Goal: Task Accomplishment & Management: Manage account settings

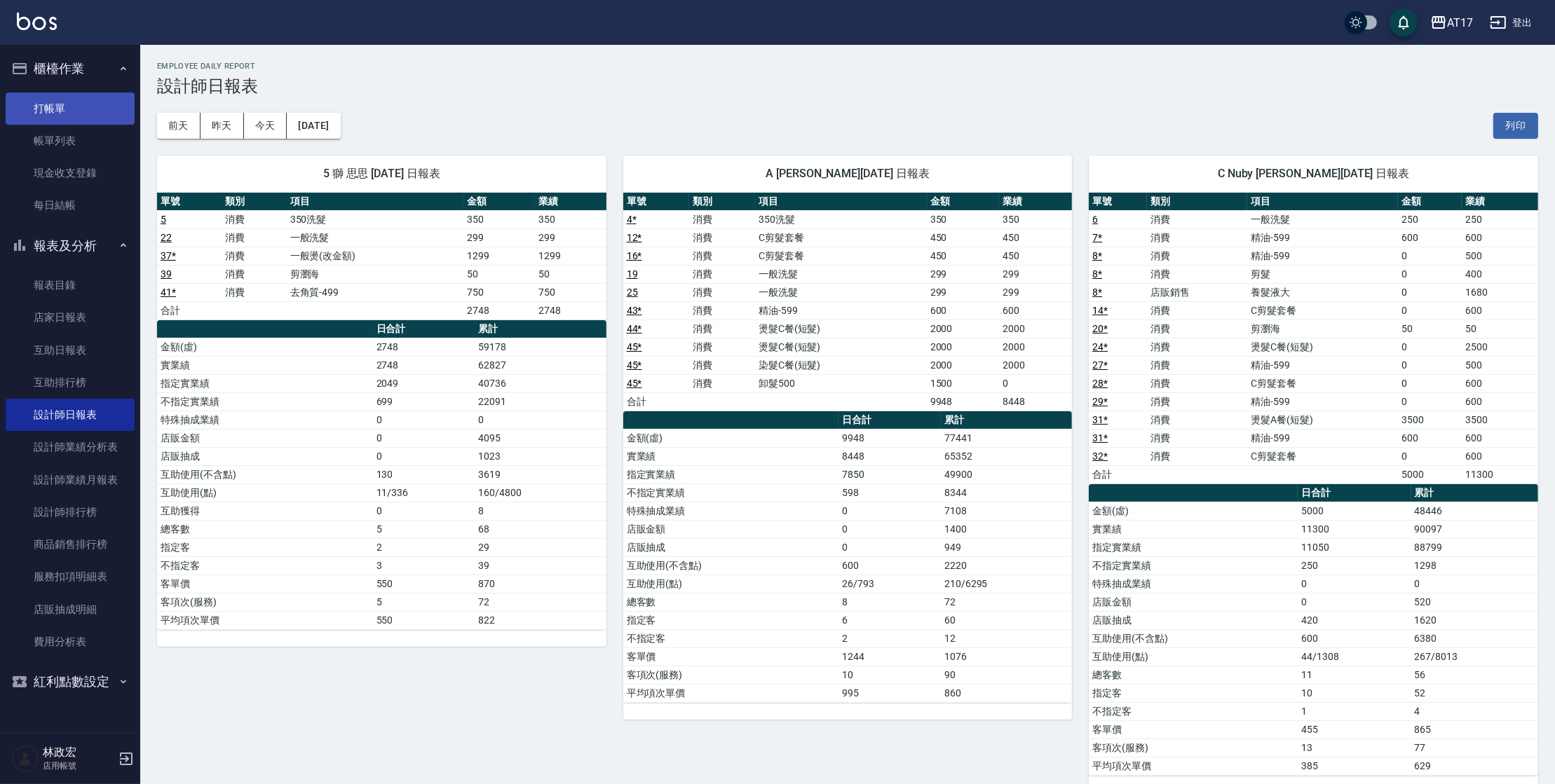
click at [94, 94] on link "打帳單" at bounding box center [70, 109] width 129 height 33
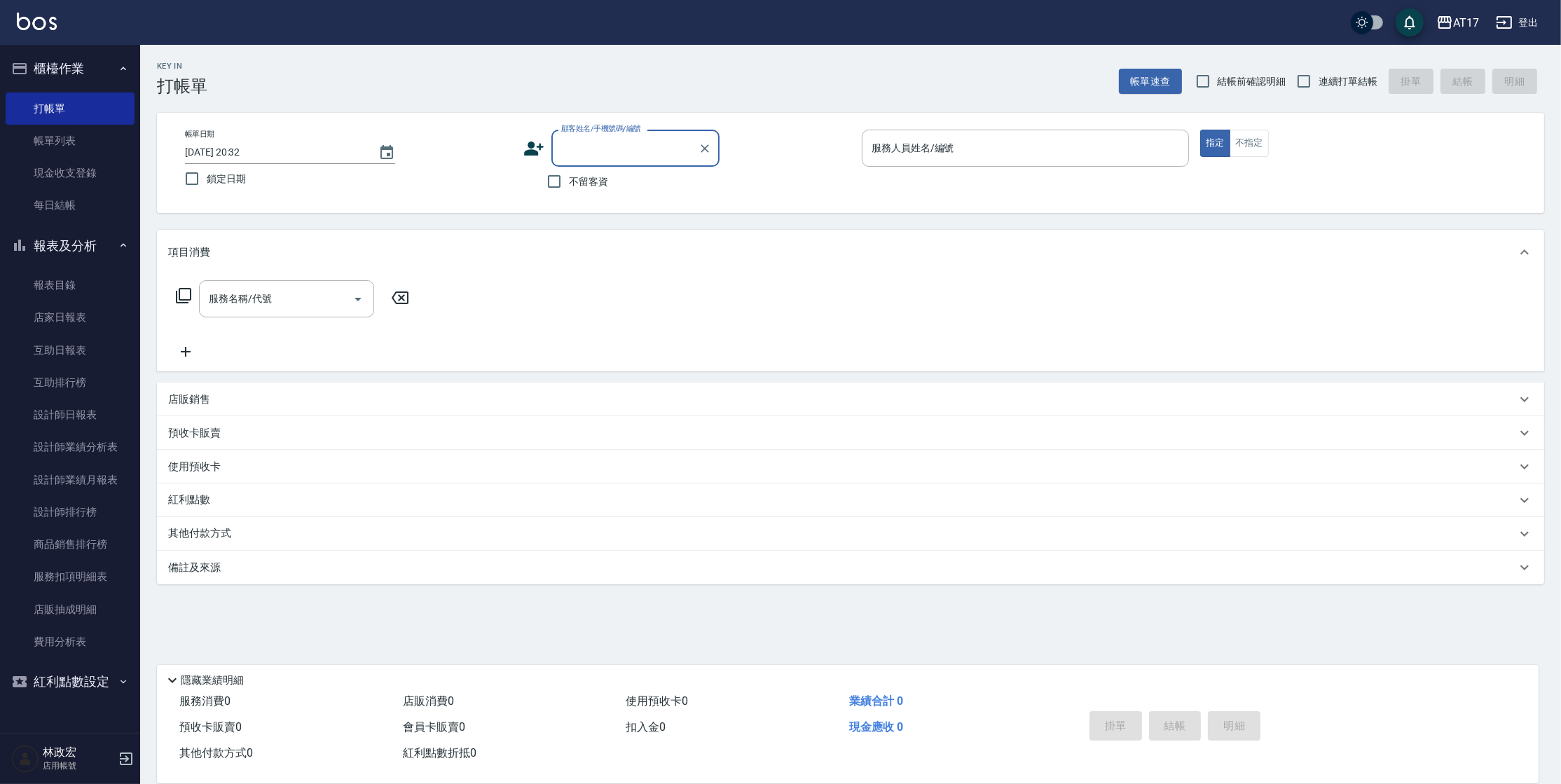
click at [560, 187] on input "不留客資" at bounding box center [555, 182] width 29 height 29
checkbox input "true"
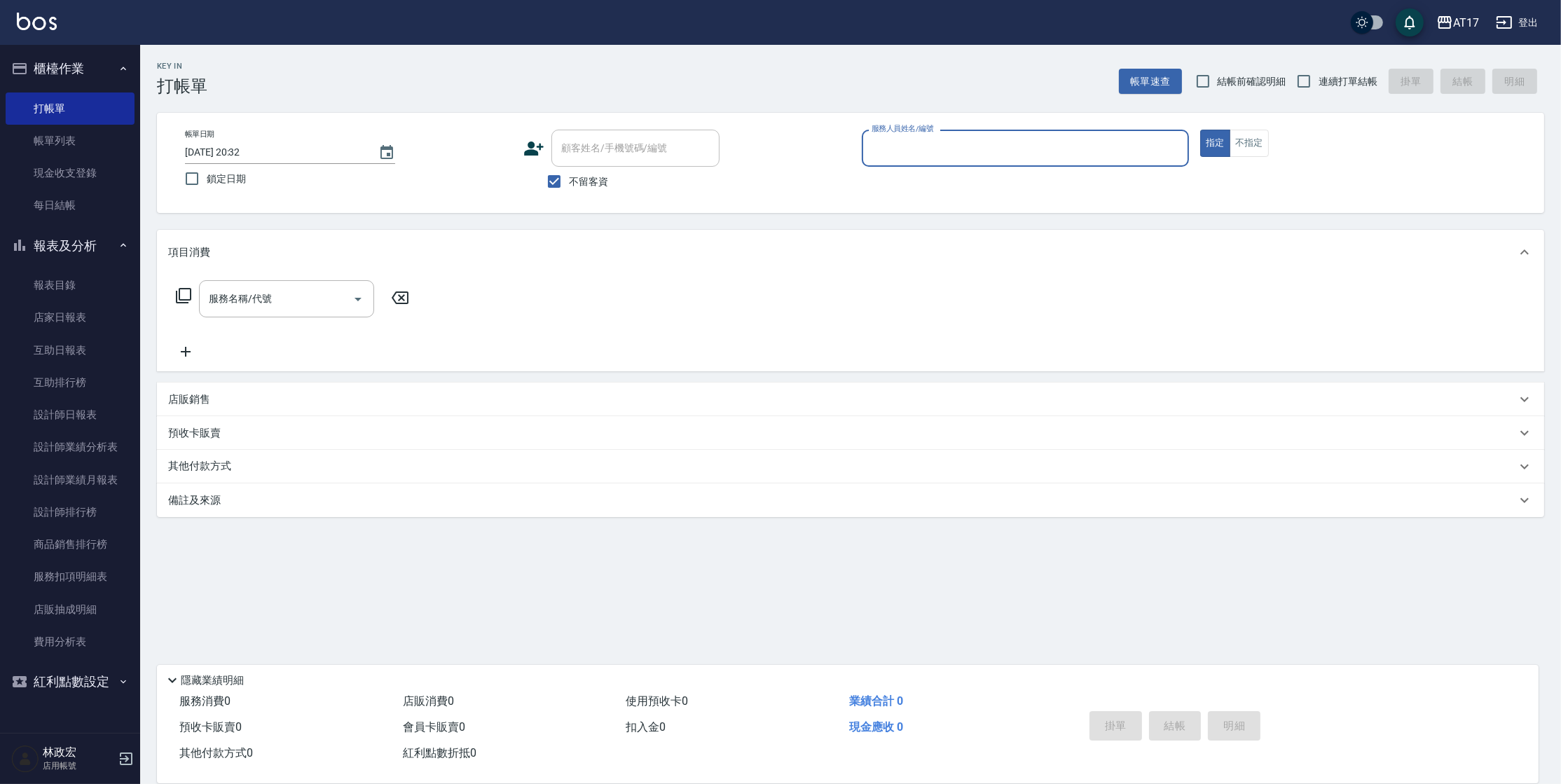
click at [1320, 76] on span "連續打單結帳" at bounding box center [1348, 81] width 59 height 15
click at [1319, 76] on input "連續打單結帳" at bounding box center [1304, 81] width 29 height 29
checkbox input "true"
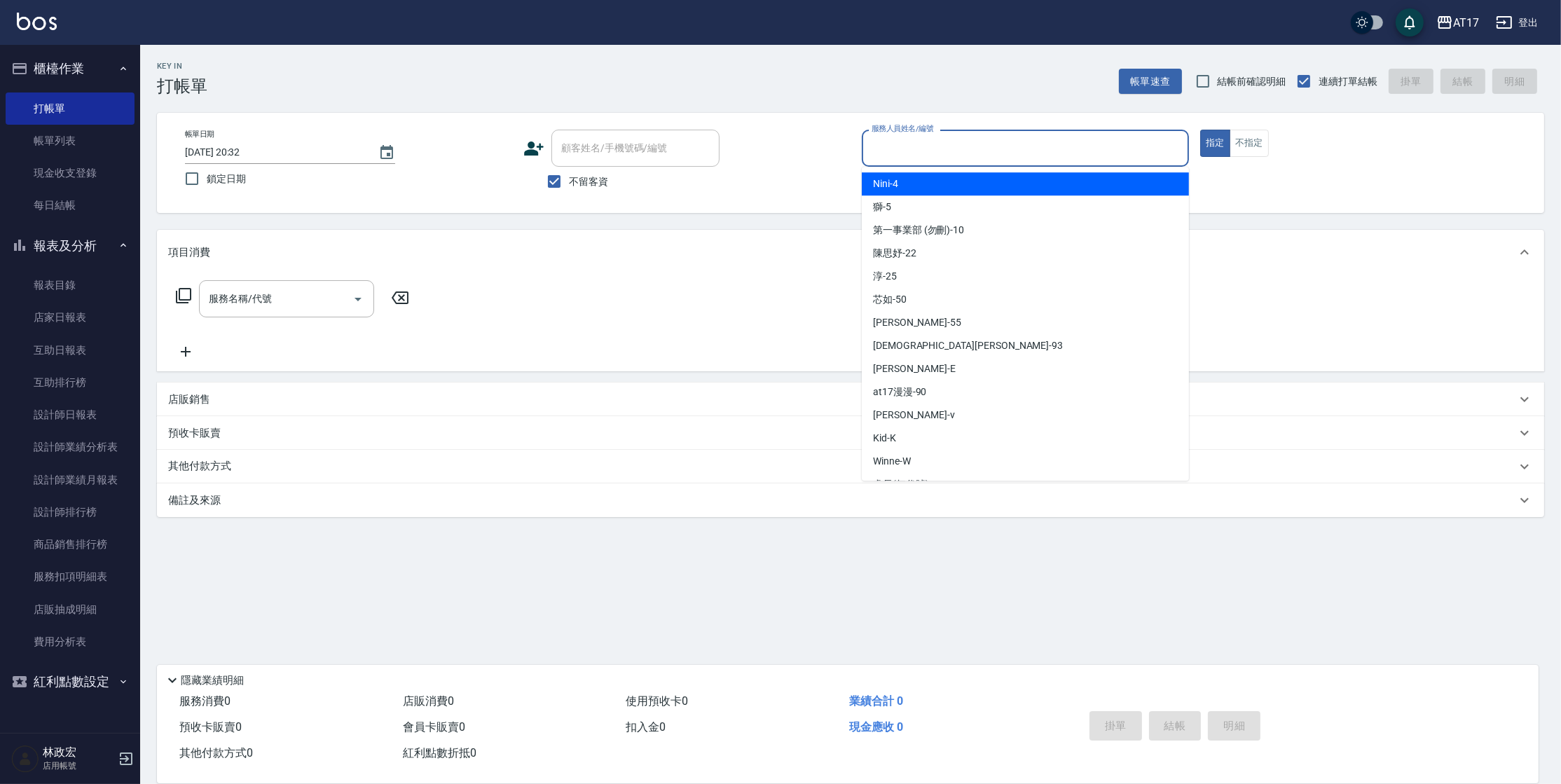
click at [1028, 148] on input "服務人員姓名/編號" at bounding box center [1025, 148] width 314 height 24
type input "ㄎ"
type input "[PERSON_NAME]-D"
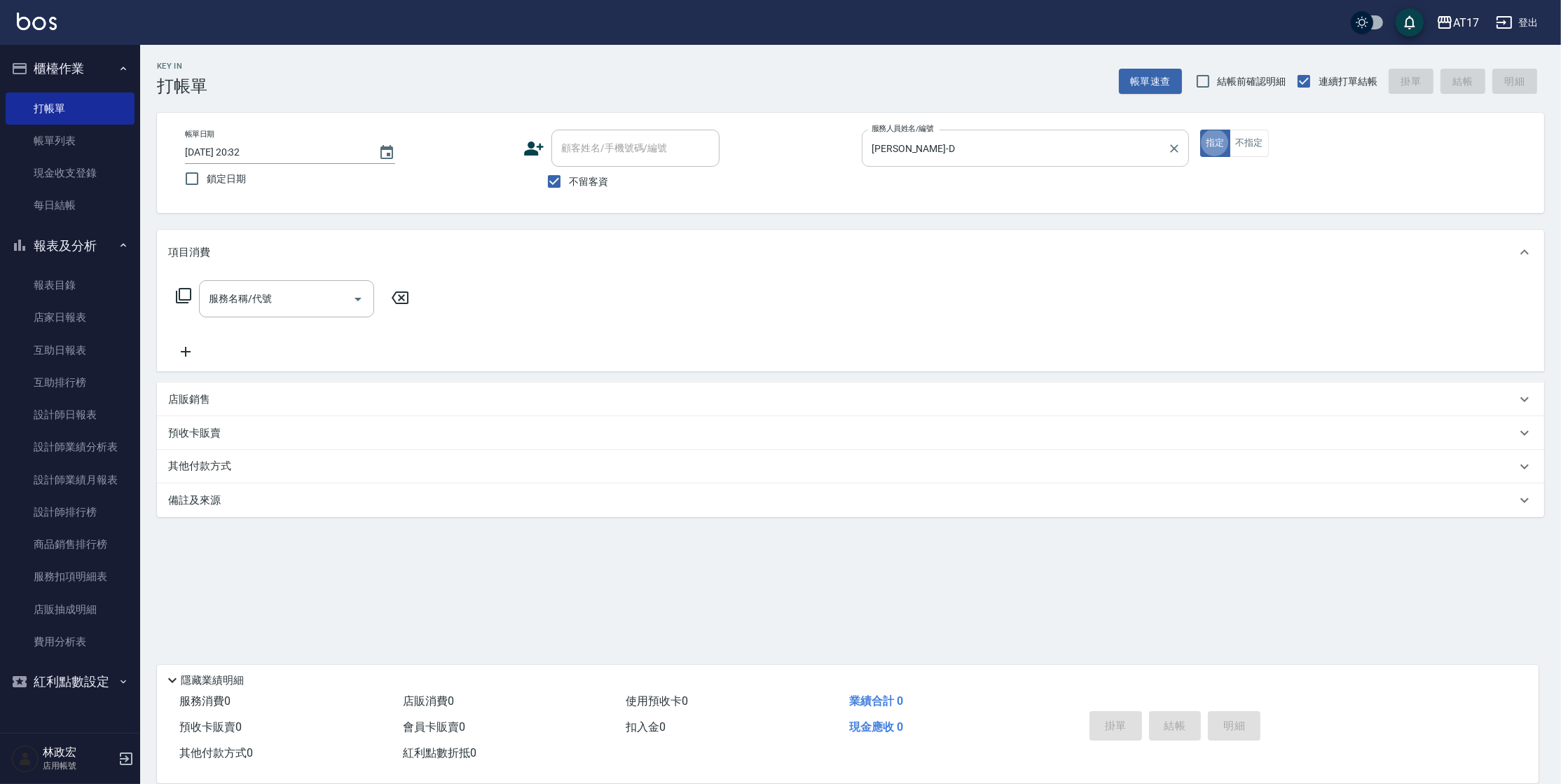
type button "true"
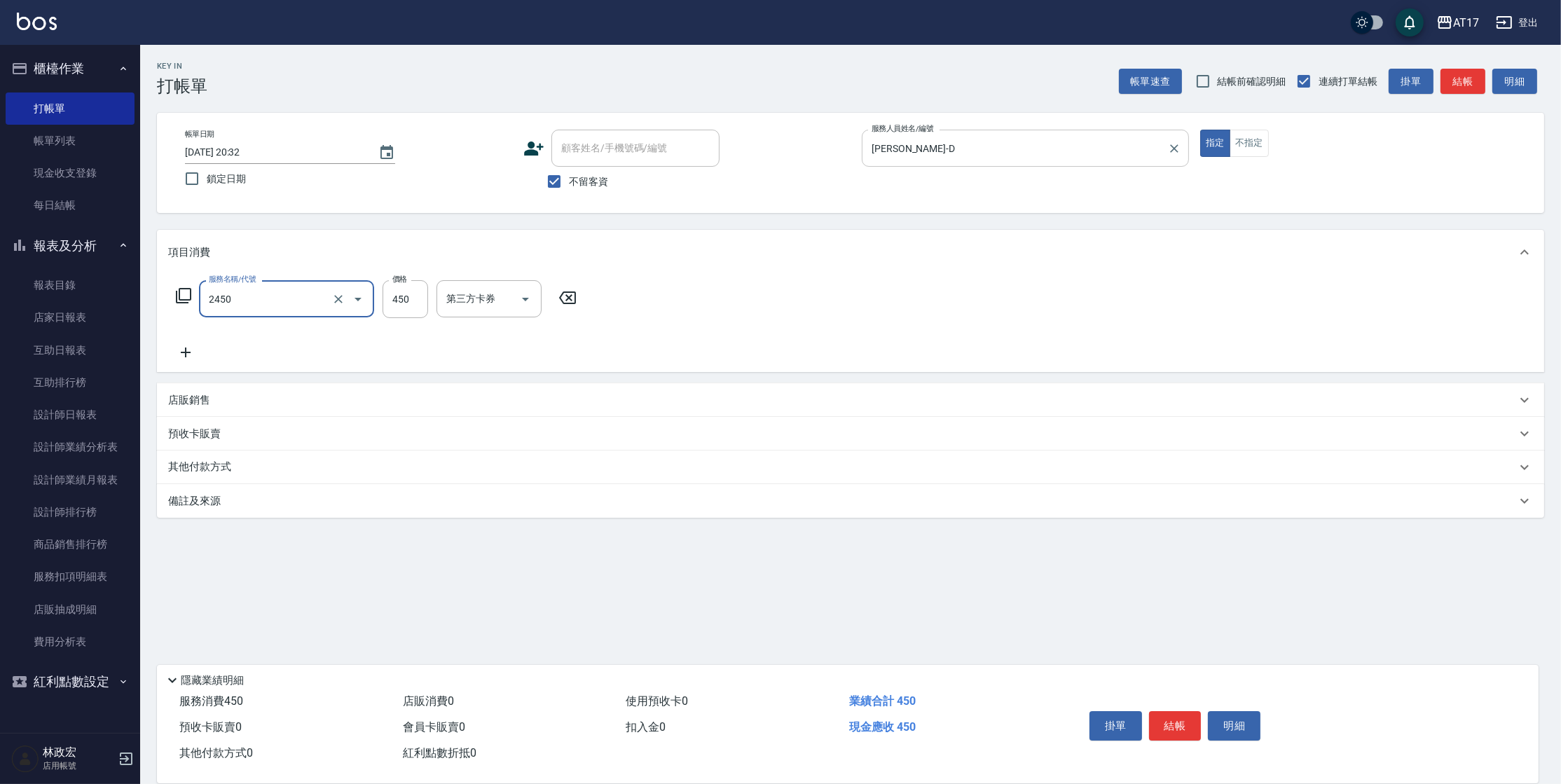
type input "C剪髮套餐(2450)"
type input "[PERSON_NAME]-55"
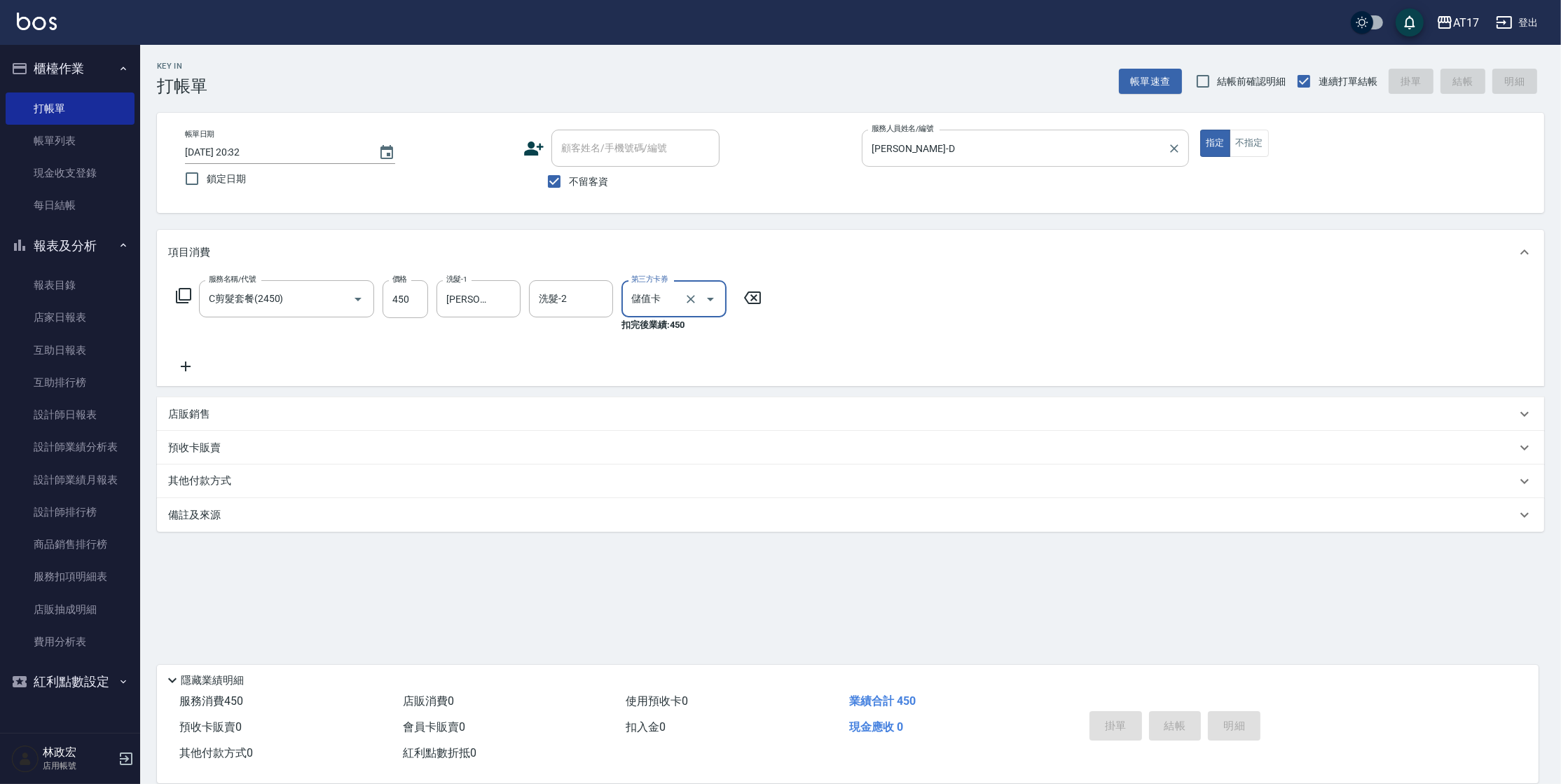
type input "儲值卡"
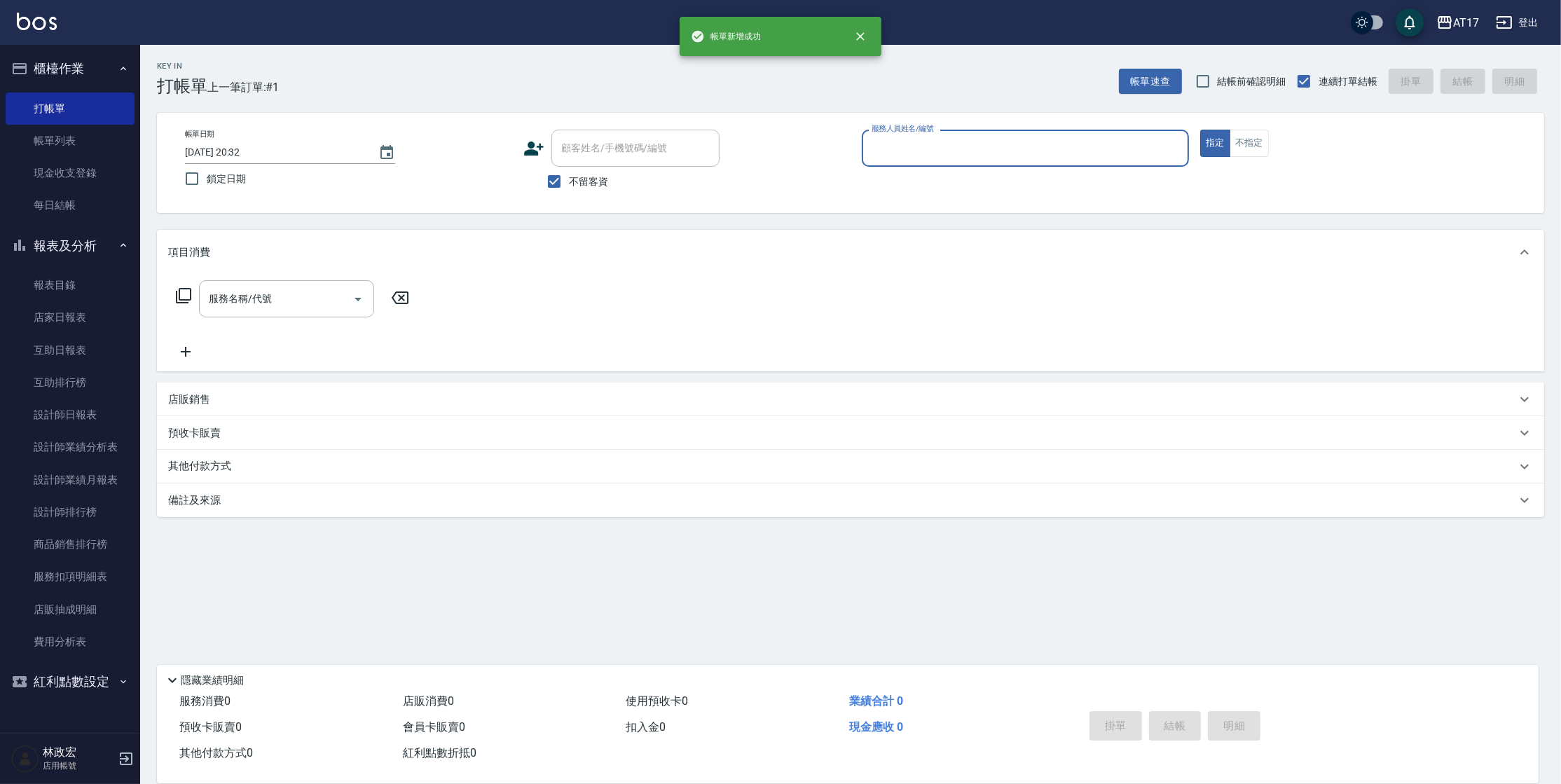
type input "g"
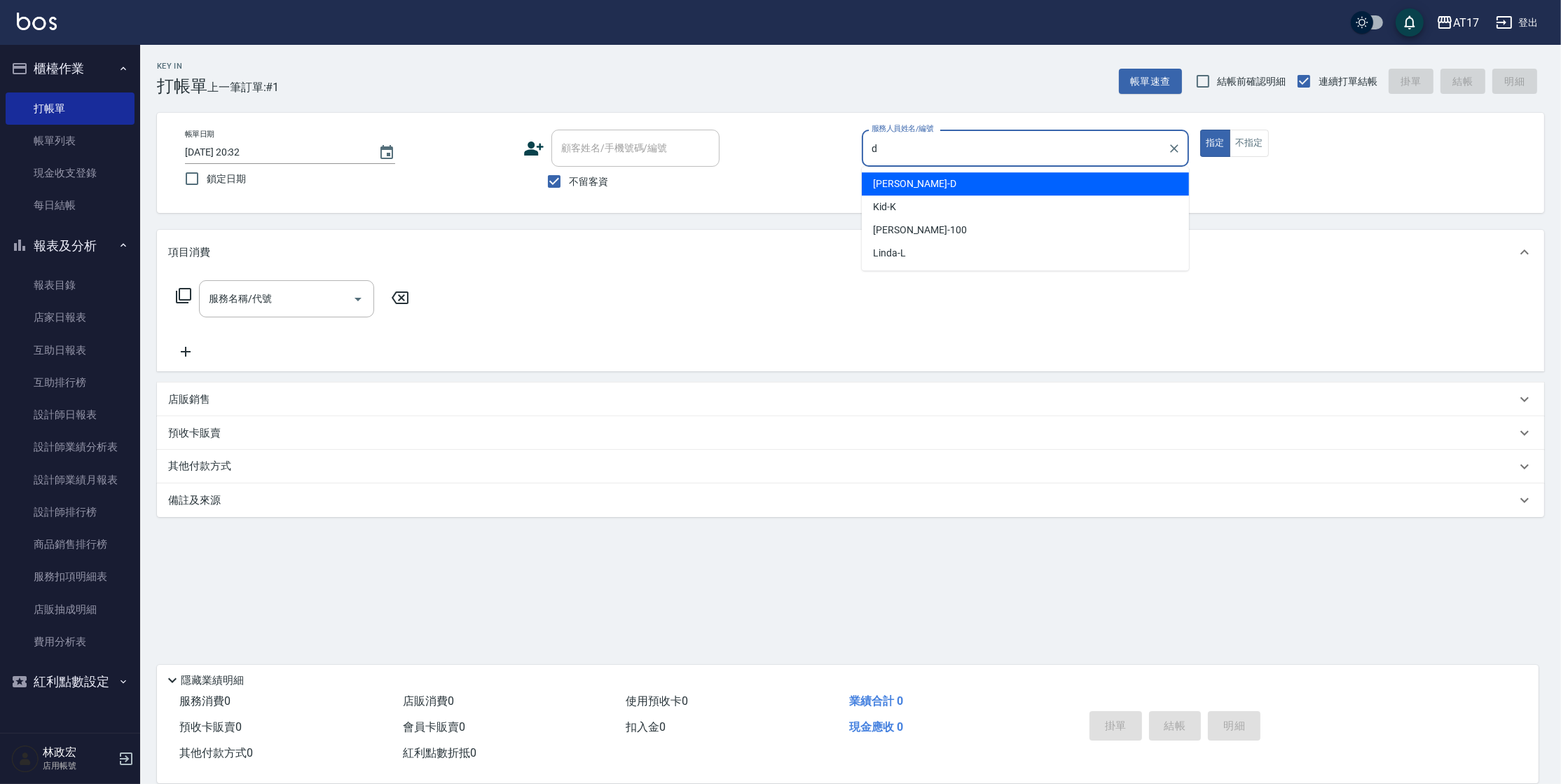
type input "[PERSON_NAME]-D"
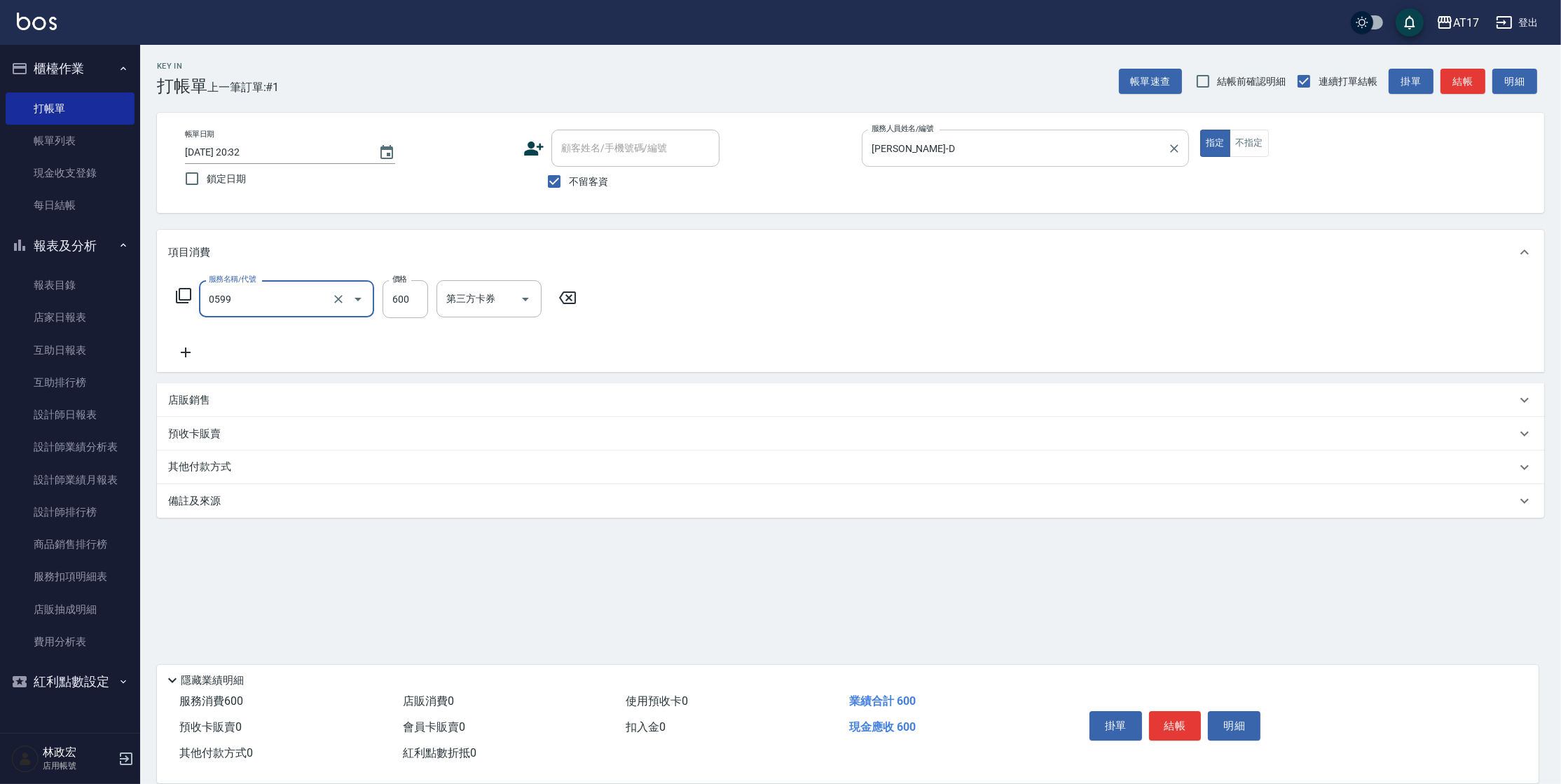
type input "精油-599(0599)"
type input "850"
type input "[PERSON_NAME]-55"
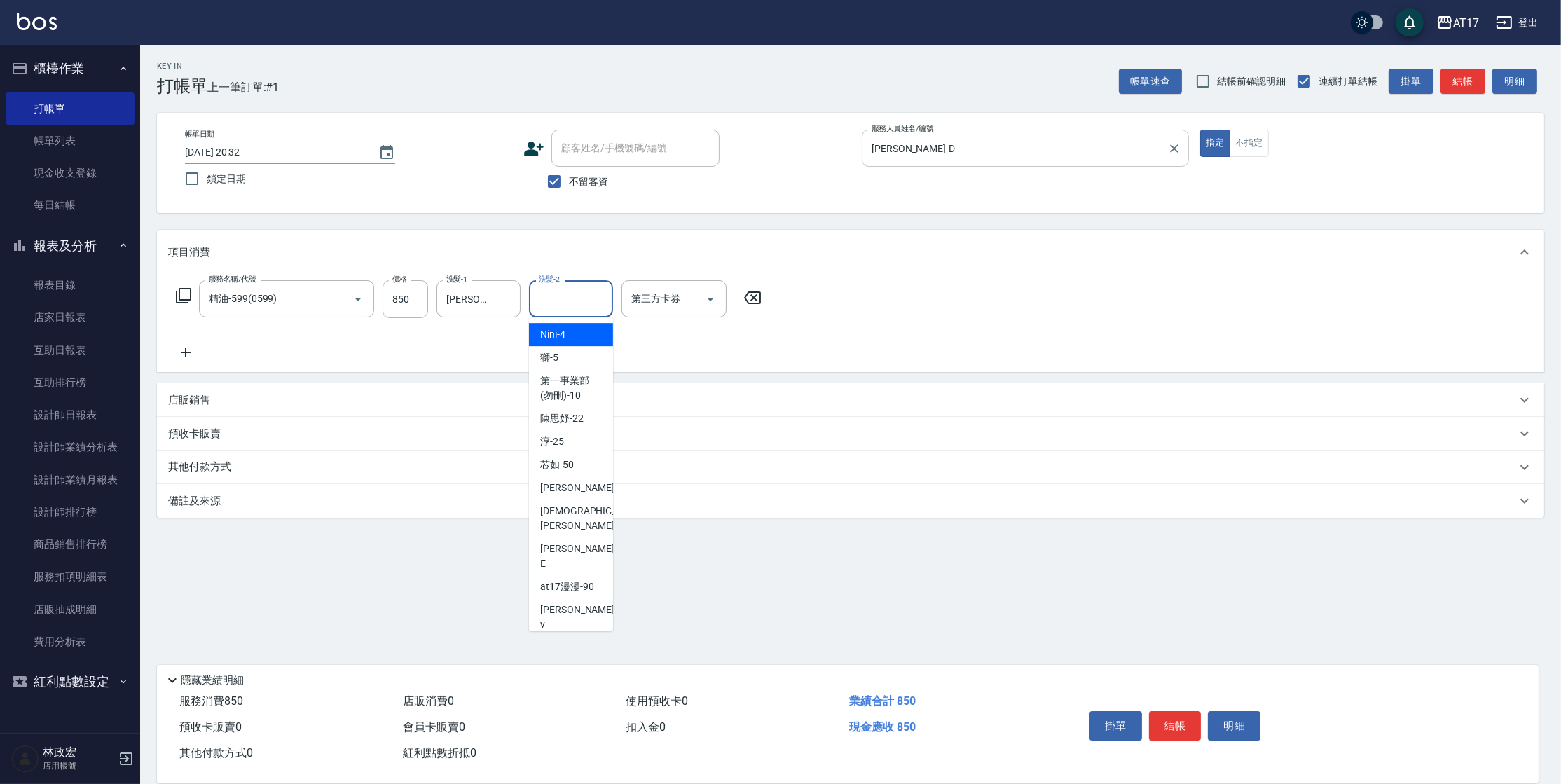
scroll to position [322, 0]
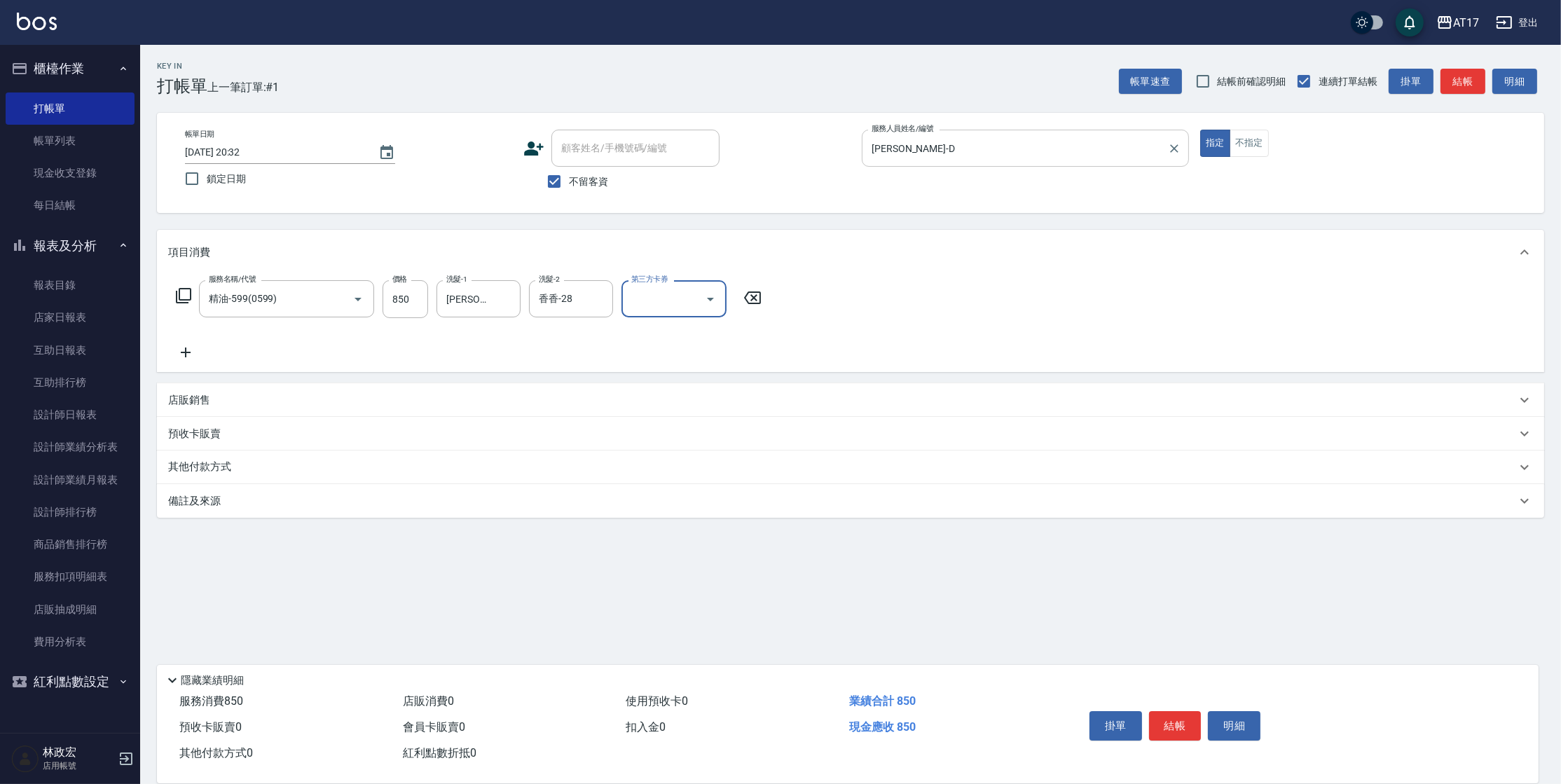
type input "香香-28"
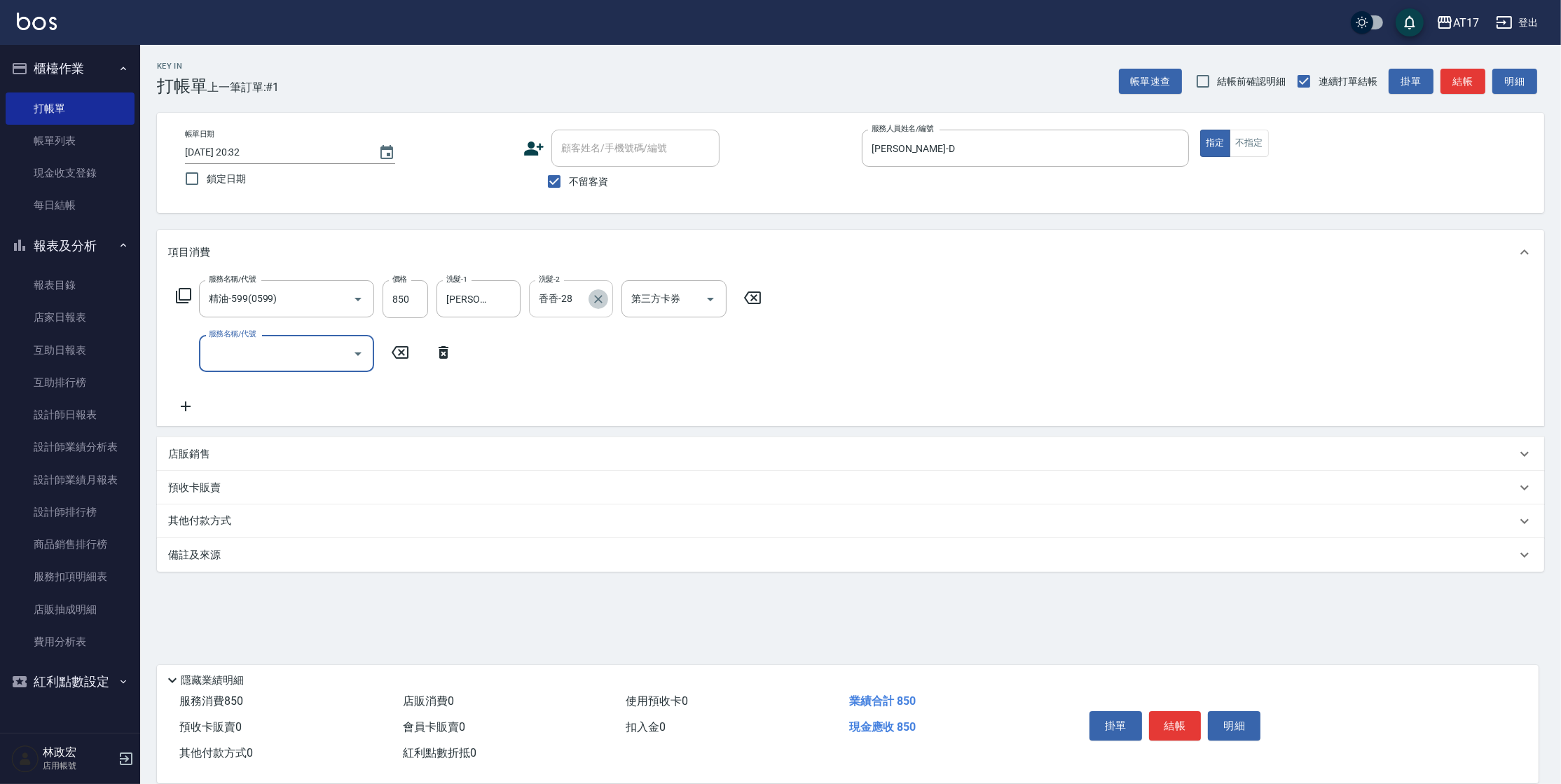
click at [602, 300] on icon "Clear" at bounding box center [598, 299] width 14 height 14
click at [713, 301] on icon "Open" at bounding box center [710, 299] width 17 height 17
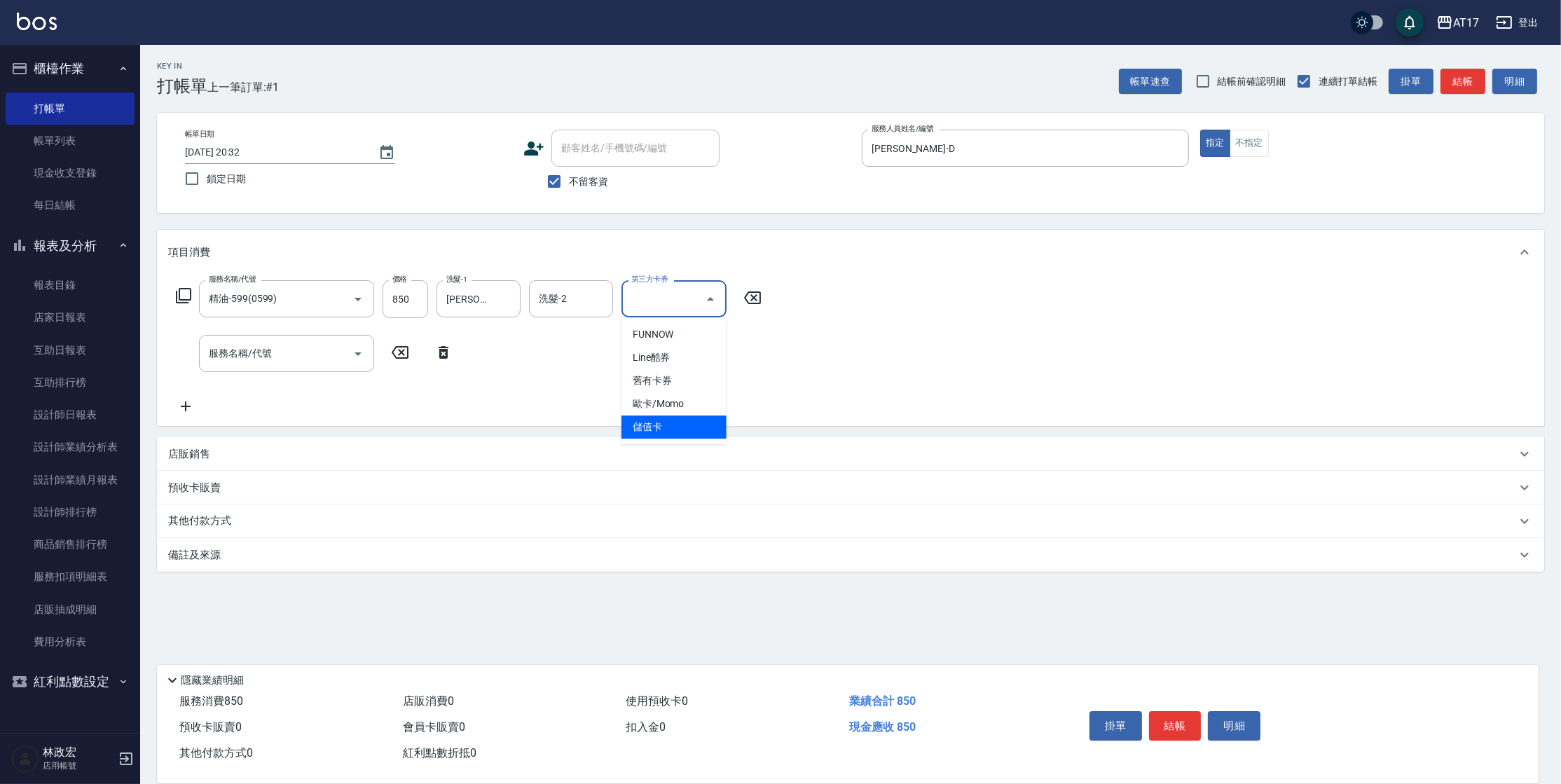
click at [654, 427] on span "儲值卡" at bounding box center [673, 427] width 105 height 23
type input "儲值卡"
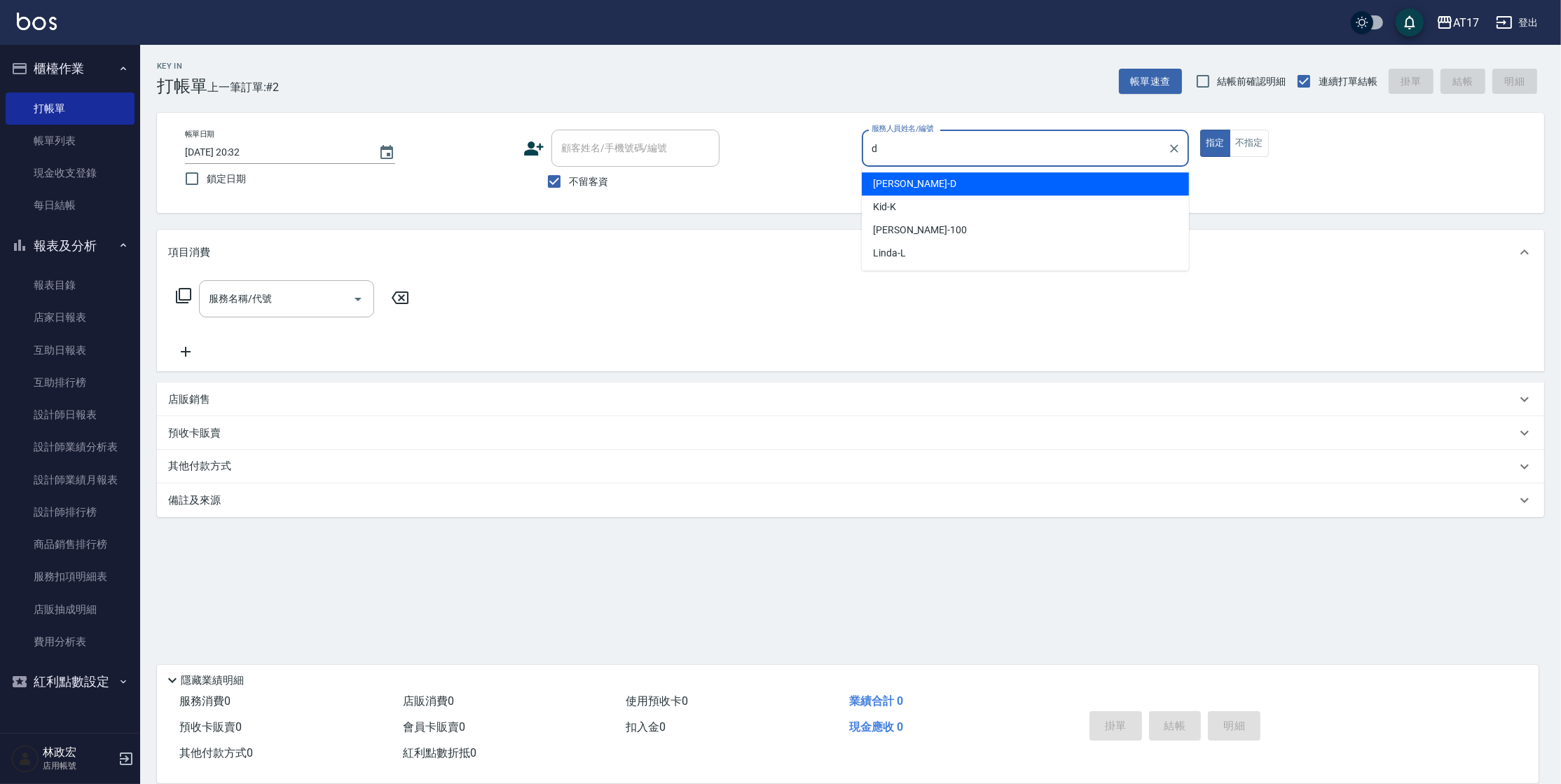
type input "[PERSON_NAME]-D"
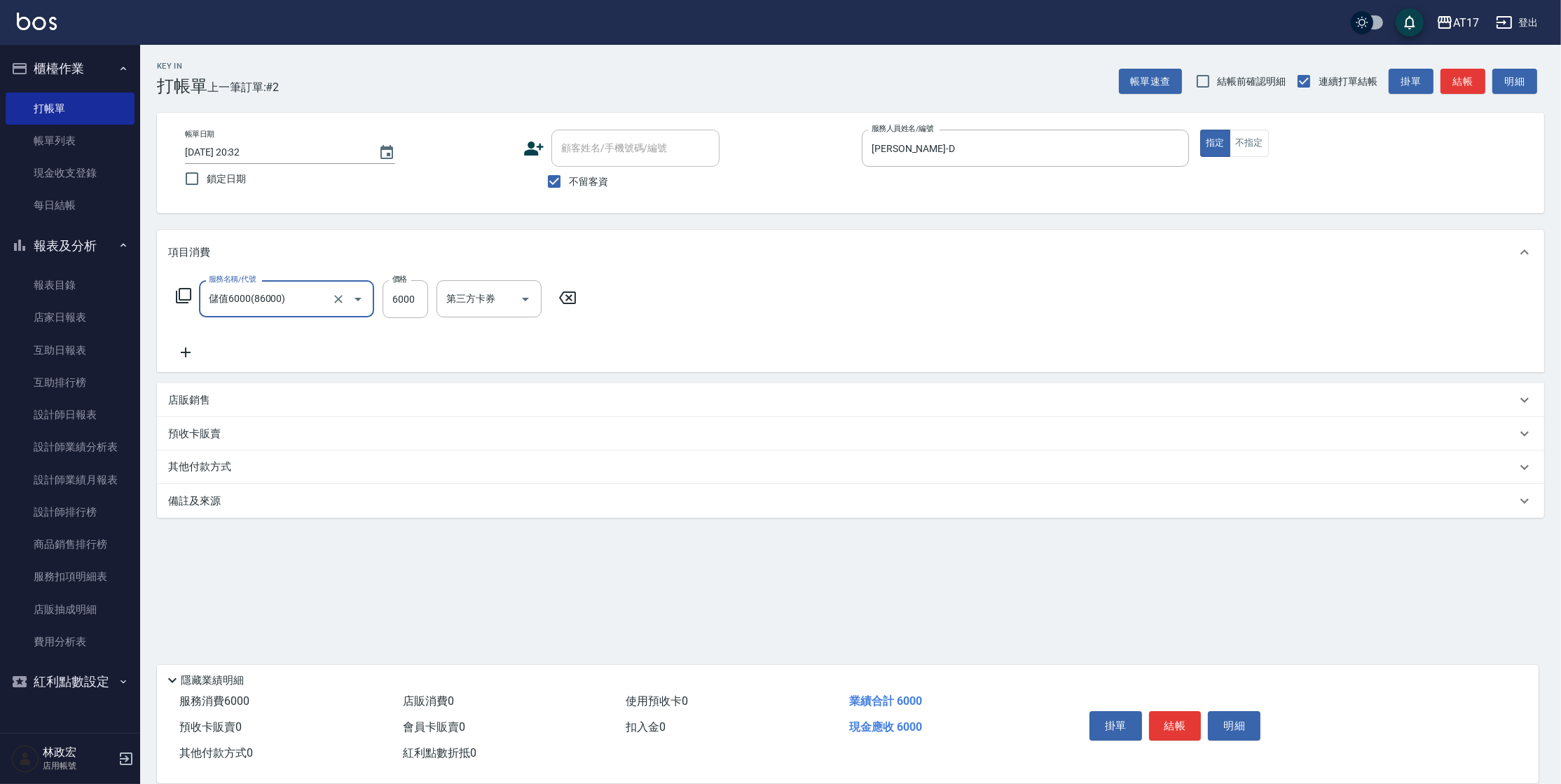
type input "儲值6000(86000)"
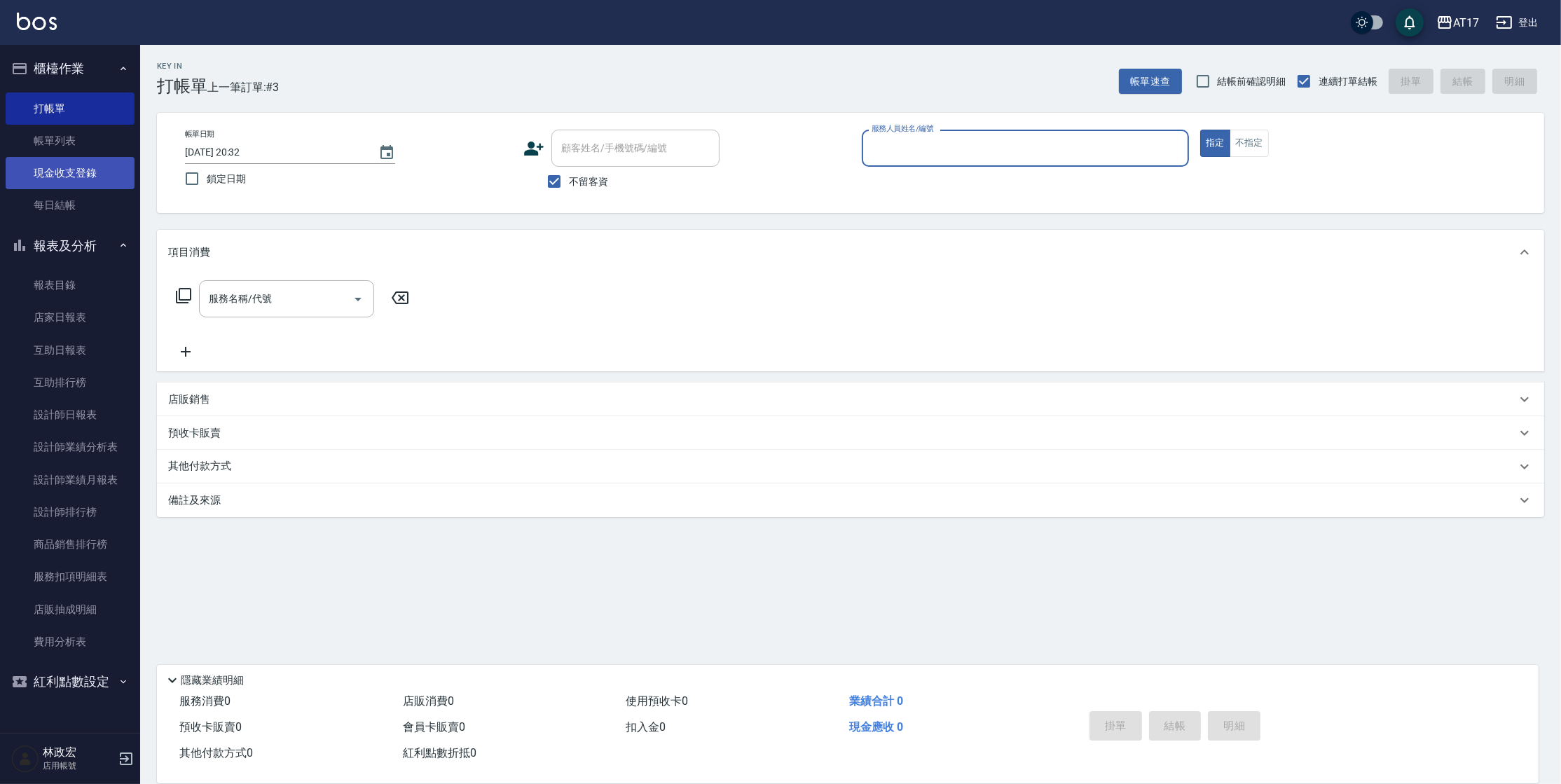
click at [86, 180] on link "現金收支登錄" at bounding box center [70, 173] width 129 height 33
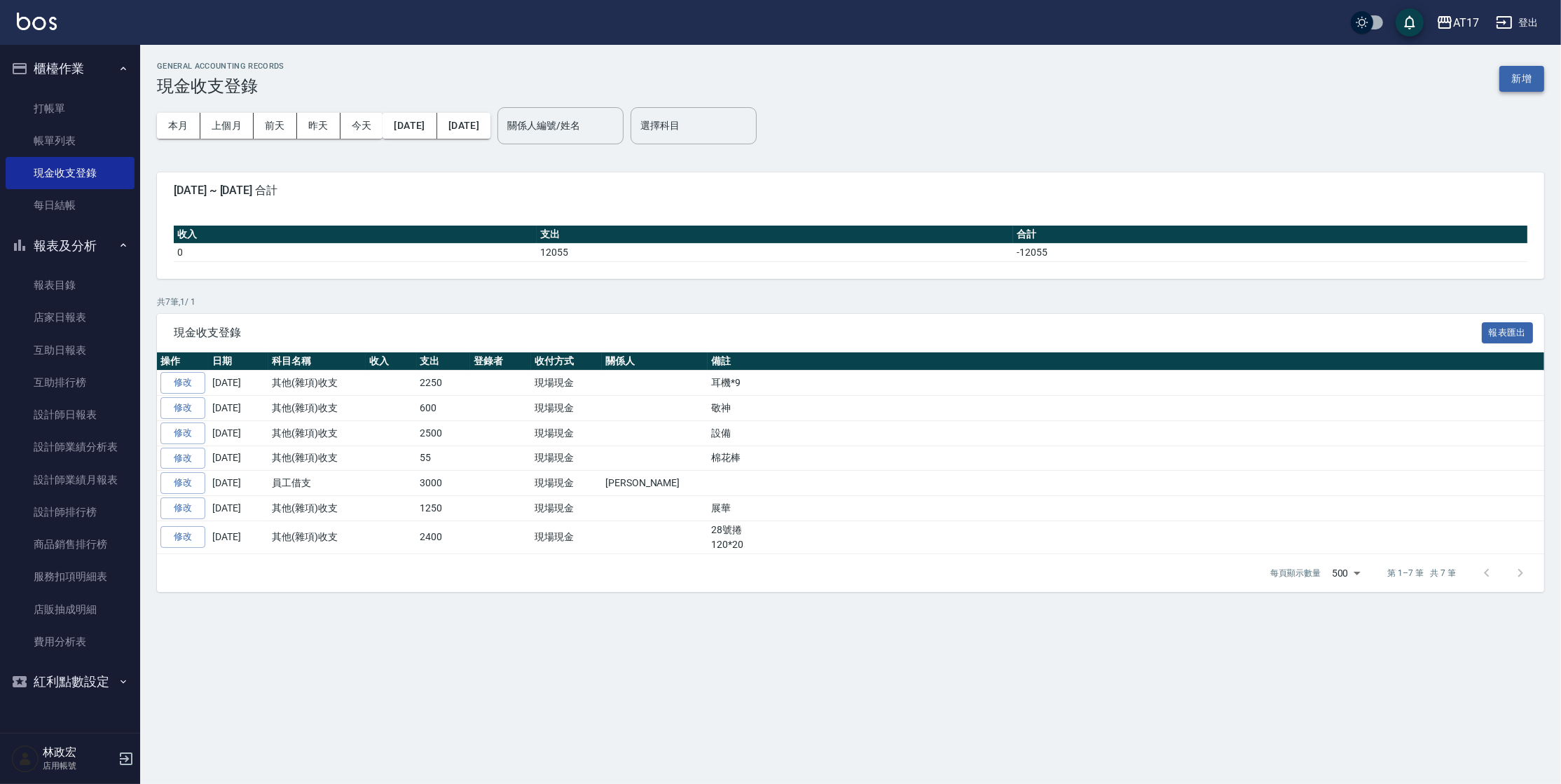
click at [1538, 78] on button "新增" at bounding box center [1522, 79] width 45 height 26
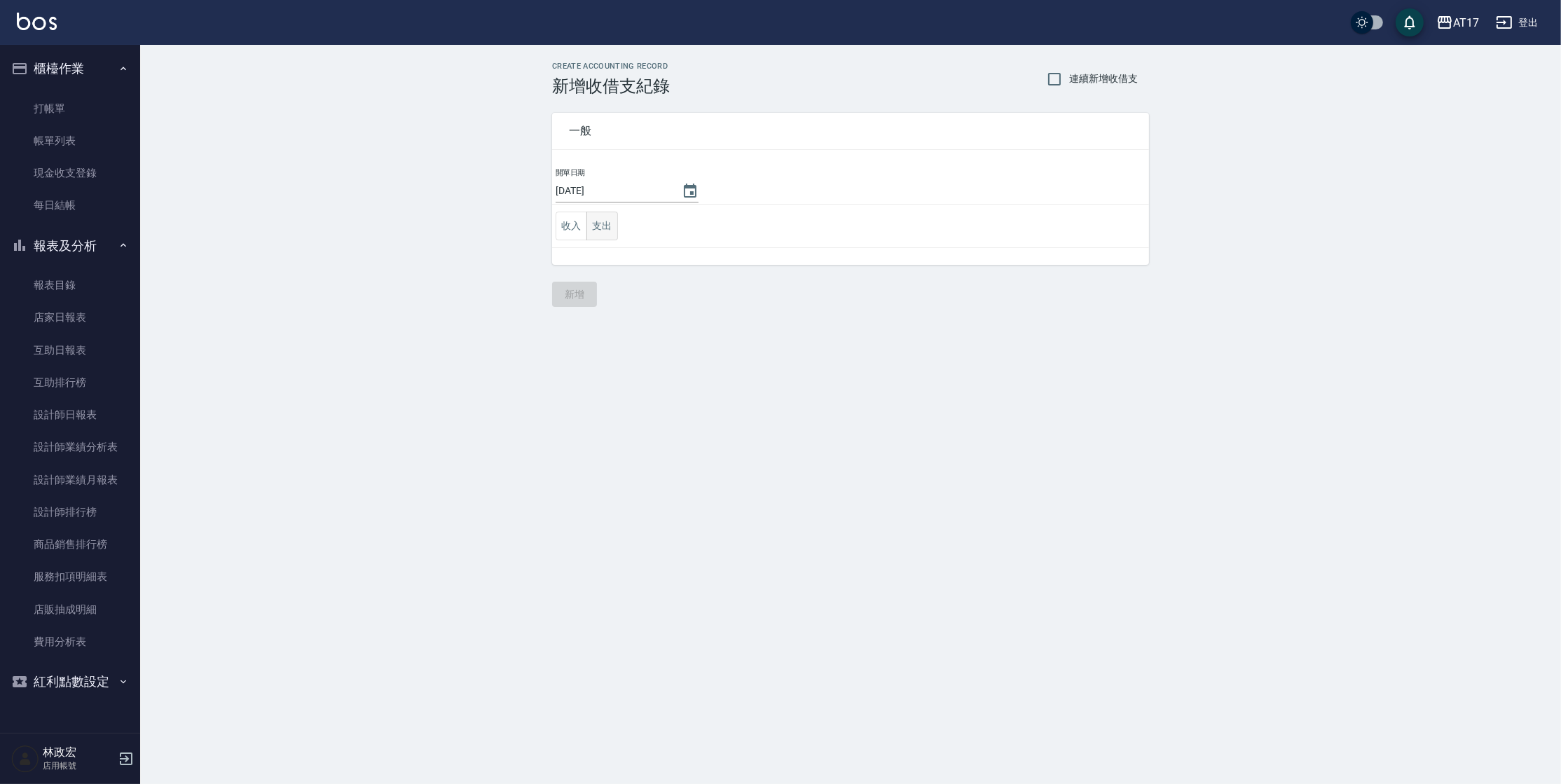
click at [602, 226] on button "支出" at bounding box center [602, 226] width 32 height 28
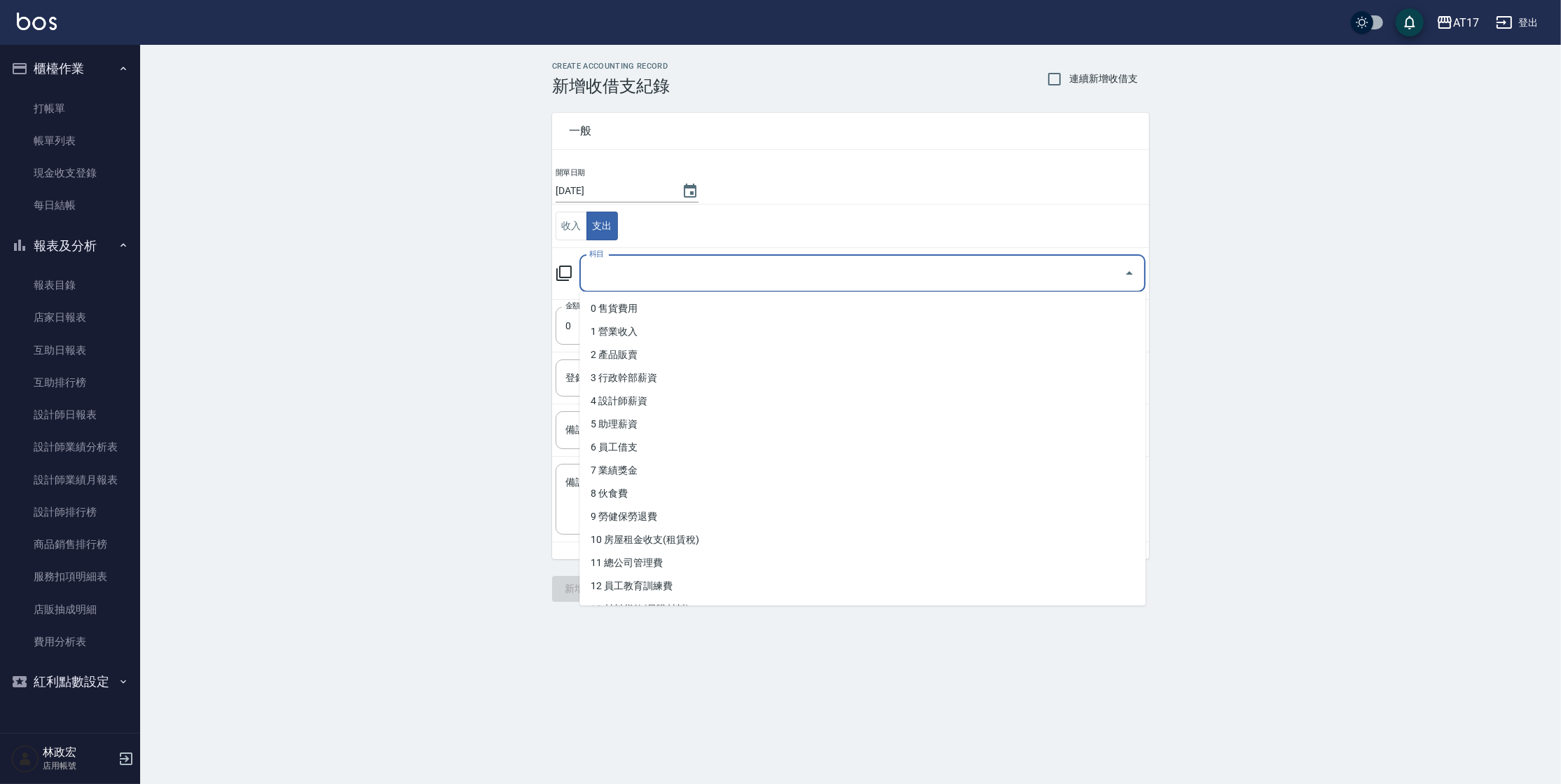
click at [683, 269] on input "科目" at bounding box center [852, 274] width 533 height 24
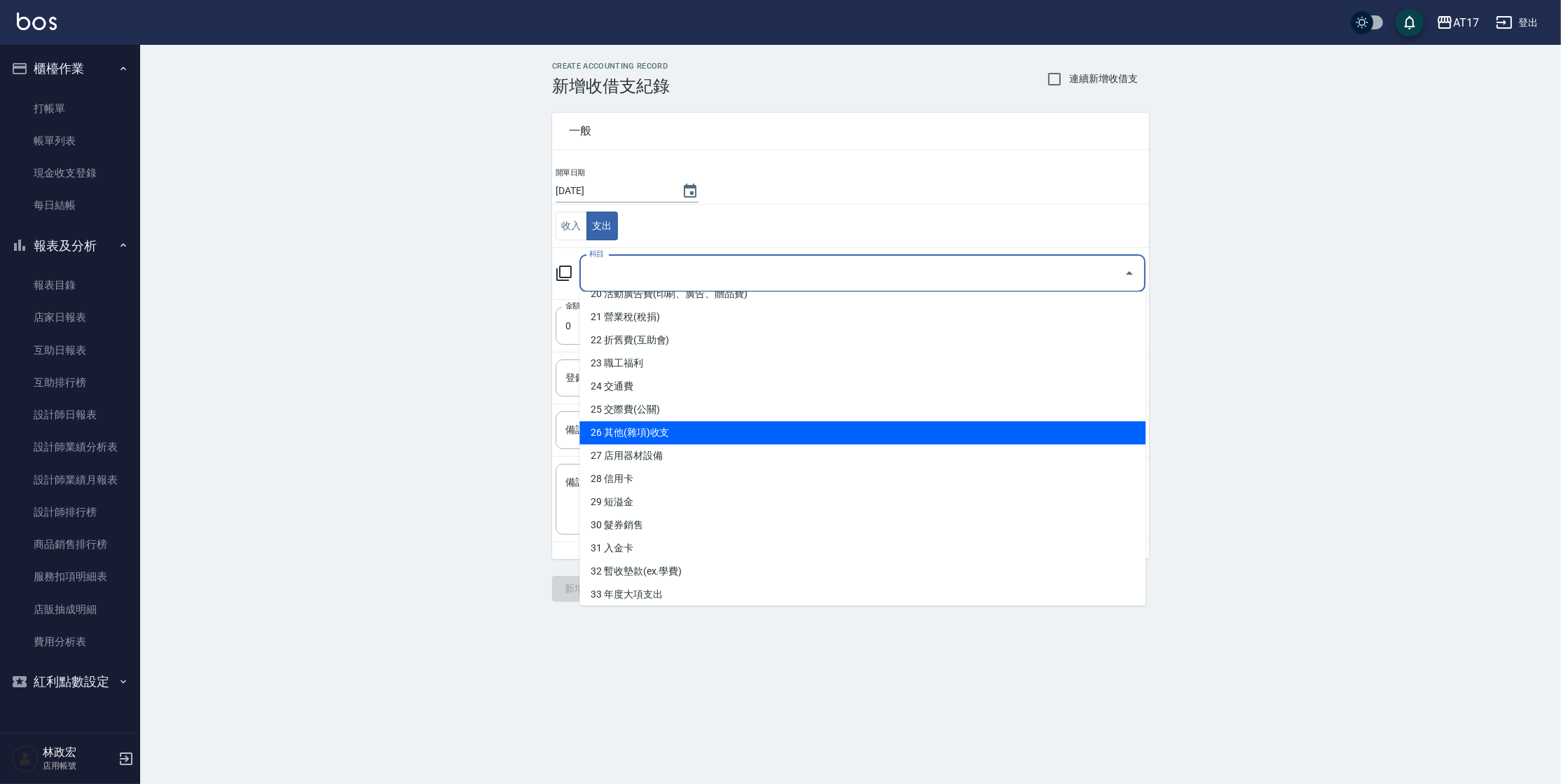
click at [845, 422] on li "26 其他(雜項)收支" at bounding box center [862, 432] width 566 height 23
type input "26 其他(雜項)收支"
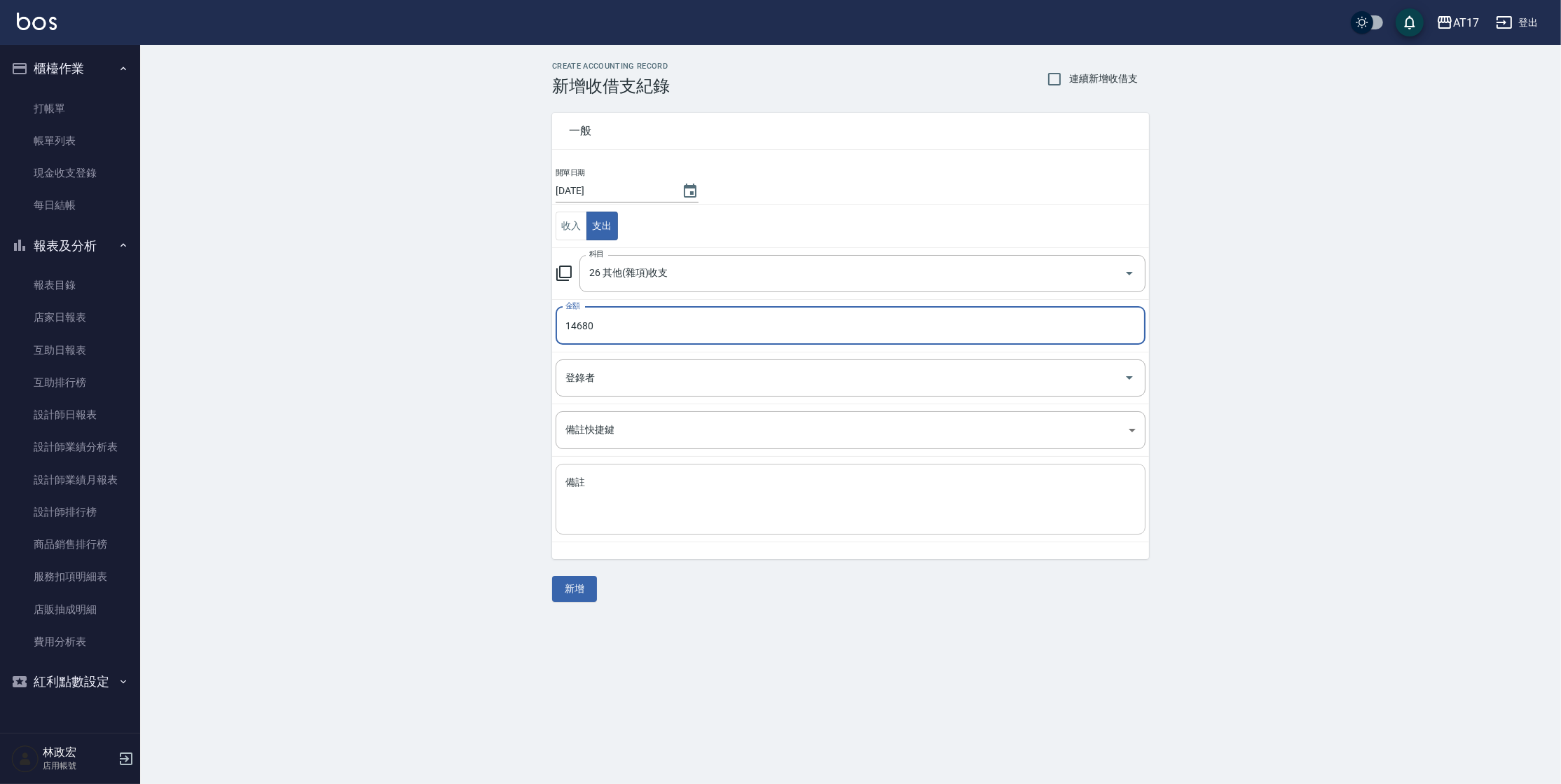
type input "14680"
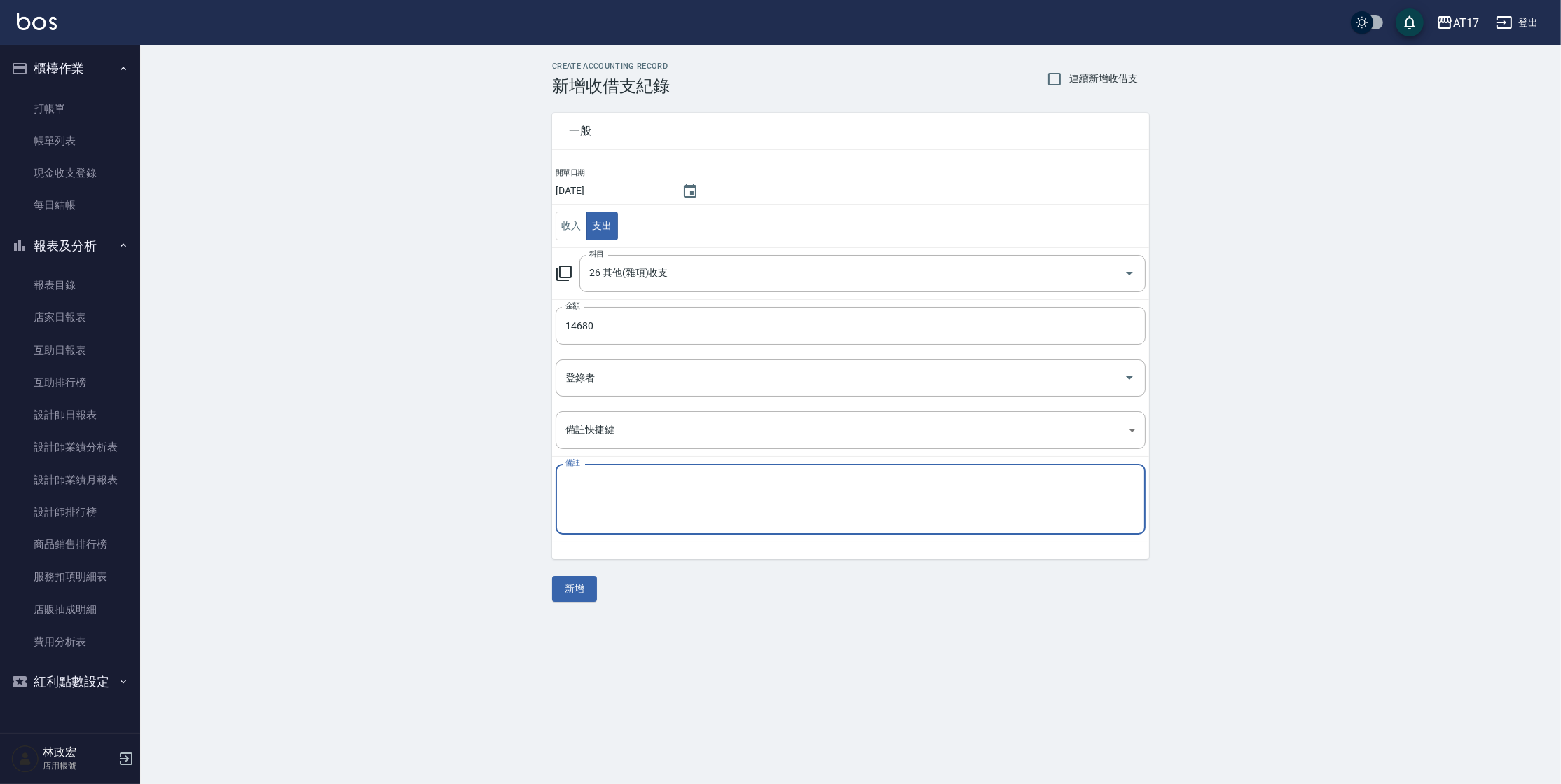
click at [735, 503] on textarea "備註" at bounding box center [850, 499] width 571 height 48
click at [619, 472] on div "管 x 備註" at bounding box center [850, 499] width 590 height 71
click at [607, 483] on textarea "管" at bounding box center [850, 499] width 571 height 48
type textarea "管理費"
click at [563, 595] on button "新增" at bounding box center [574, 589] width 45 height 26
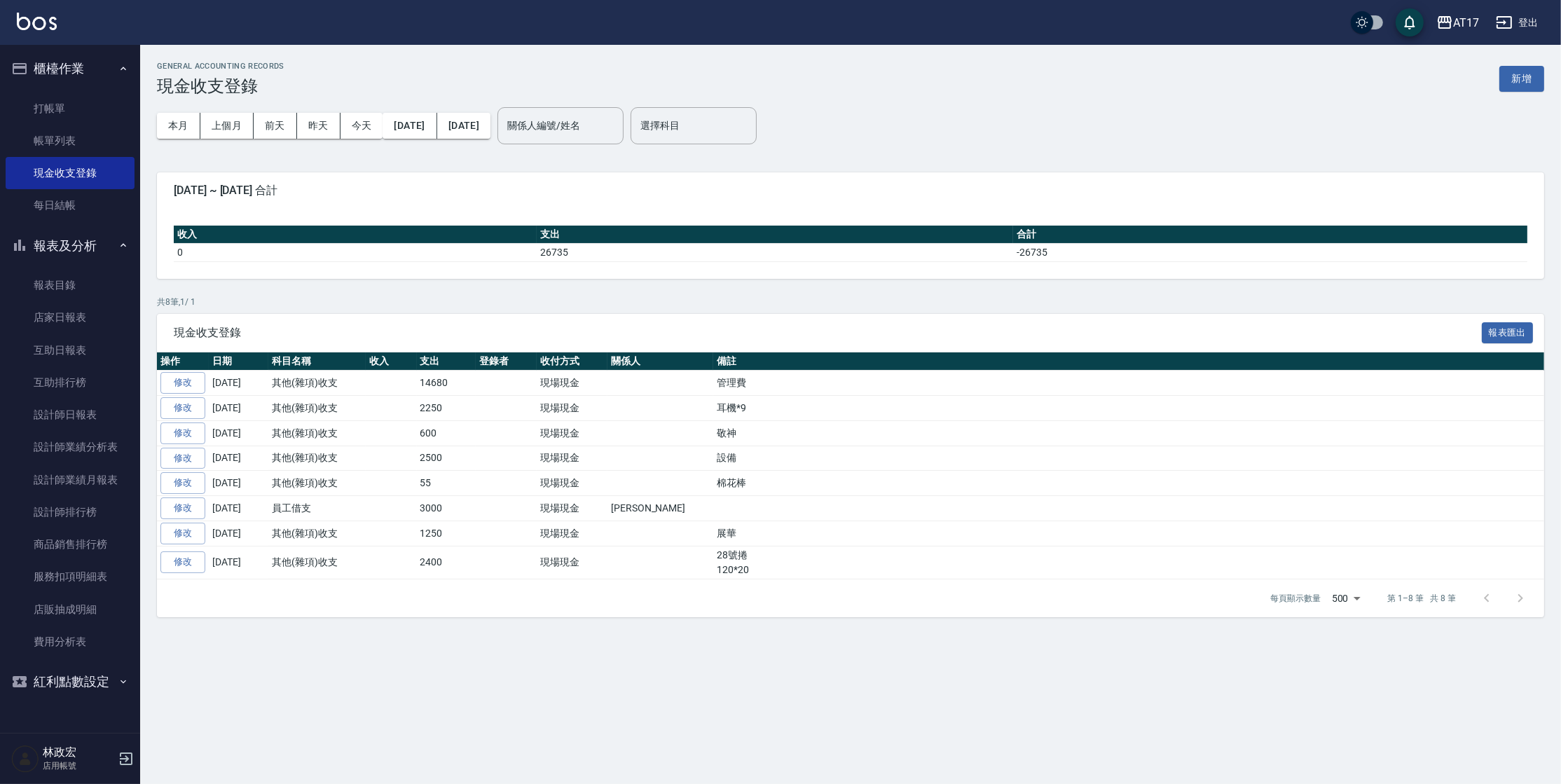
click at [29, 23] on img at bounding box center [37, 21] width 40 height 18
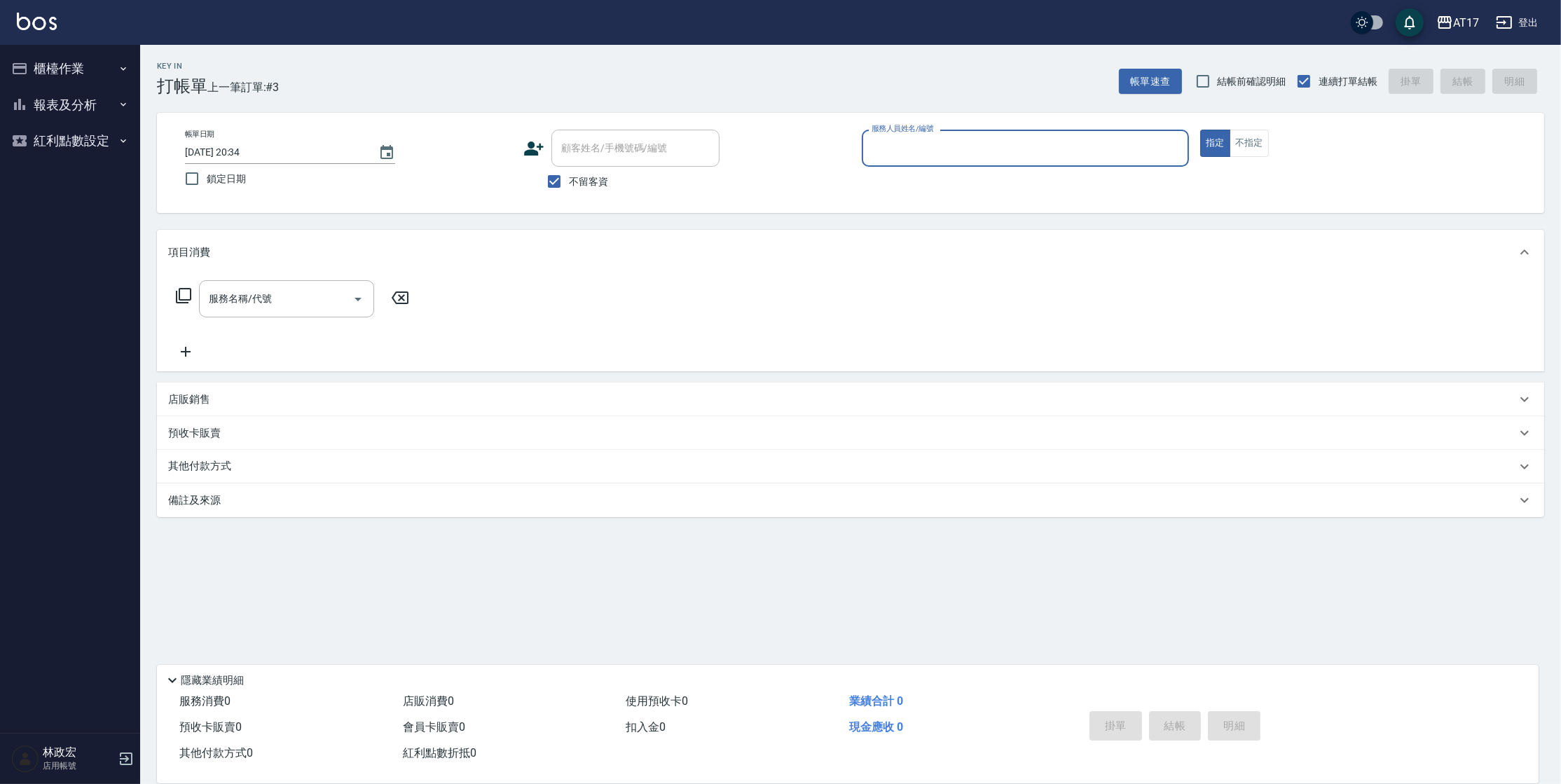
drag, startPoint x: 58, startPoint y: 57, endPoint x: 64, endPoint y: 77, distance: 20.9
click at [58, 58] on button "櫃檯作業" at bounding box center [70, 68] width 129 height 37
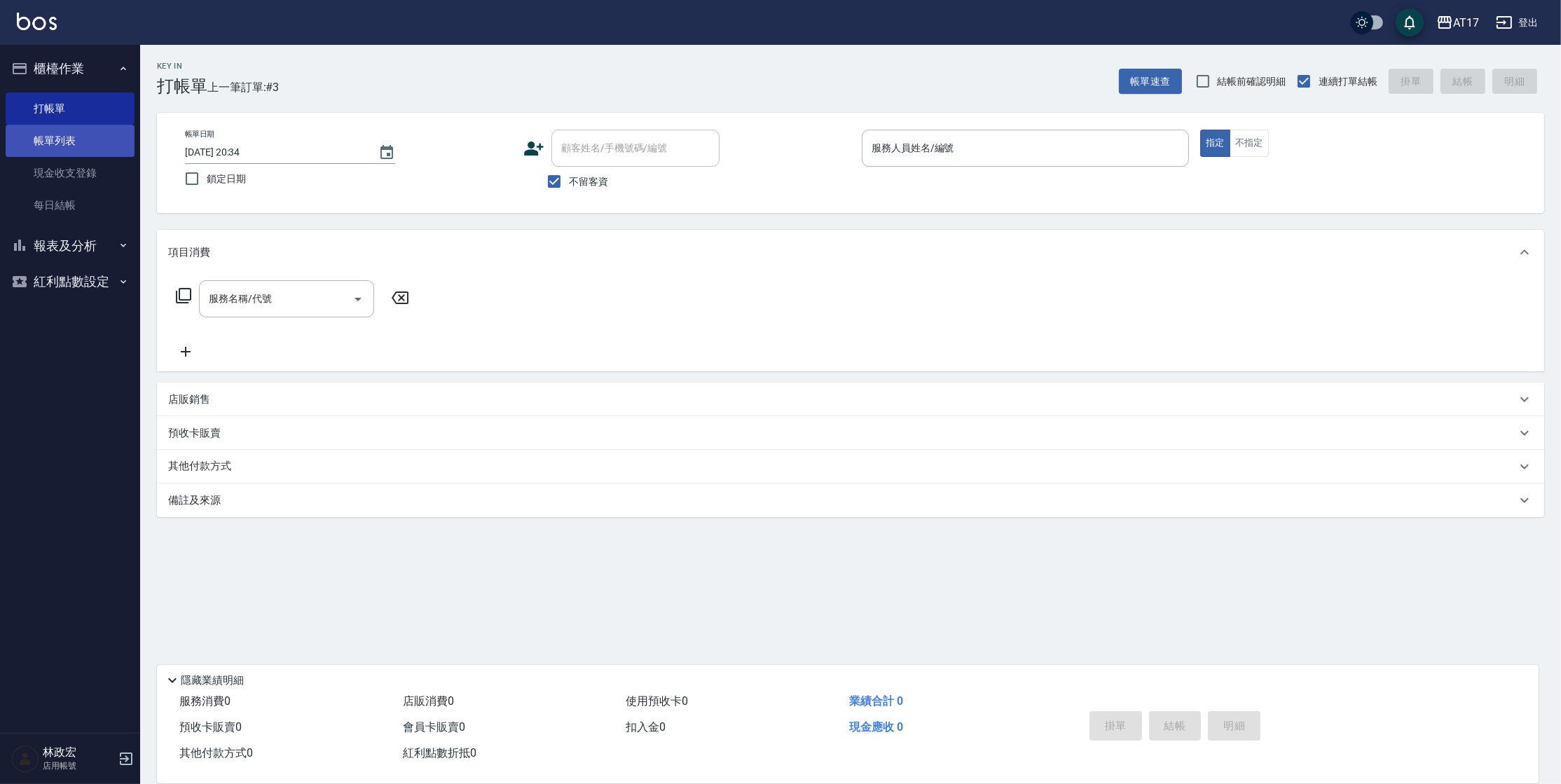
click at [72, 141] on link "帳單列表" at bounding box center [70, 141] width 129 height 33
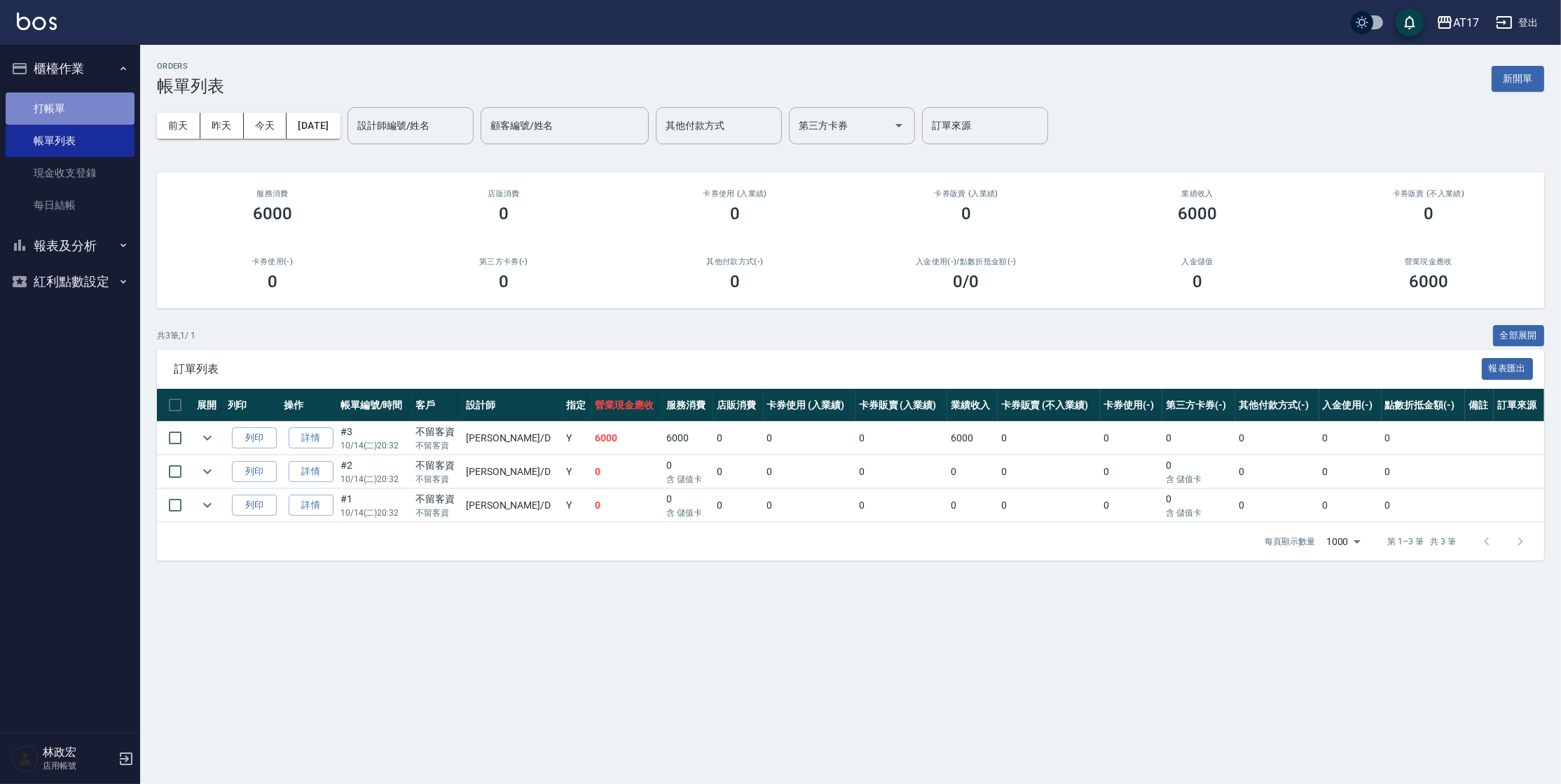
click at [98, 103] on link "打帳單" at bounding box center [70, 109] width 129 height 33
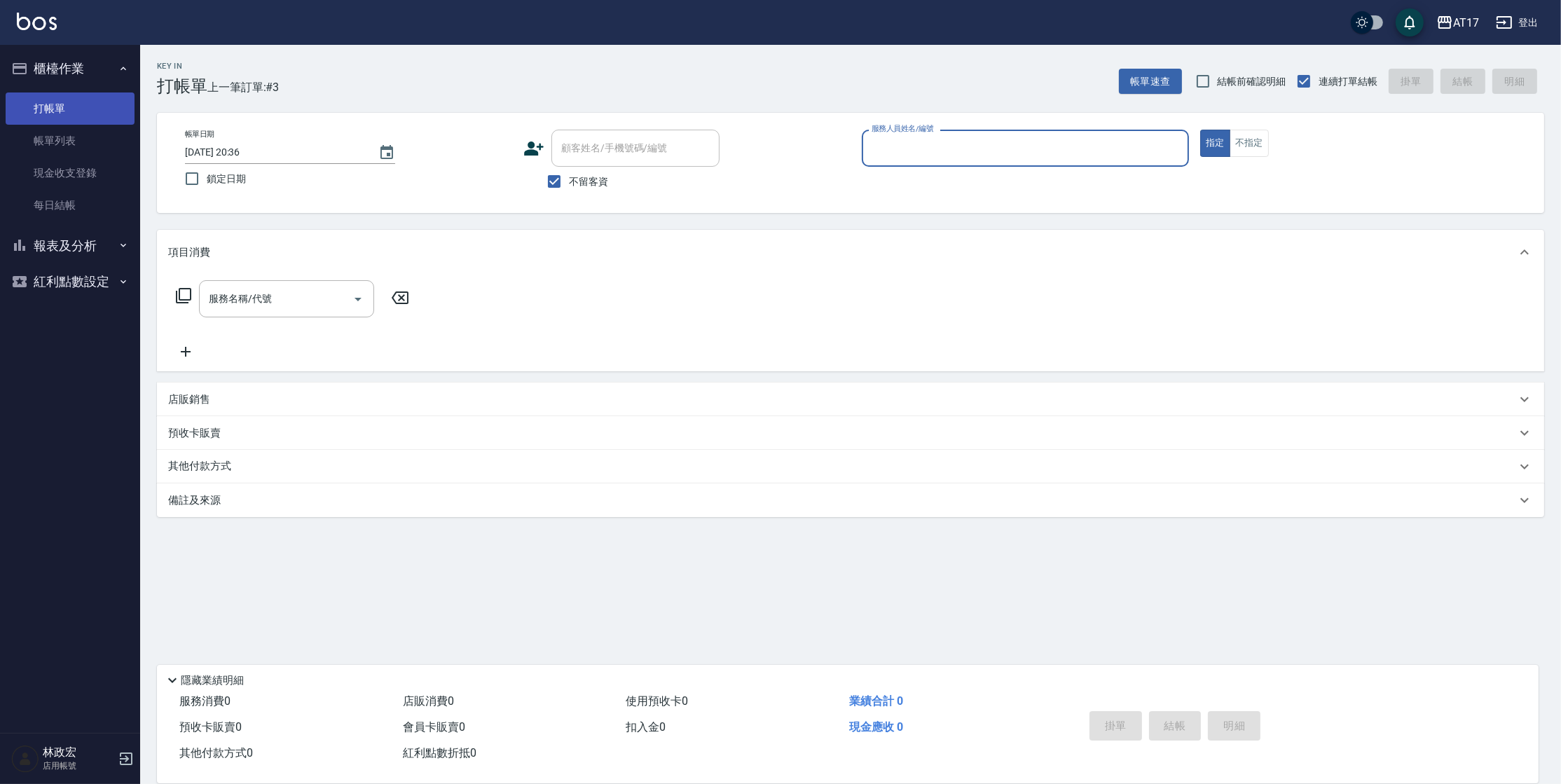
type input "５"
type input "獅-5"
type button "true"
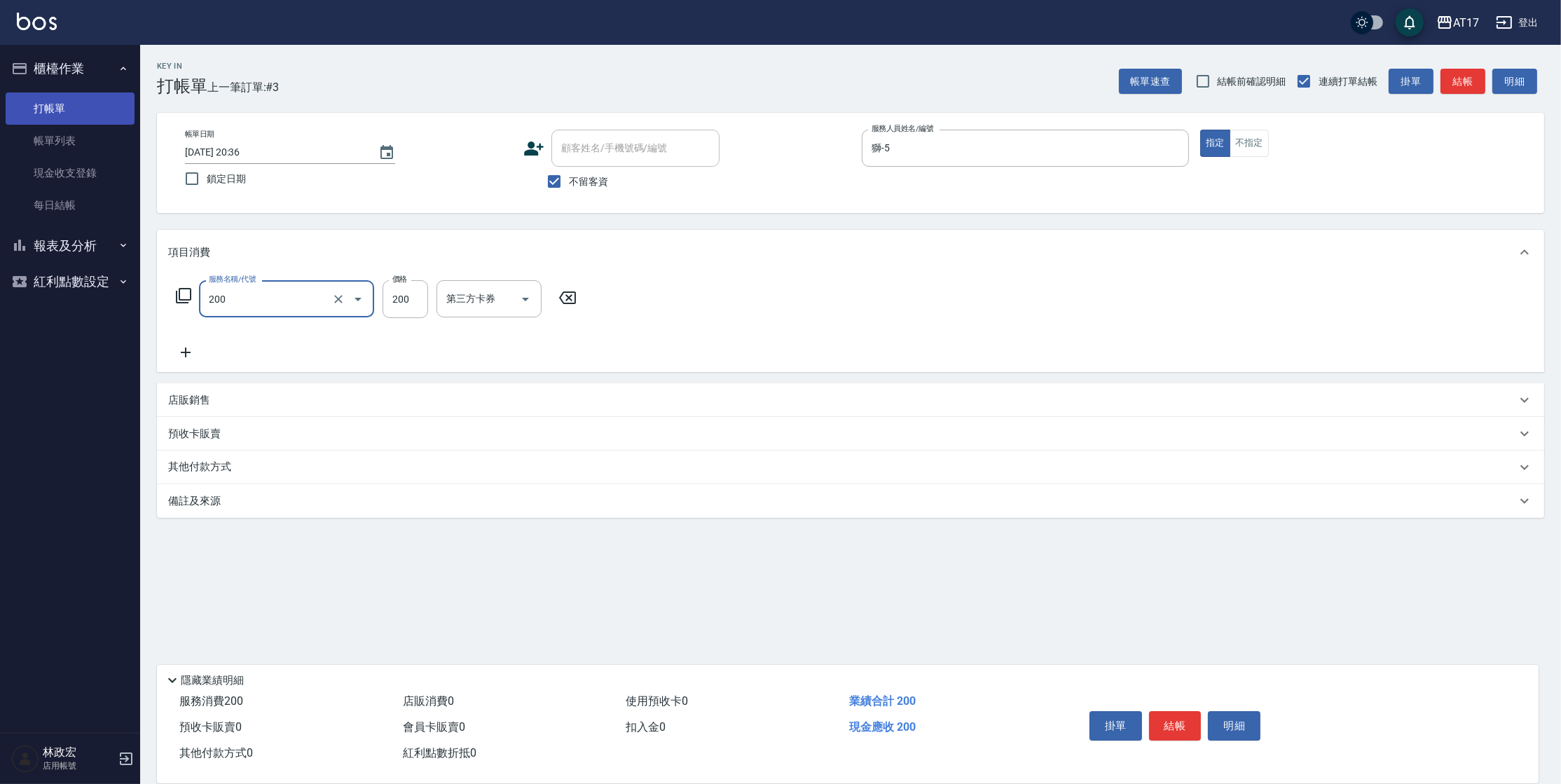
type input "剪髮(200)"
type input "199"
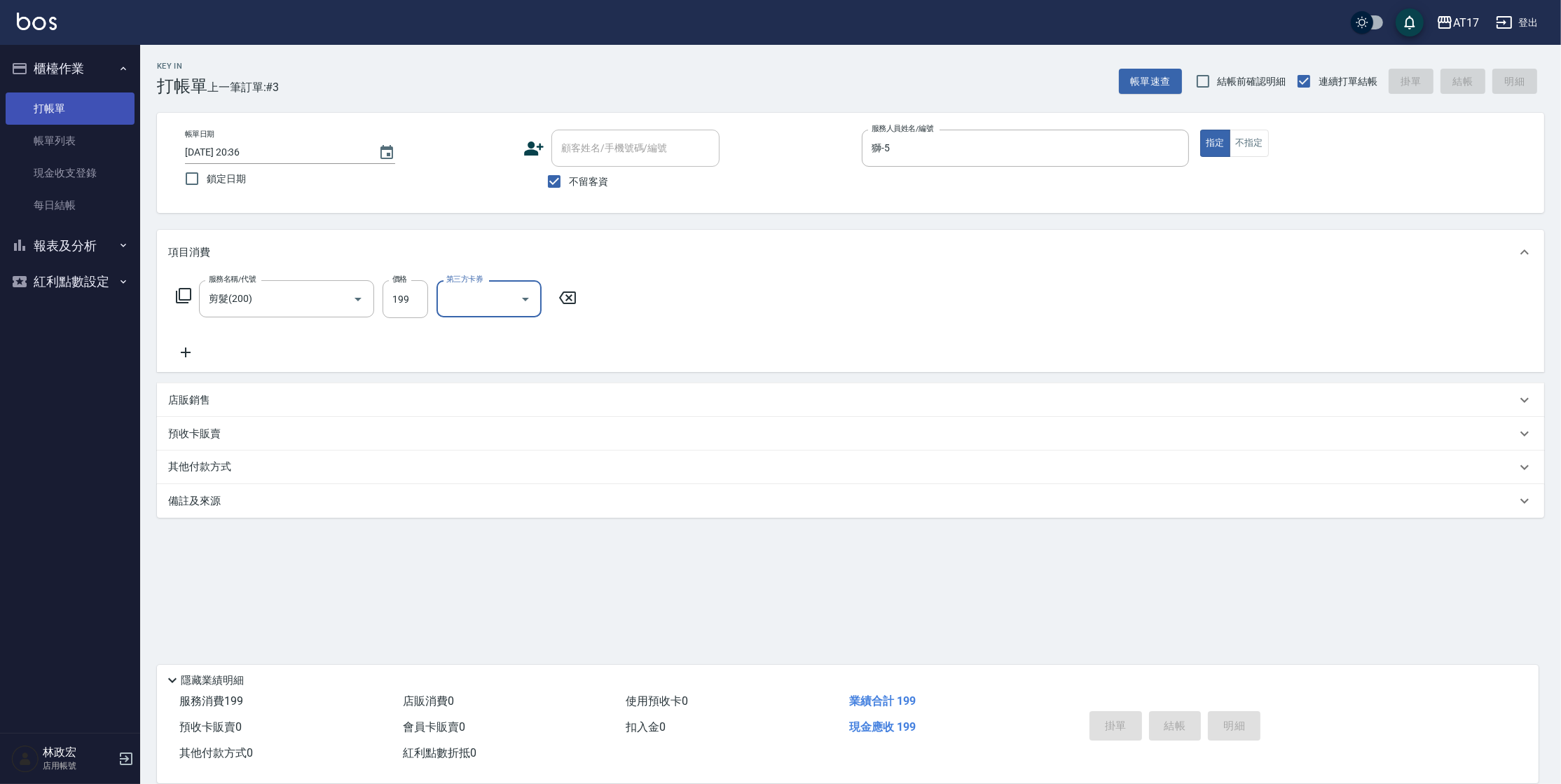
type input "[DATE] 20:37"
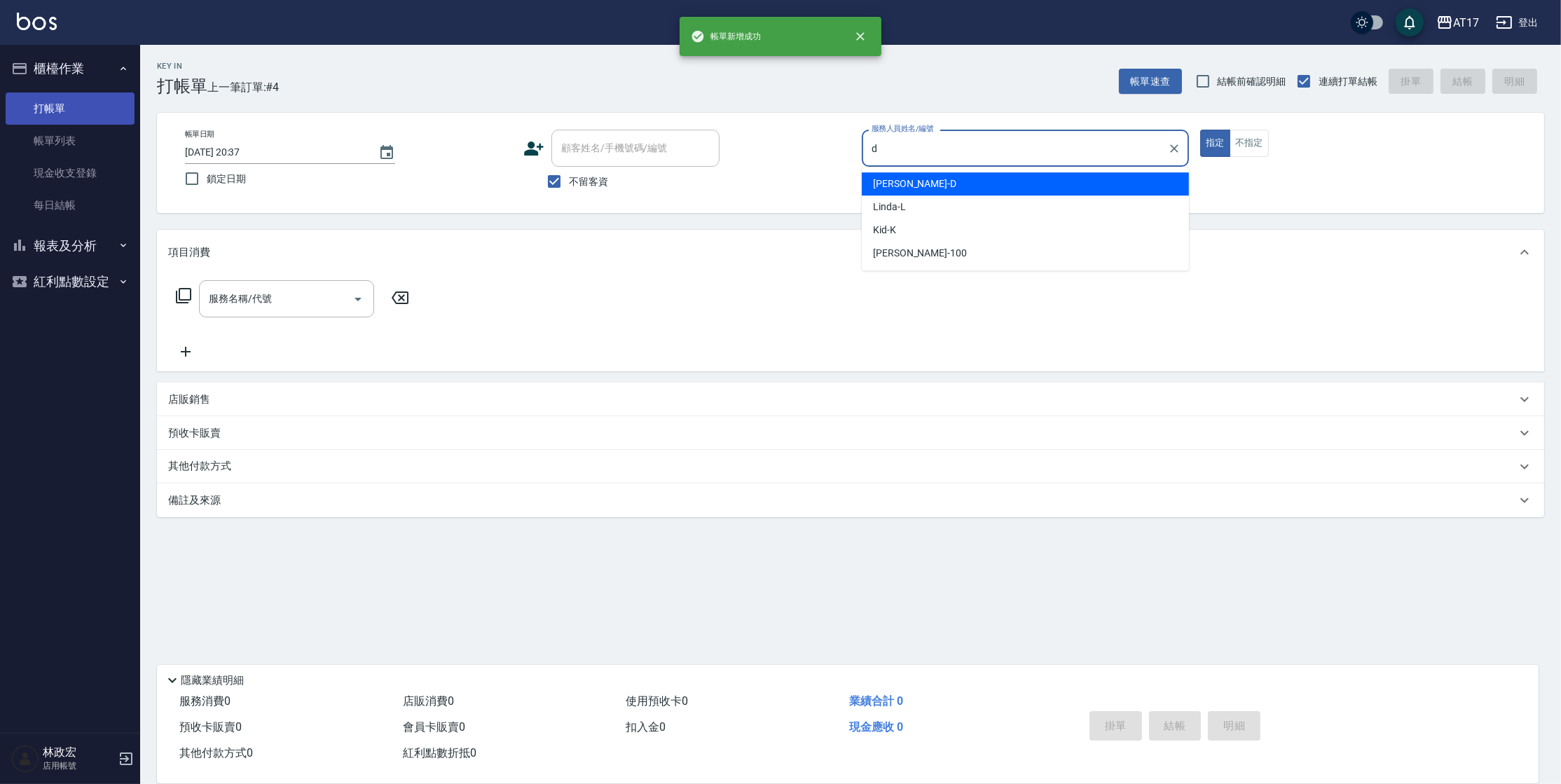
type input "[PERSON_NAME]-D"
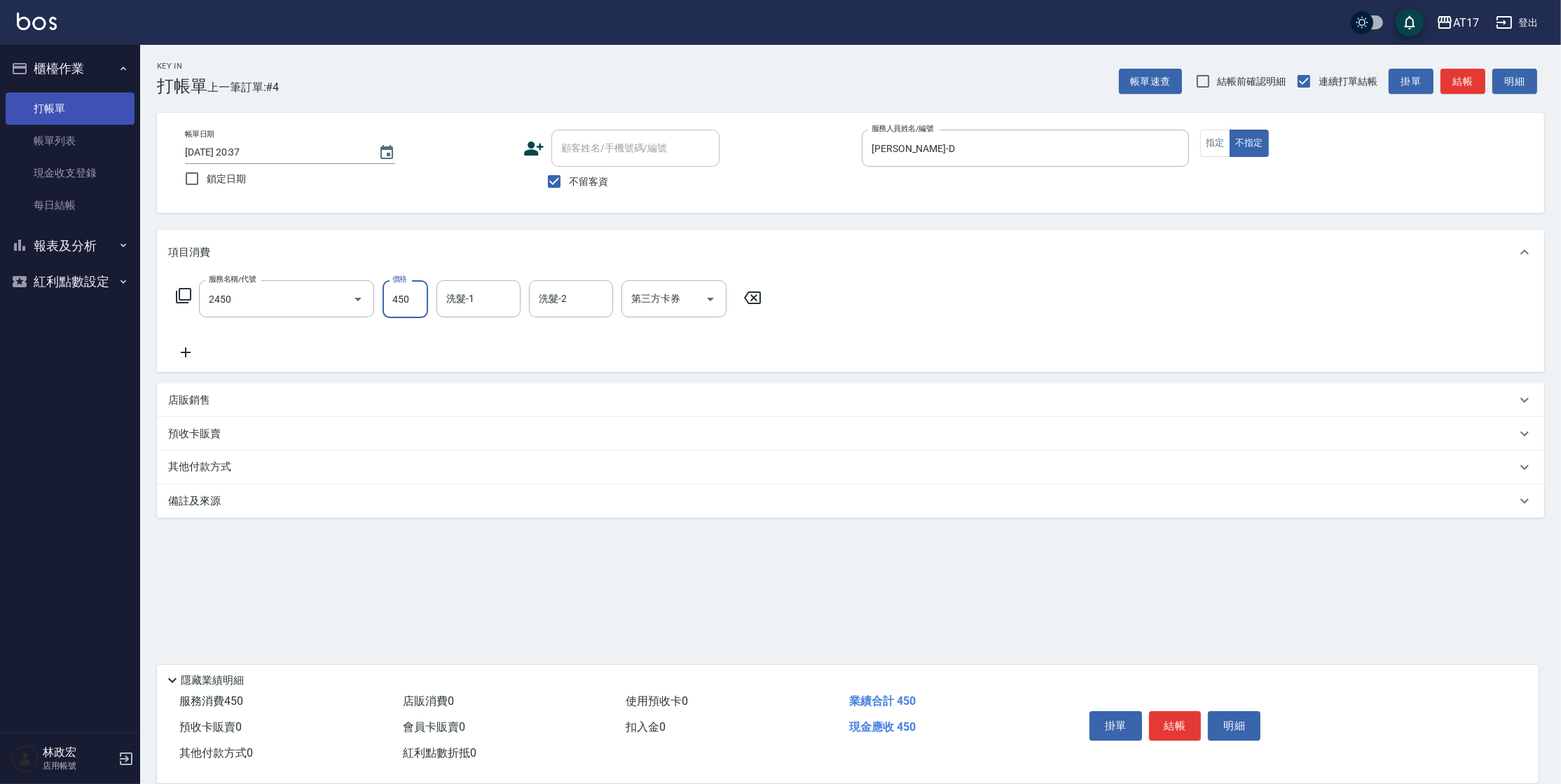
type input "C剪髮套餐(2450)"
type input "[PERSON_NAME]-55"
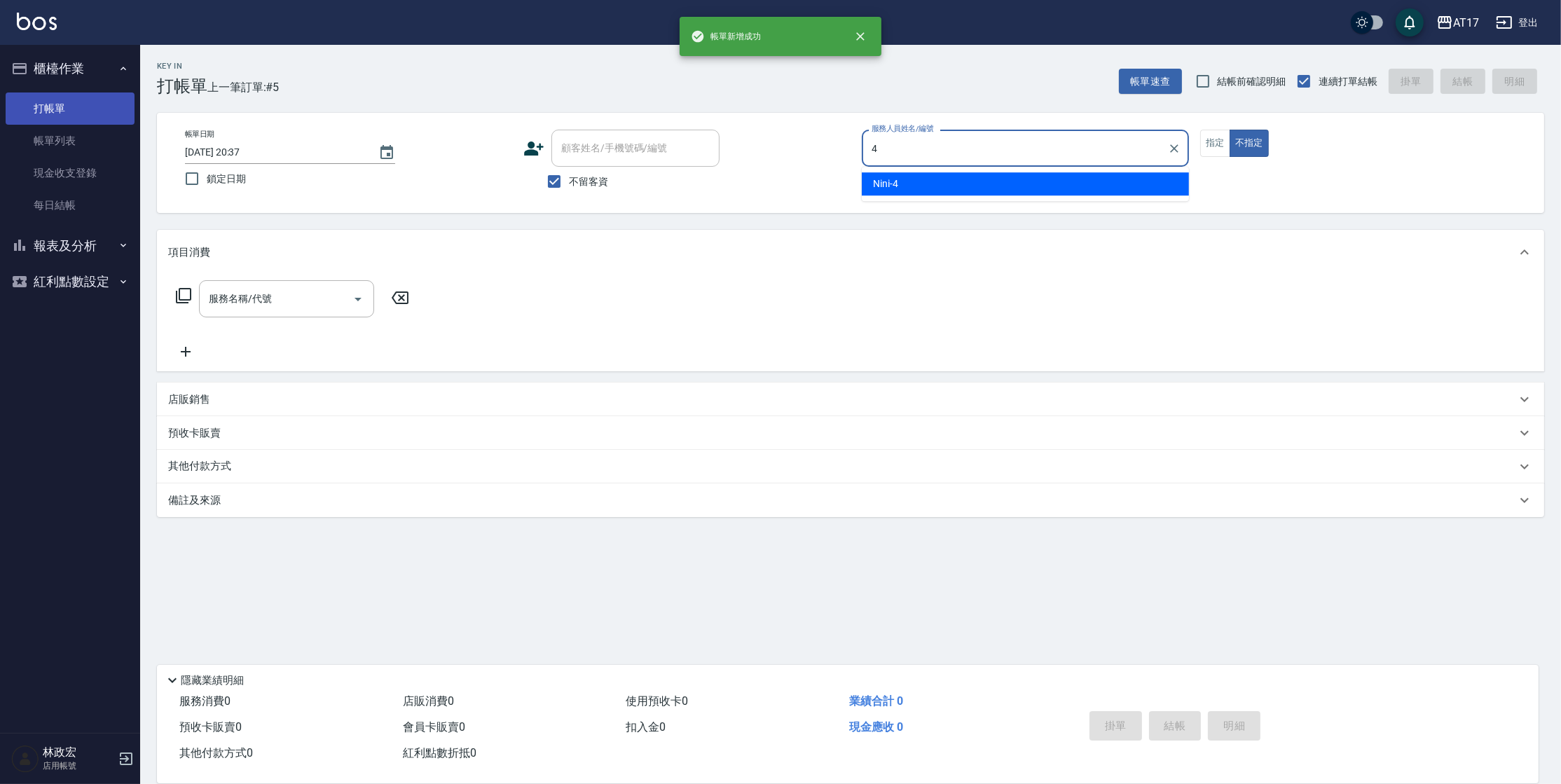
type input "Nini-4"
type button "false"
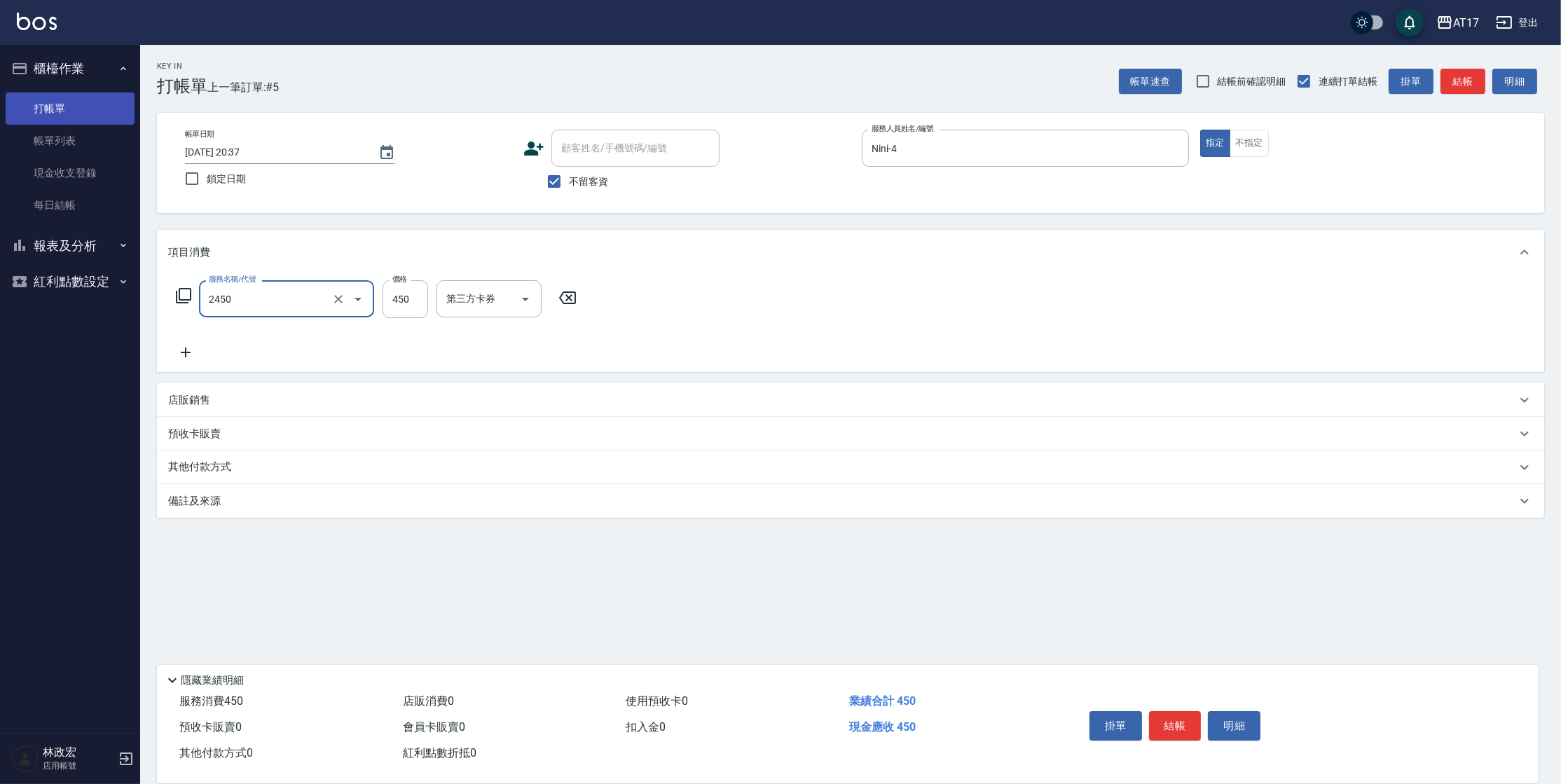
type input "C剪髮套餐(2450)"
type input "500"
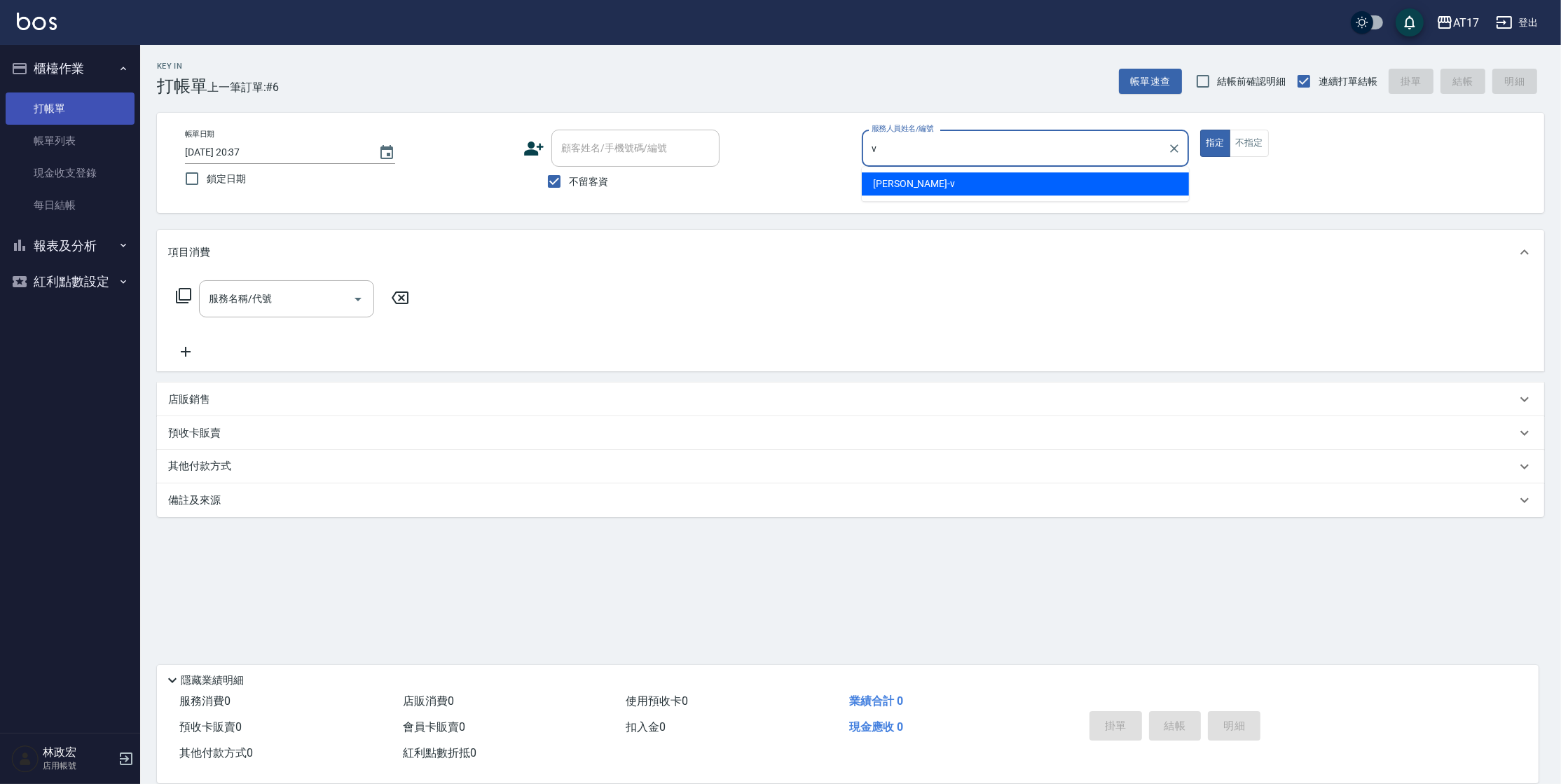
type input "[PERSON_NAME]-v"
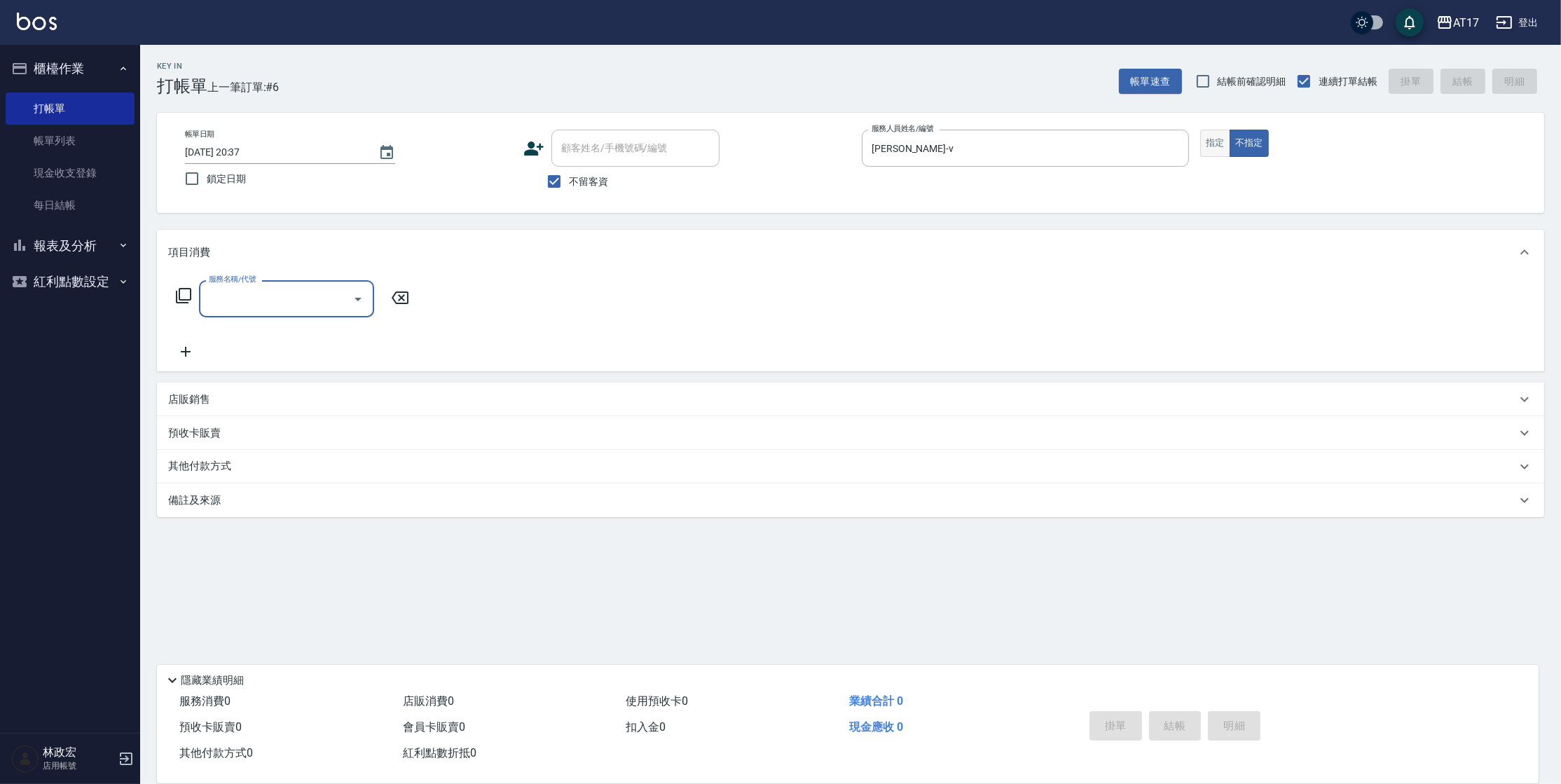
click at [1214, 138] on button "指定" at bounding box center [1215, 143] width 30 height 28
type input "C剪髮套餐(2450)"
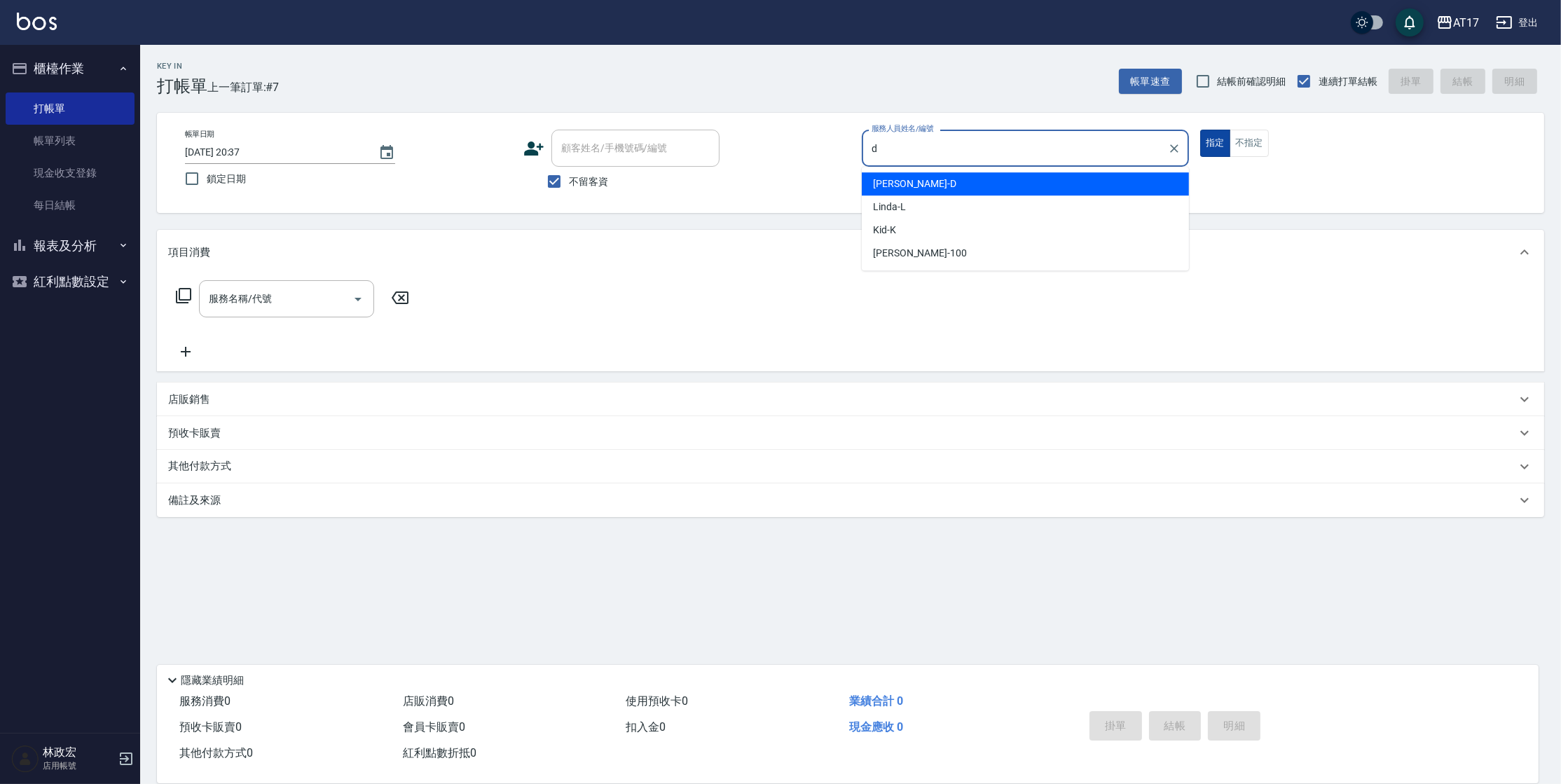
type input "[PERSON_NAME]-D"
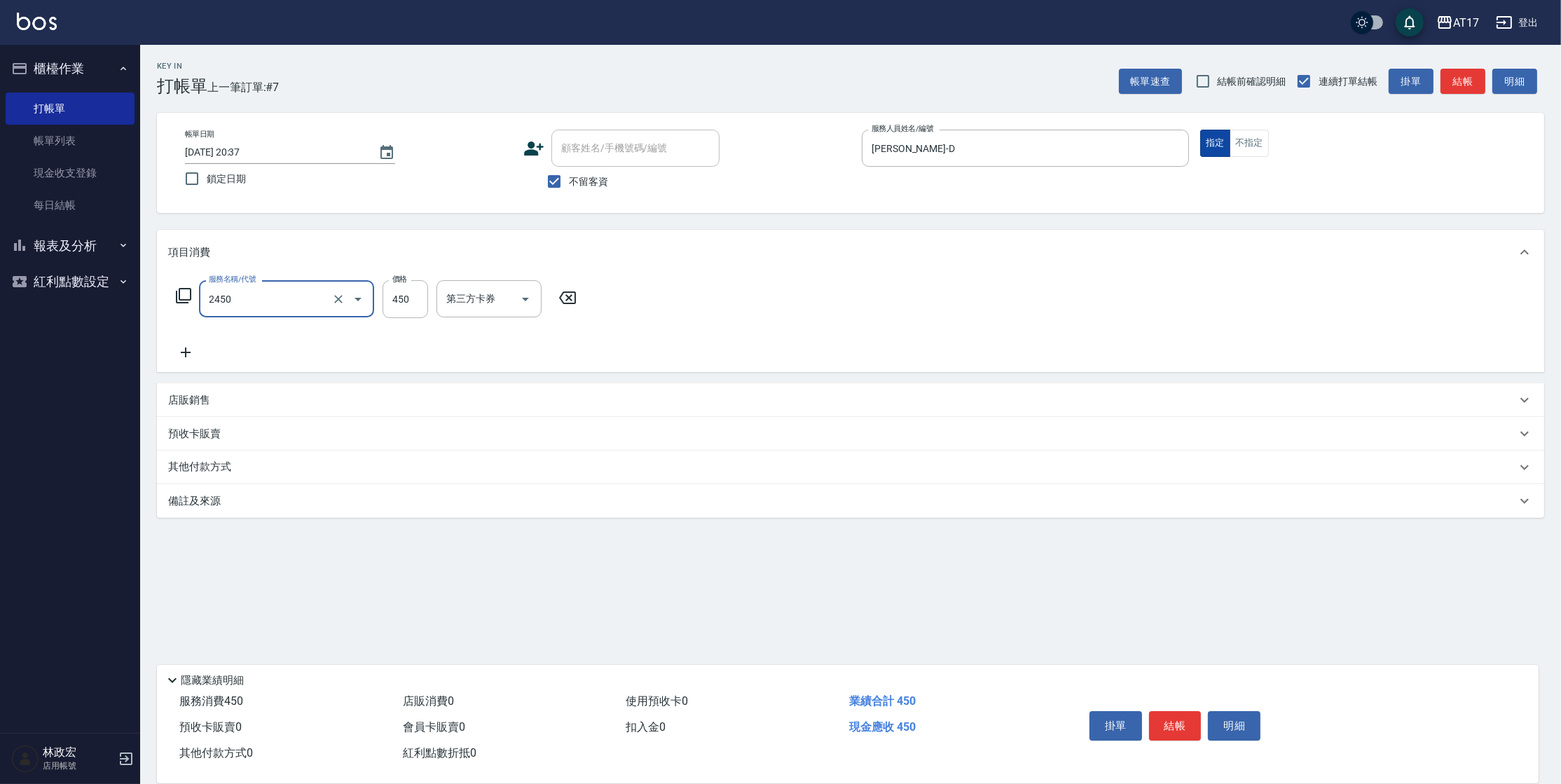
type input "C剪髮套餐(2450)"
type input "500"
type input "[PERSON_NAME]-55"
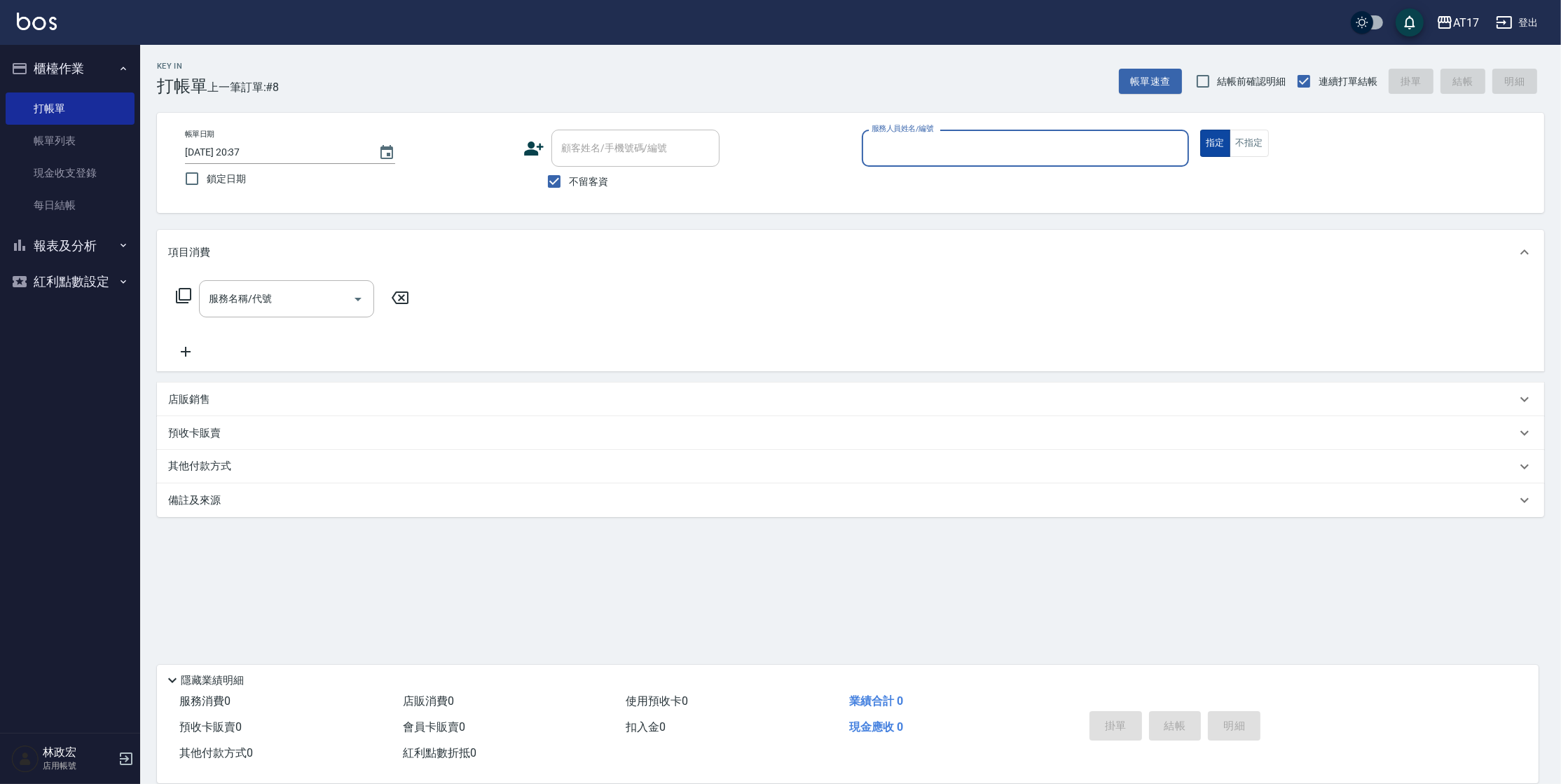
type input "v"
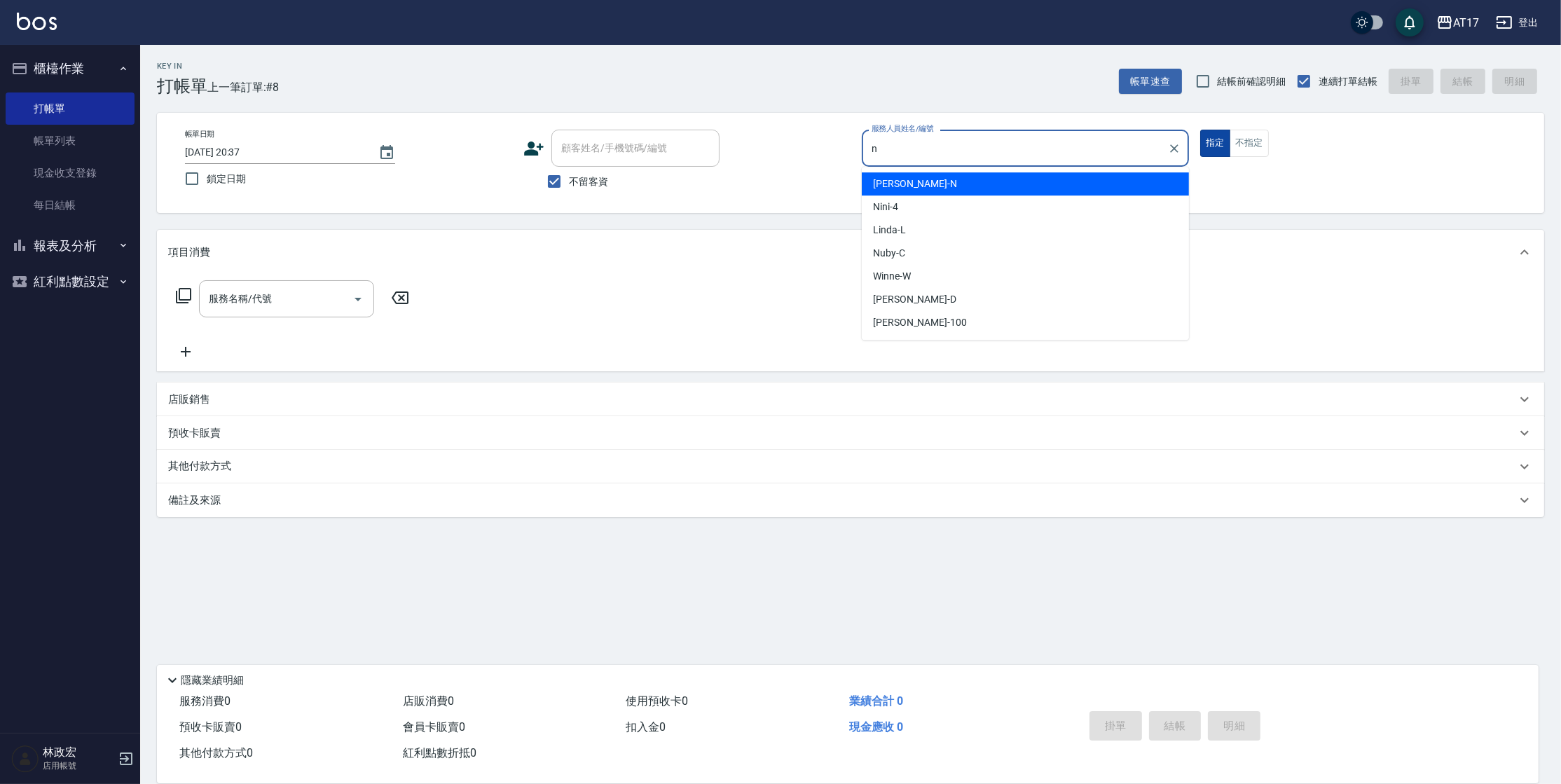
type input "[PERSON_NAME]-N"
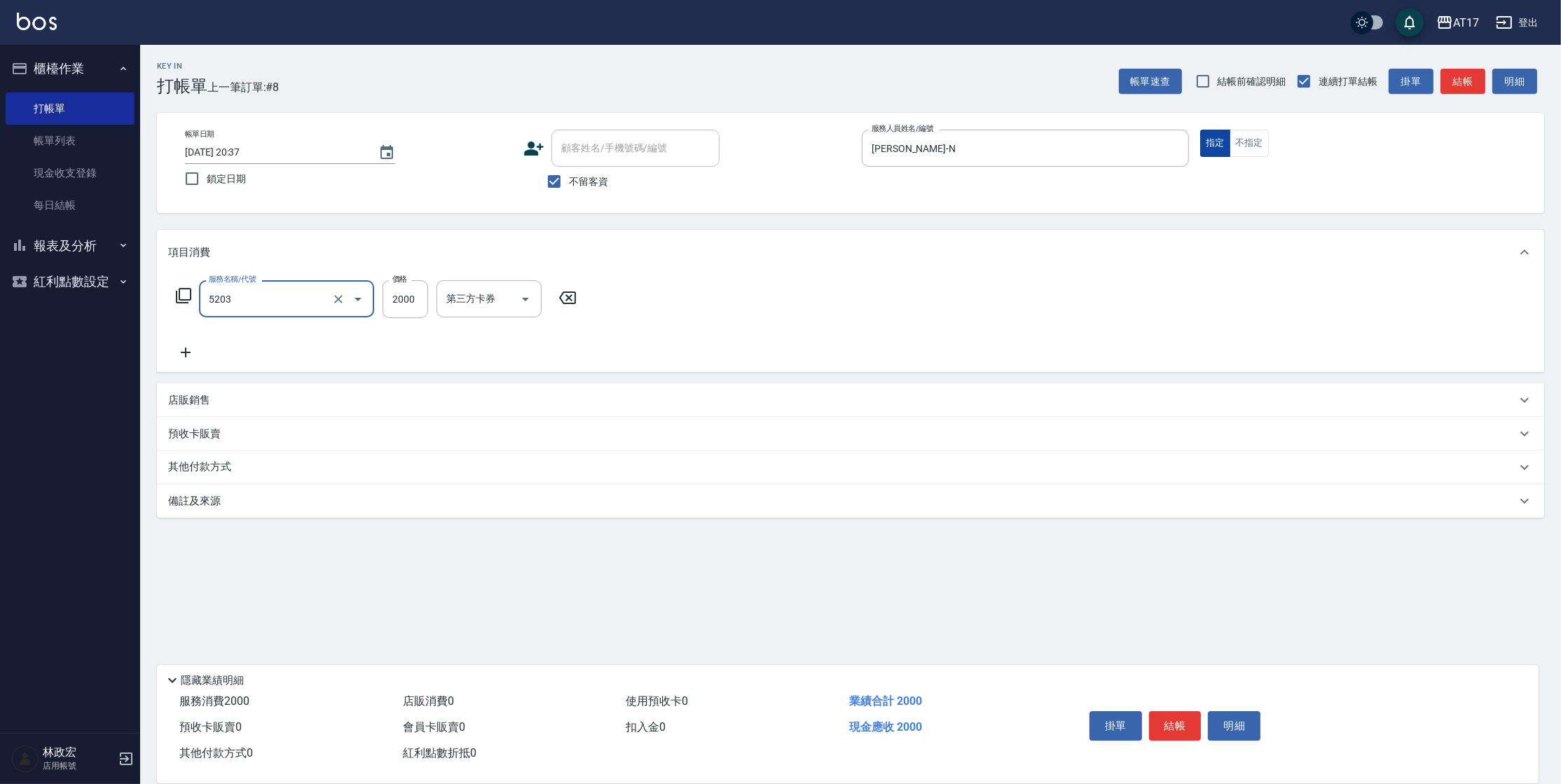
type input "染髮C餐(短髮)(5203)"
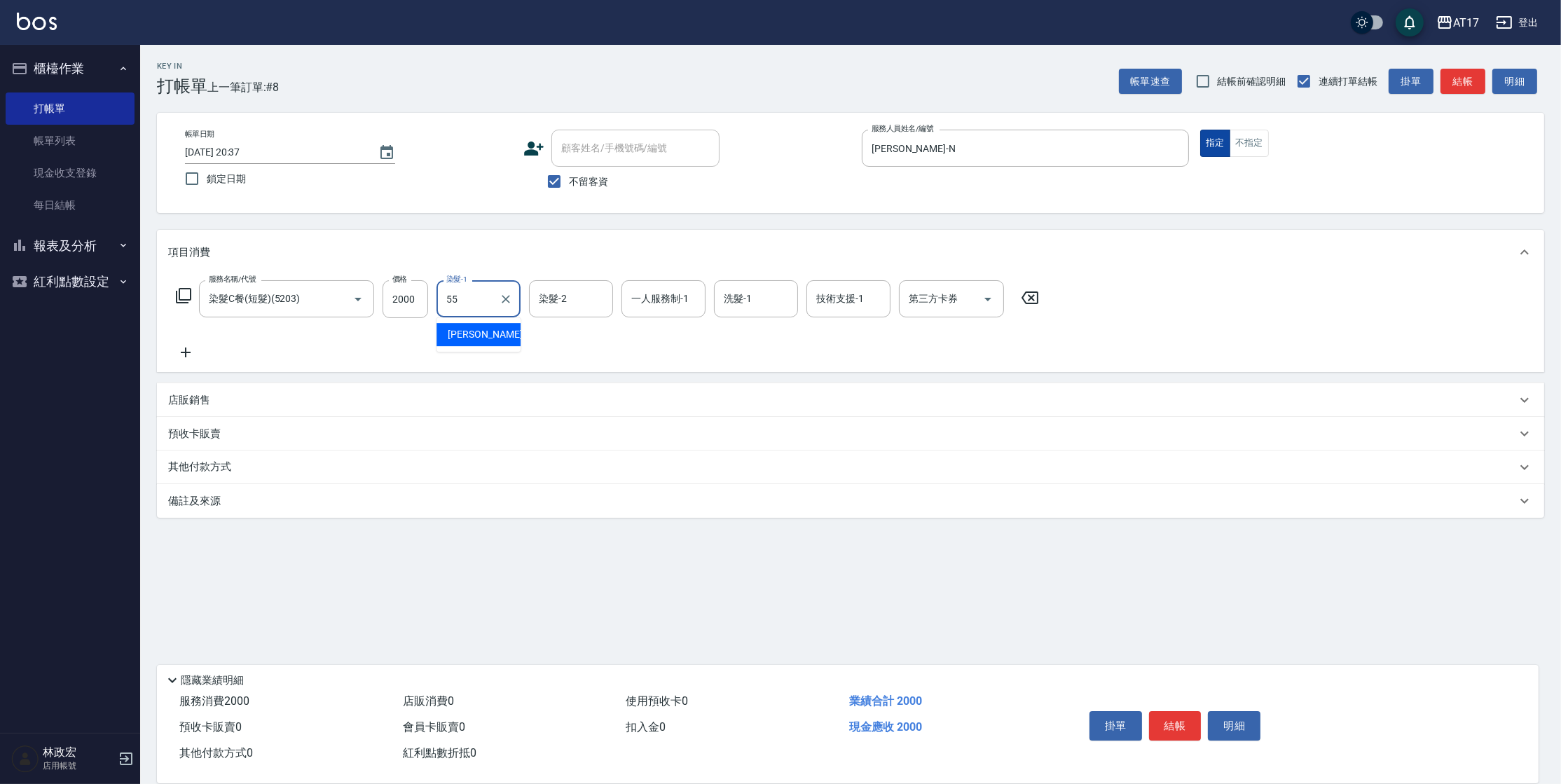
type input "[PERSON_NAME]-55"
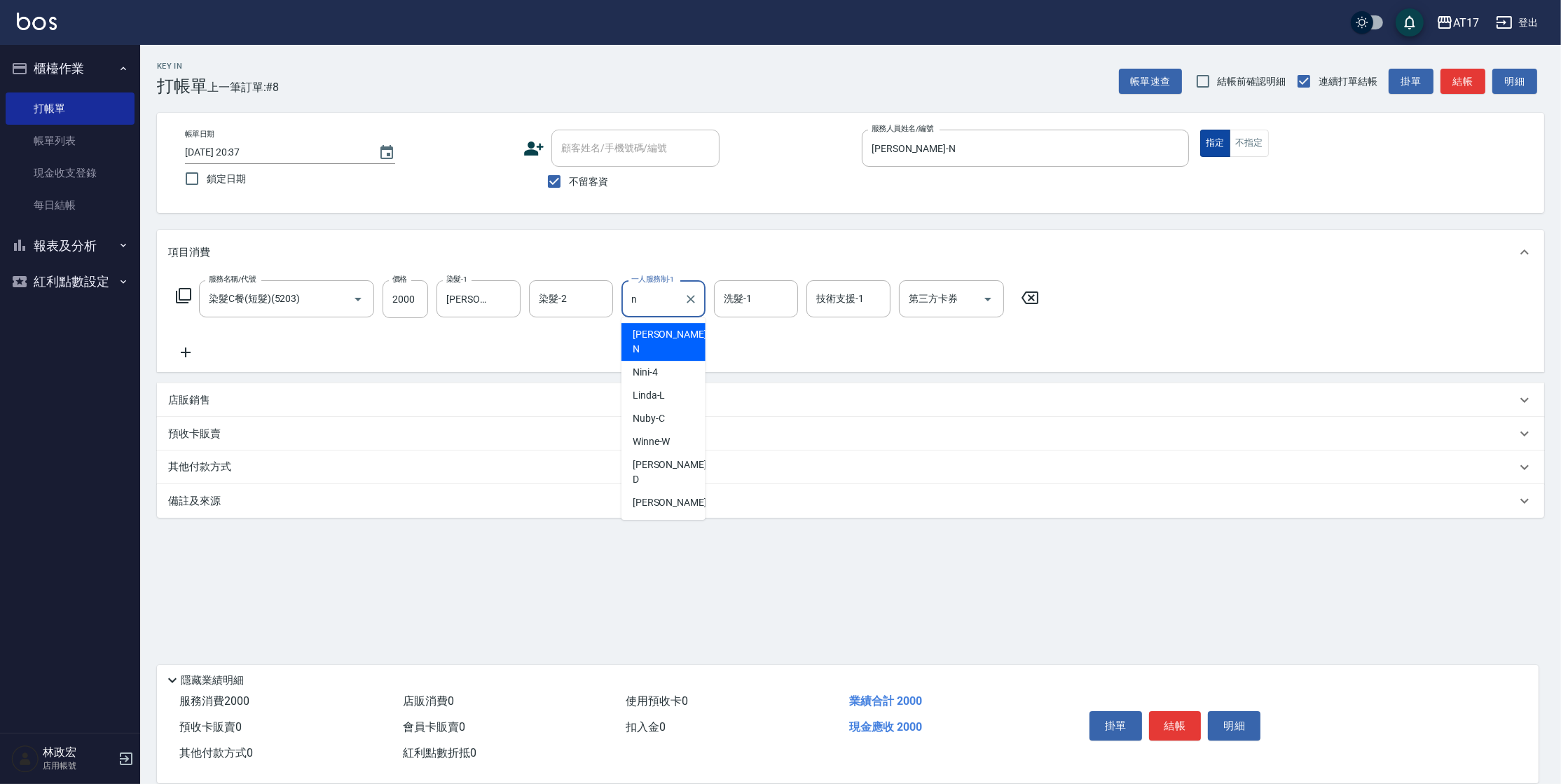
type input "[PERSON_NAME]-N"
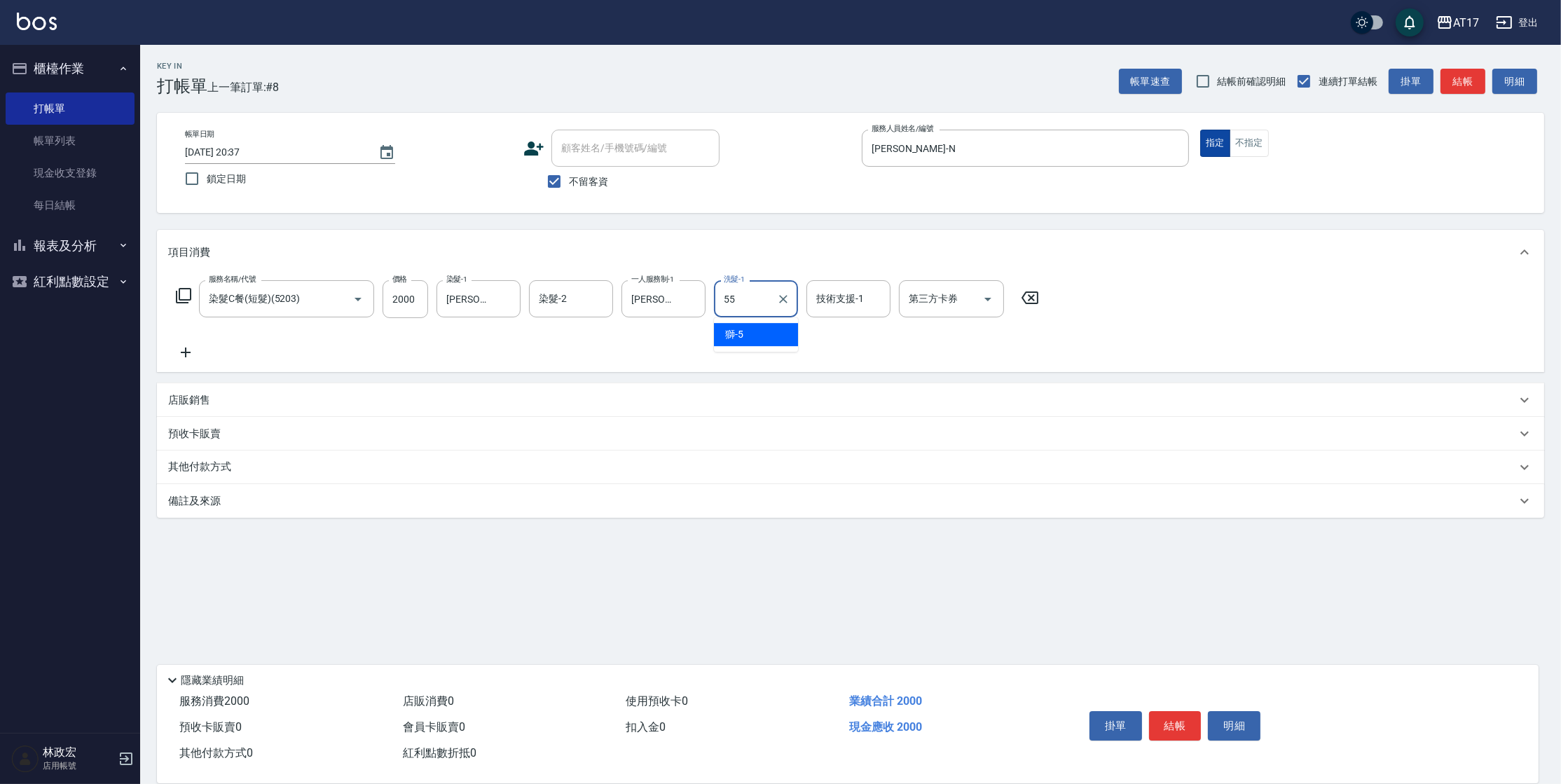
type input "[PERSON_NAME]-55"
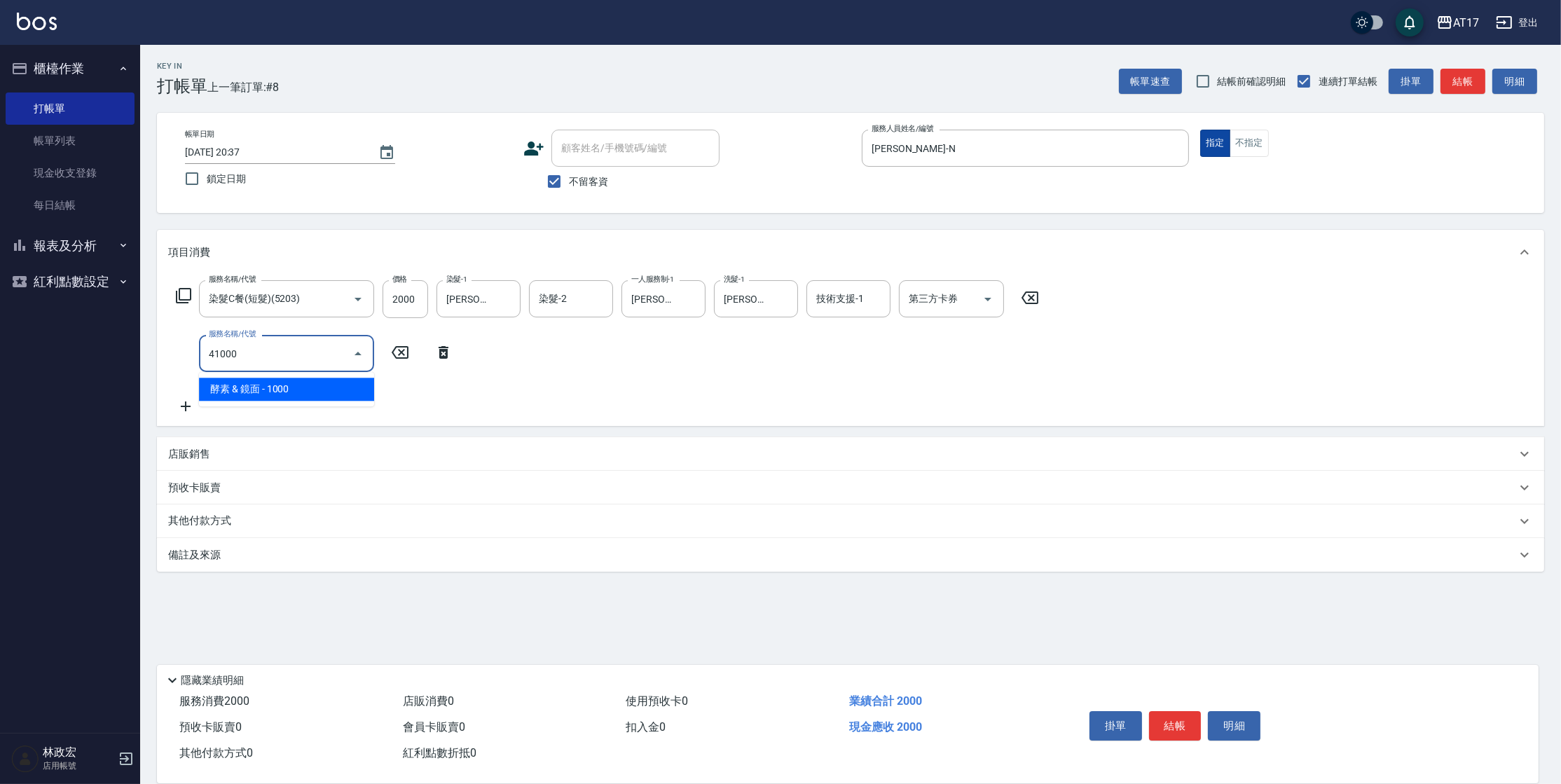
type input "酵素 & 鏡面(41000)"
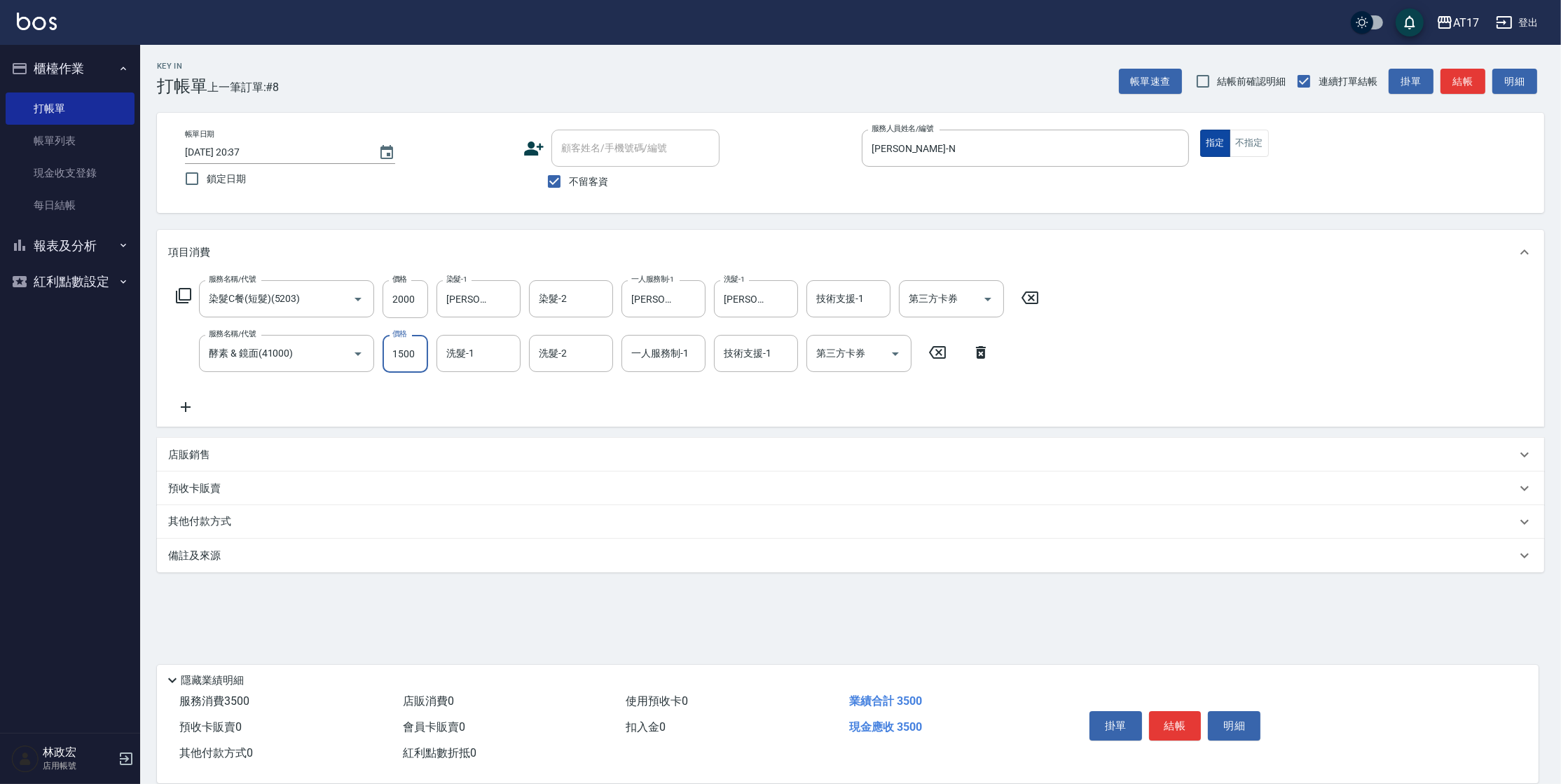
type input "1500"
type input "[PERSON_NAME]-55"
type input "[PERSON_NAME]-N"
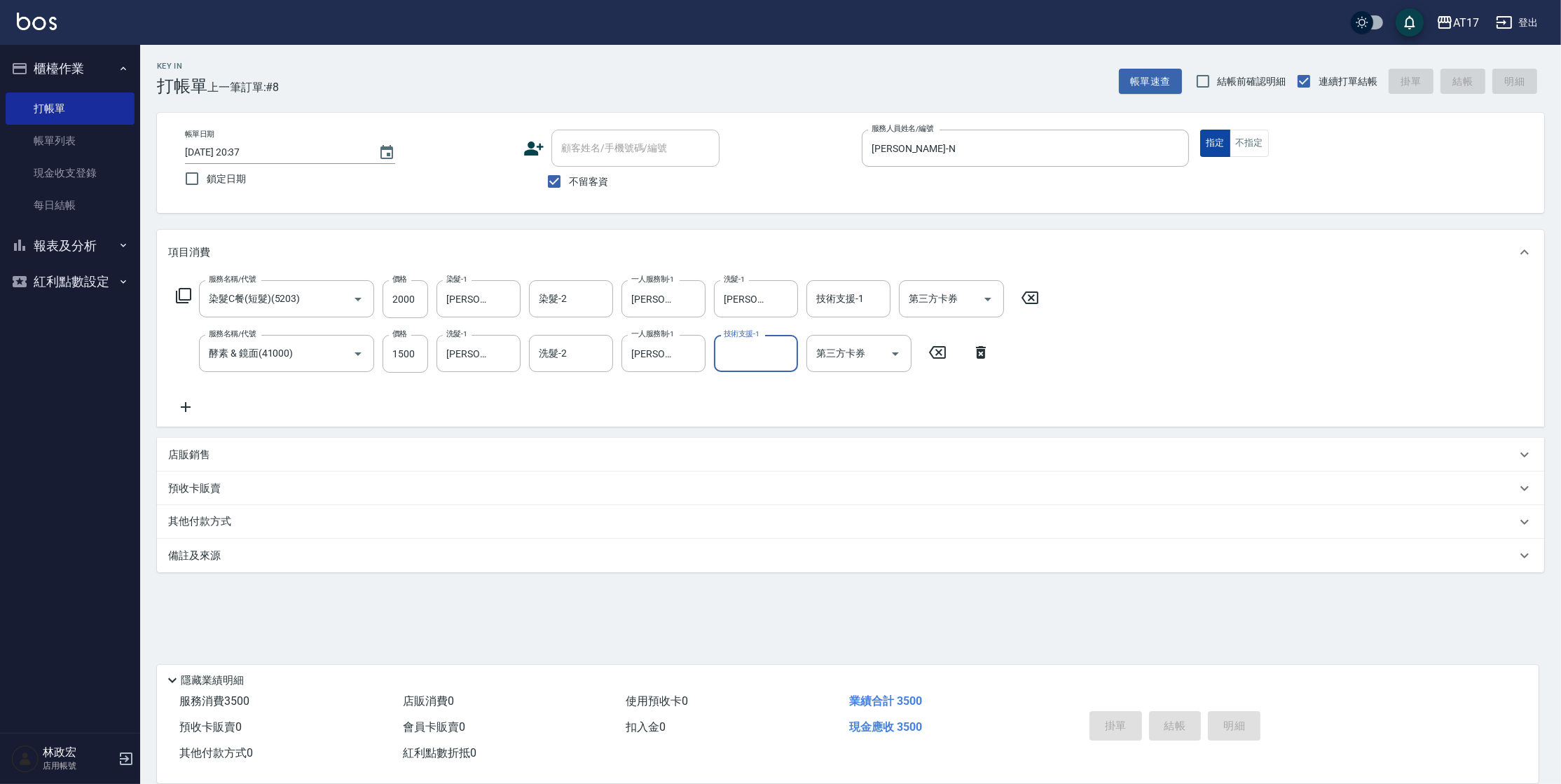
type input "[DATE] 20:38"
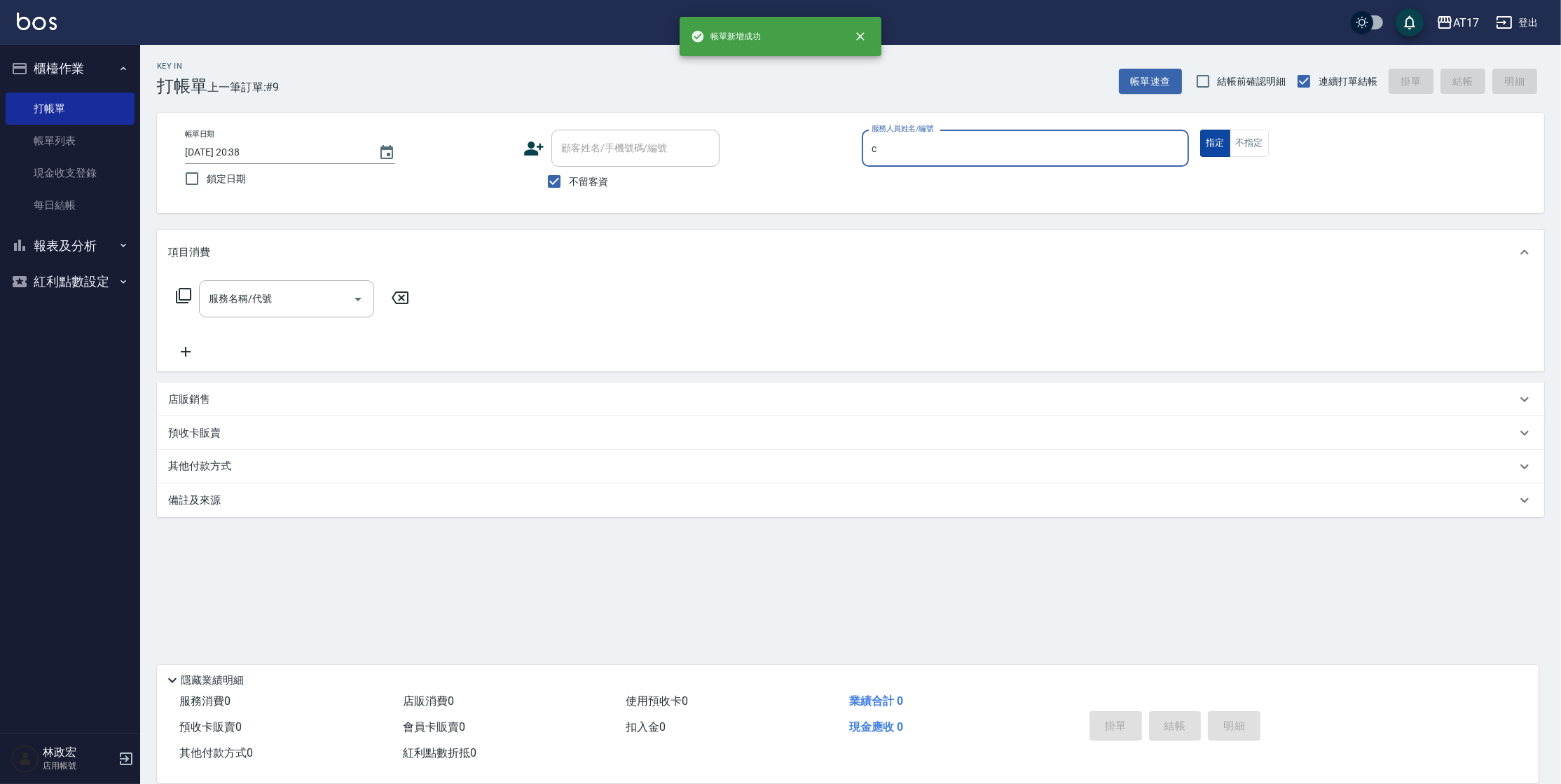
type input "Nuby-C"
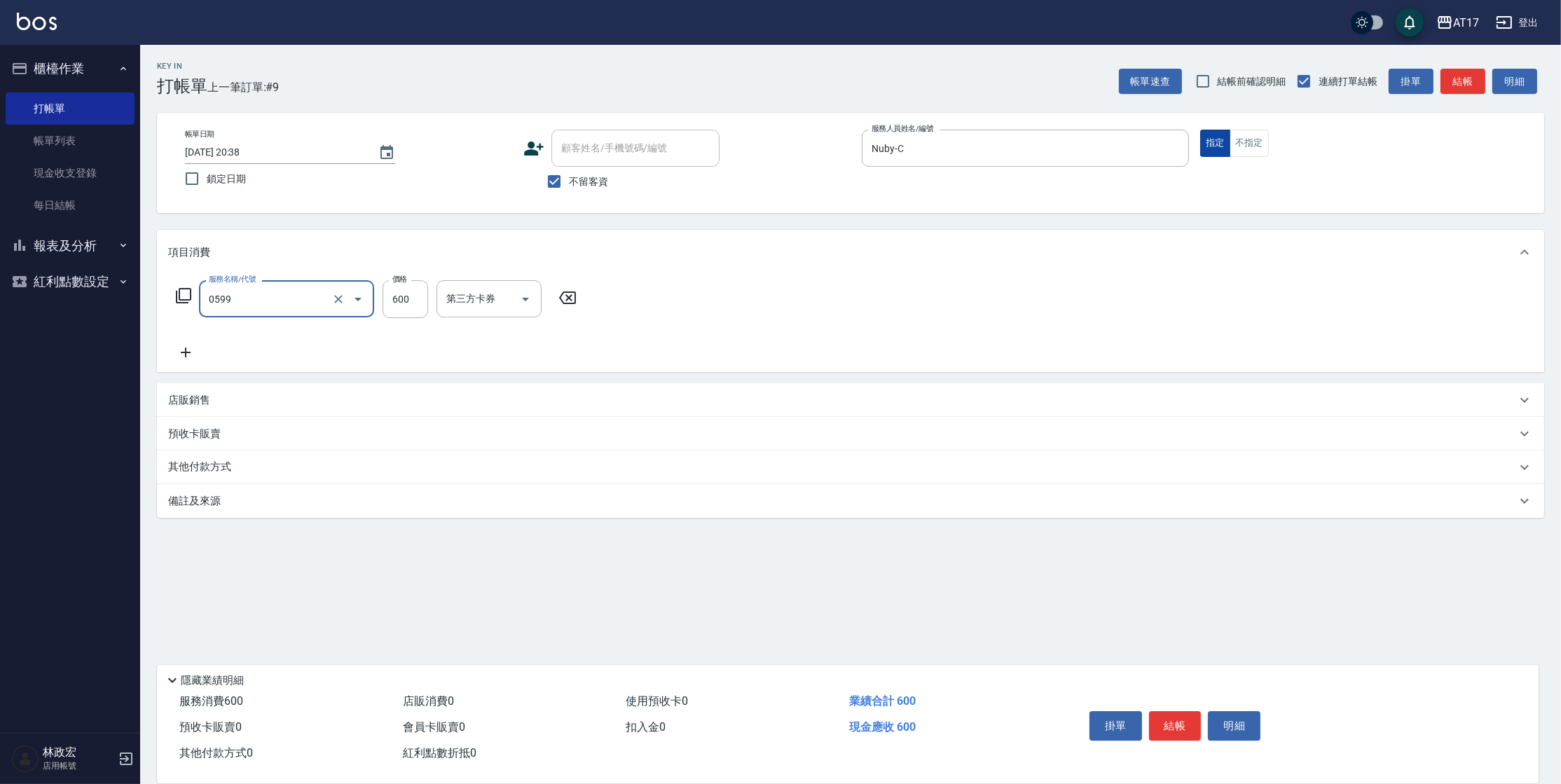
type input "精油-599(0599)"
type input "900"
type input "Winne-W"
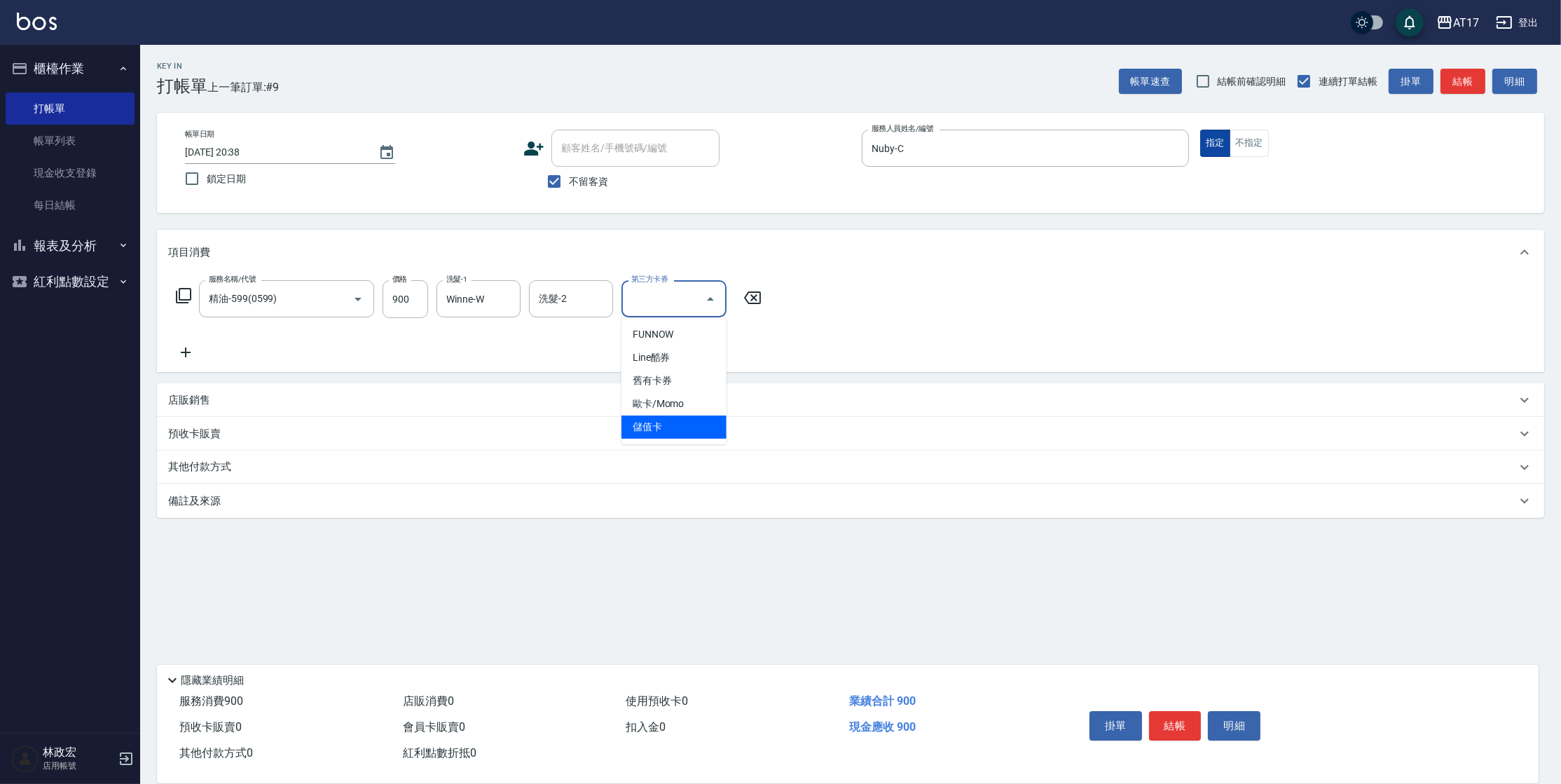
type input "儲值卡"
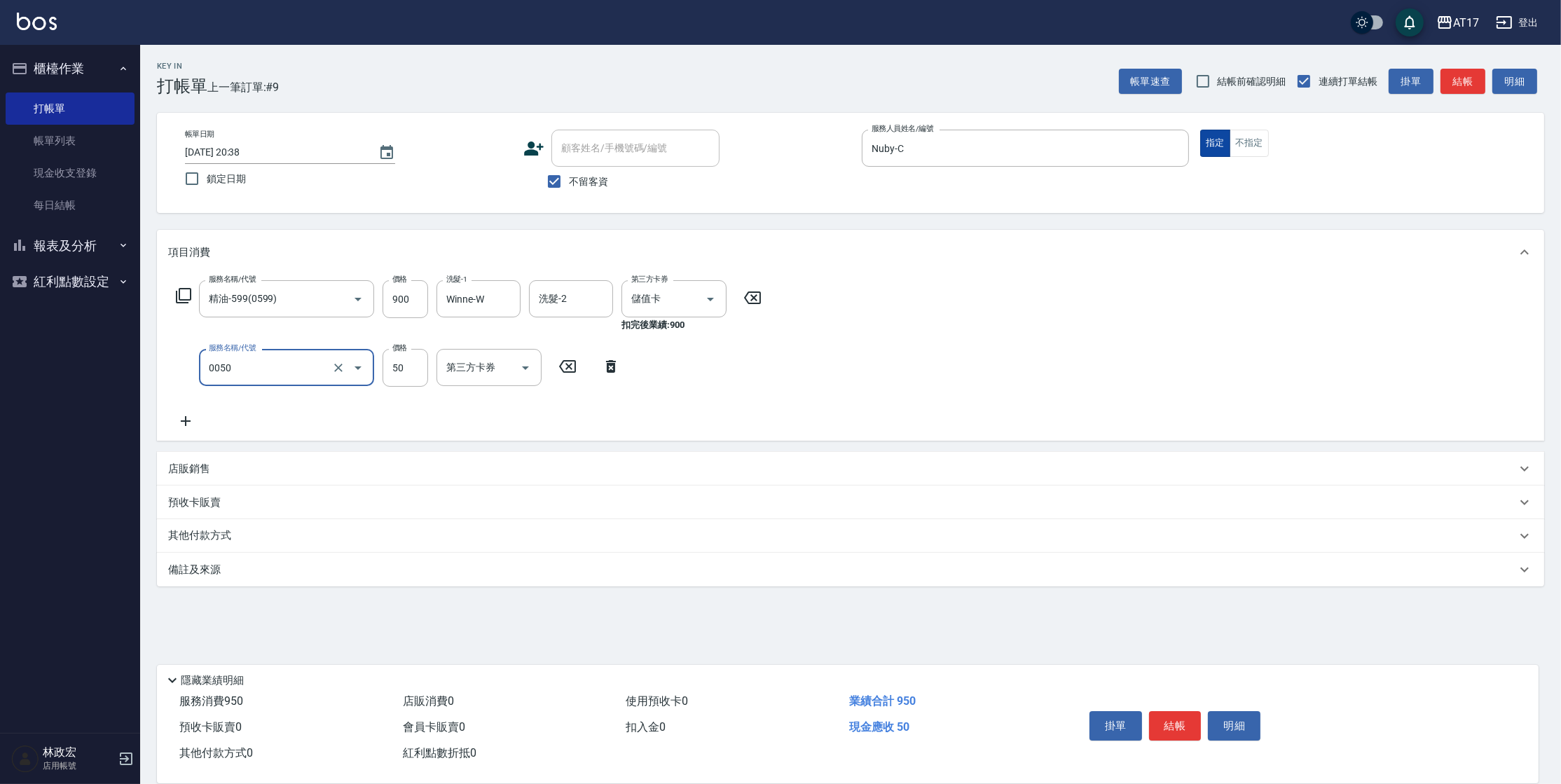
type input "剪瀏海(0050)"
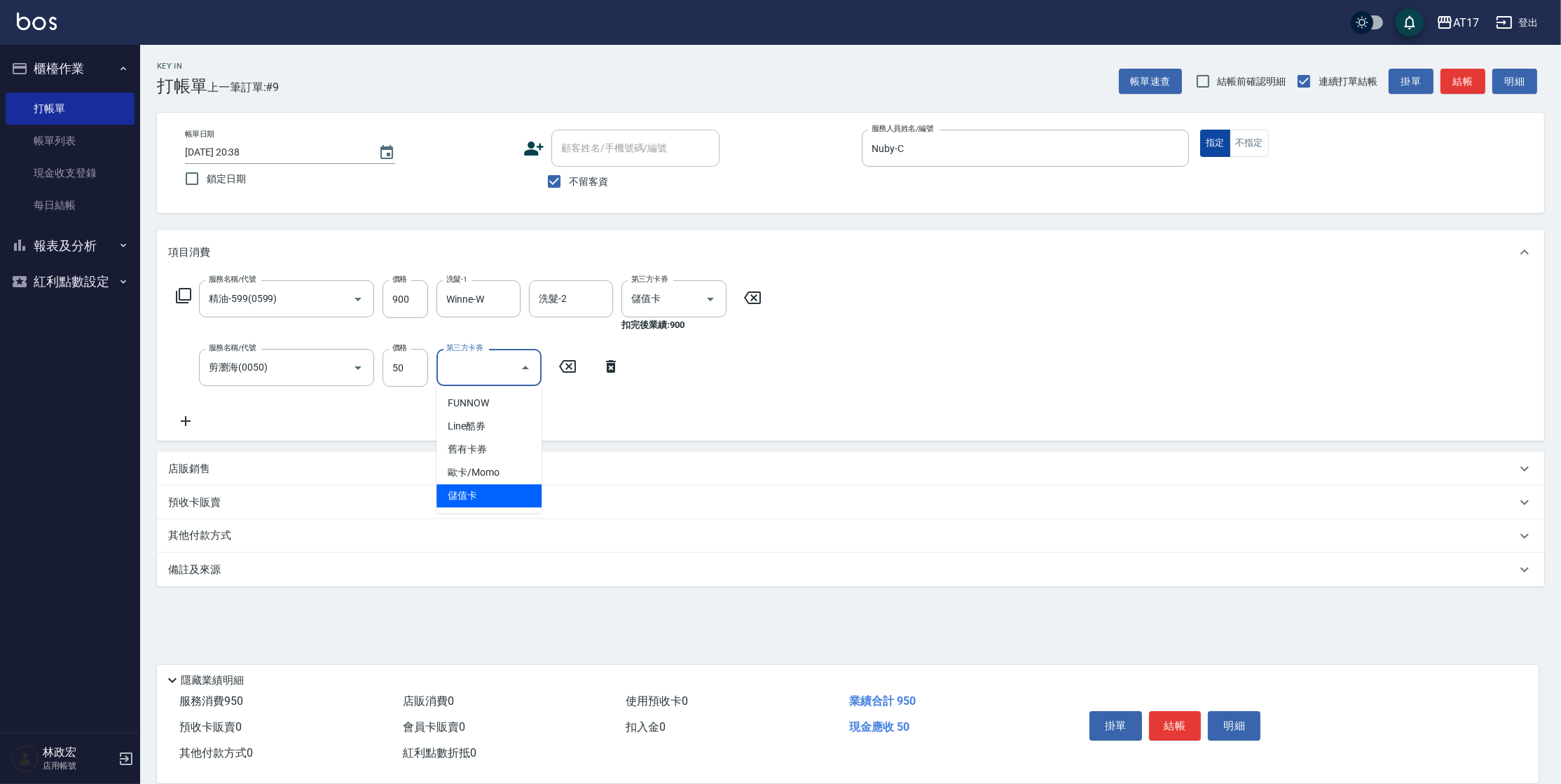
type input "儲值卡"
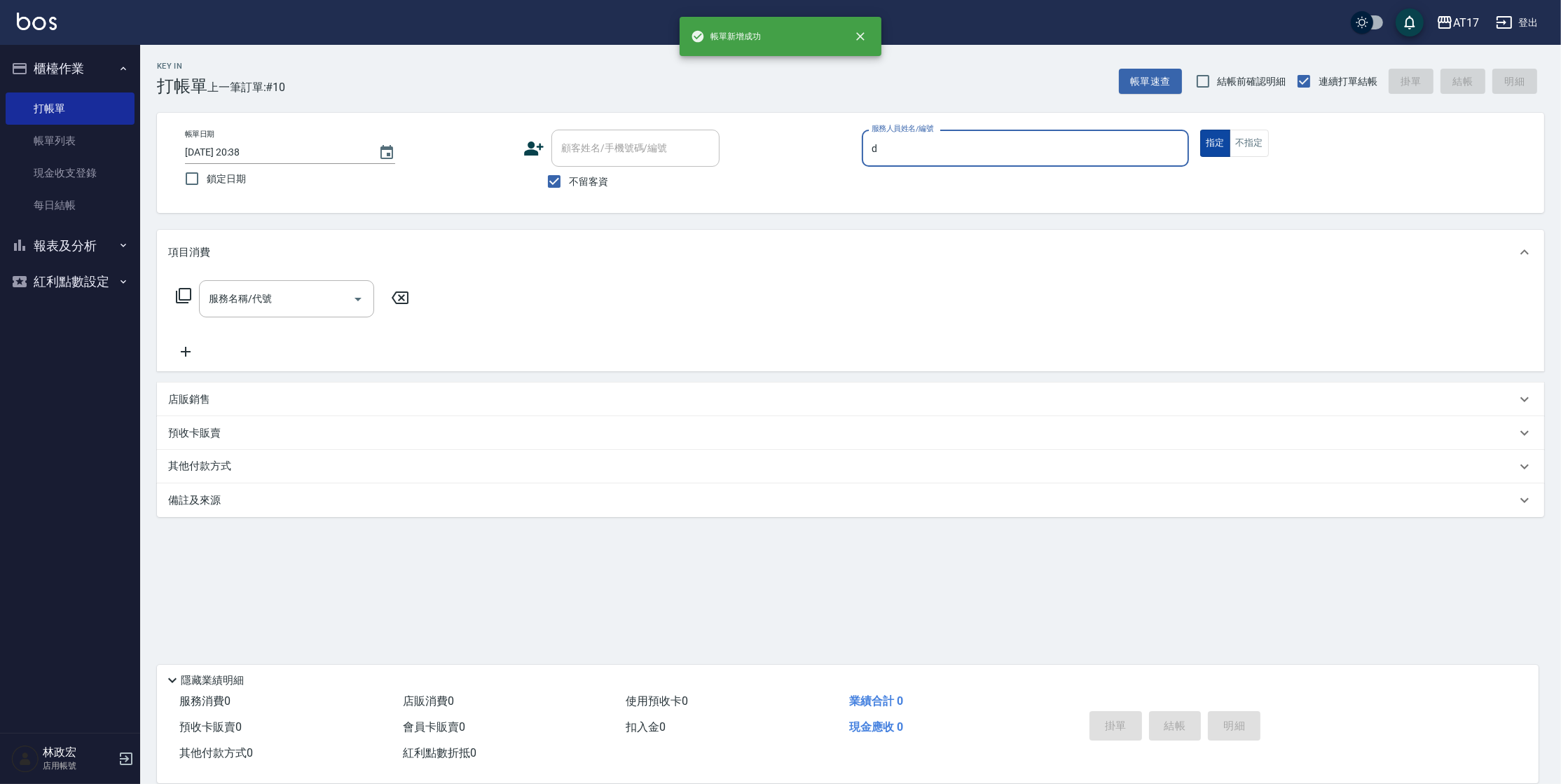
type input "[PERSON_NAME]-D"
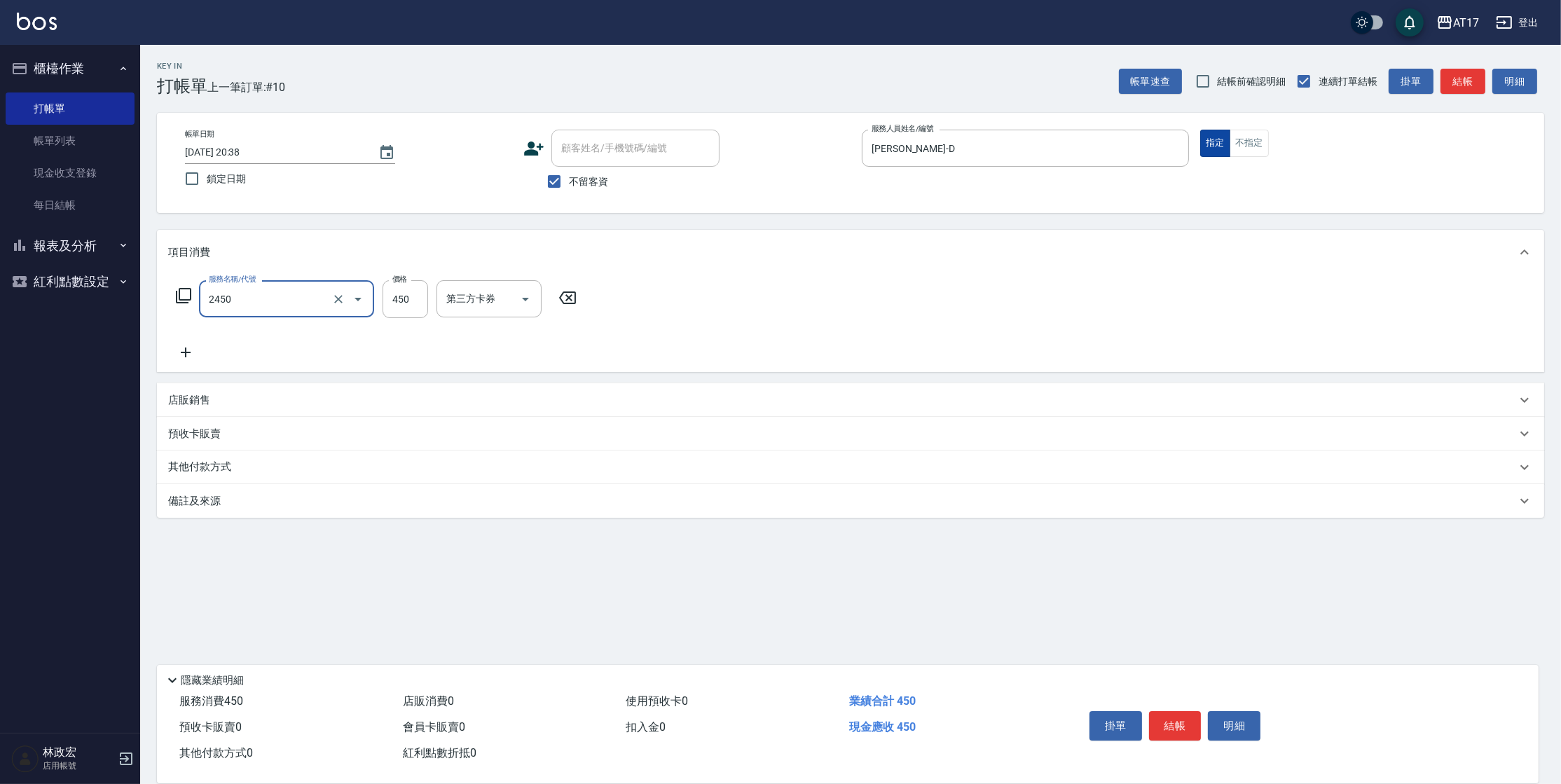
type input "C剪髮套餐(2450)"
type input "[PERSON_NAME]-55"
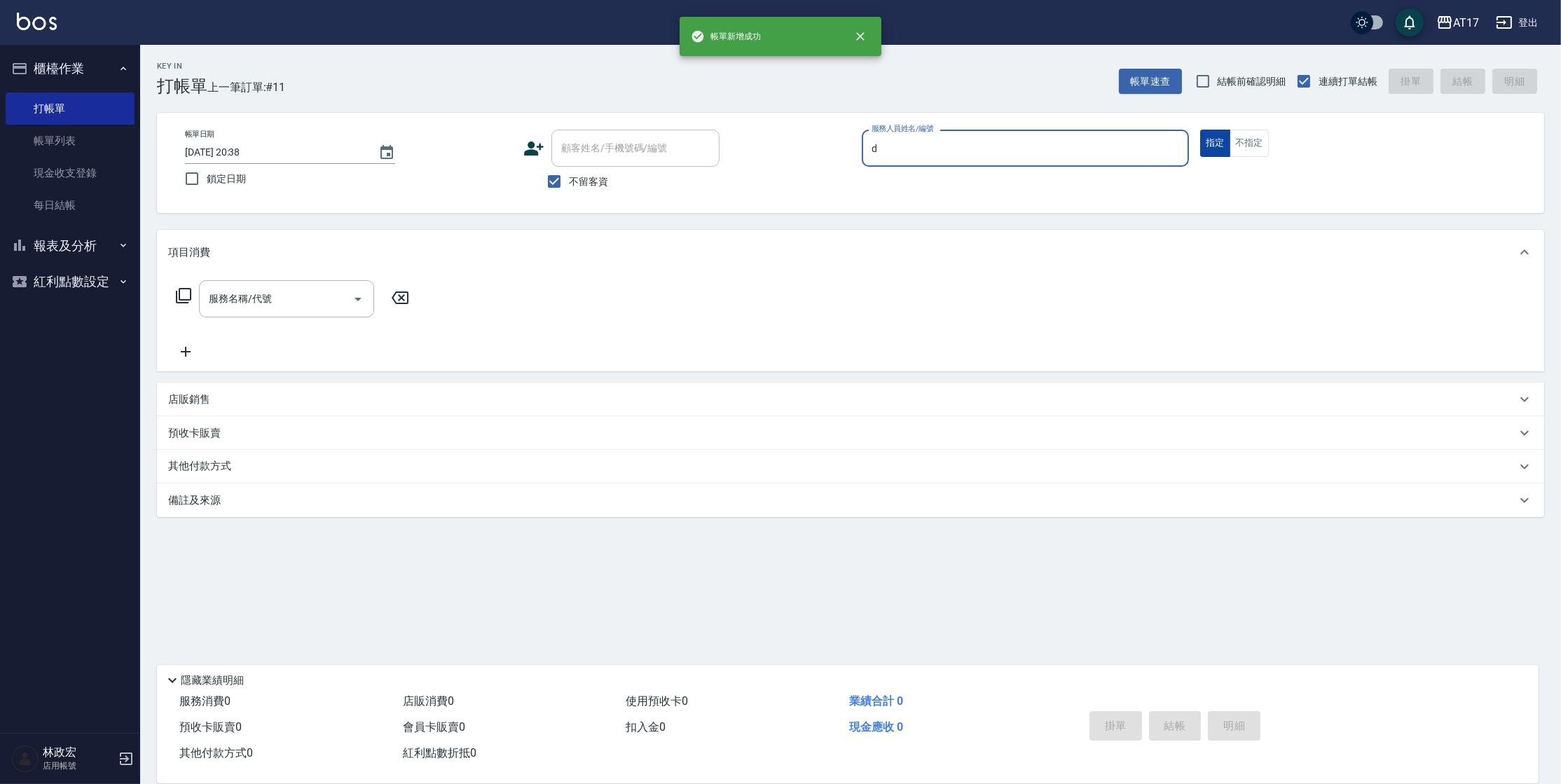
type input "[PERSON_NAME]-D"
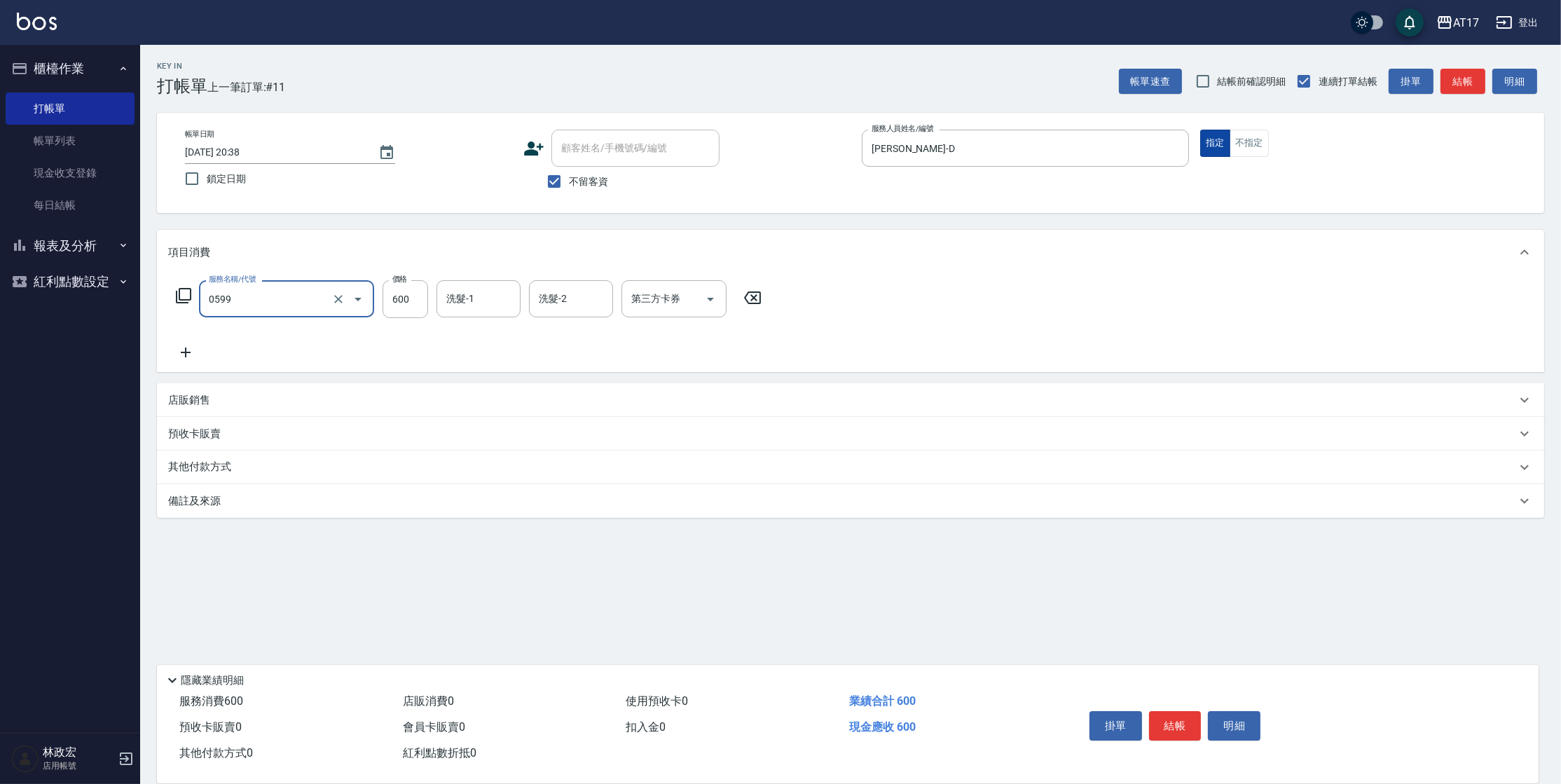
type input "精油-599(0599)"
type input "850"
type input "[PERSON_NAME]-55"
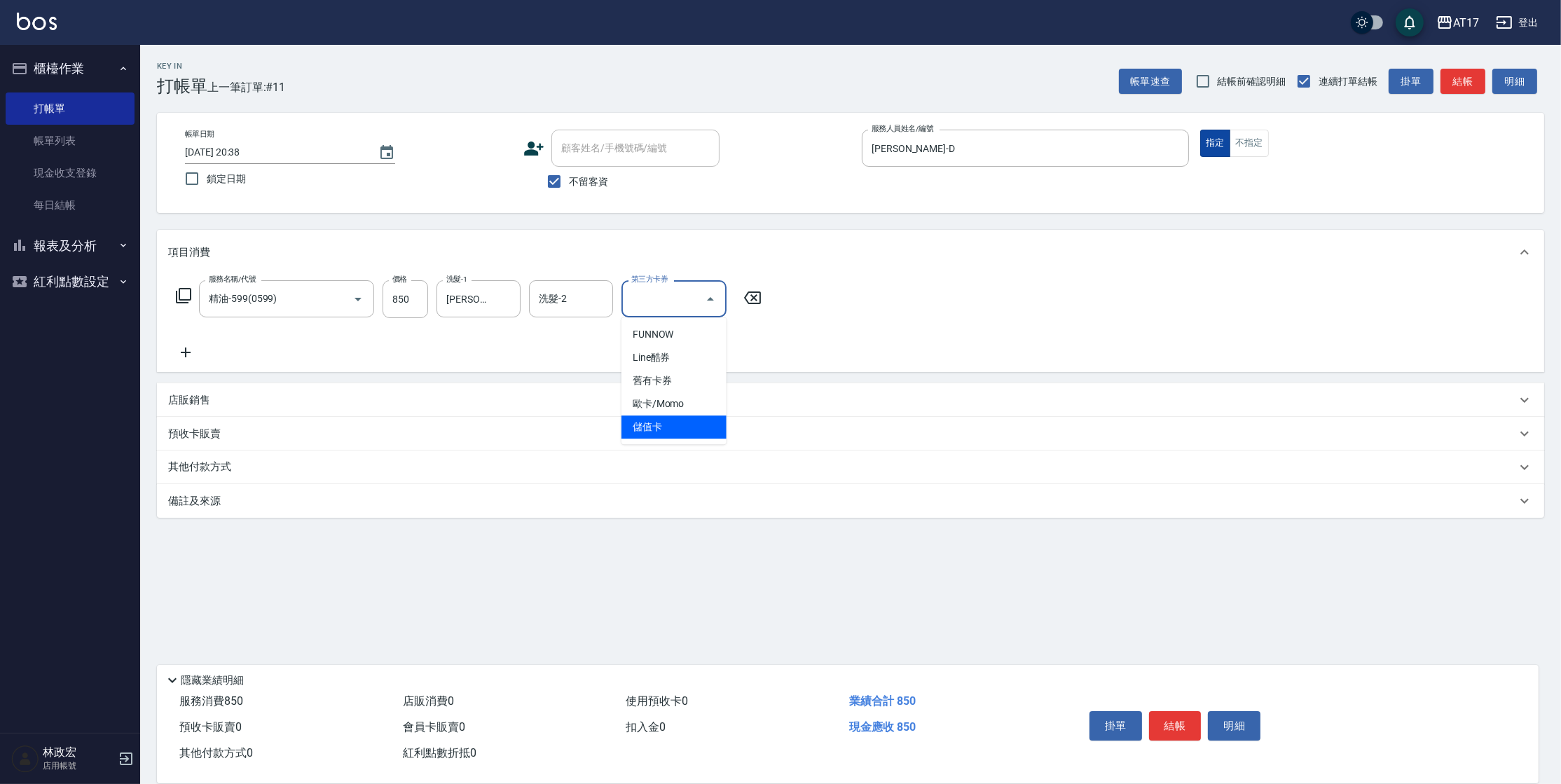
type input "儲值卡"
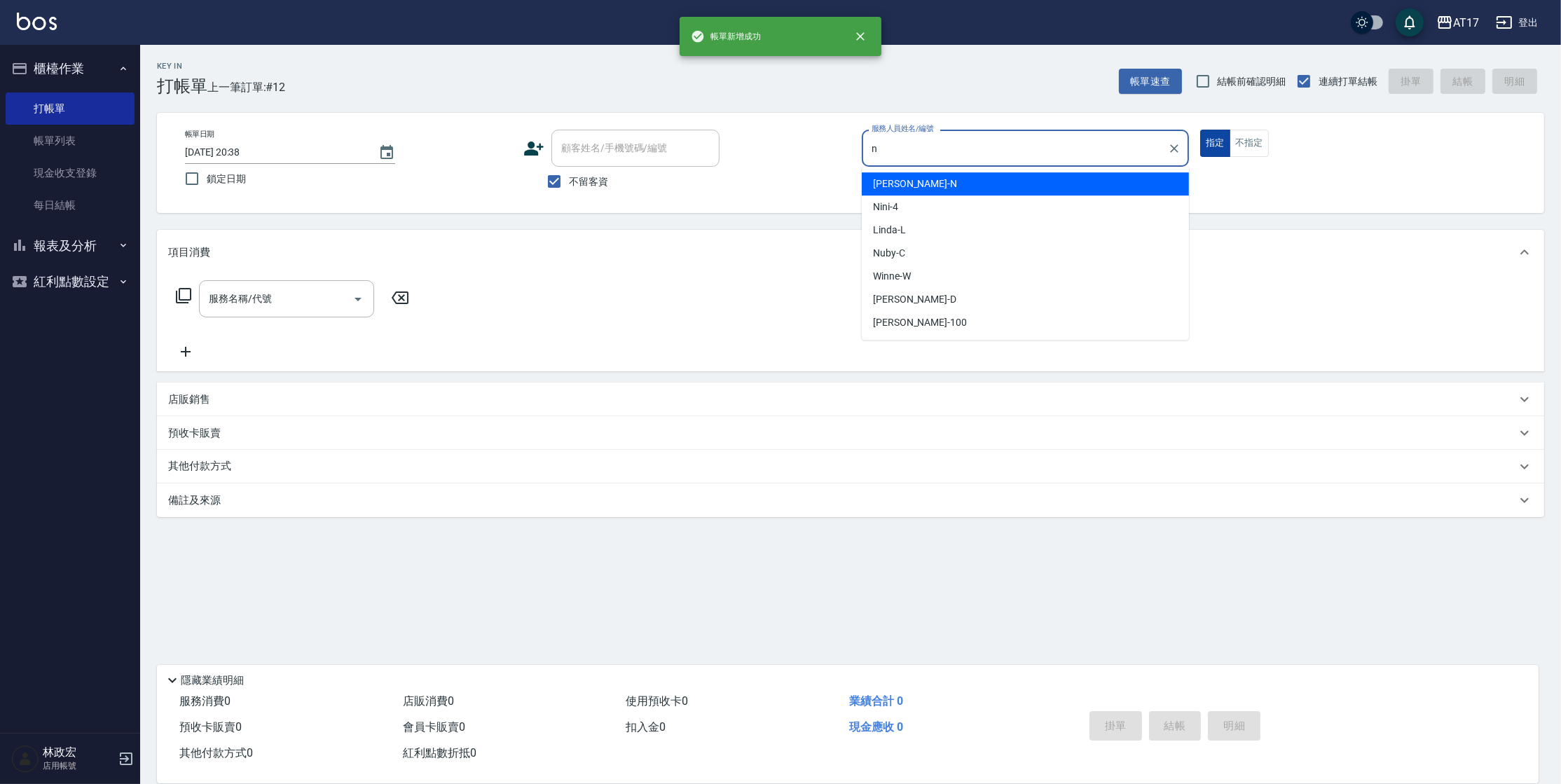
type input "[PERSON_NAME]-N"
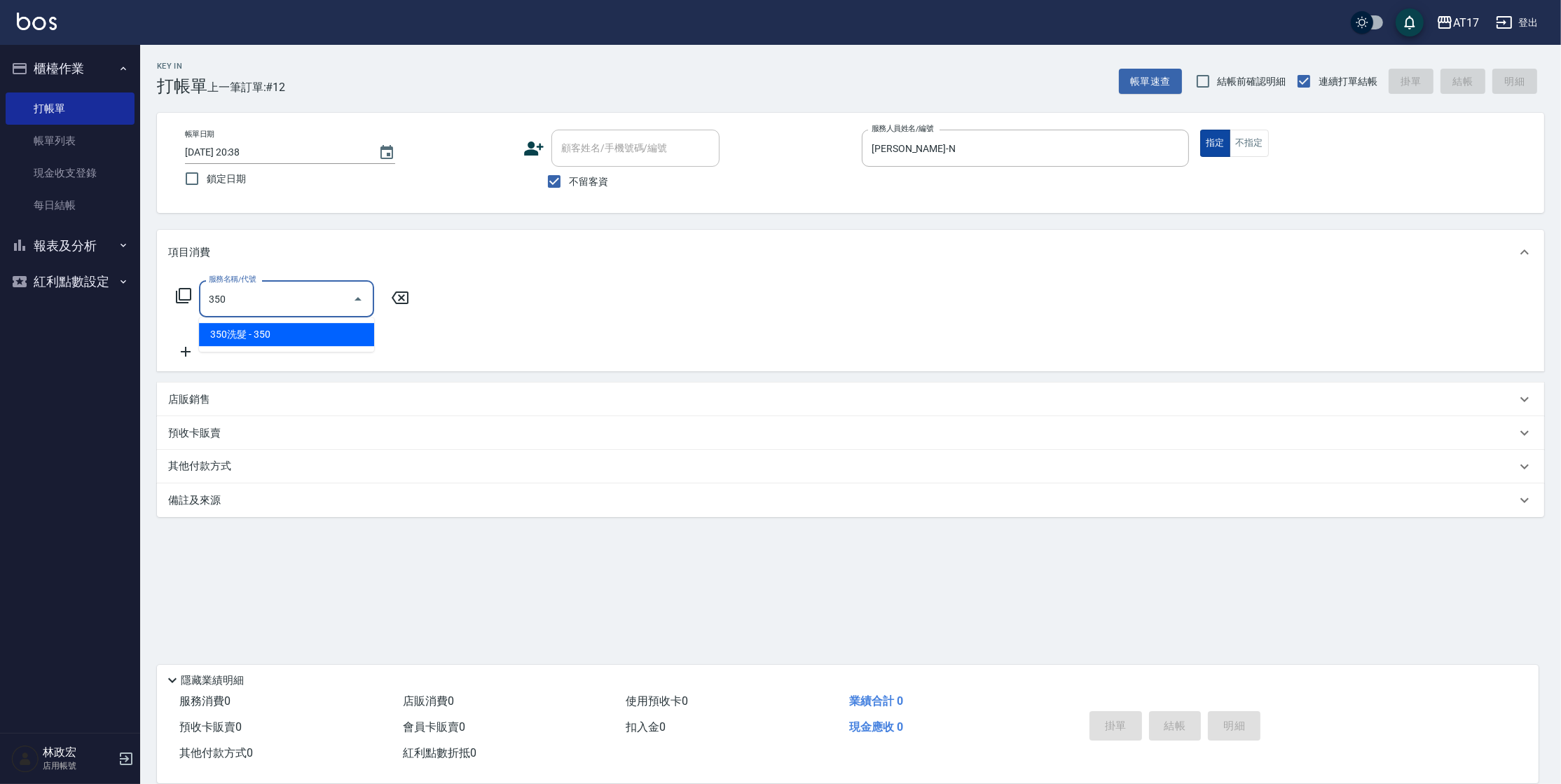
type input "350洗髮(350)"
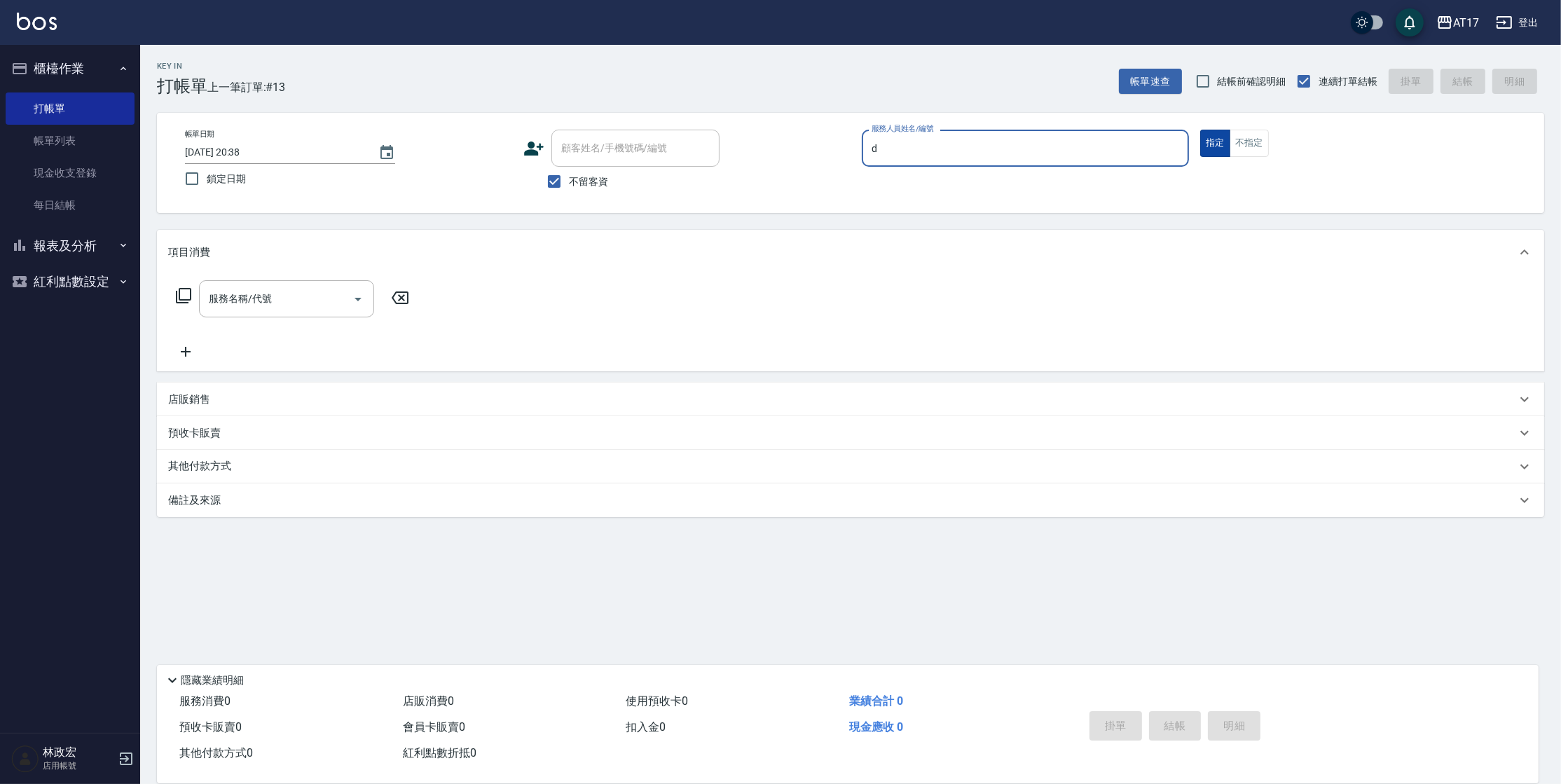
type input "[PERSON_NAME]-D"
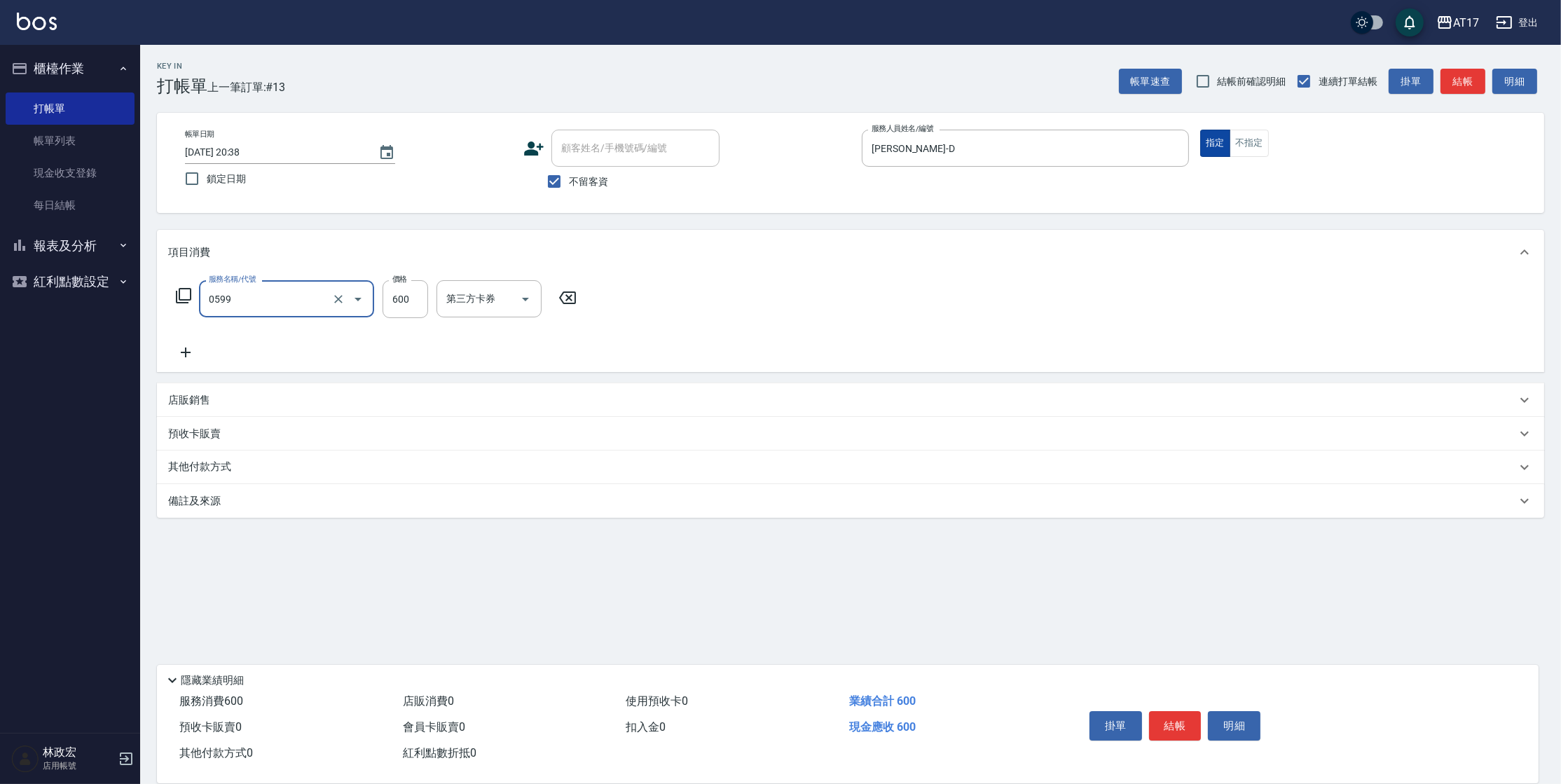
type input "精油-599(0599)"
type input "[PERSON_NAME]-55"
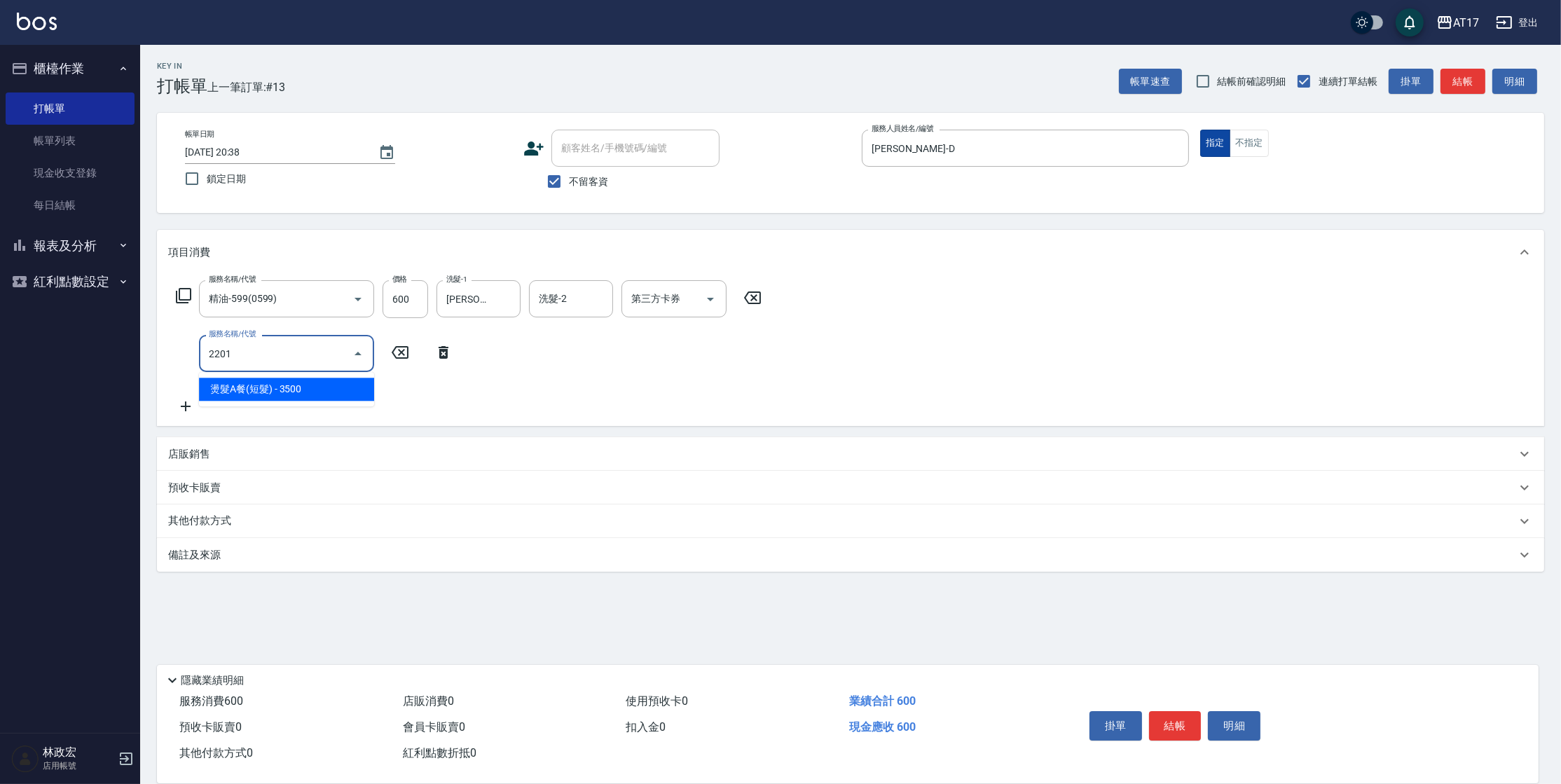
type input "燙髮A餐(短髮)(2201)"
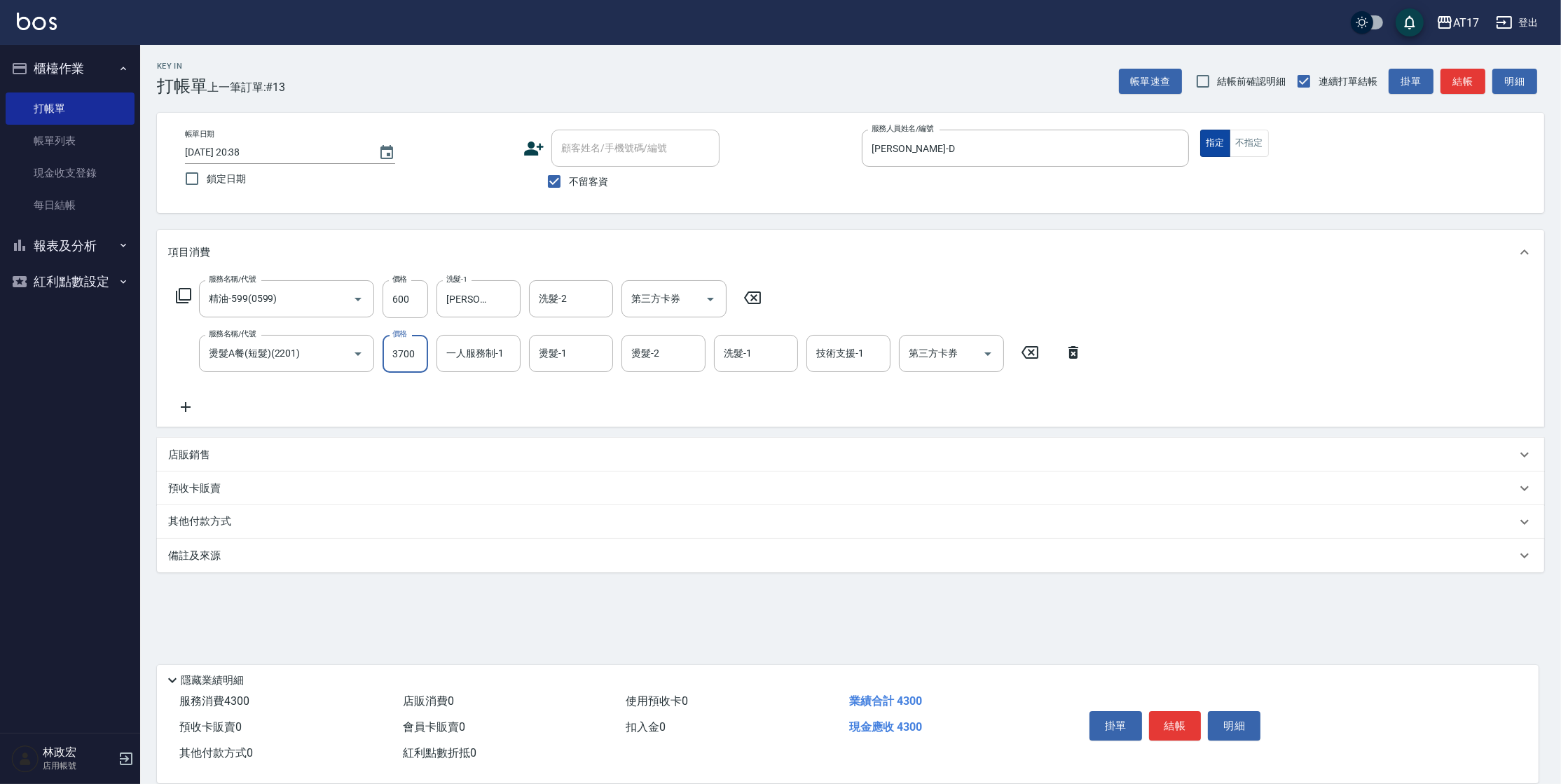
type input "3700"
type input "[PERSON_NAME]-D"
type input "555"
click at [550, 353] on div "燙髮-1 燙髮-1" at bounding box center [571, 353] width 84 height 37
type input "[PERSON_NAME]-55"
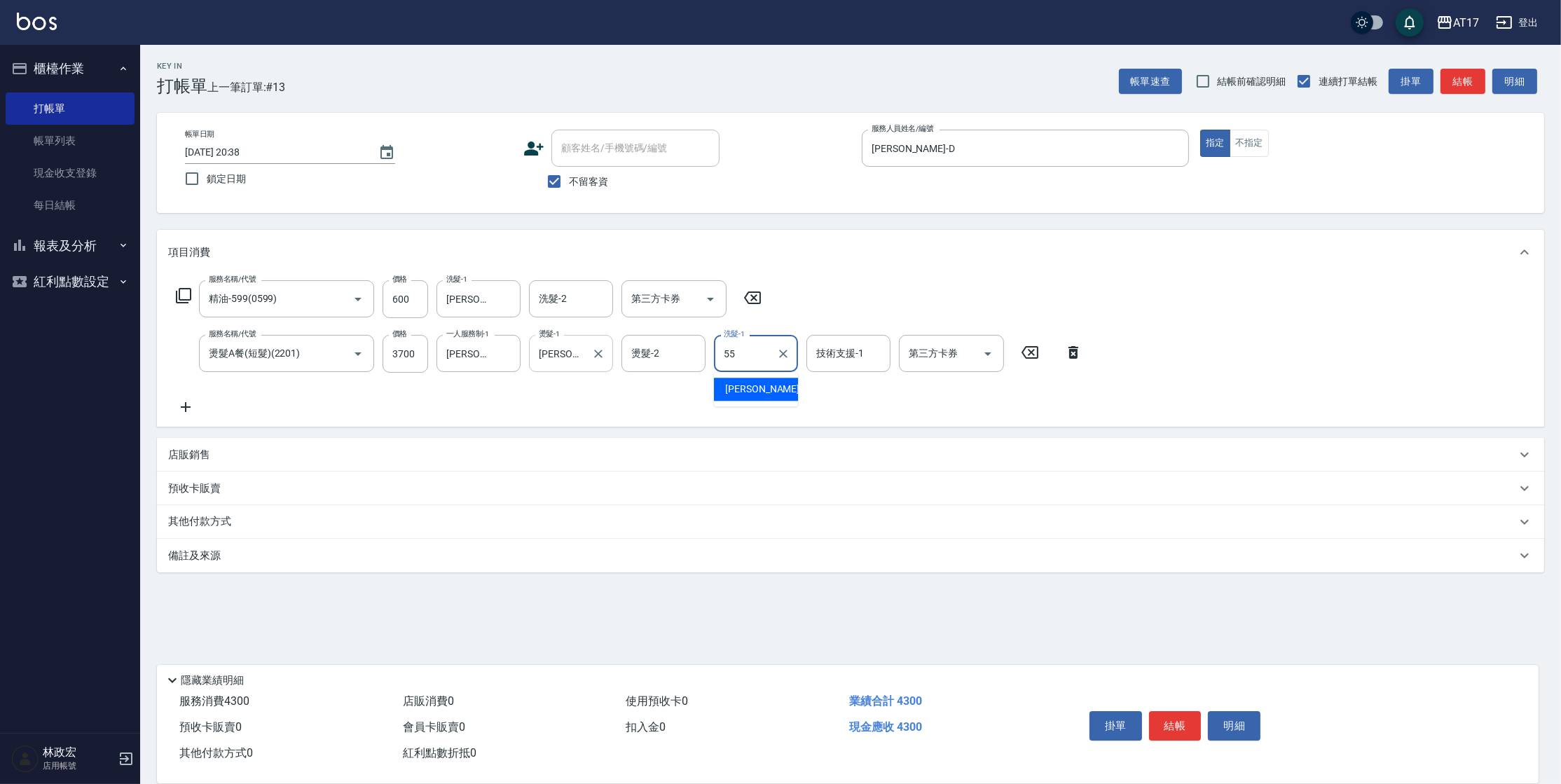
type input "[PERSON_NAME]-55"
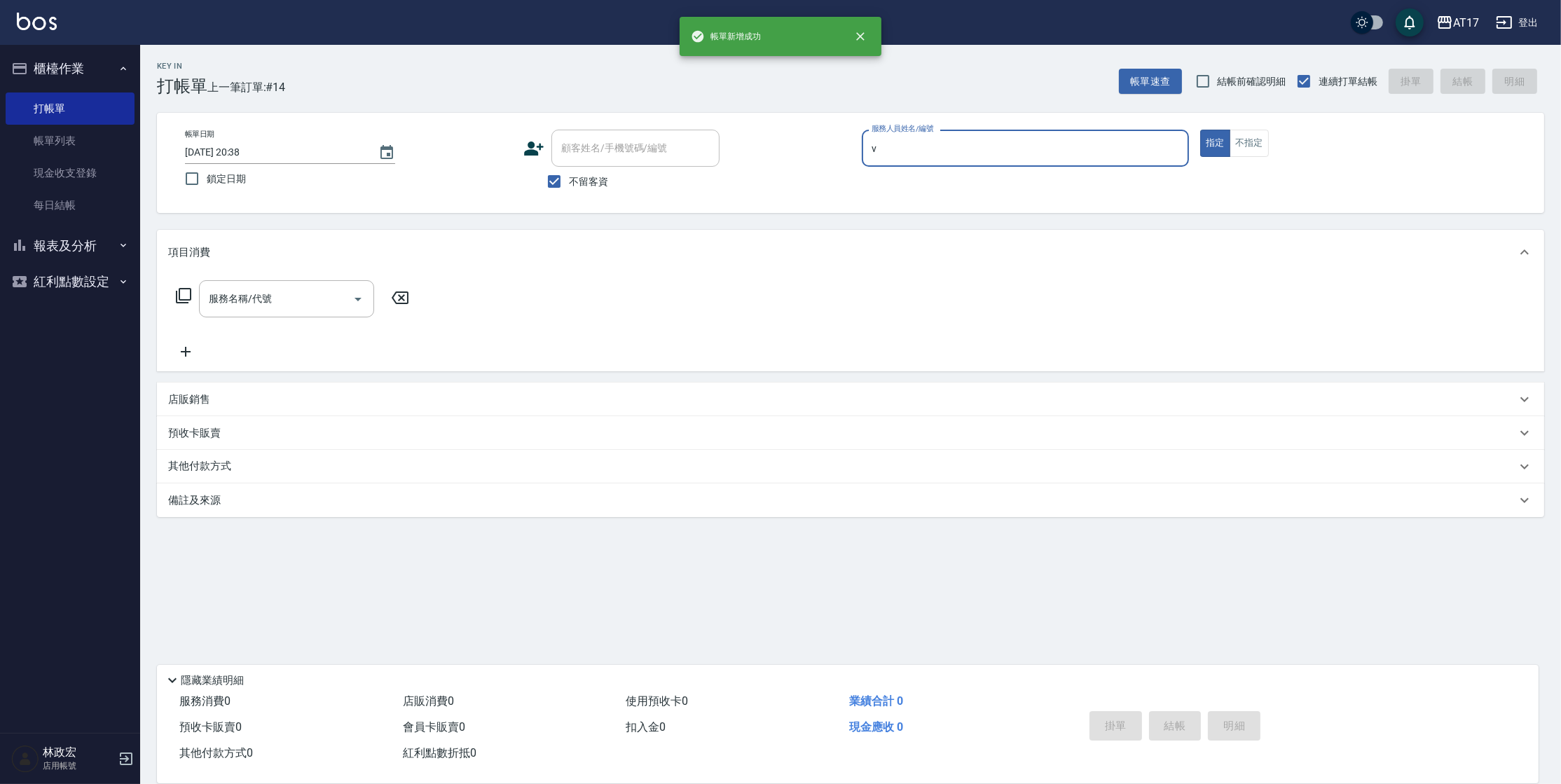
type input "[PERSON_NAME]-v"
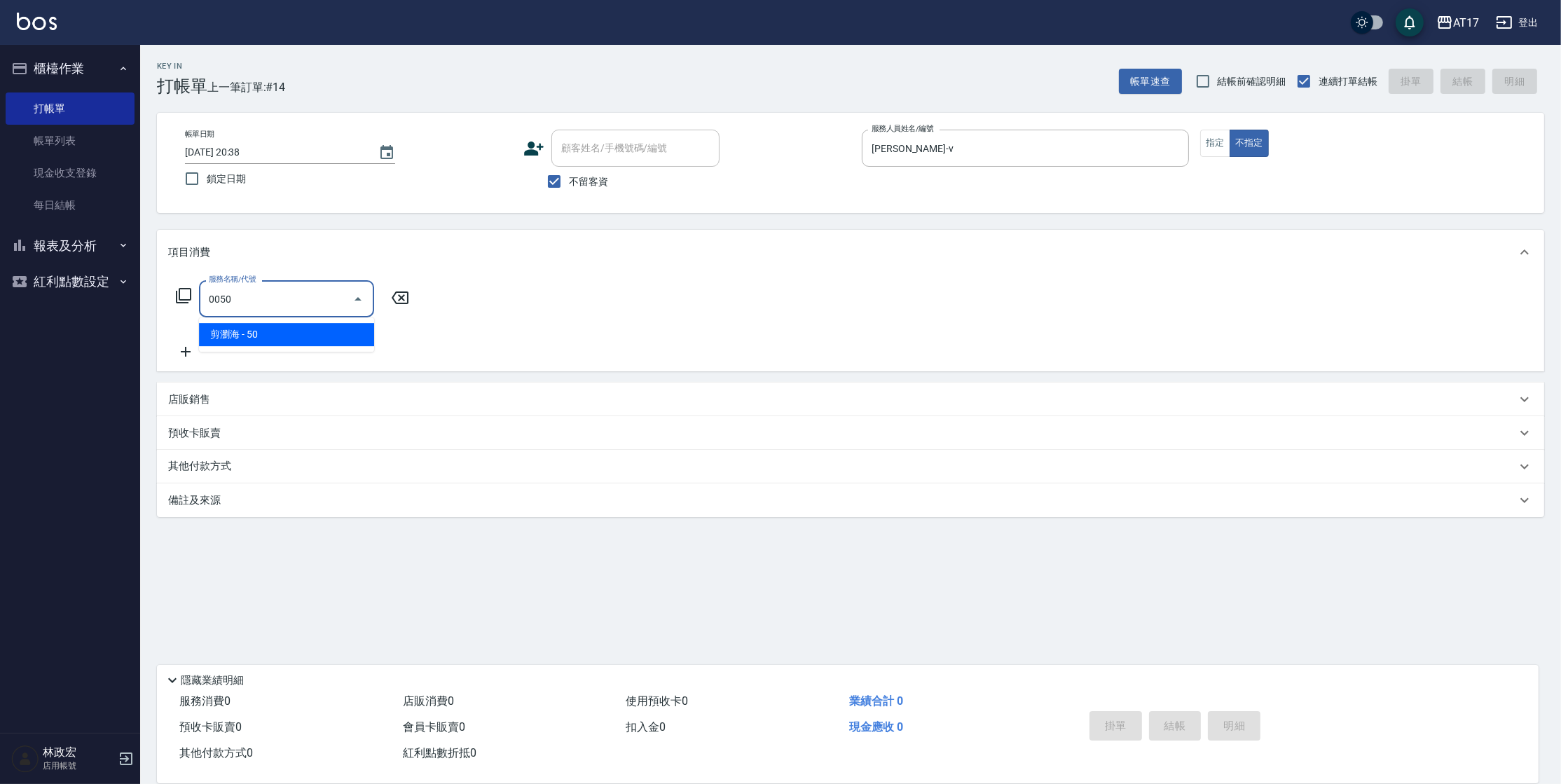
type input "剪瀏海(0050)"
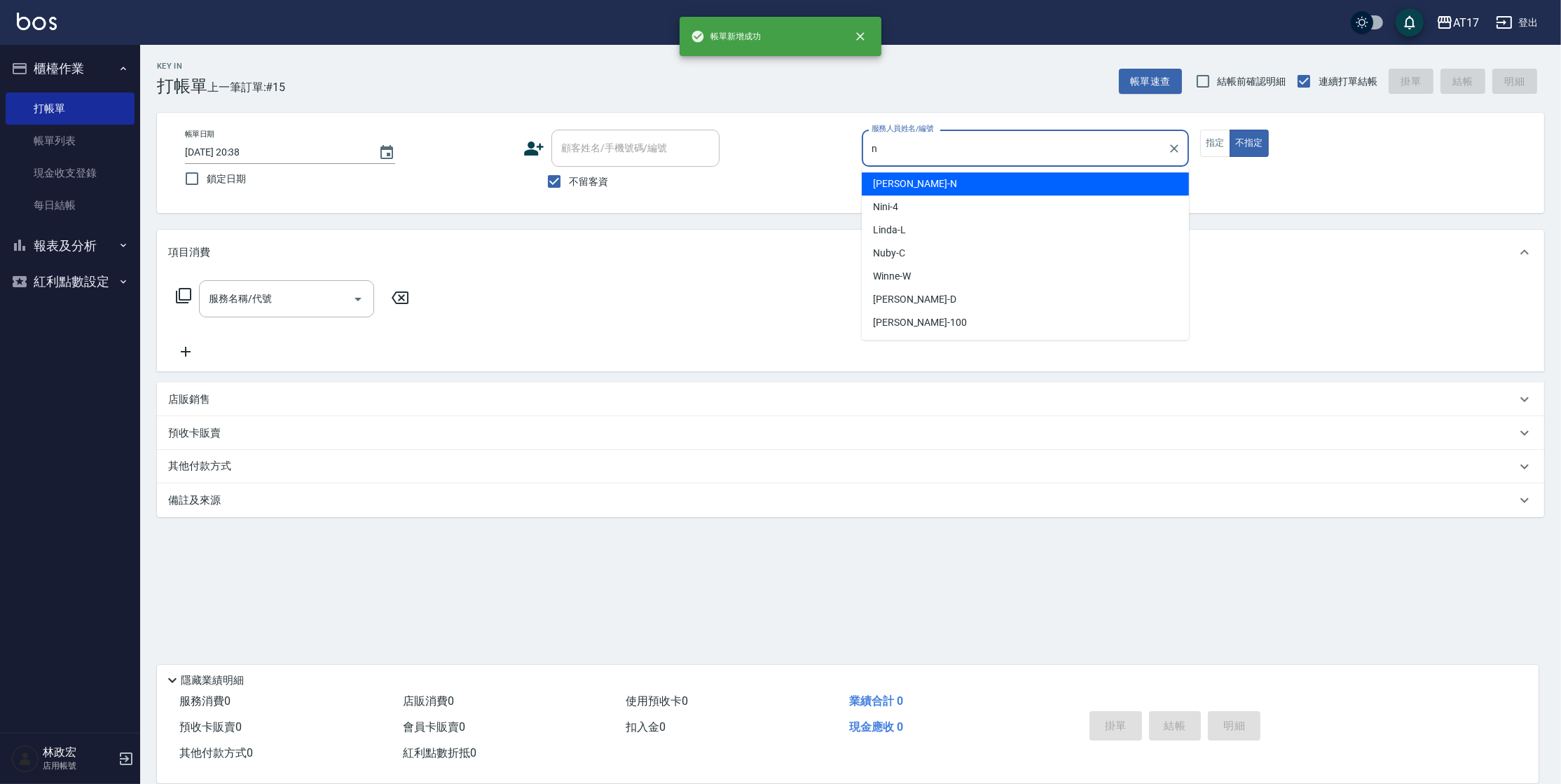
type input "[PERSON_NAME]-N"
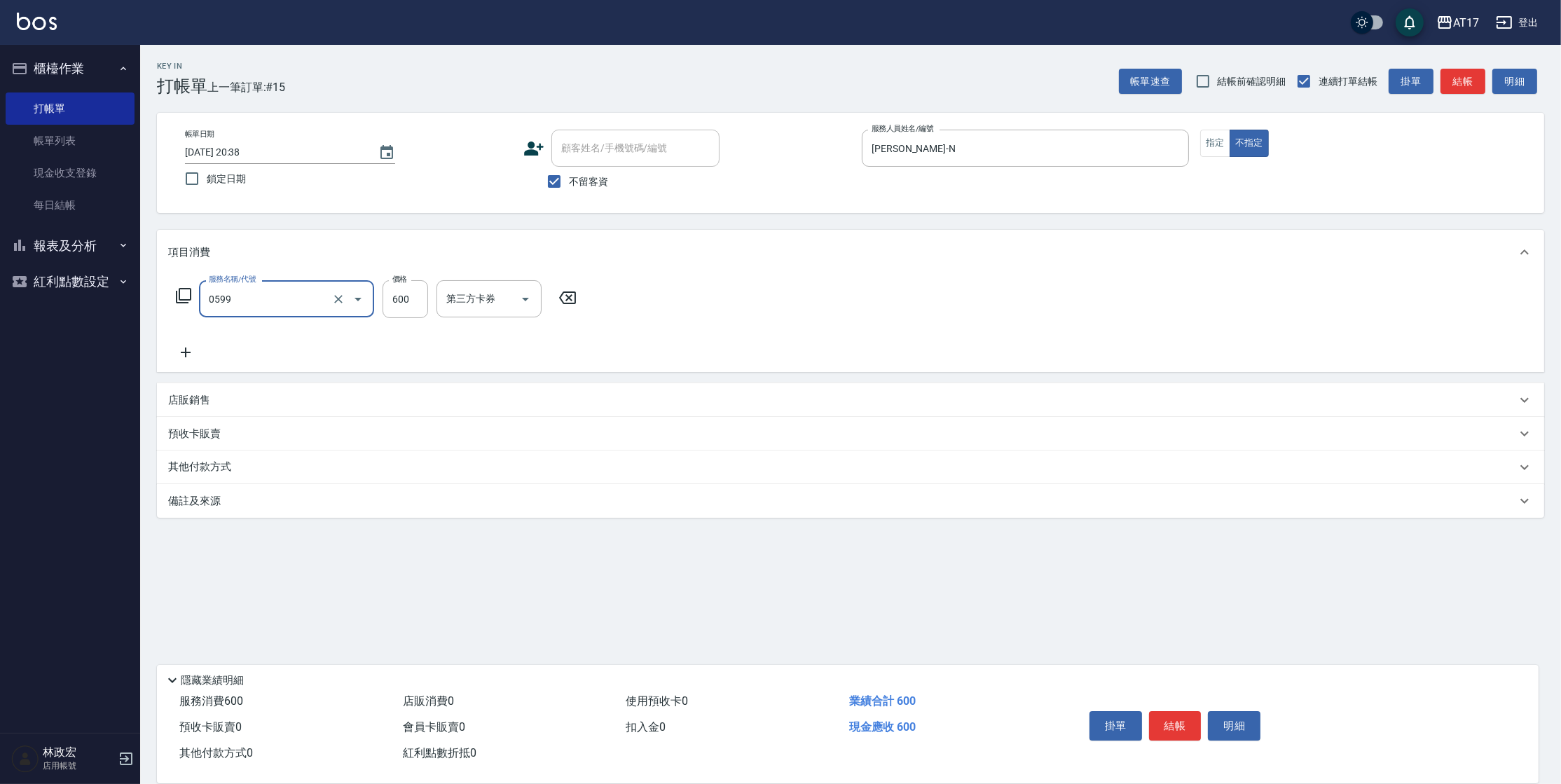
type input "精油-599(0599)"
click at [409, 307] on input "600" at bounding box center [406, 299] width 46 height 37
type input "900"
type input "[PERSON_NAME]-55"
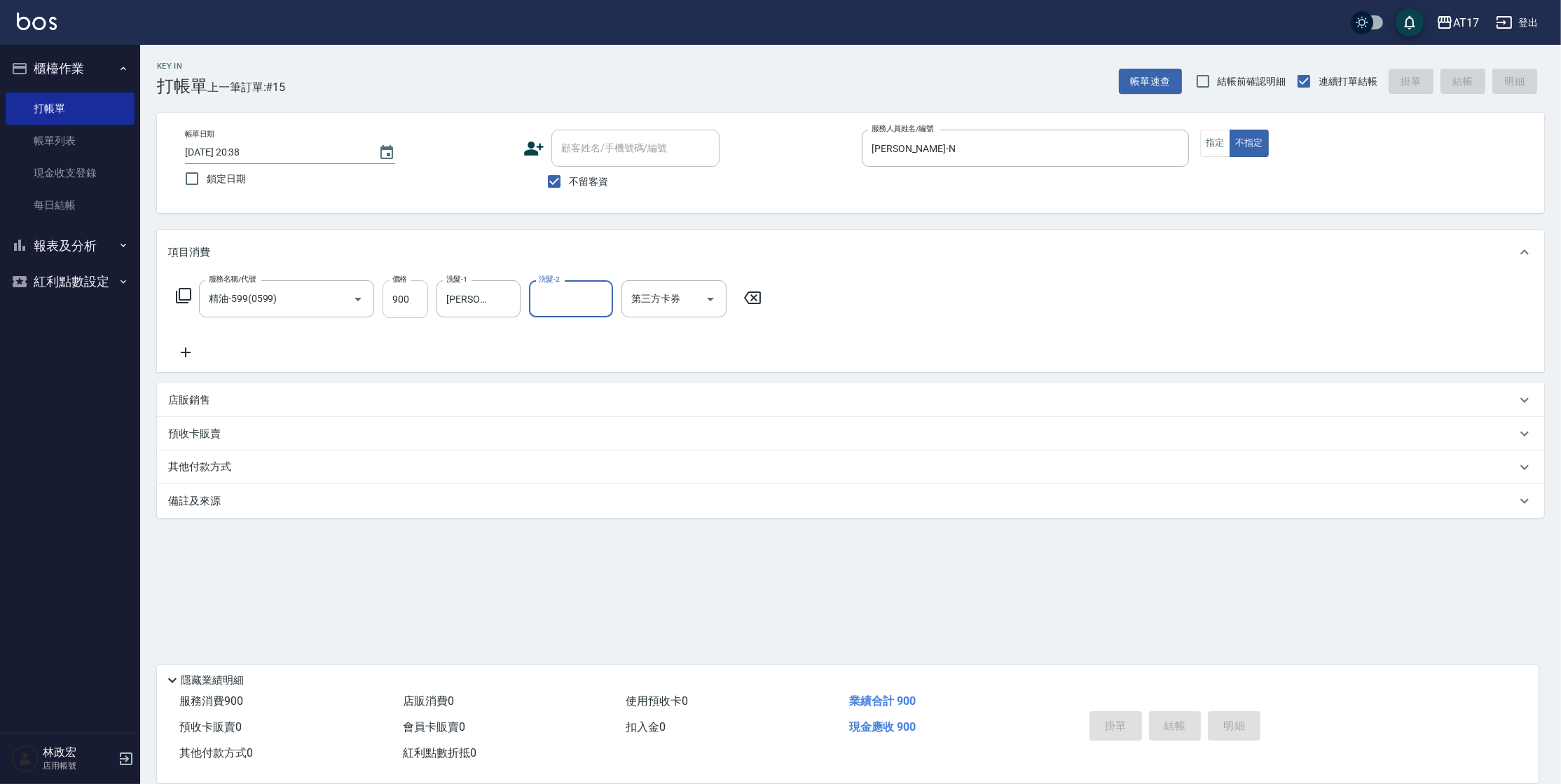
type input "[DATE] 20:39"
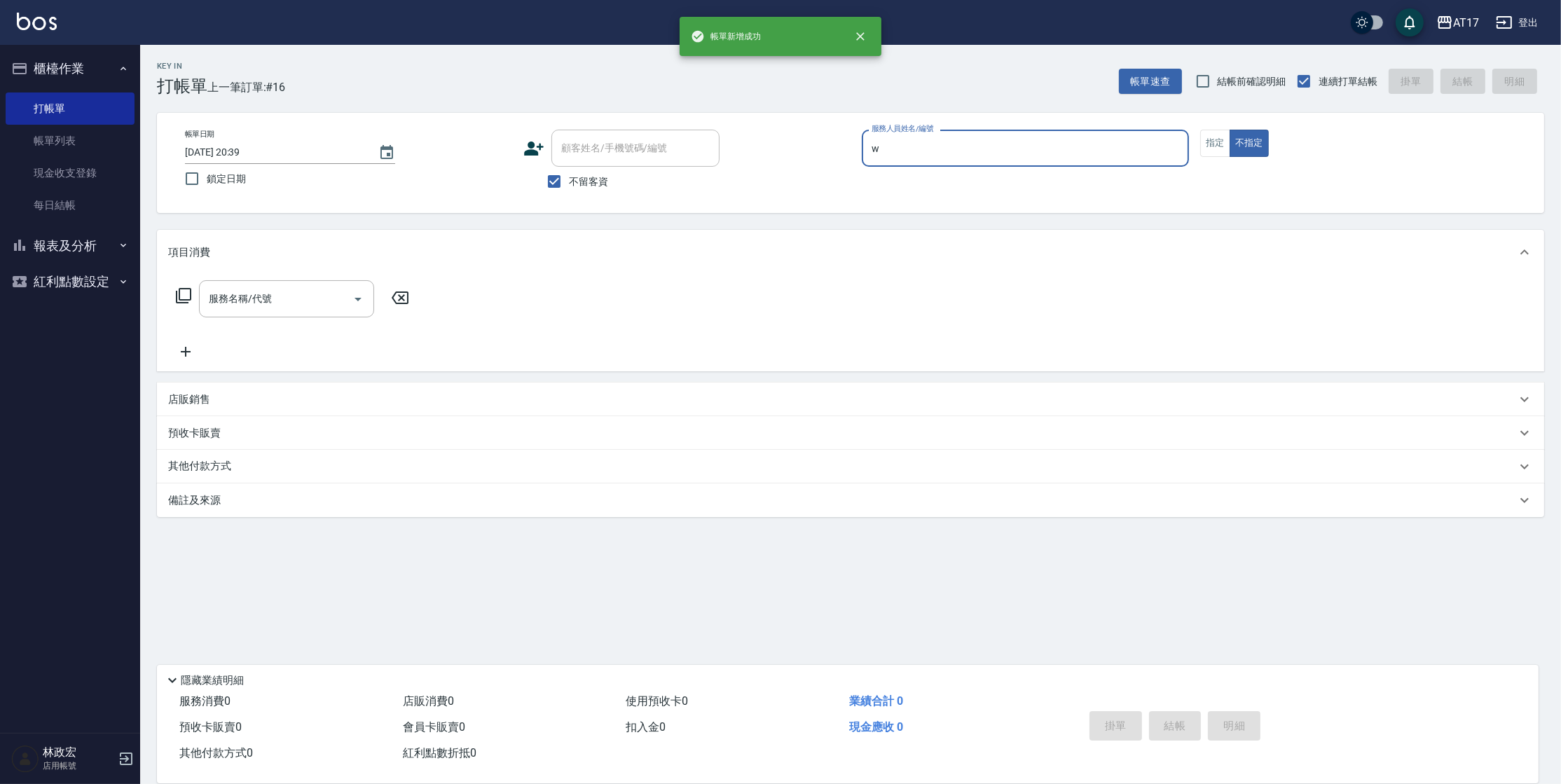
type input "Winne-W"
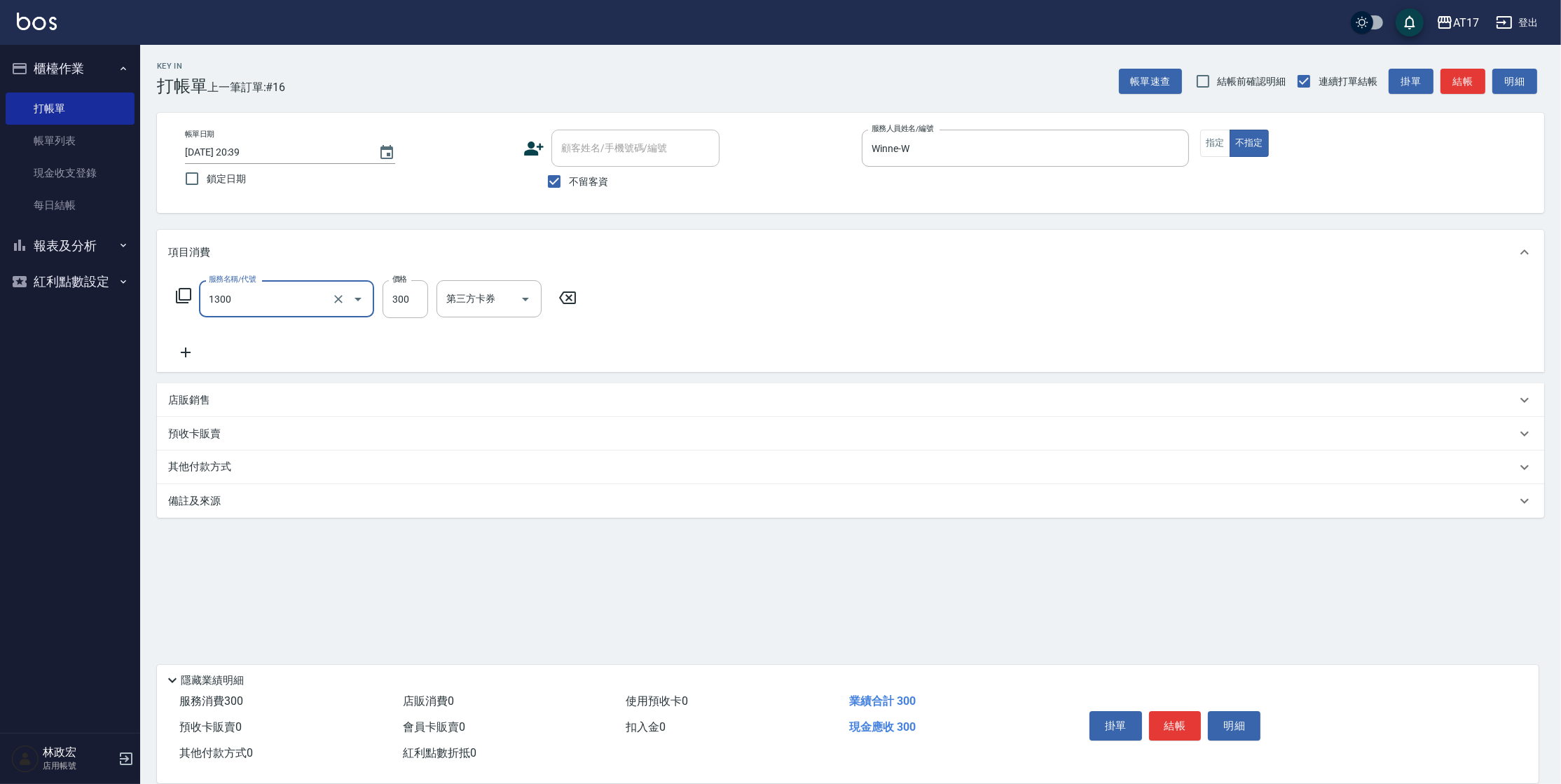
type input "一般洗髮(1300)"
type input "299"
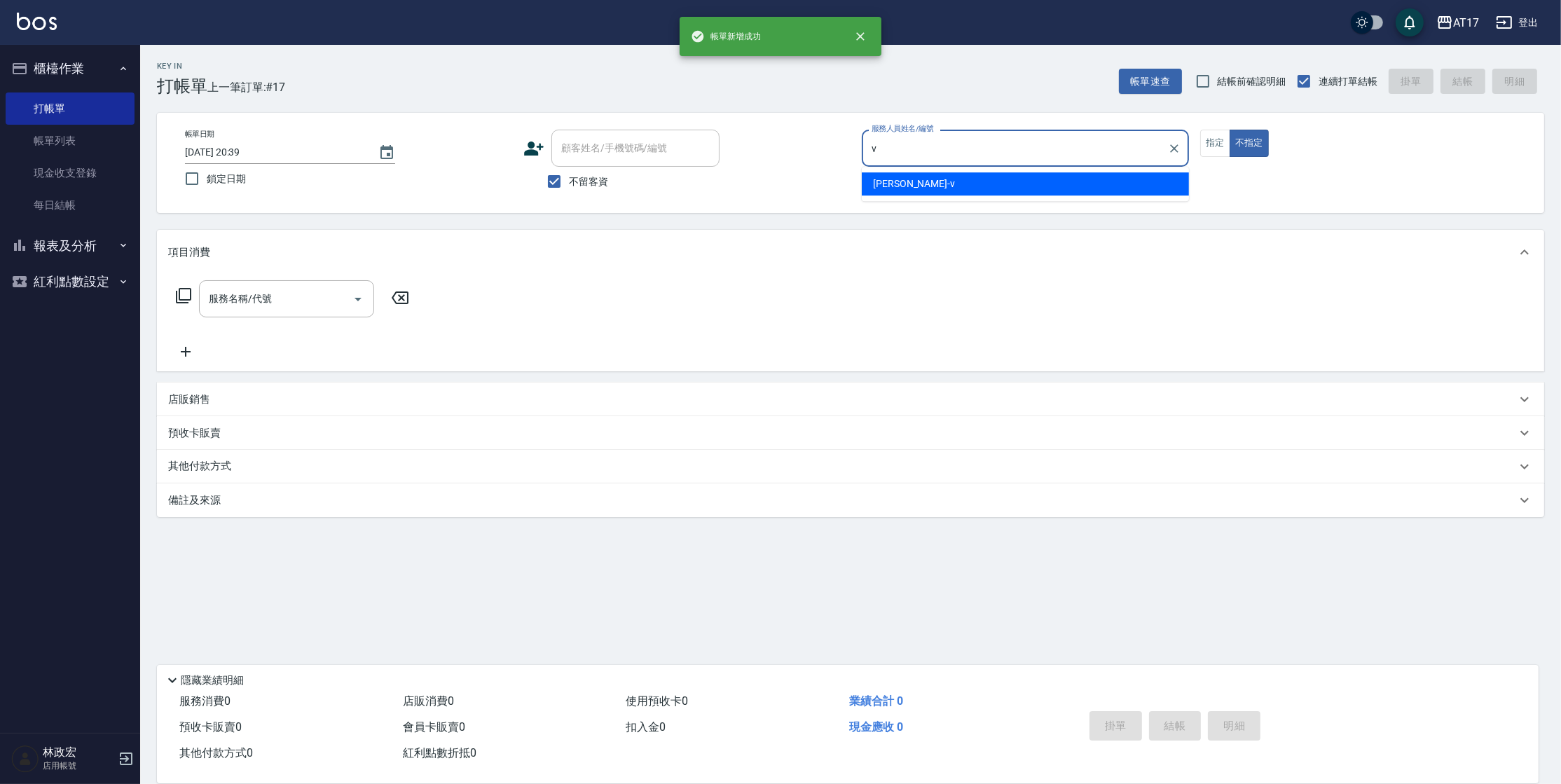
type input "[PERSON_NAME]-v"
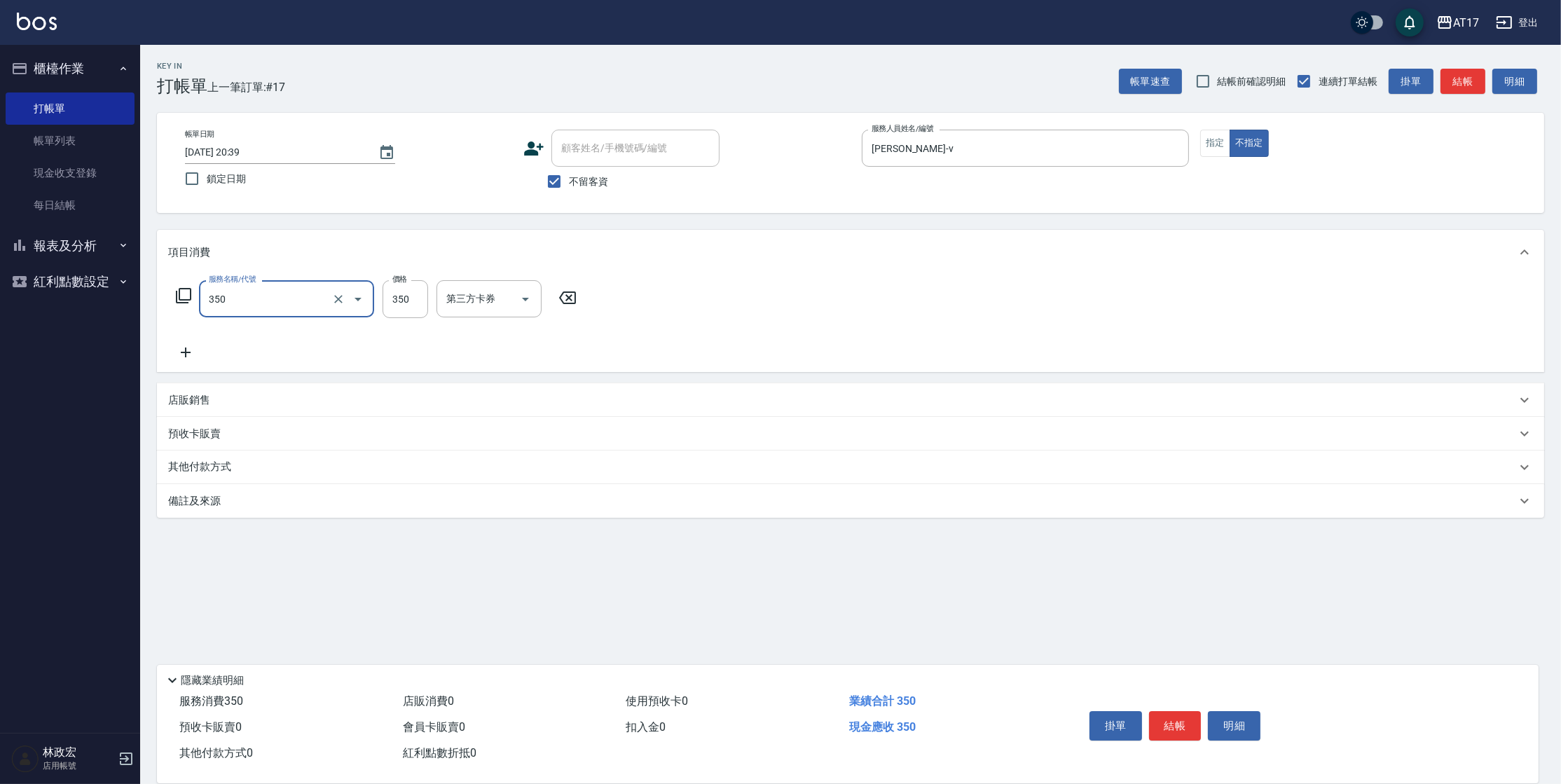
type input "350洗髮(350)"
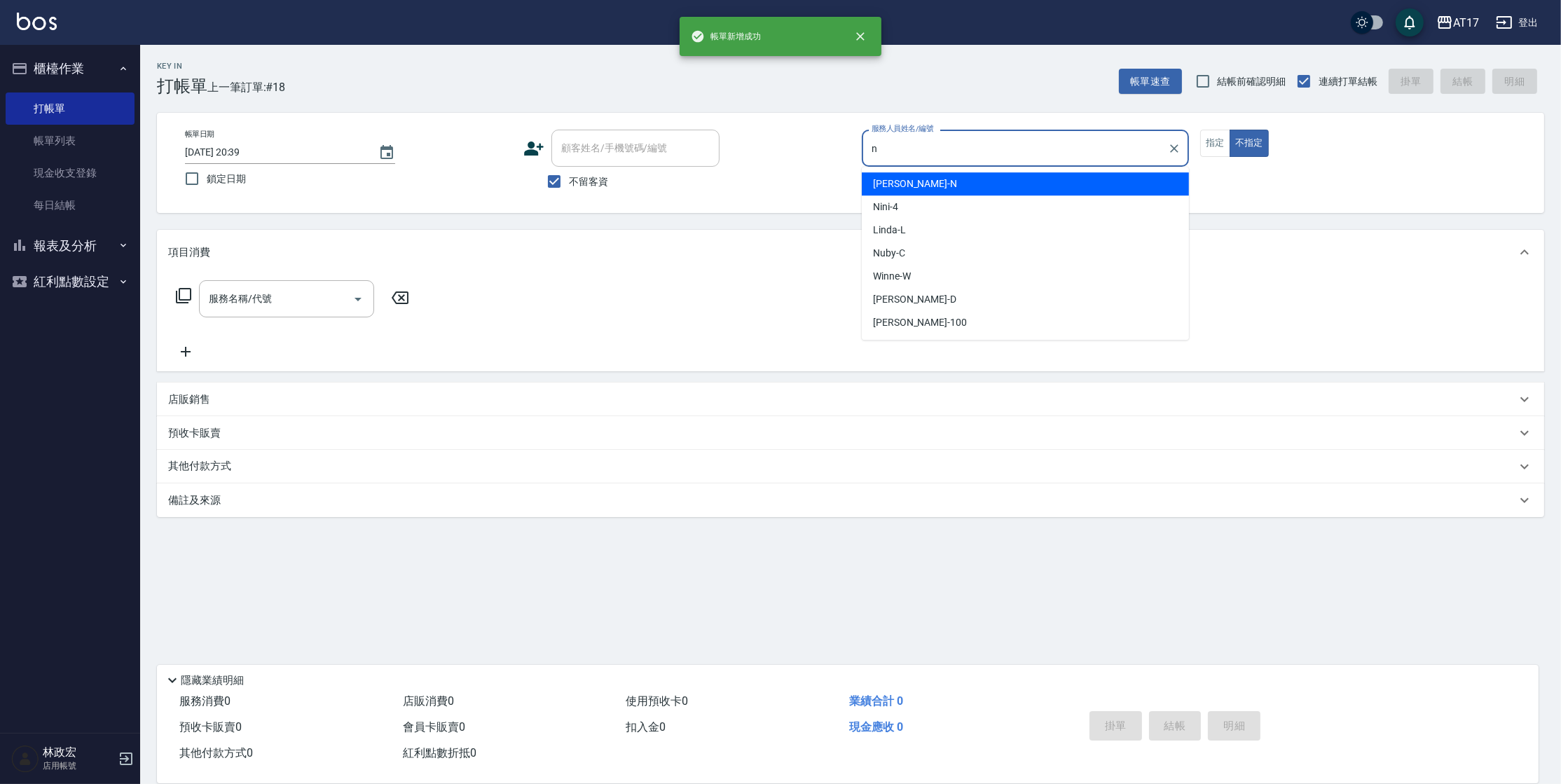
type input "[PERSON_NAME]-N"
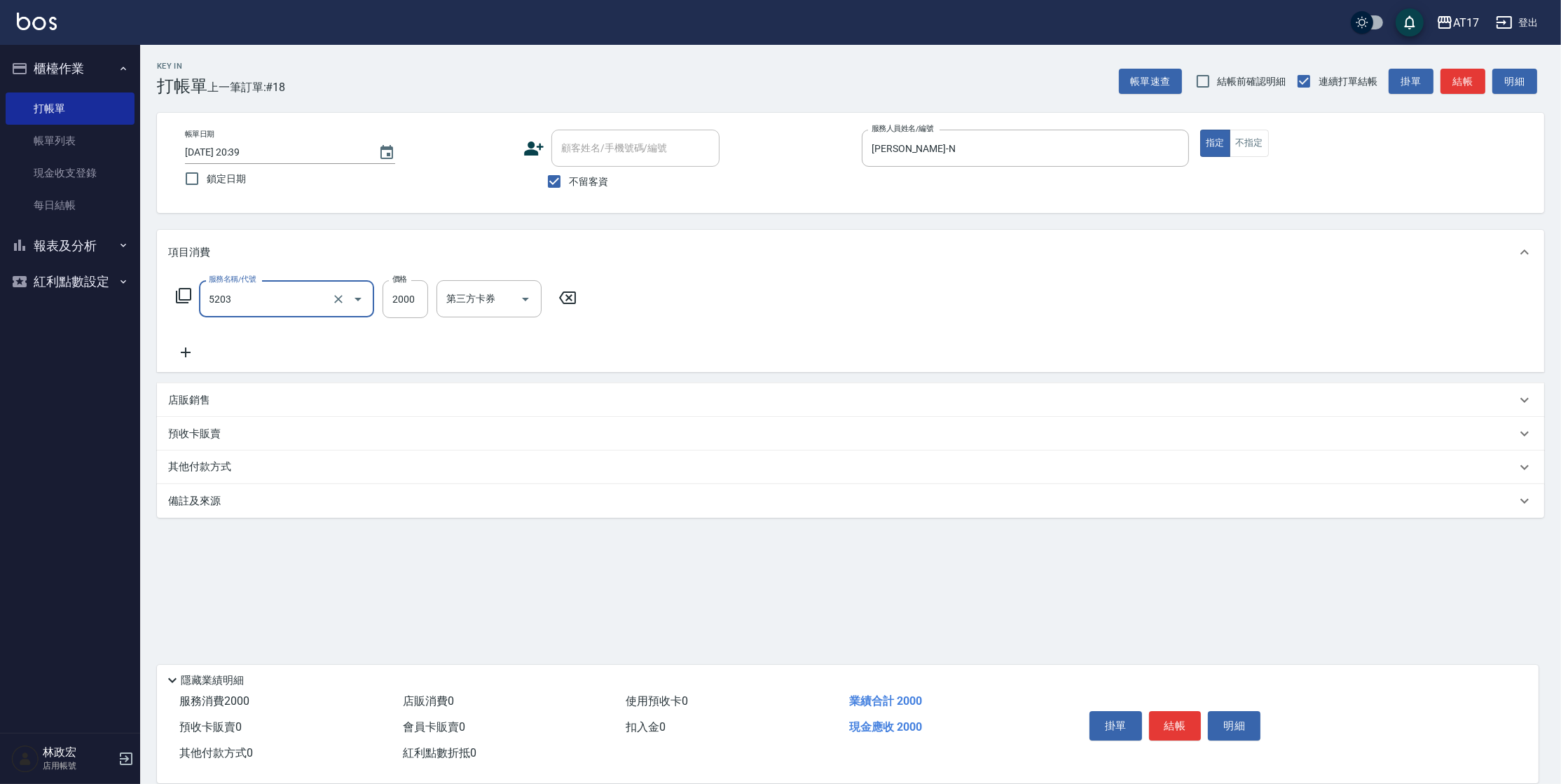
type input "染髮C餐(短髮)(5203)"
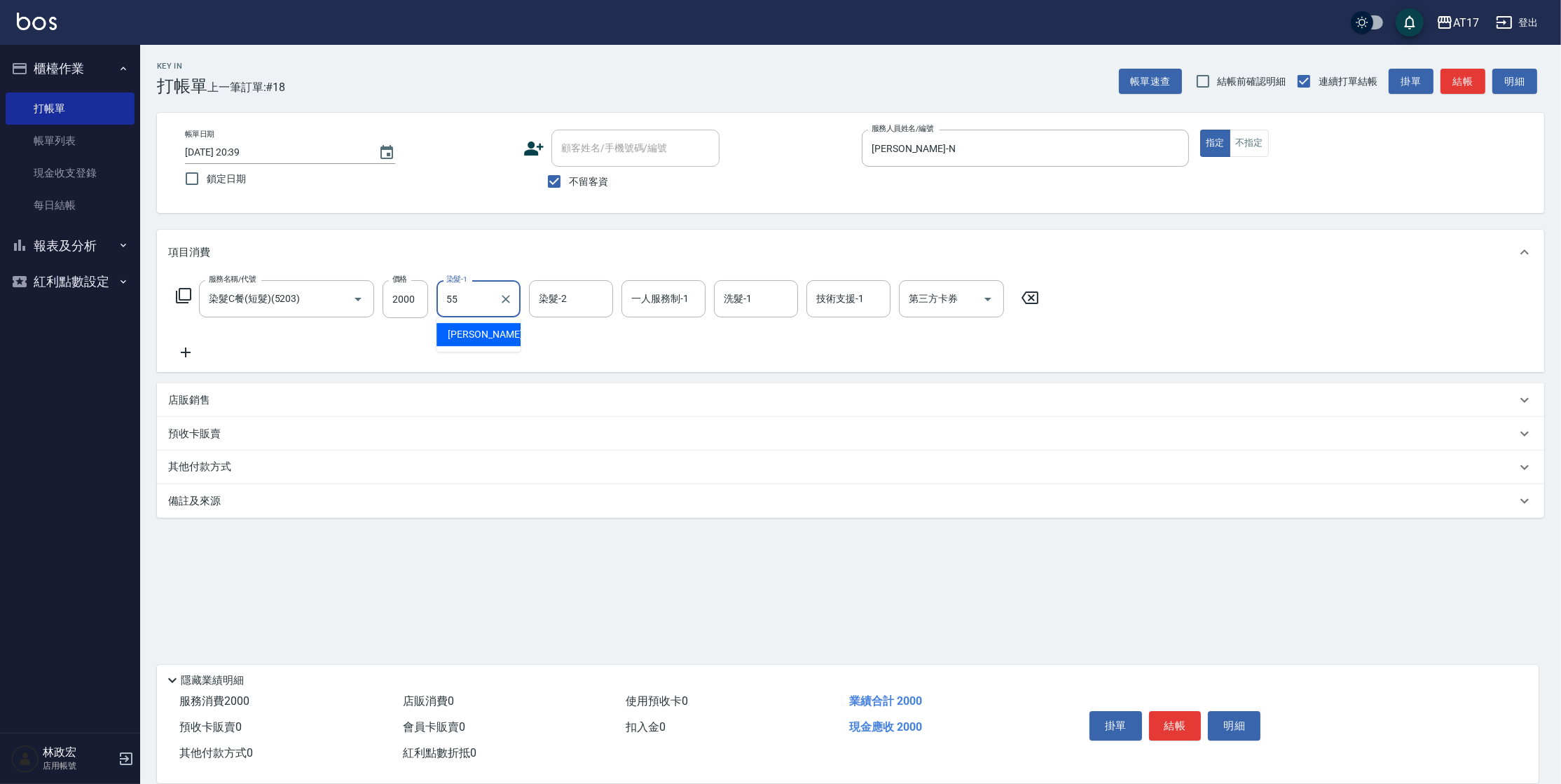
type input "[PERSON_NAME]-55"
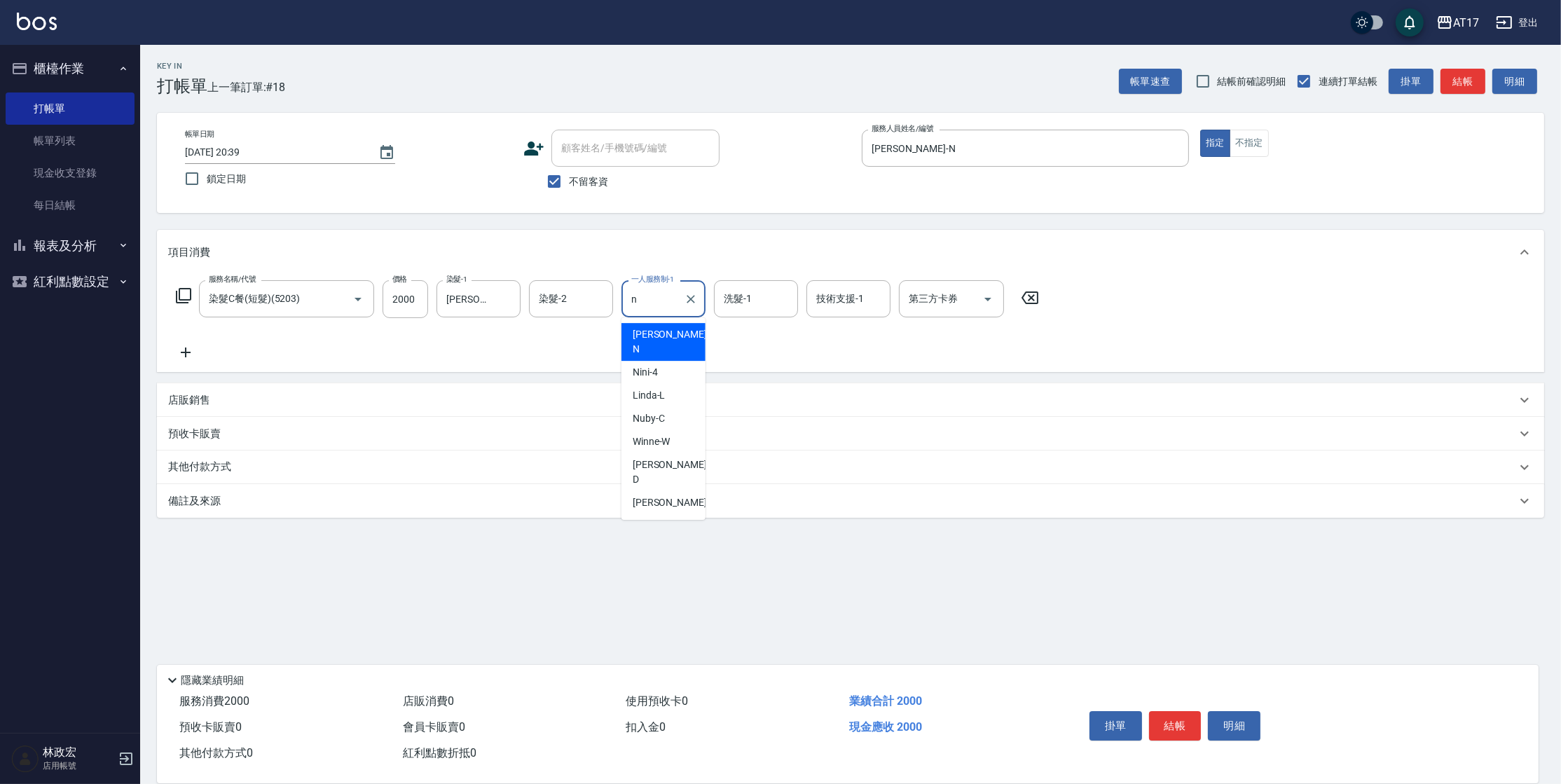
type input "[PERSON_NAME]-N"
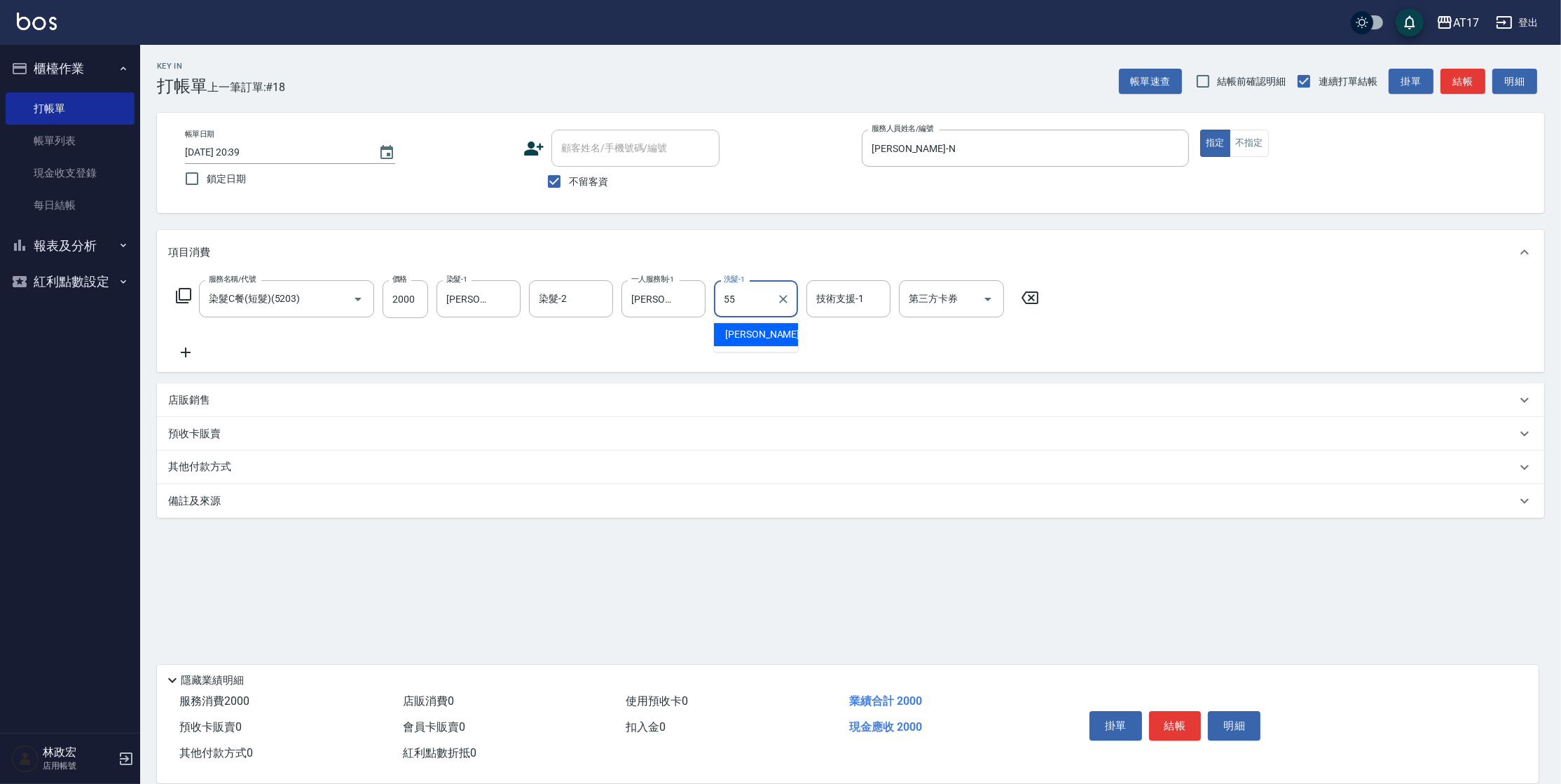
type input "[PERSON_NAME]-55"
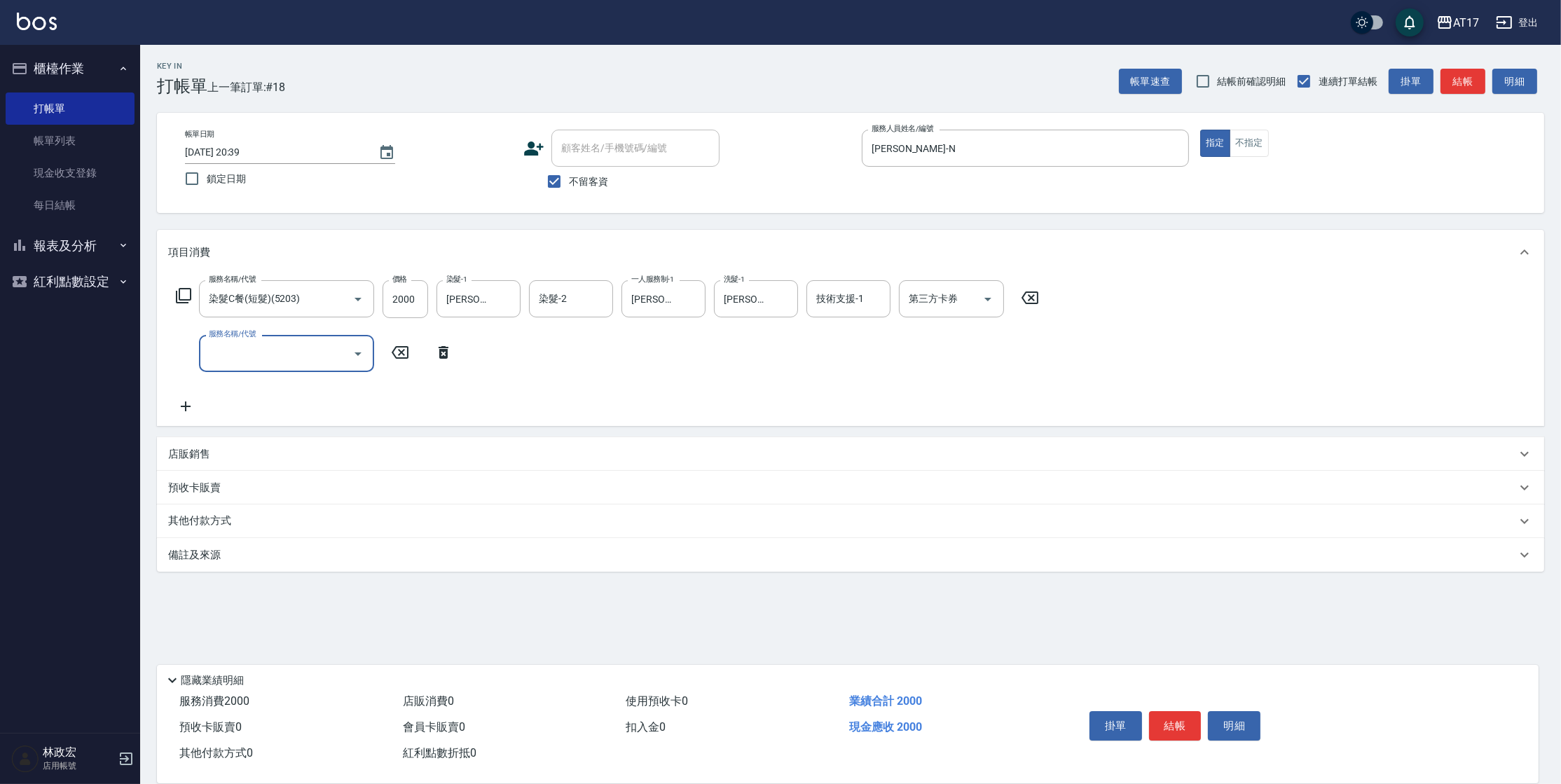
click at [195, 443] on div "店販銷售" at bounding box center [851, 453] width 1388 height 33
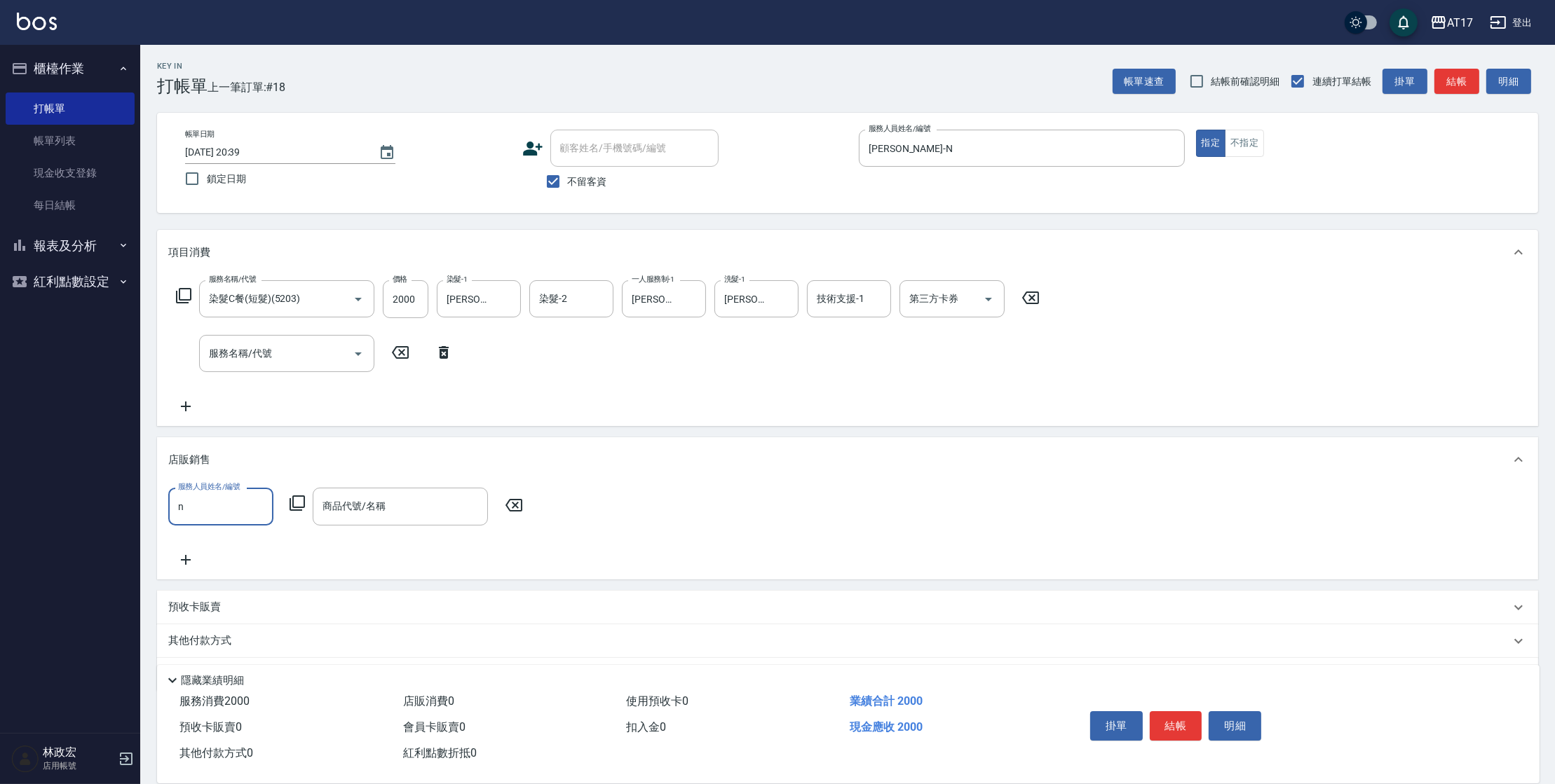
type input "[PERSON_NAME]-N"
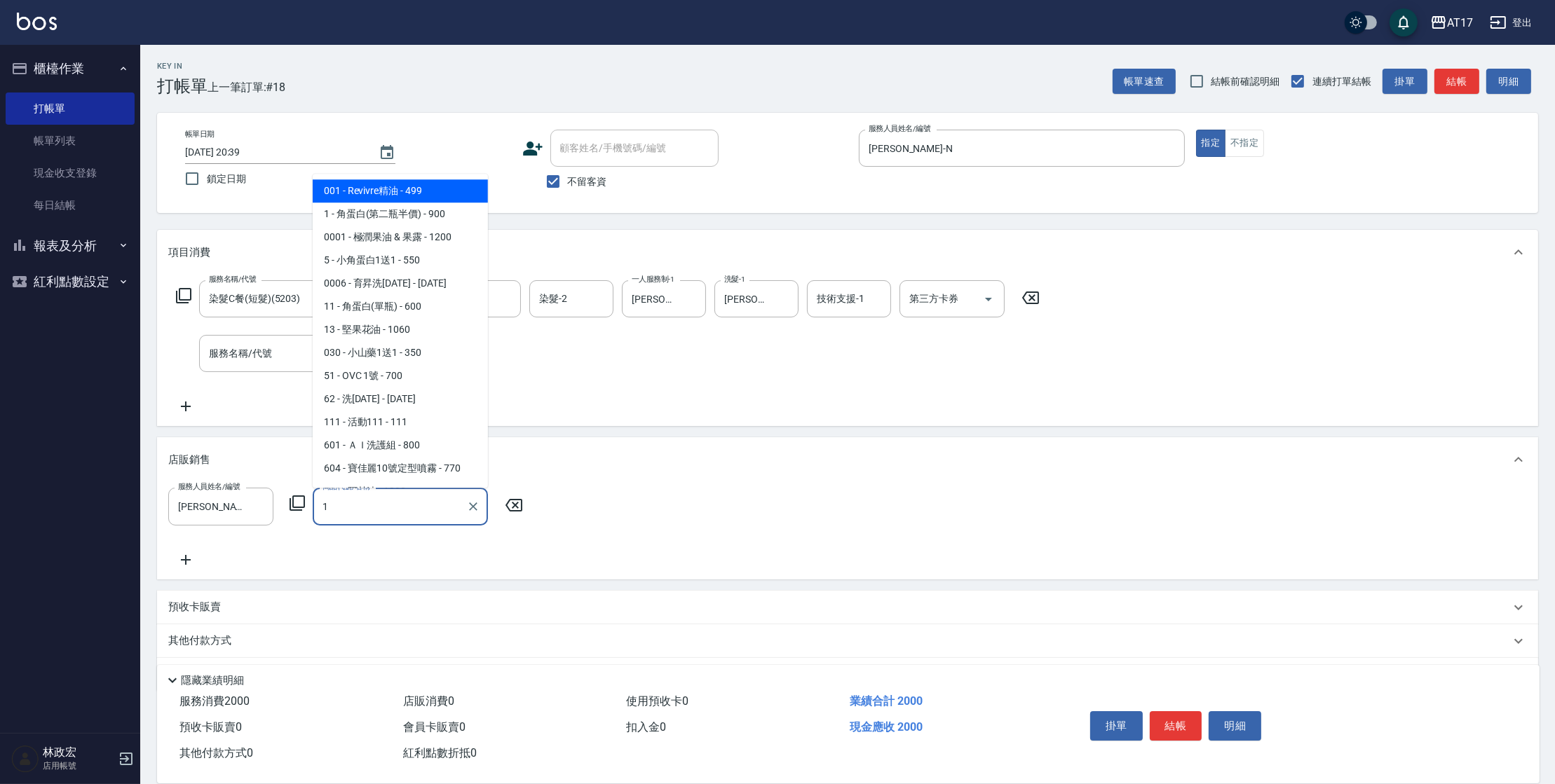
type input "Revivre精油"
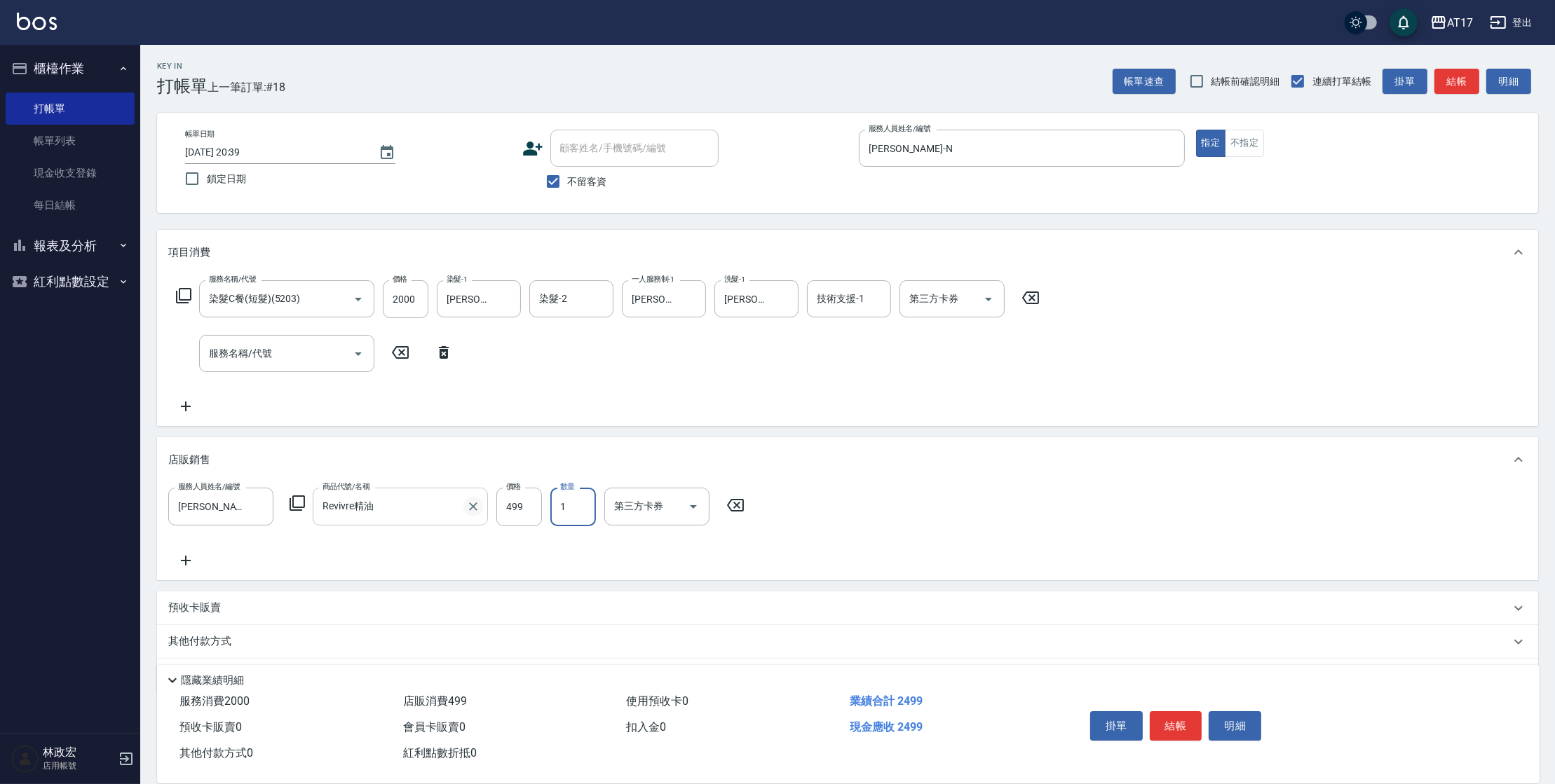
click at [472, 506] on icon "Clear" at bounding box center [472, 506] width 14 height 14
type input "b"
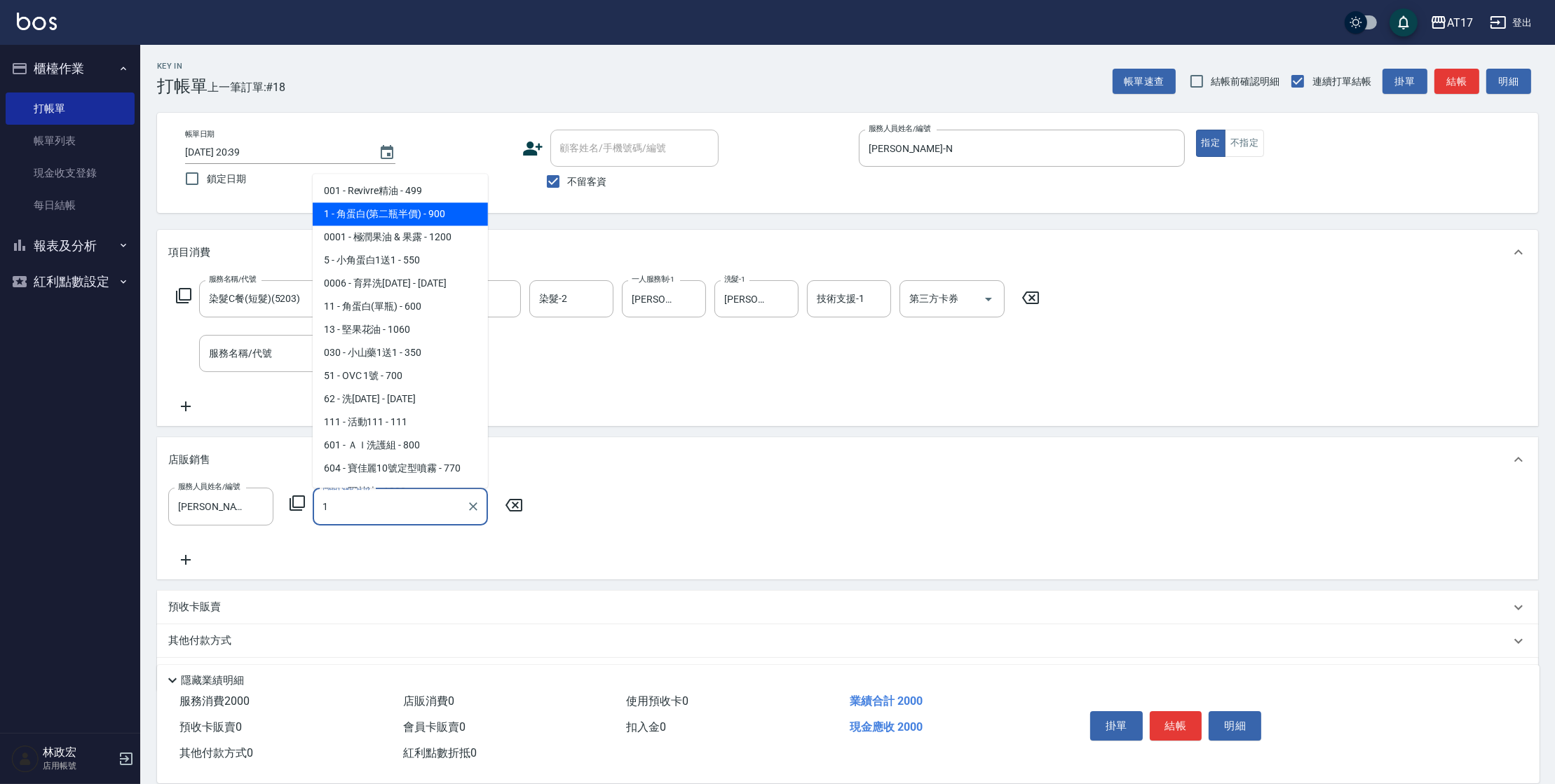
type input "角蛋白(第二瓶半價)"
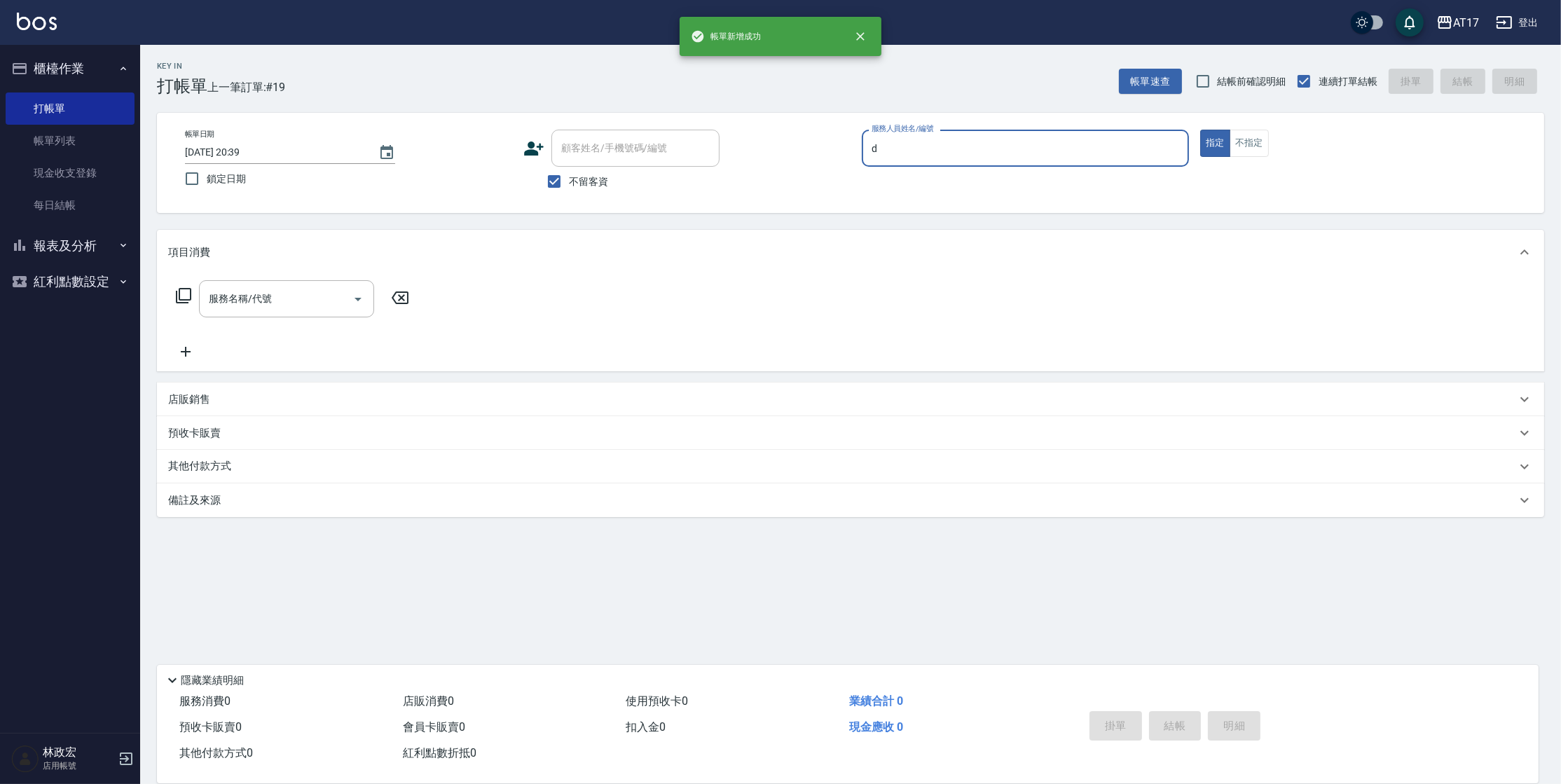
type input "[PERSON_NAME]-D"
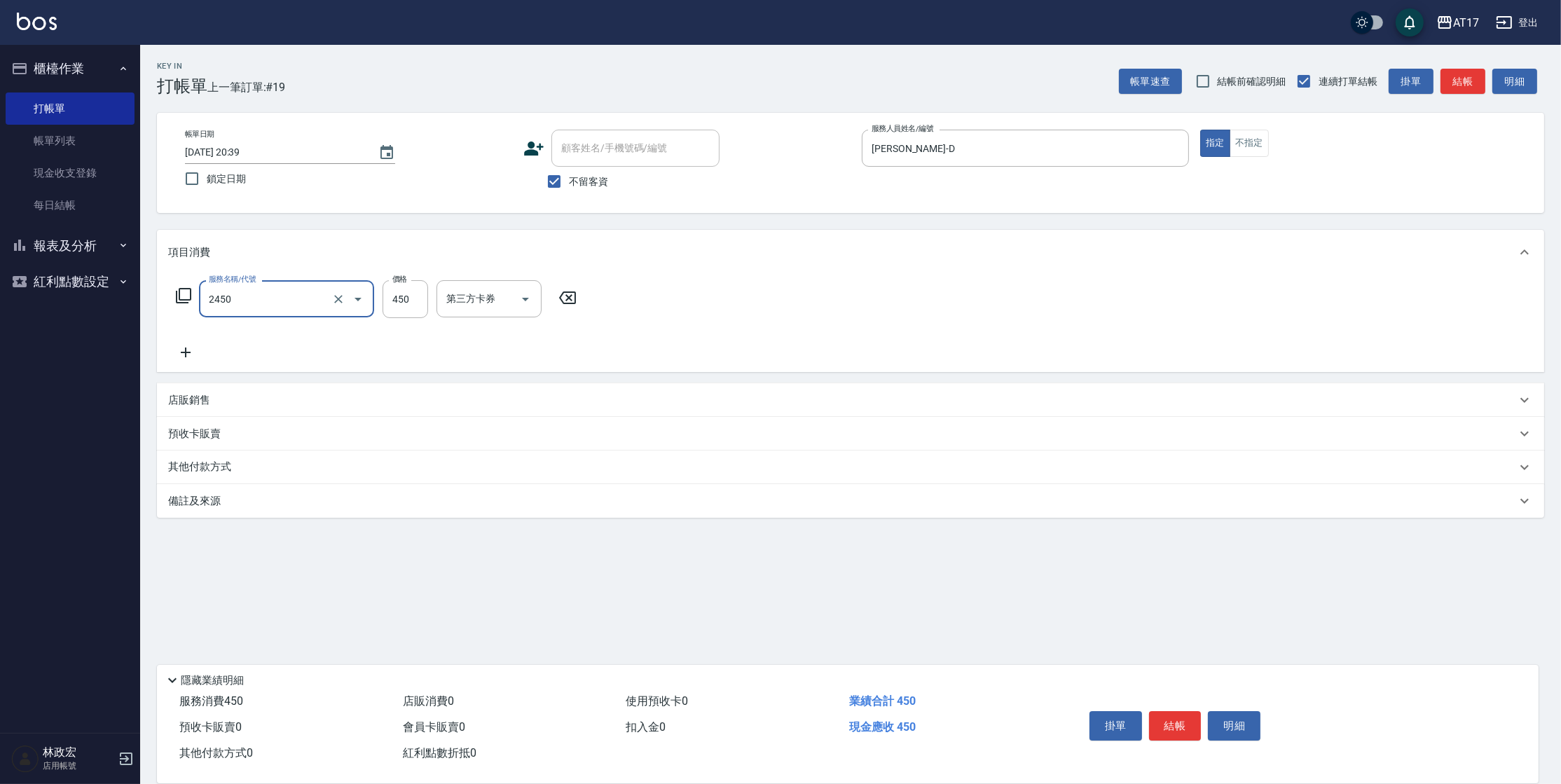
type input "C剪髮套餐(2450)"
type input "500"
type input "[PERSON_NAME]-55"
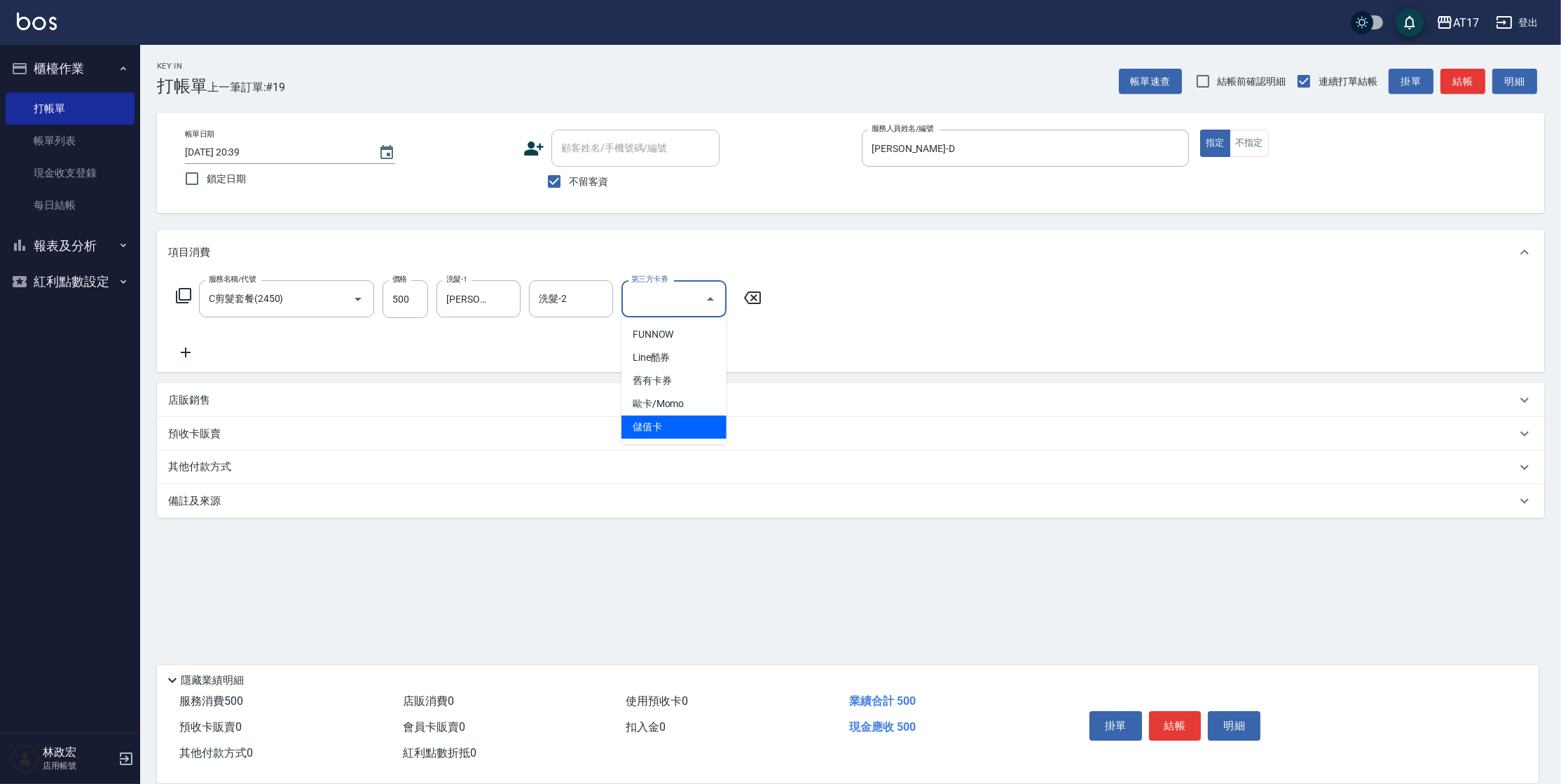
type input "儲值卡"
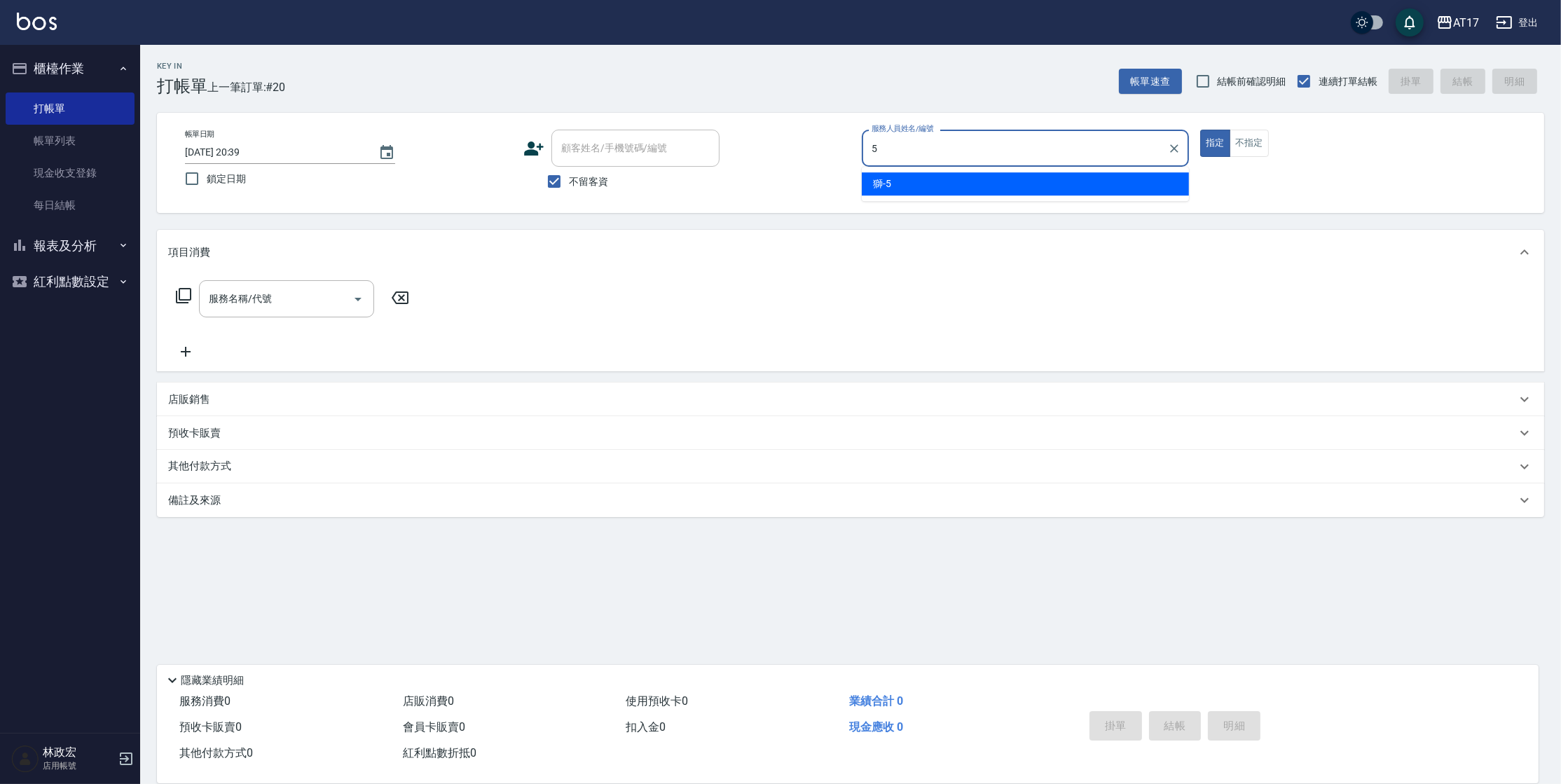
type input "獅-5"
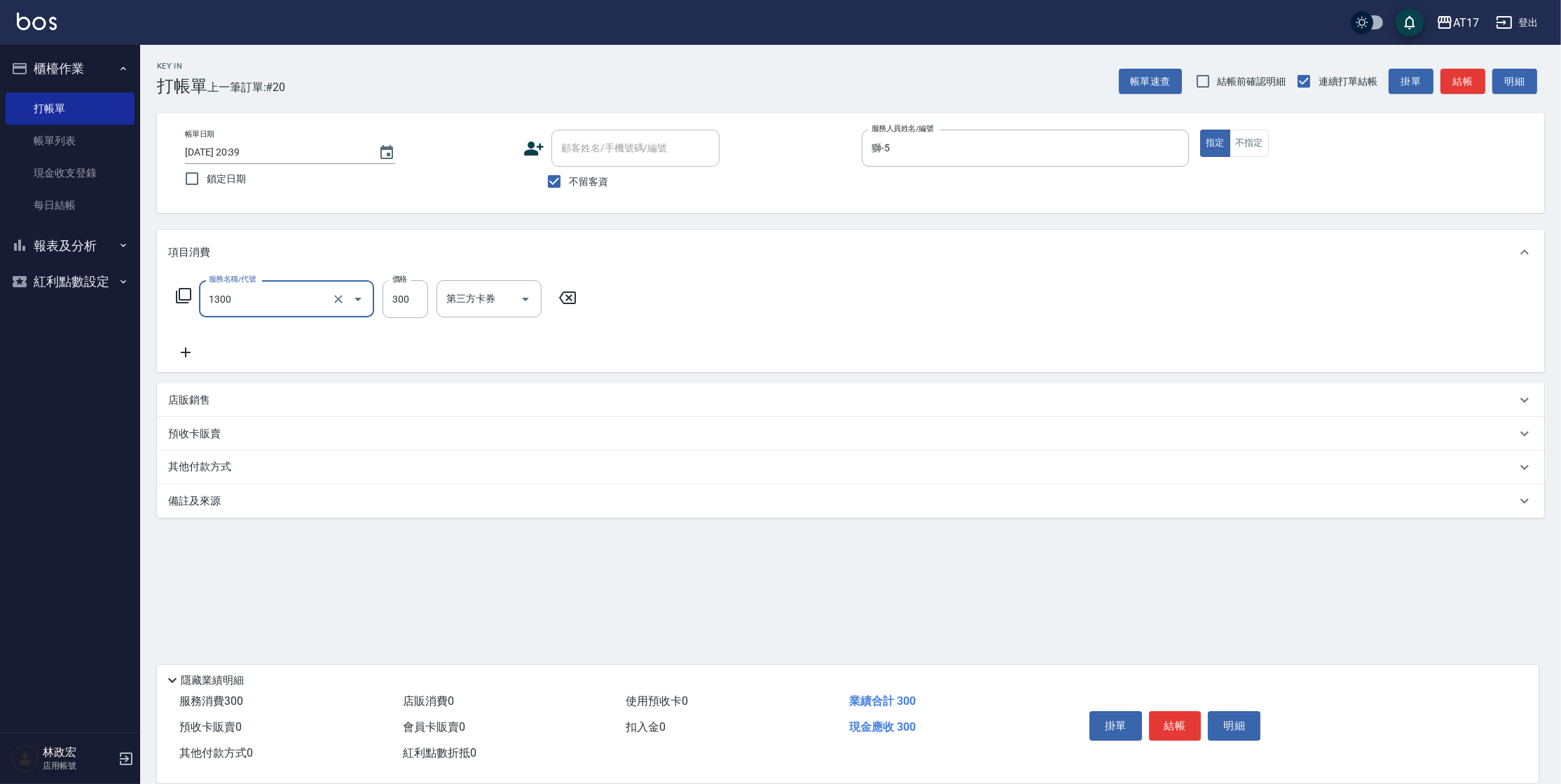
type input "一般洗髮(1300)"
type input "299"
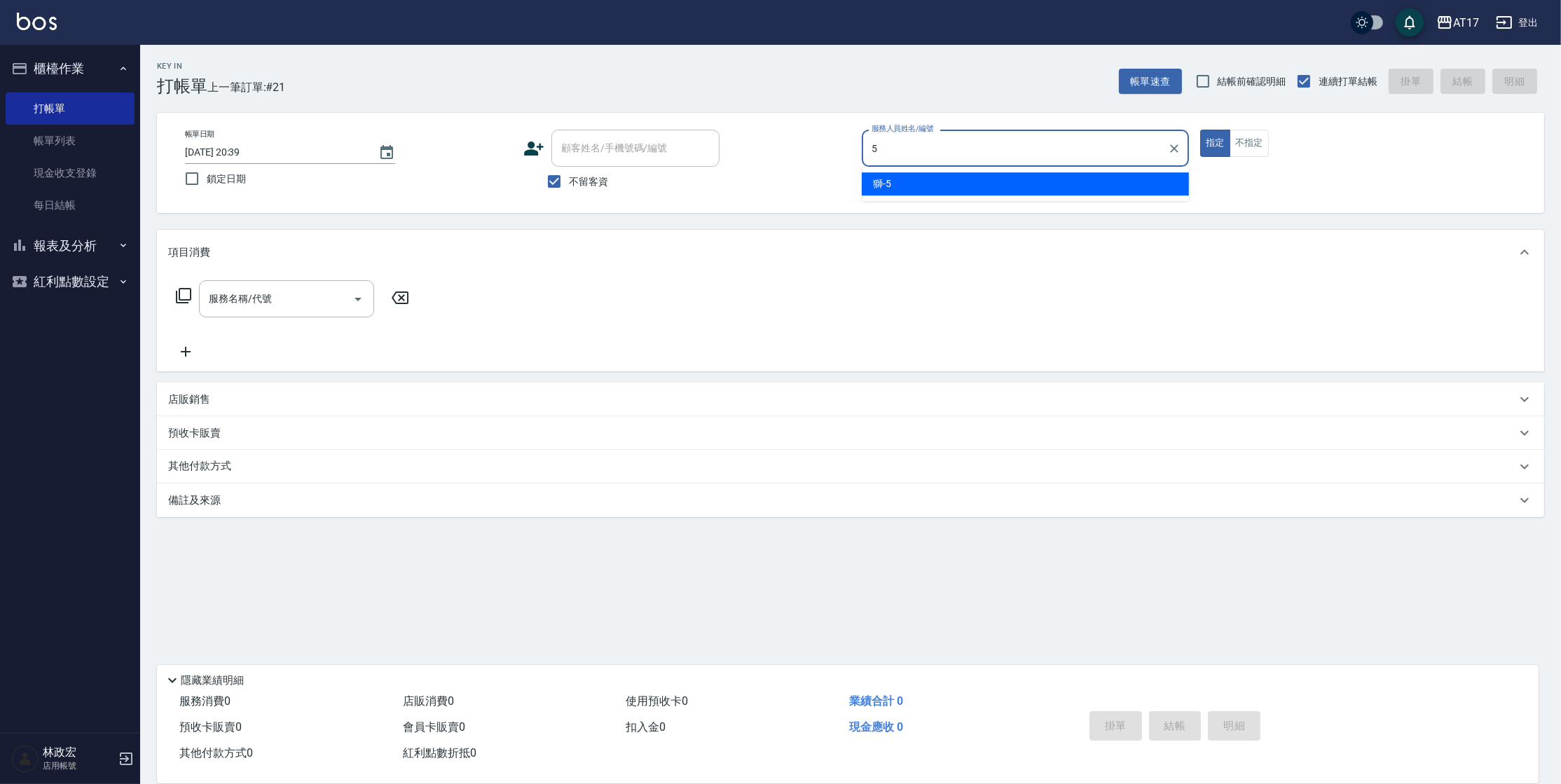
type input "獅-5"
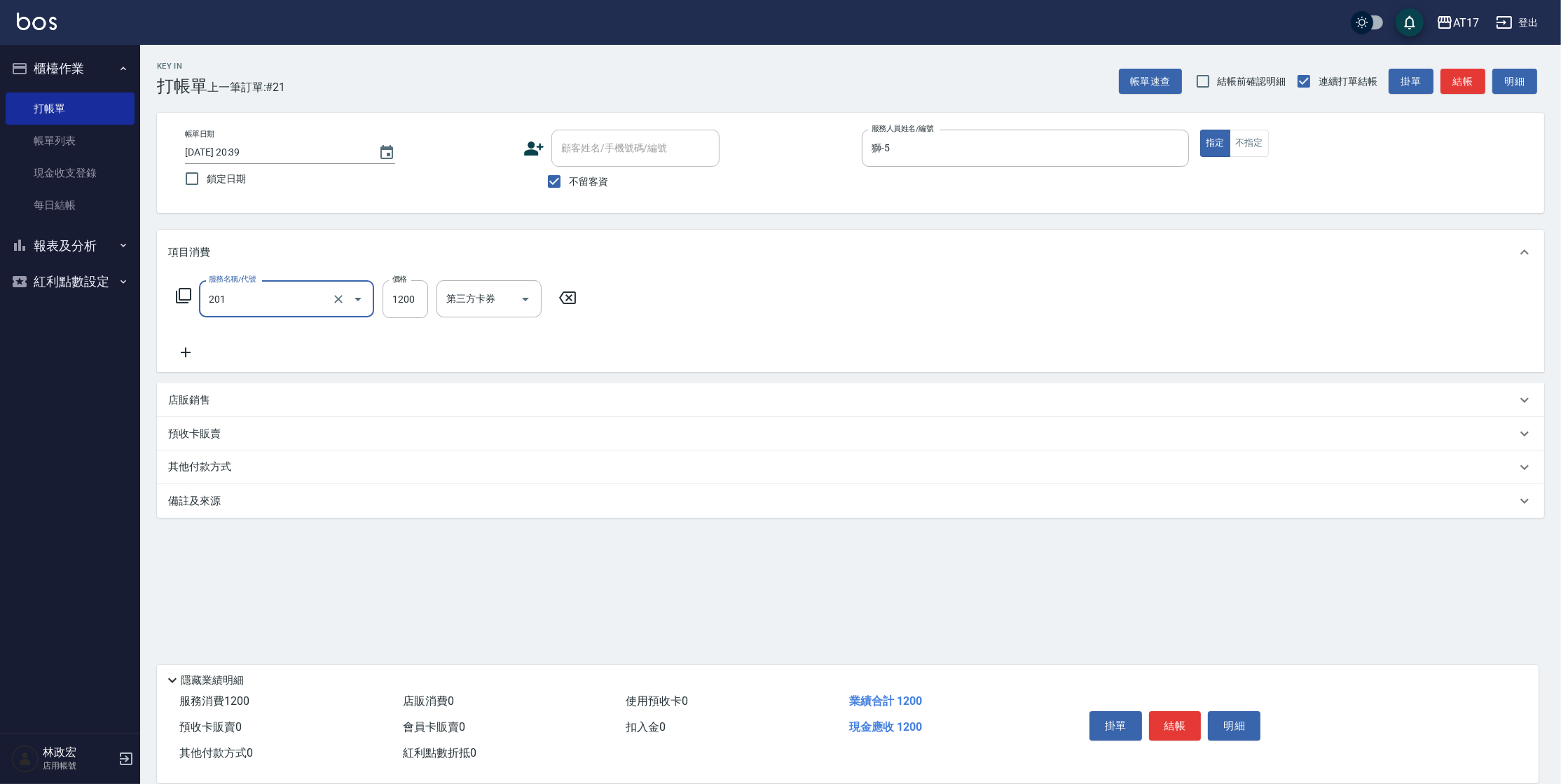
type input "一般燙(改金額)(201)"
type input "1299"
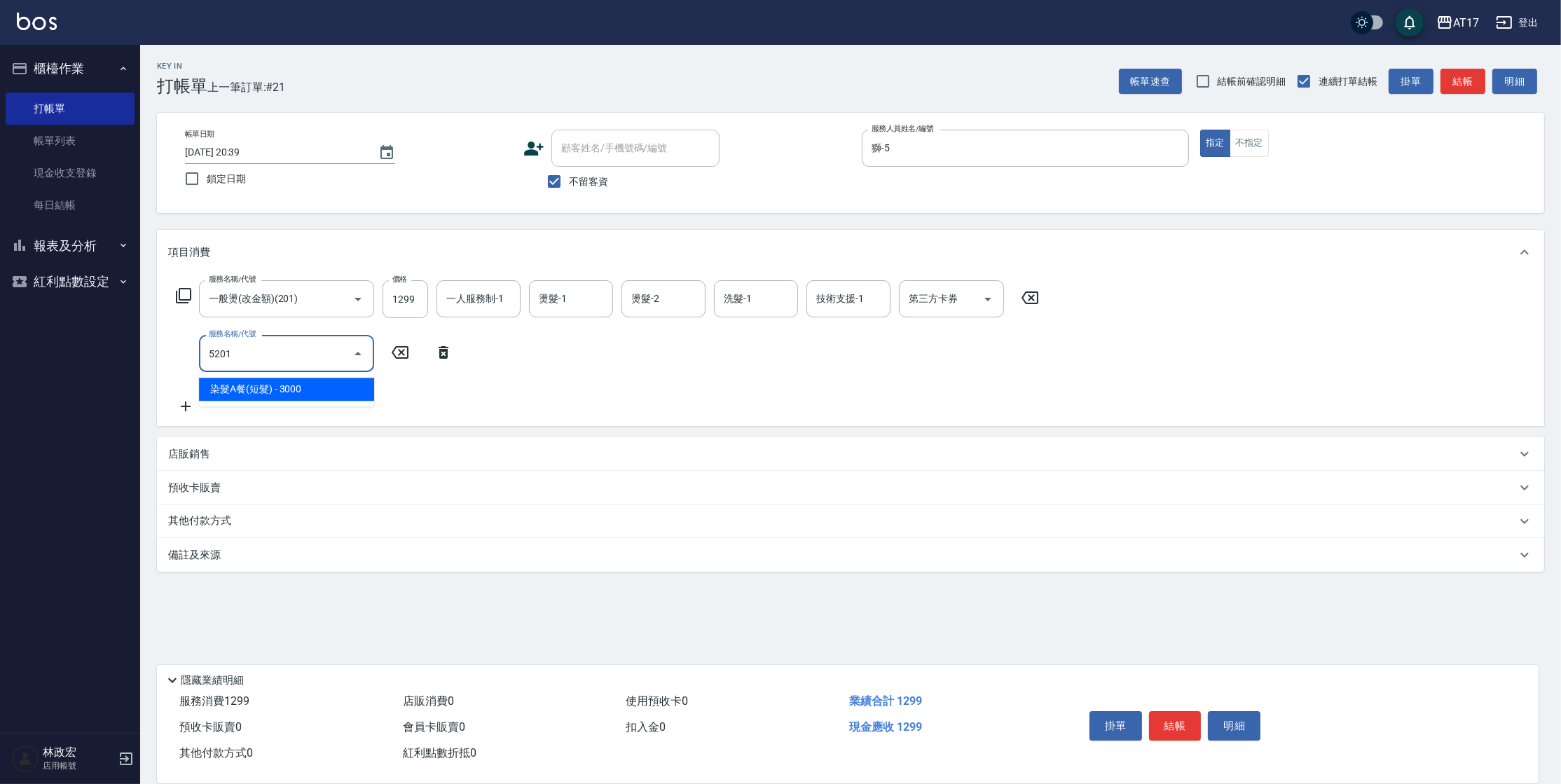
type input "染髮A餐(短髮)(5201)"
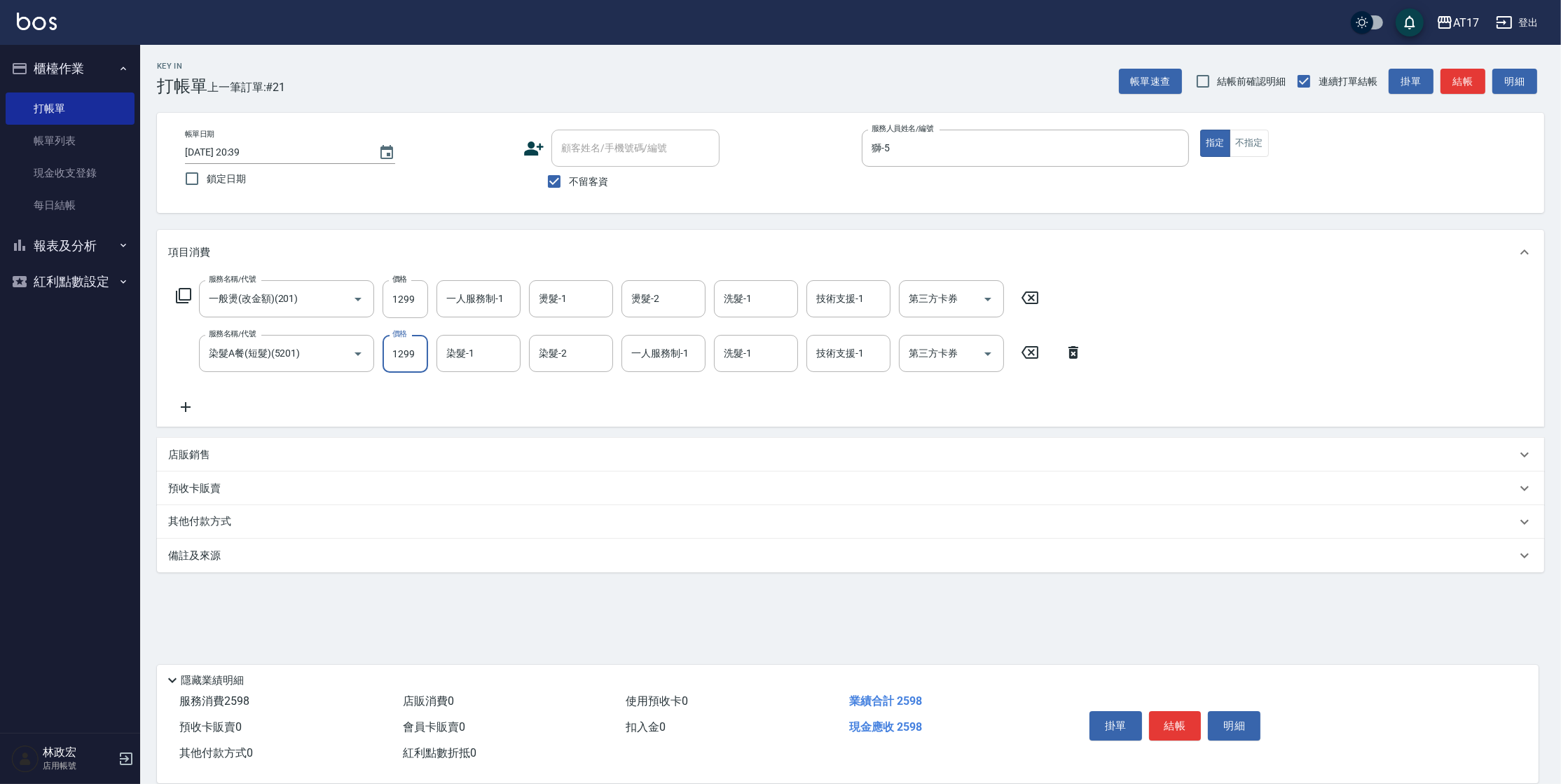
type input "1299"
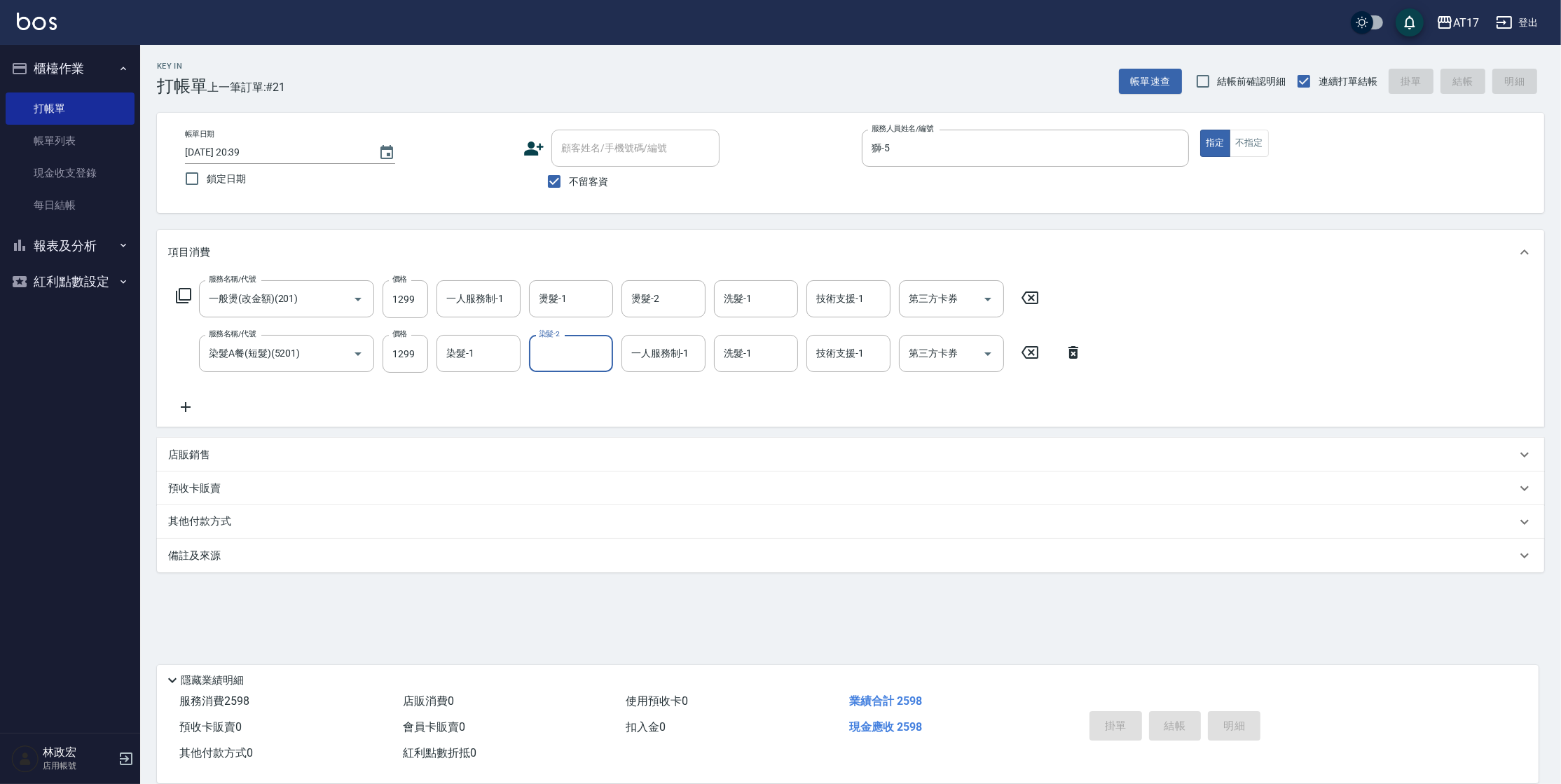
type input "[DATE] 20:40"
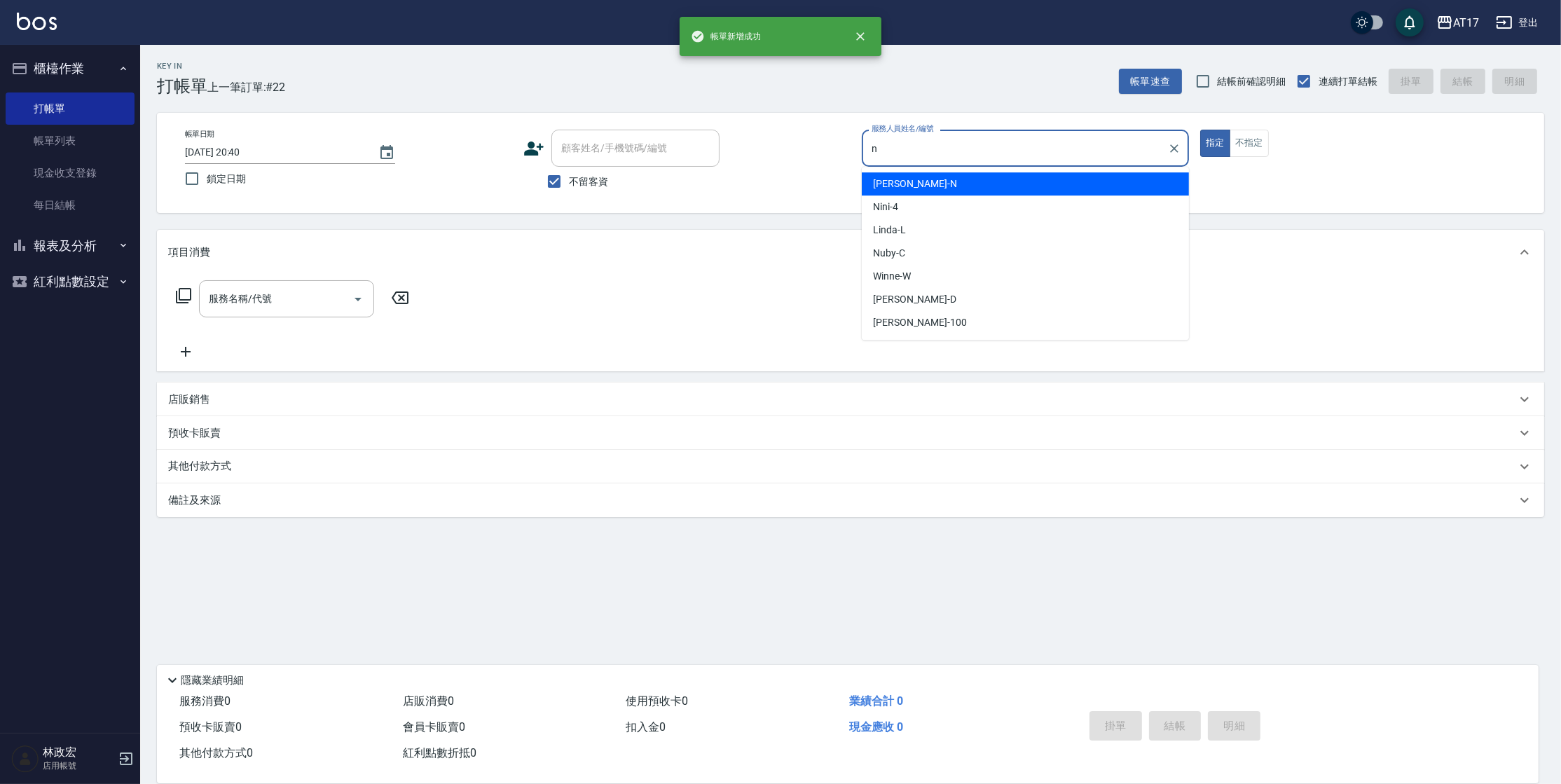
type input "[PERSON_NAME]-N"
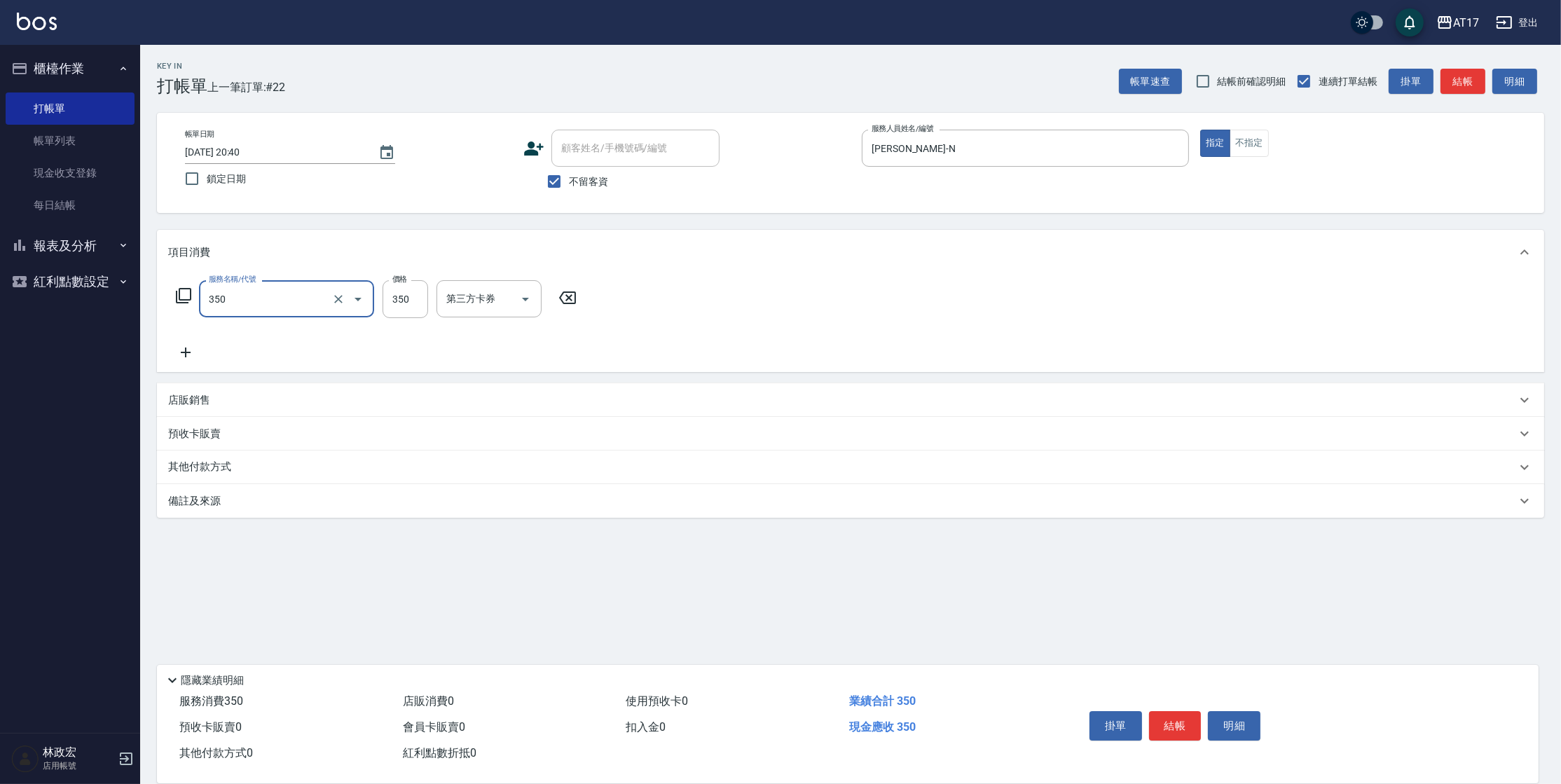
type input "350洗髮(350)"
click at [337, 299] on icon "Clear" at bounding box center [338, 299] width 8 height 8
type input "一般洗髮(1300)"
type input "350"
type input "[PERSON_NAME]-55"
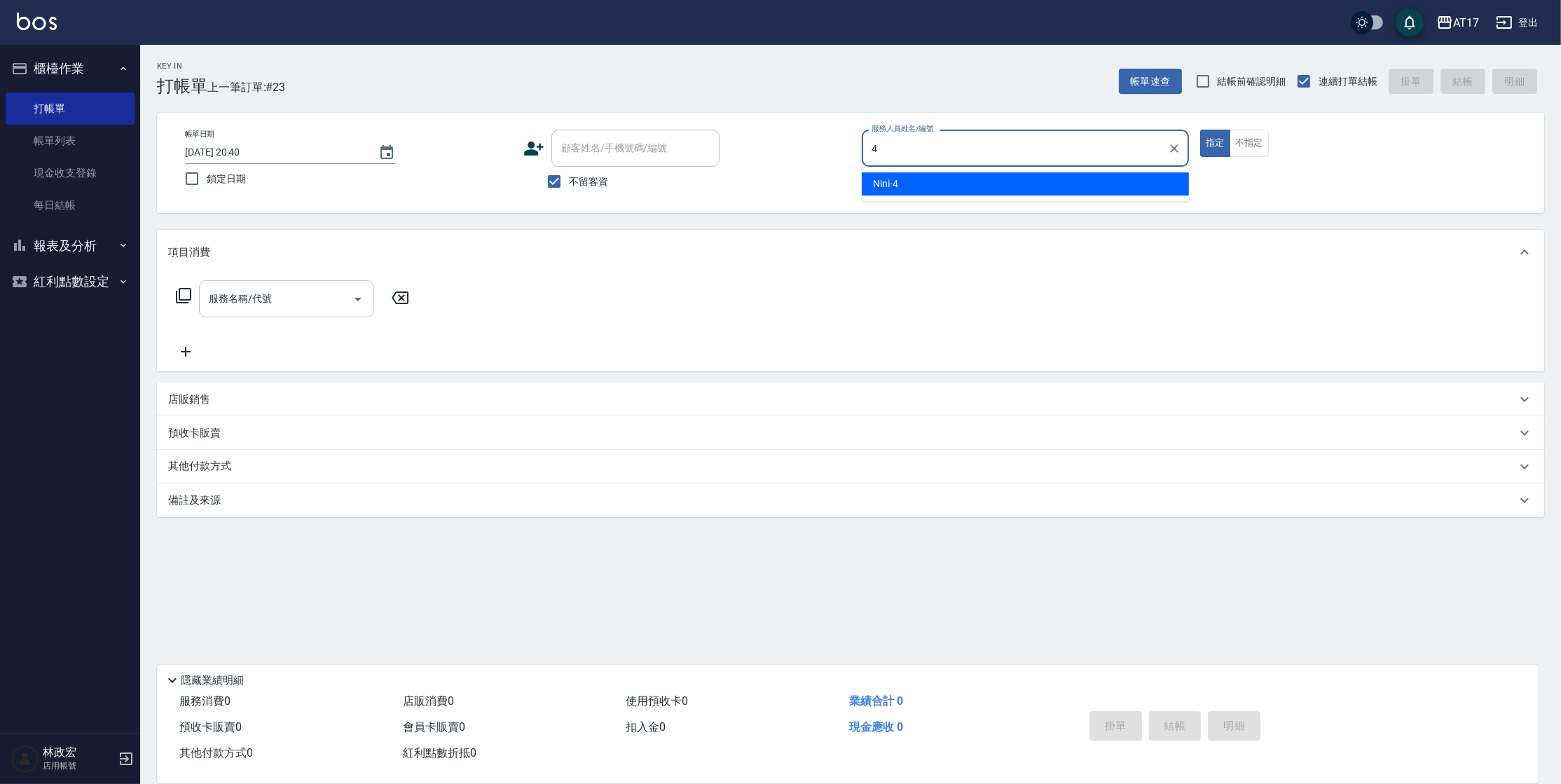
type input "Nini-4"
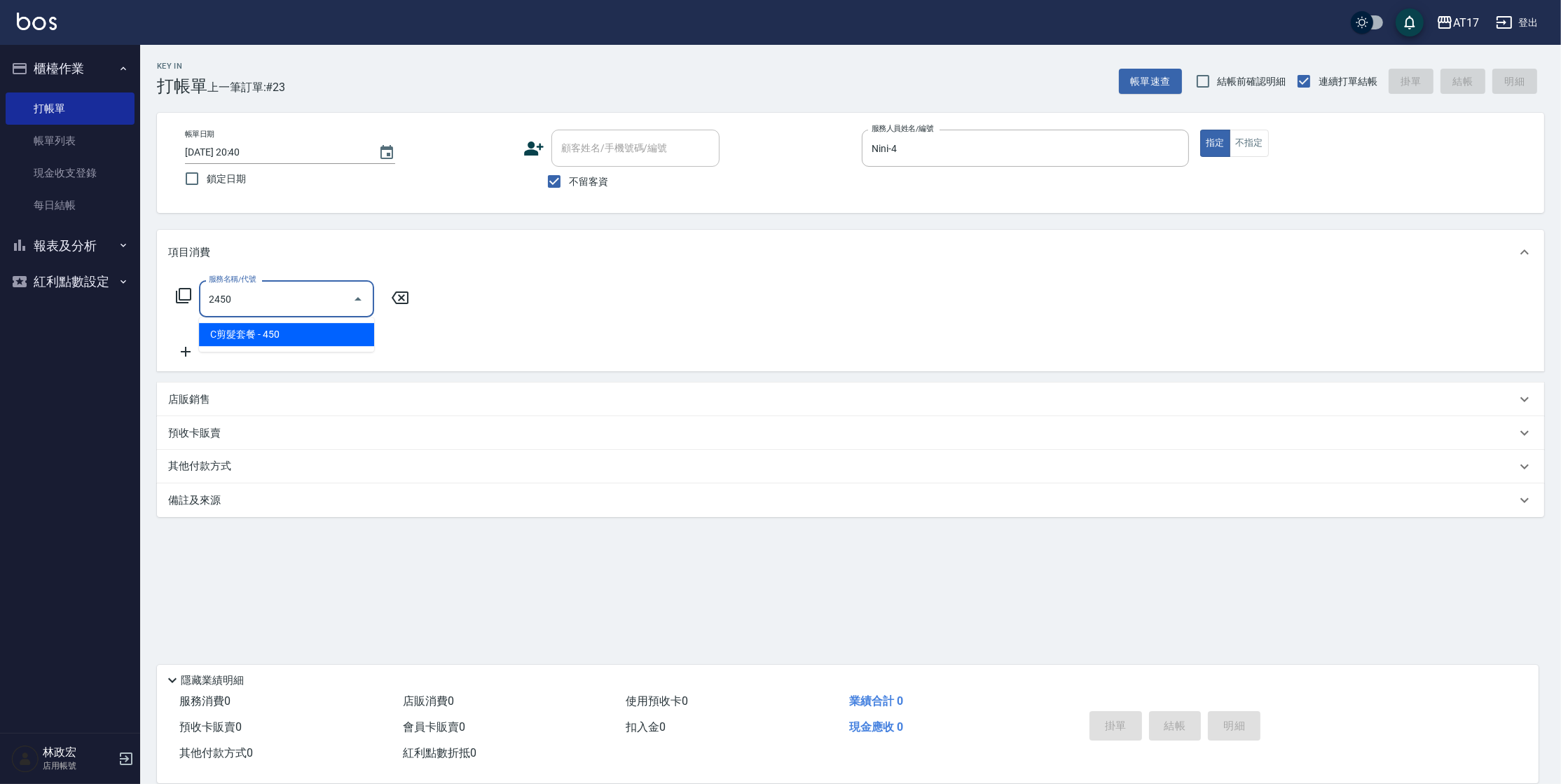
type input "C剪髮套餐(2450)"
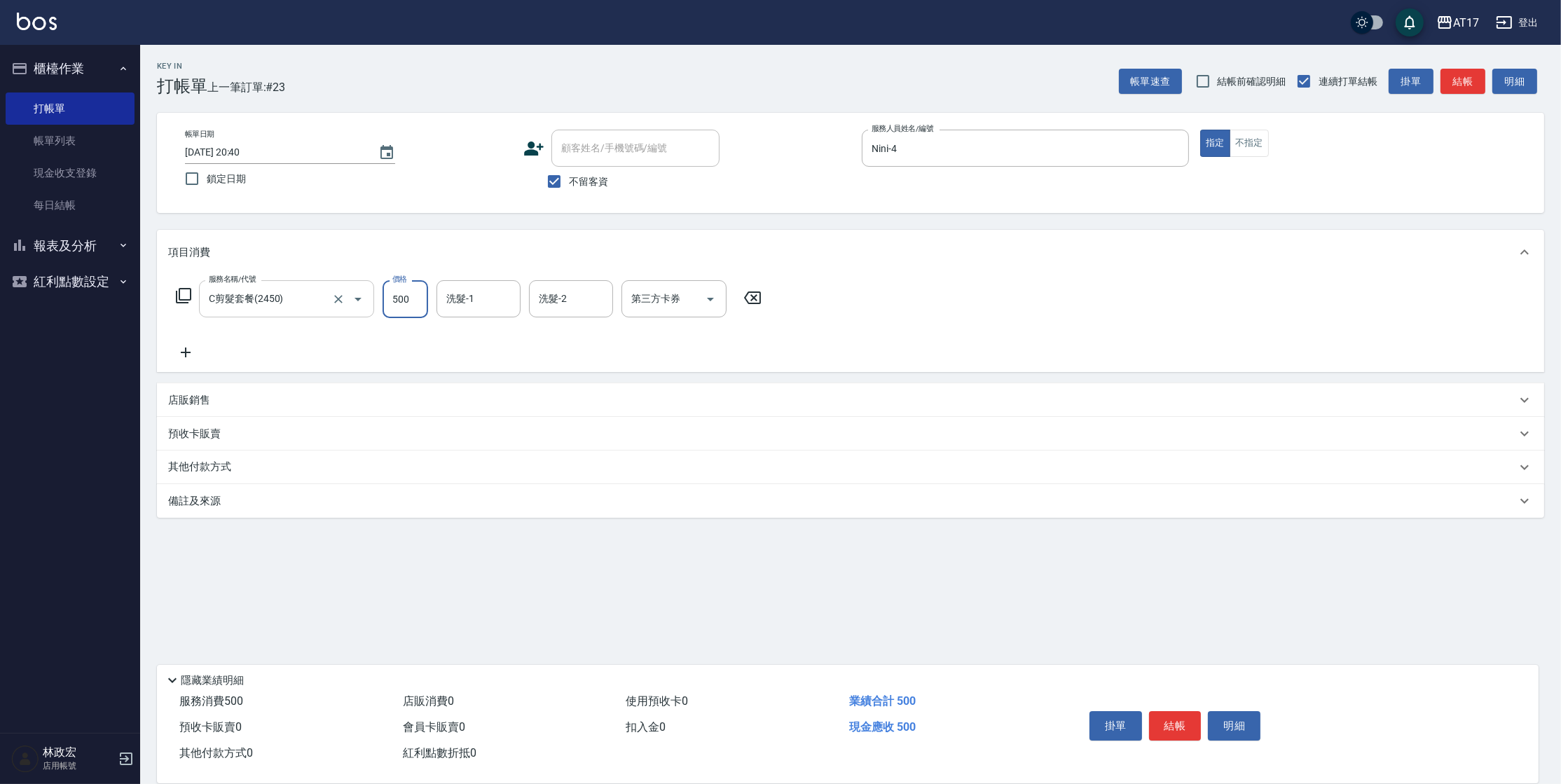
type input "500"
type input "[PERSON_NAME]-v"
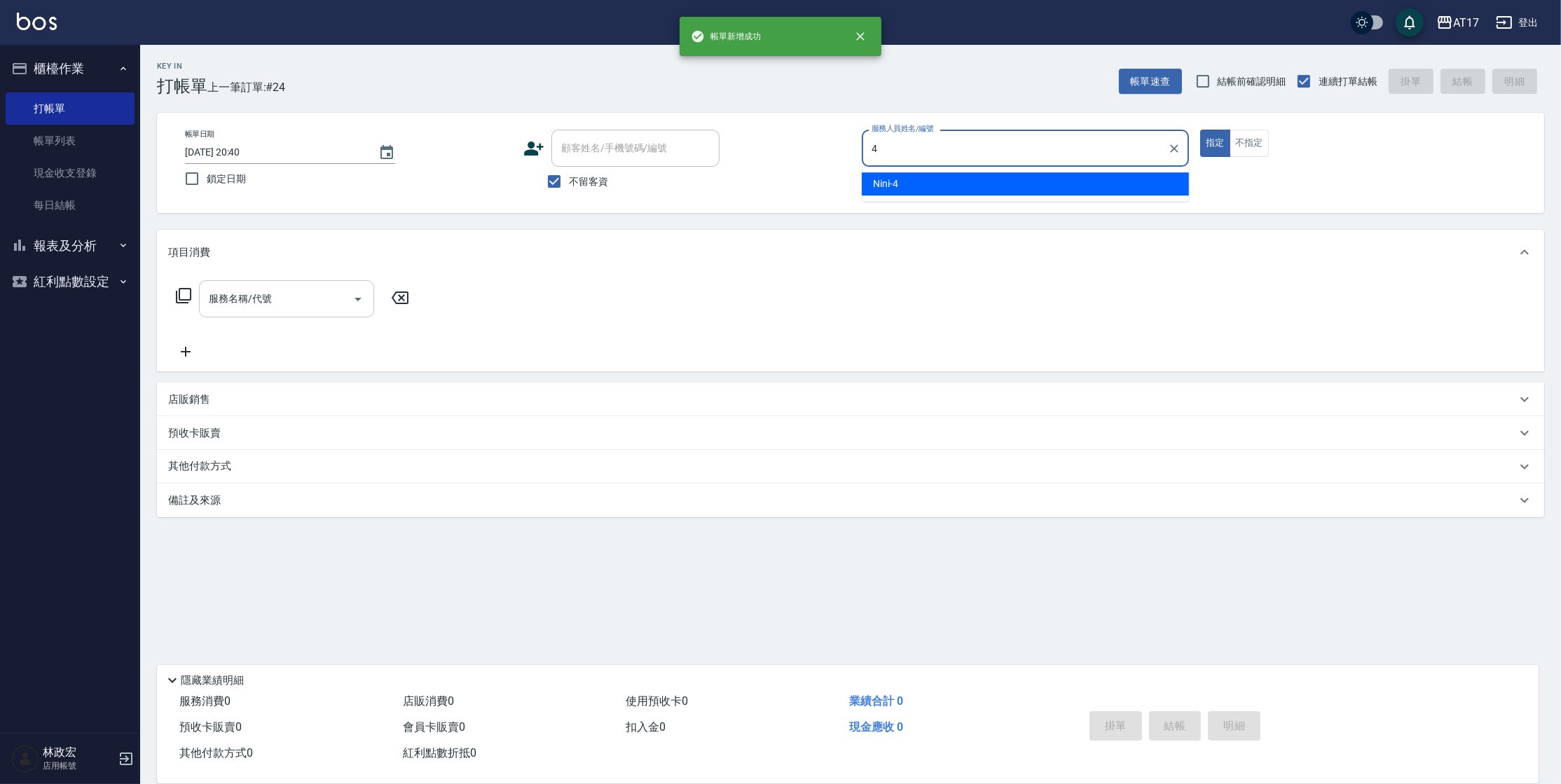
type input "Nini-4"
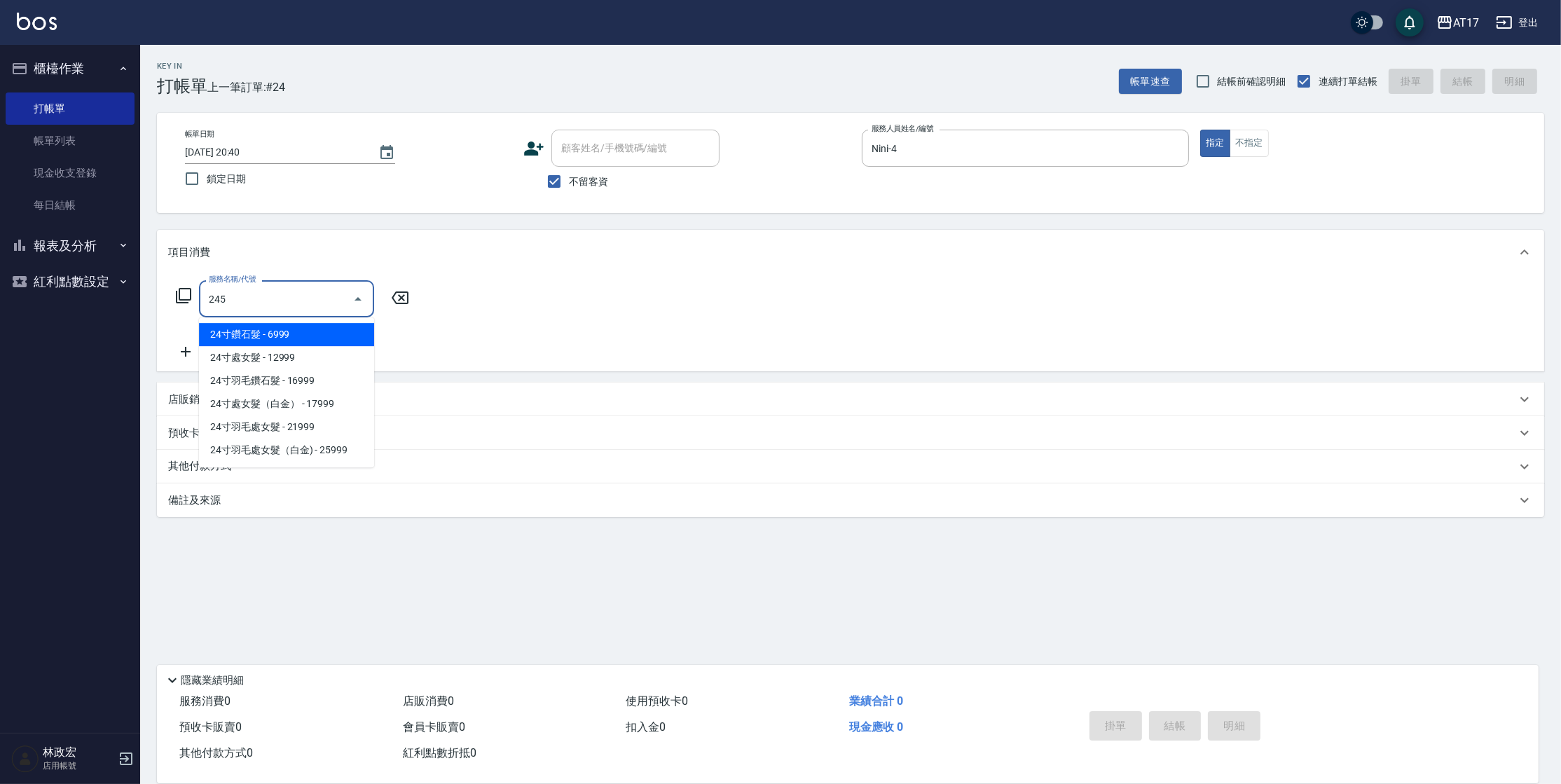
type input "2450"
type input "0"
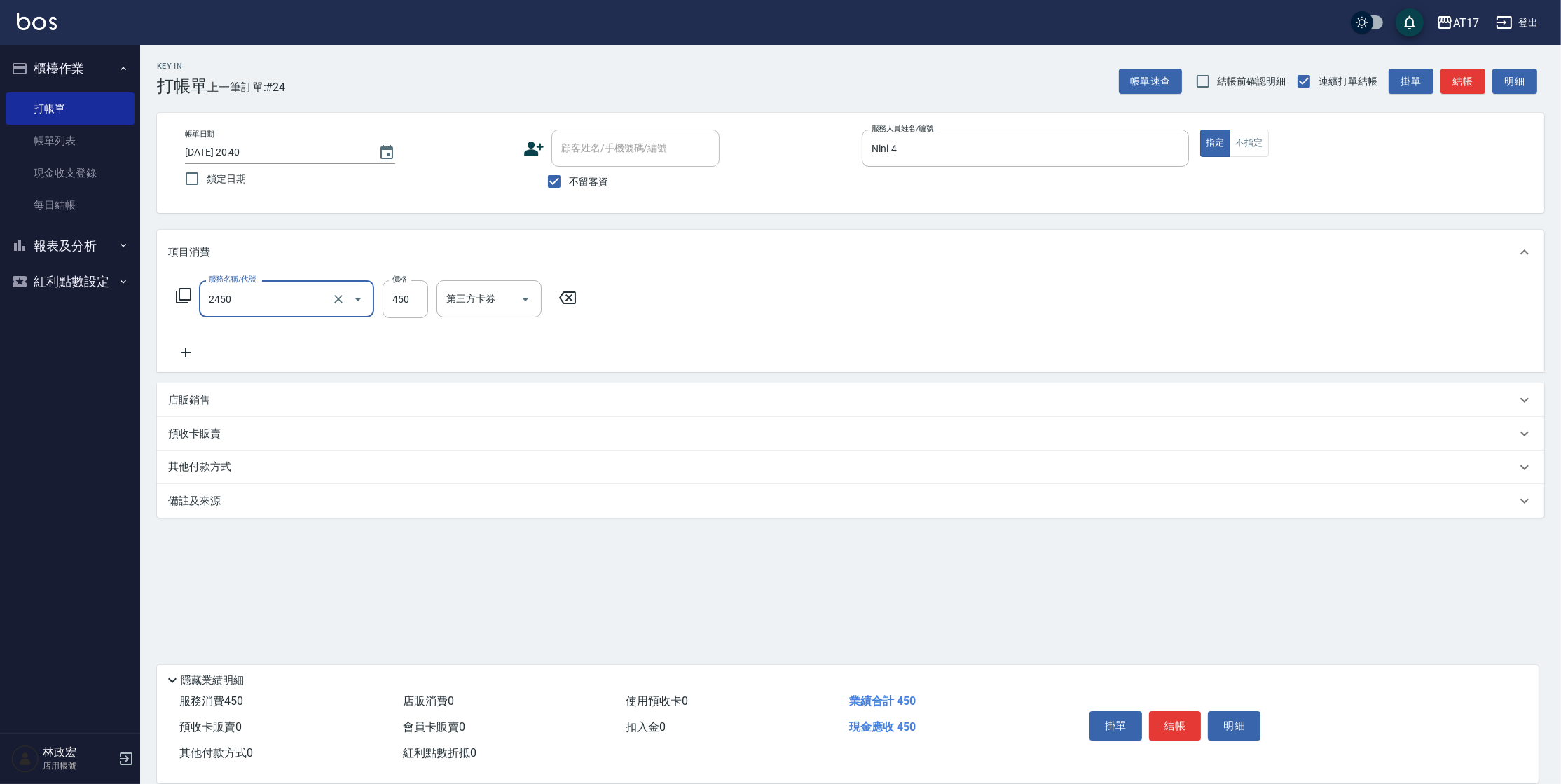
type input "C剪髮套餐(2450)"
type input "500"
type input "[PERSON_NAME]-55"
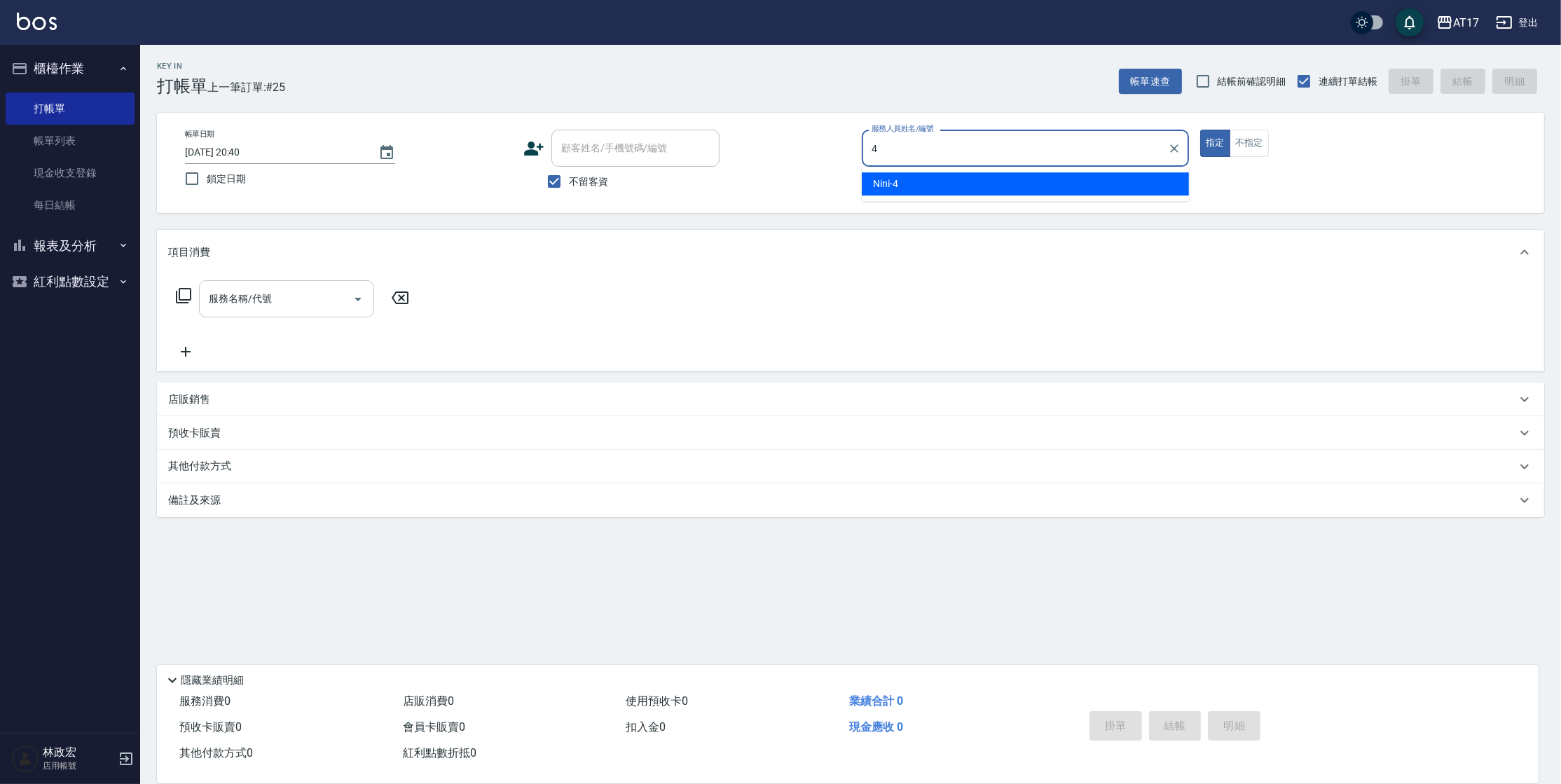
type input "Nini-4"
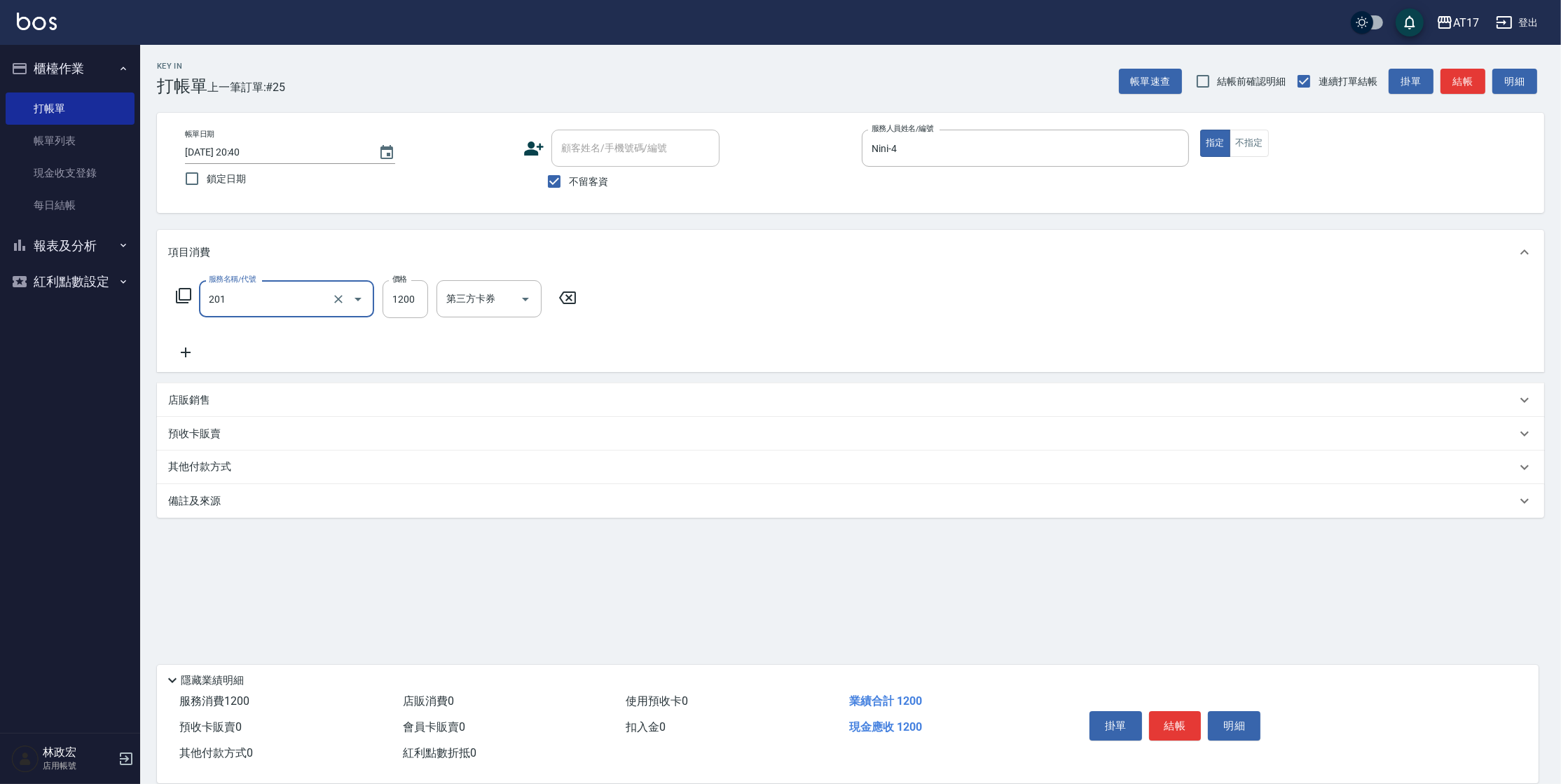
type input "一般燙(改金額)(201)"
type input "1000"
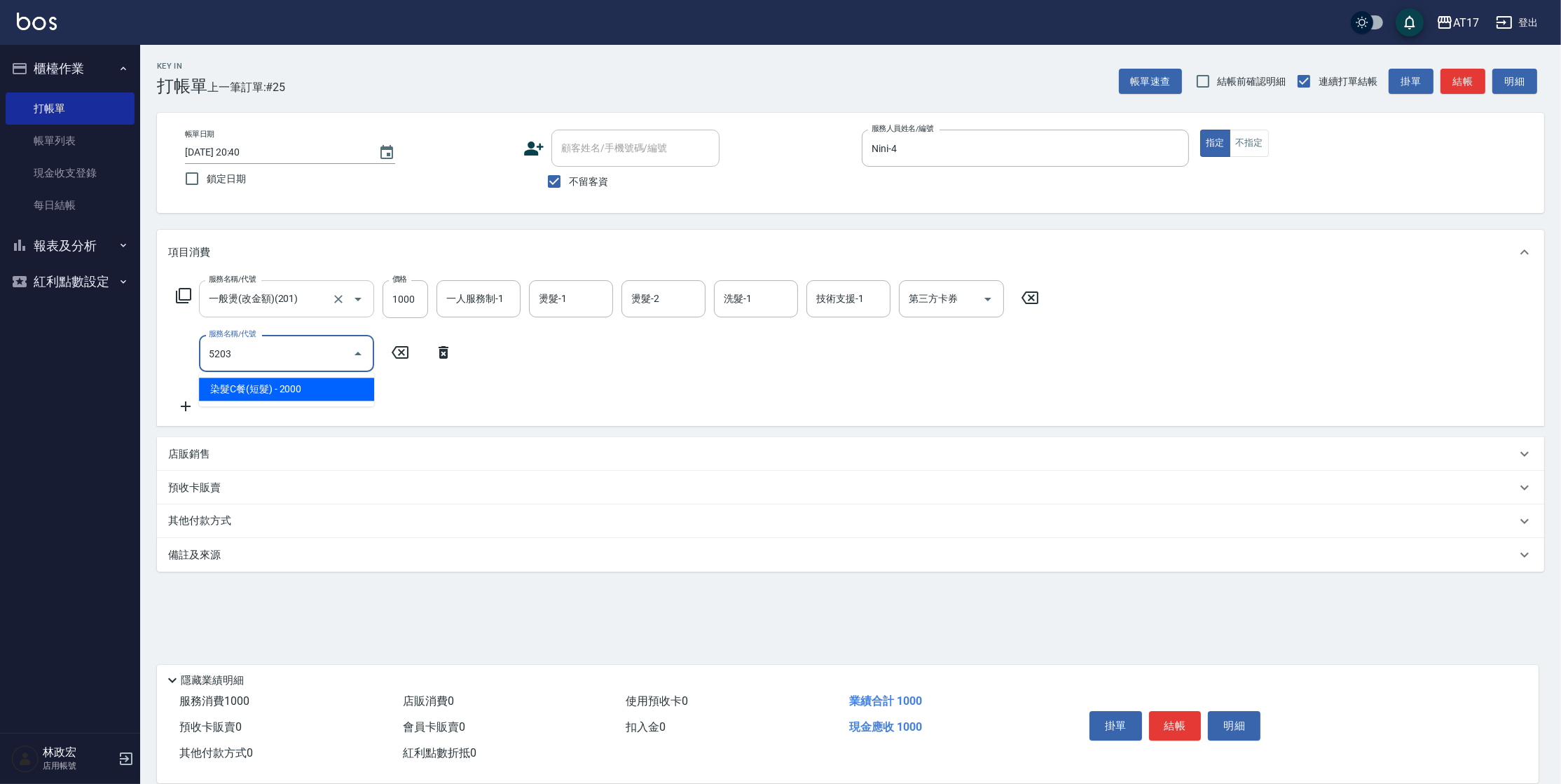
type input "染髮C餐(短髮)(5203)"
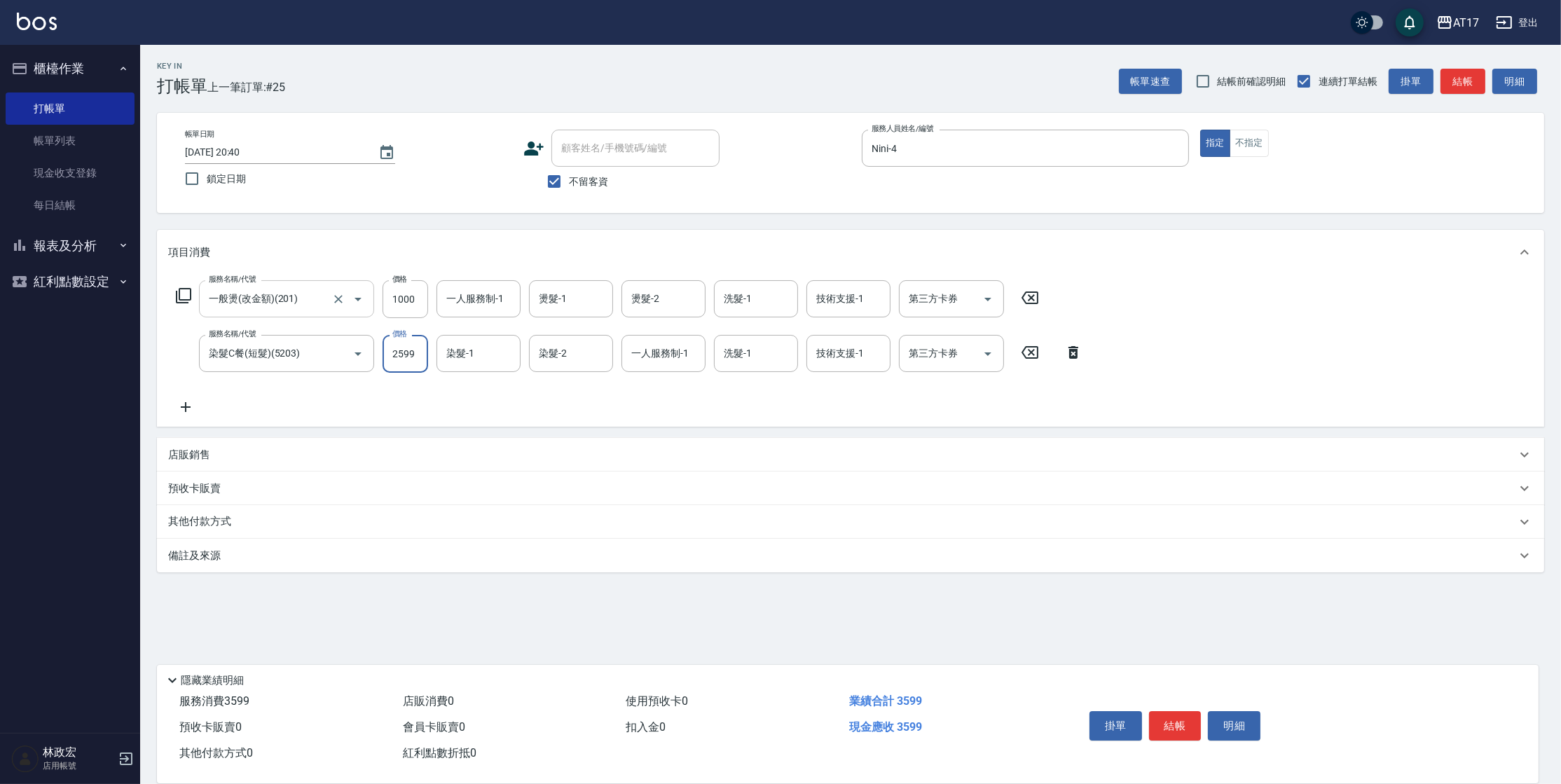
type input "2599"
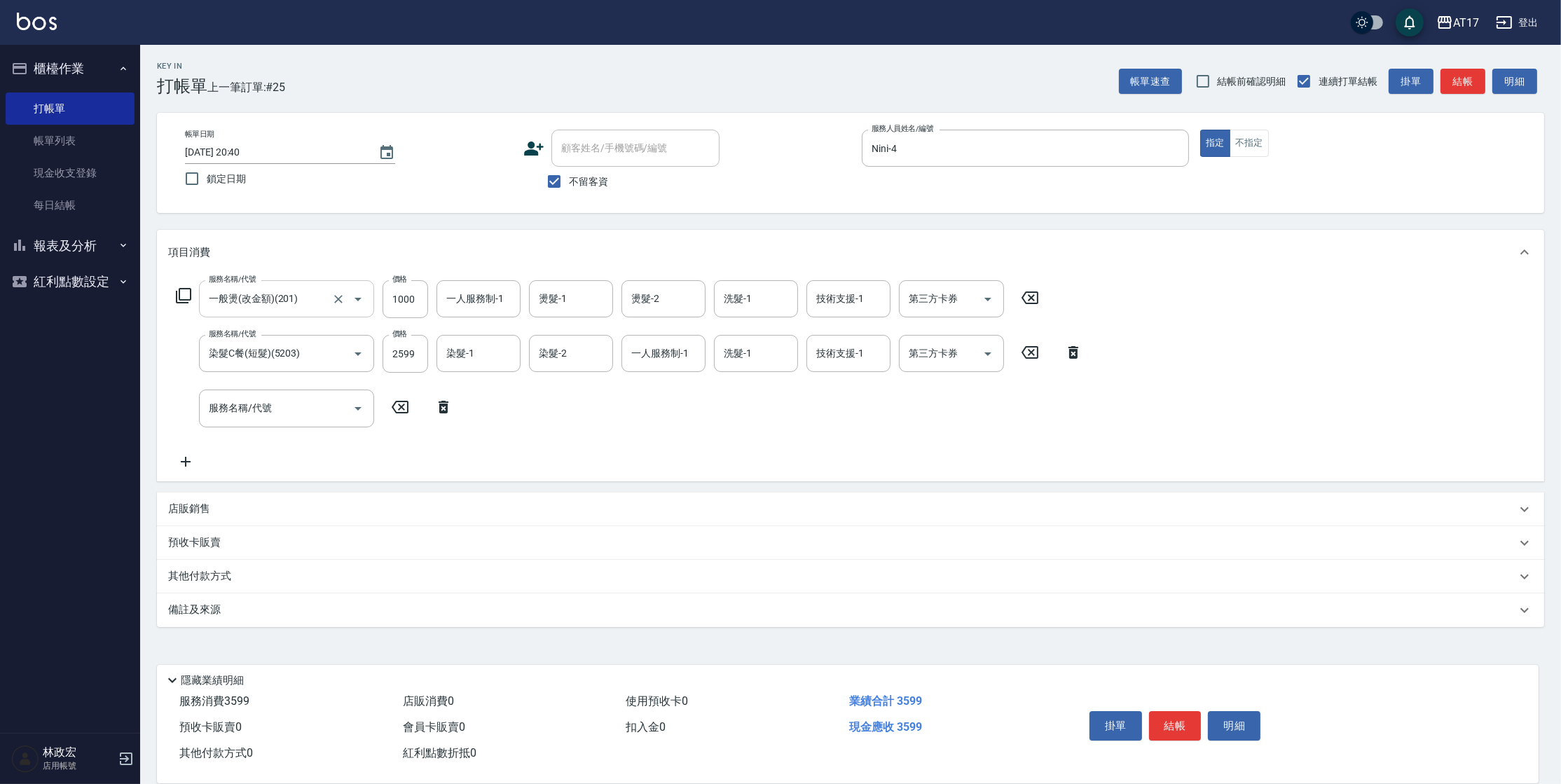
click at [191, 514] on p "店販銷售" at bounding box center [190, 509] width 42 height 15
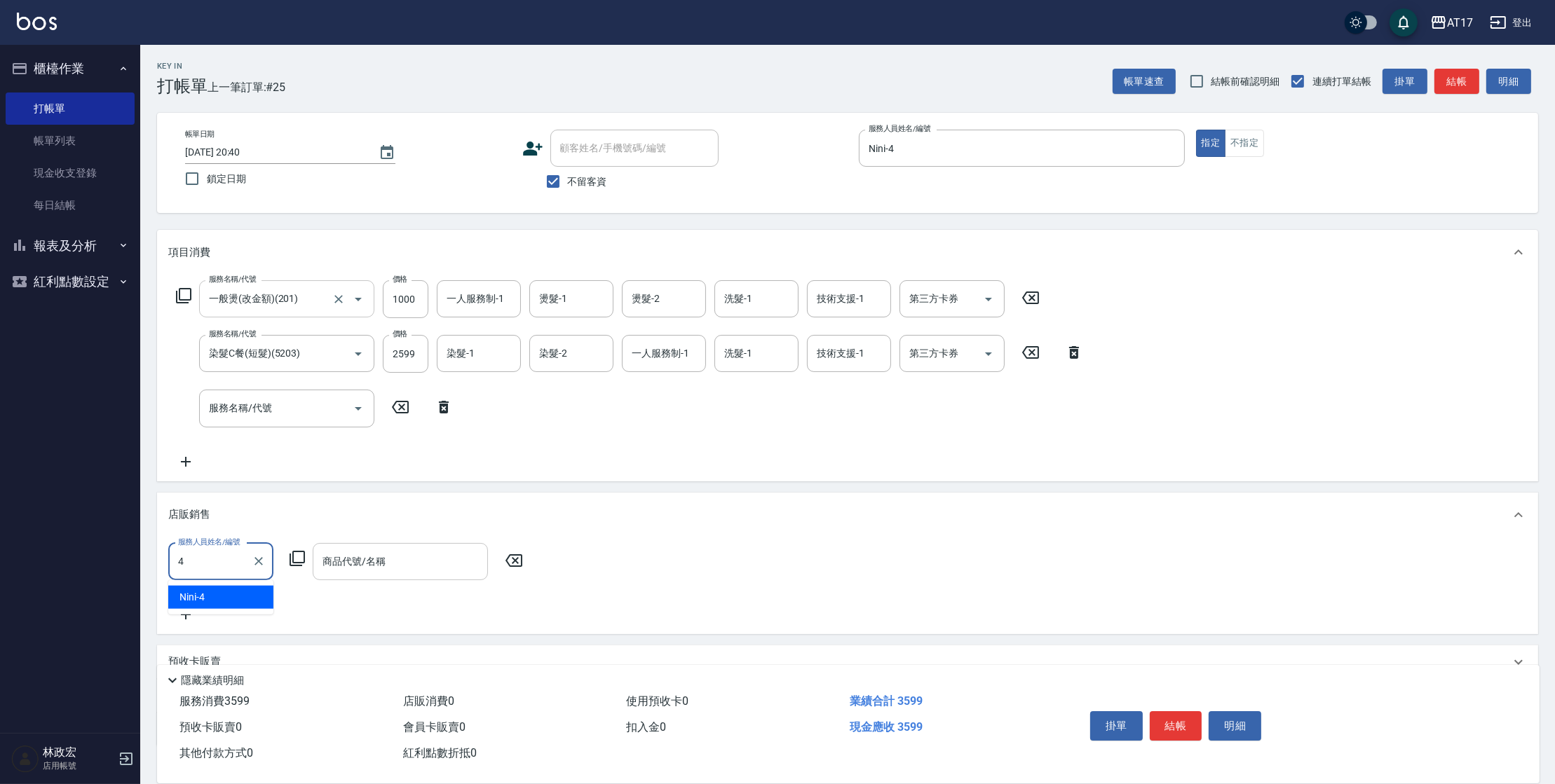
type input "Nini-4"
click at [296, 559] on icon at bounding box center [297, 558] width 17 height 17
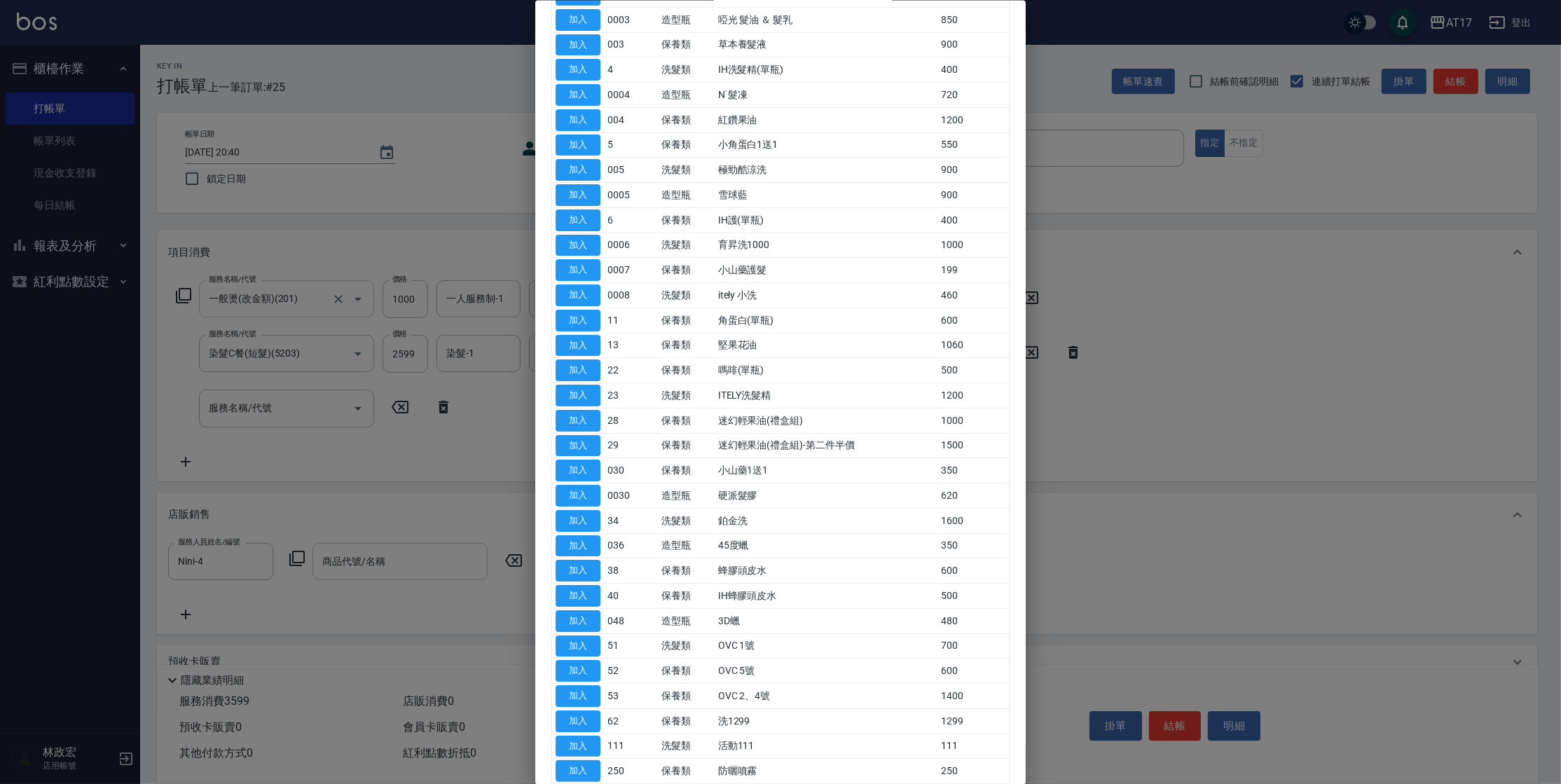
scroll to position [359, 0]
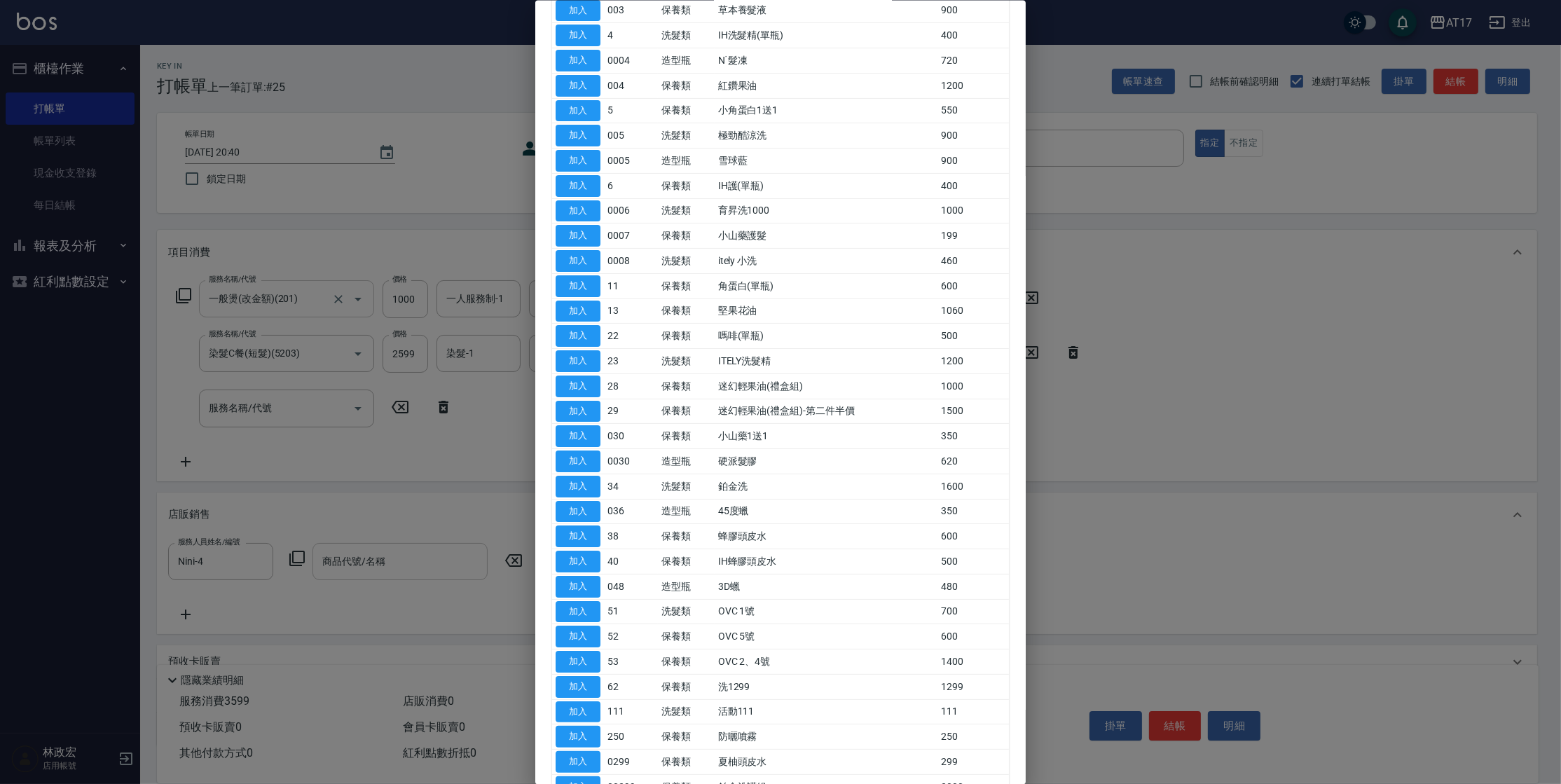
click at [1027, 526] on div at bounding box center [780, 392] width 1561 height 784
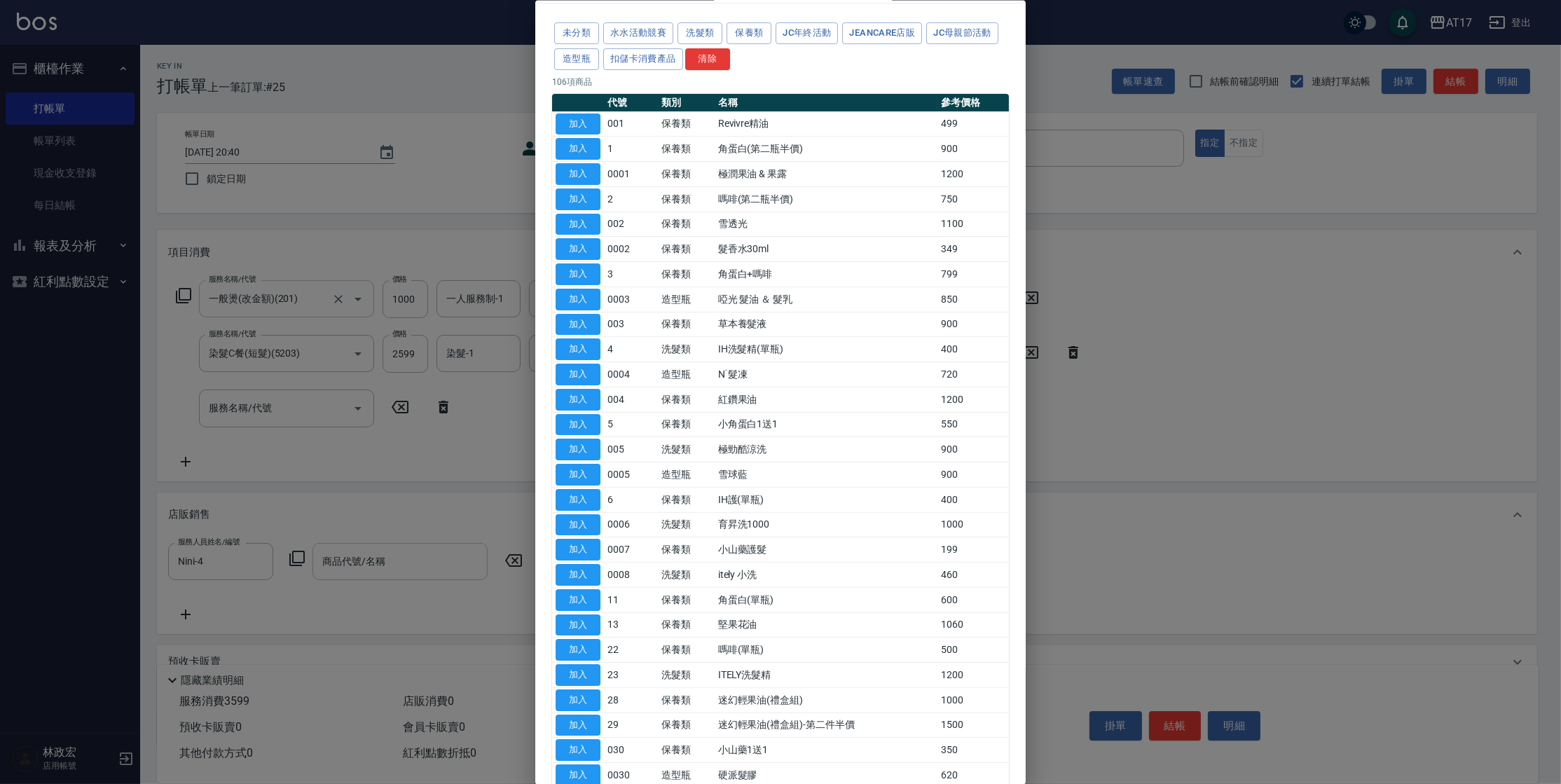
scroll to position [46, 0]
click at [585, 496] on button "加入" at bounding box center [577, 499] width 45 height 22
type input "IH護(單瓶)"
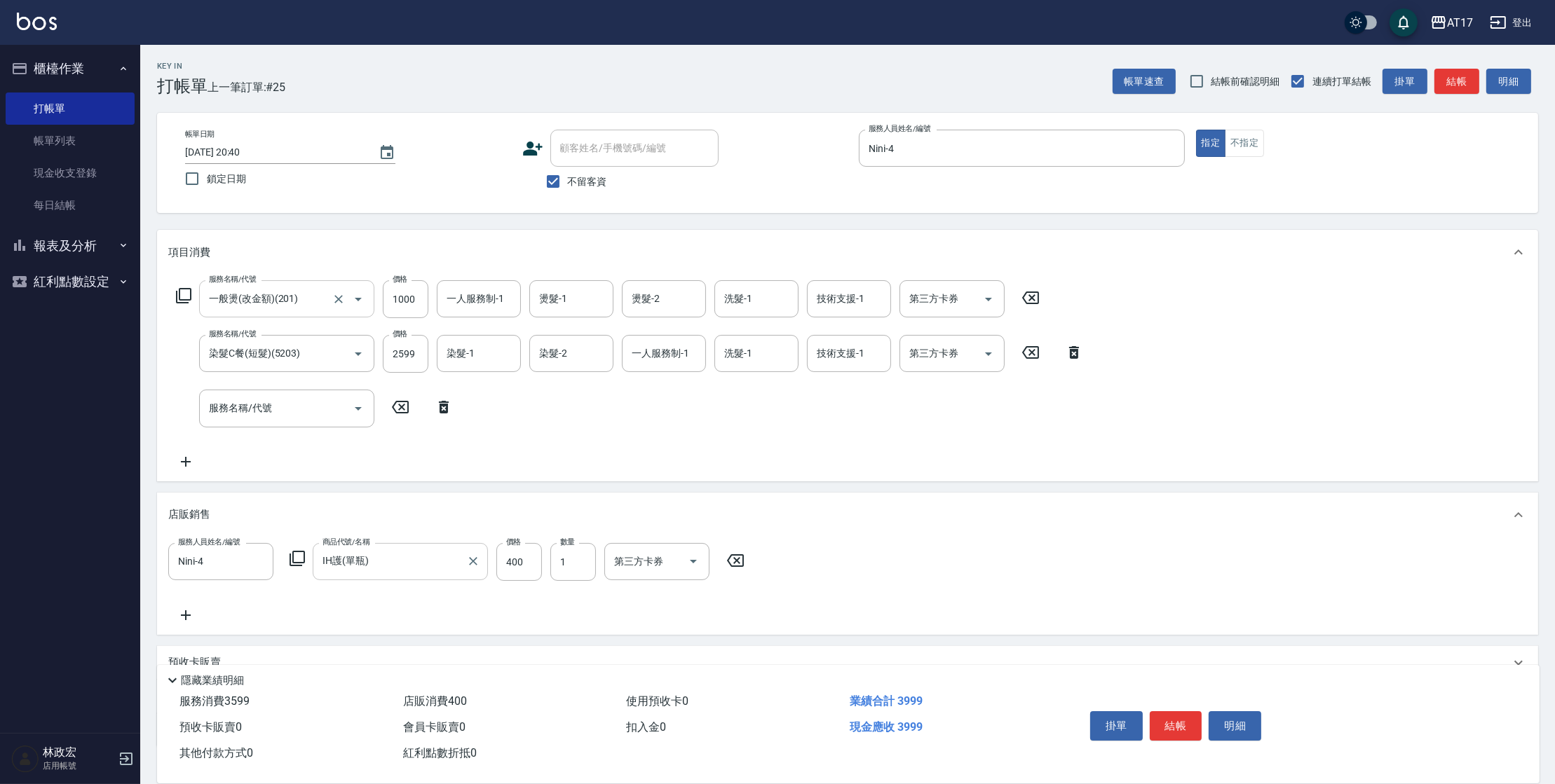
click at [543, 565] on div "服務人員姓名/編號 Nini-4 服務人員姓名/編號 商品代號/名稱 IH護(單瓶) 商品代號/名稱 價格 400 價格 數量 1 數量 第三方卡券 第三方卡券" at bounding box center [461, 562] width 585 height 37
click at [538, 565] on input "400" at bounding box center [519, 562] width 46 height 37
type input "300"
type input "[DATE] 20:41"
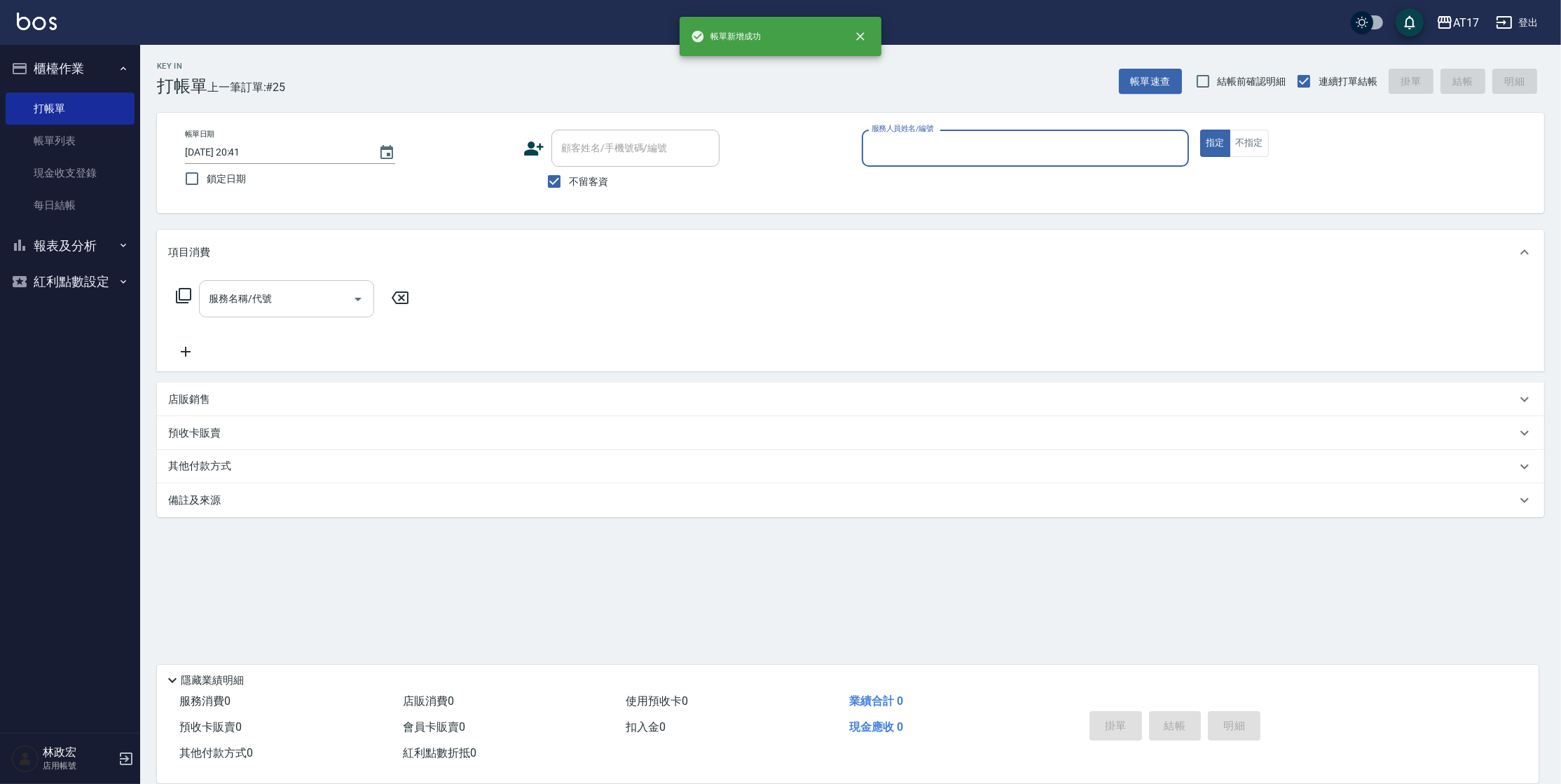
scroll to position [0, 0]
type input "Nuby-C"
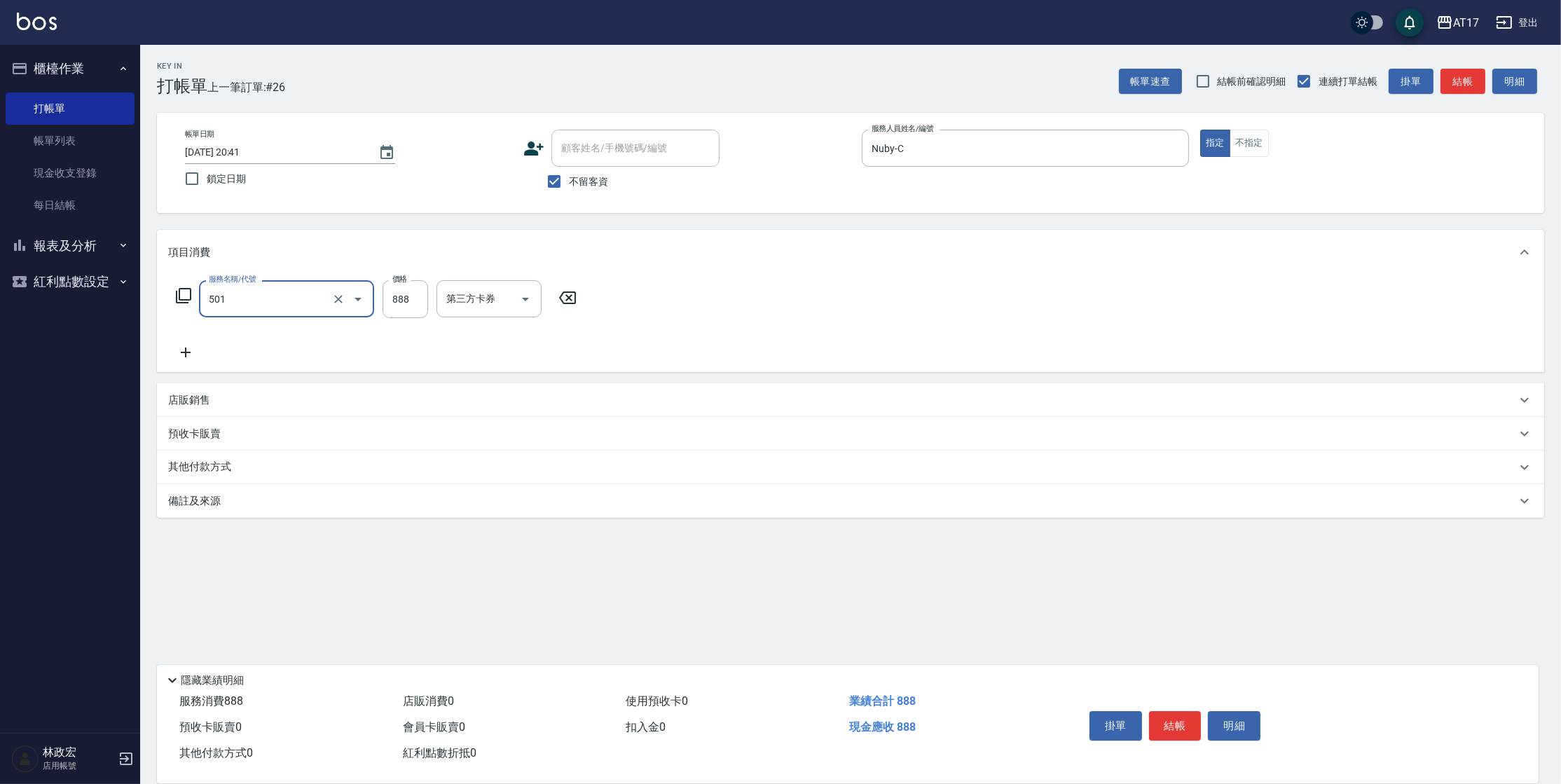
type input "一般染髮(改金額)(501)"
type input "1000"
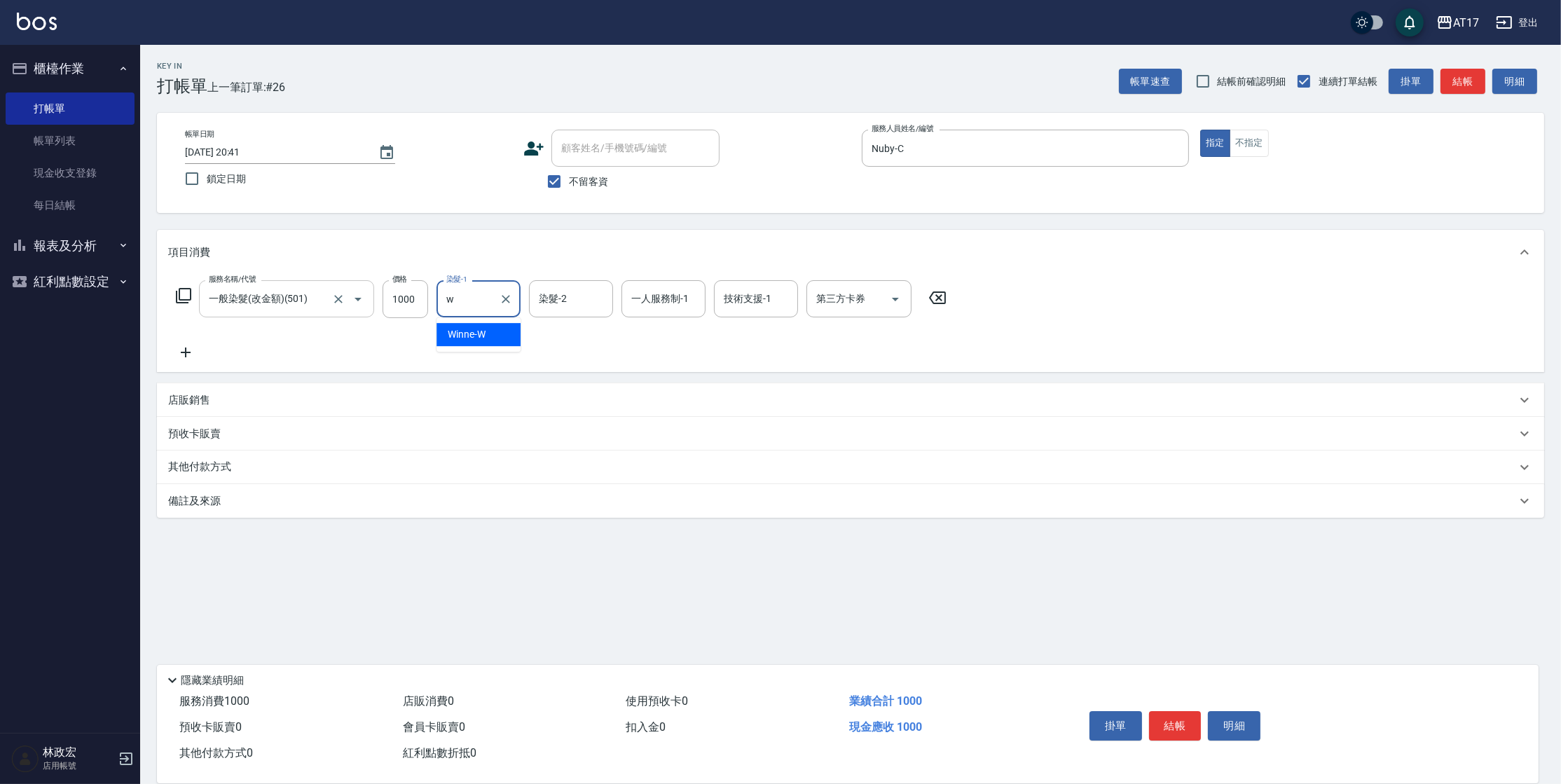
type input "Winne-W"
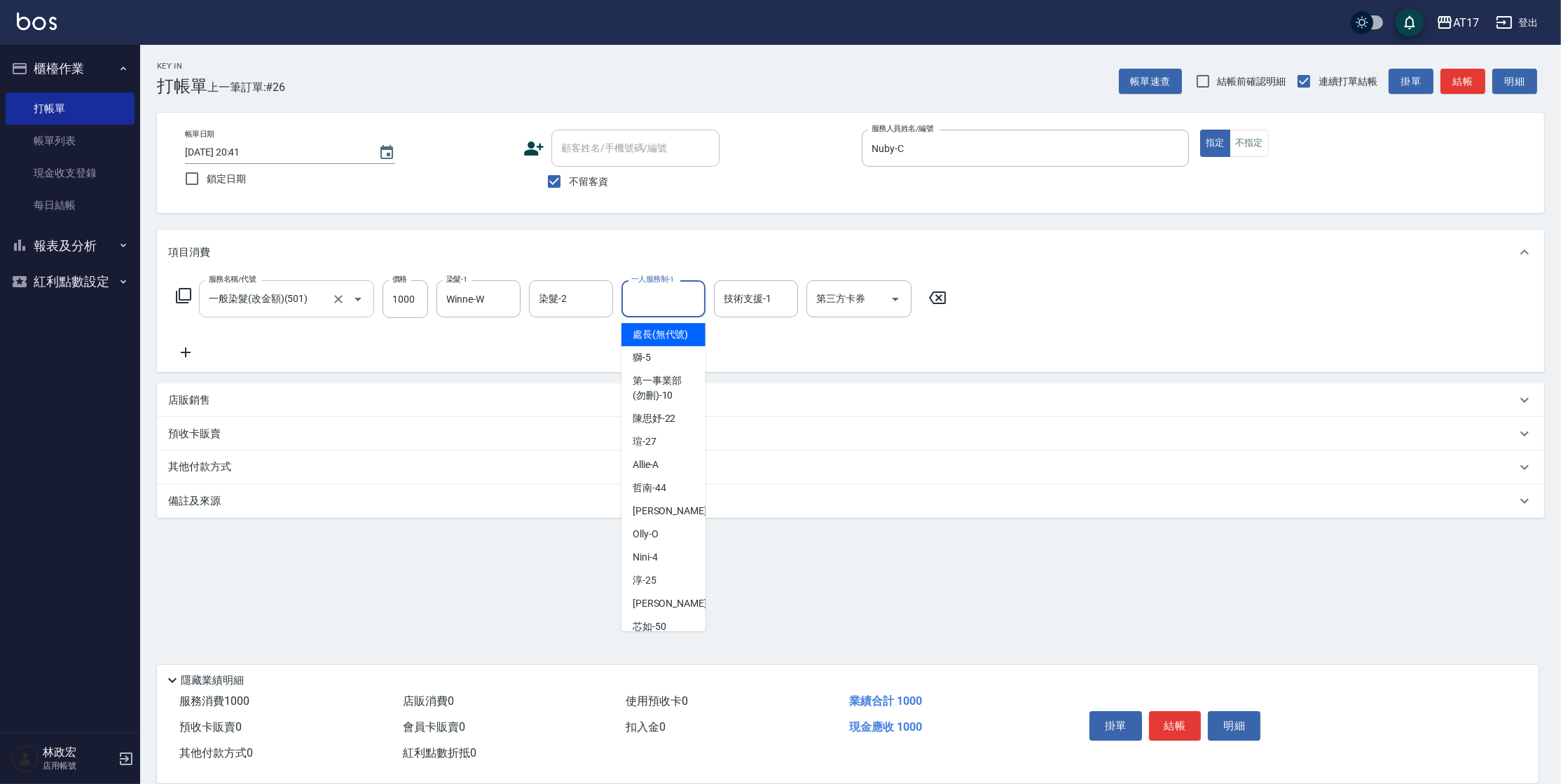
click at [661, 305] on input "一人服務制-1" at bounding box center [664, 299] width 72 height 24
type input "Nuby-C"
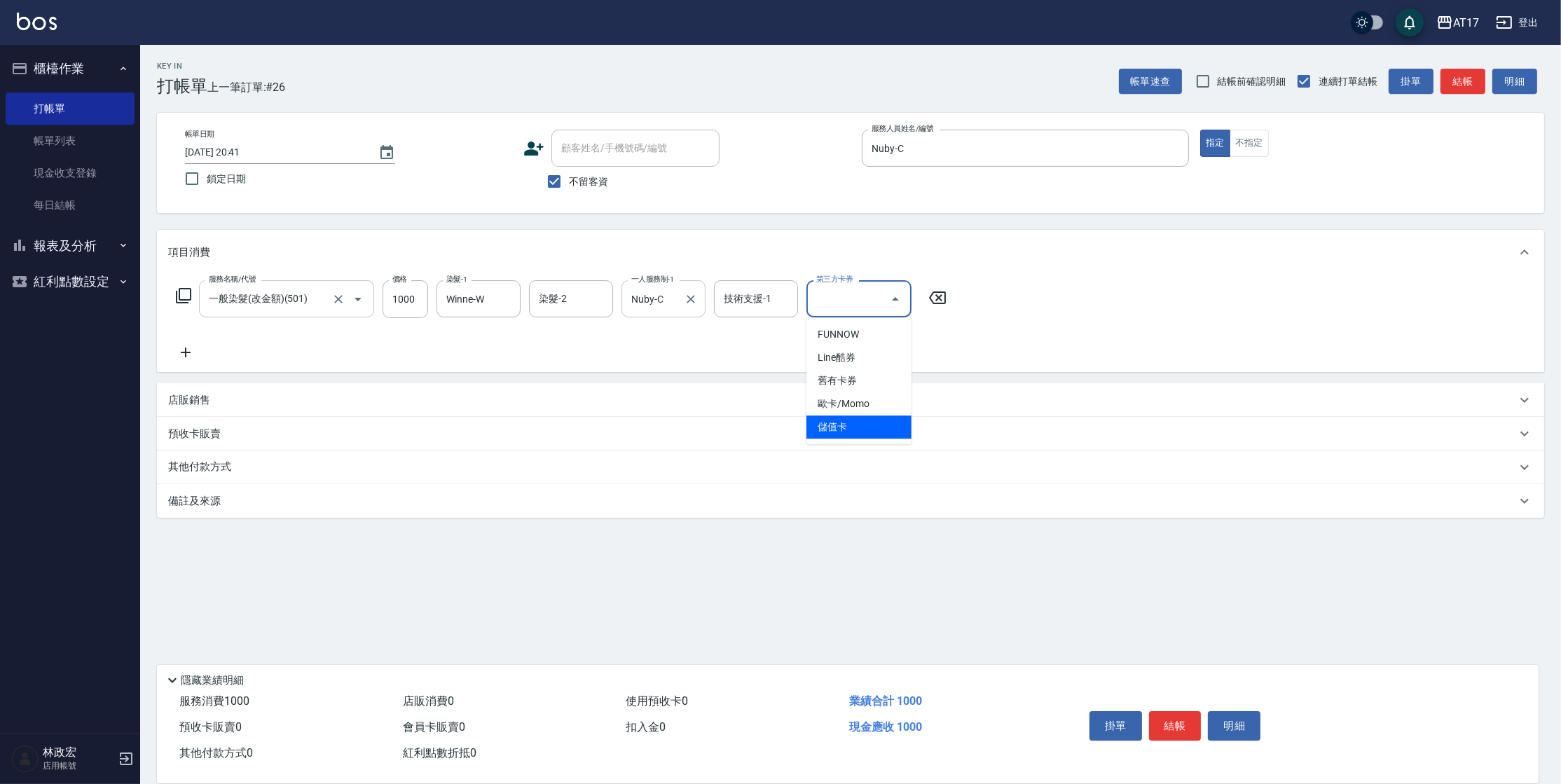
type input "儲值卡"
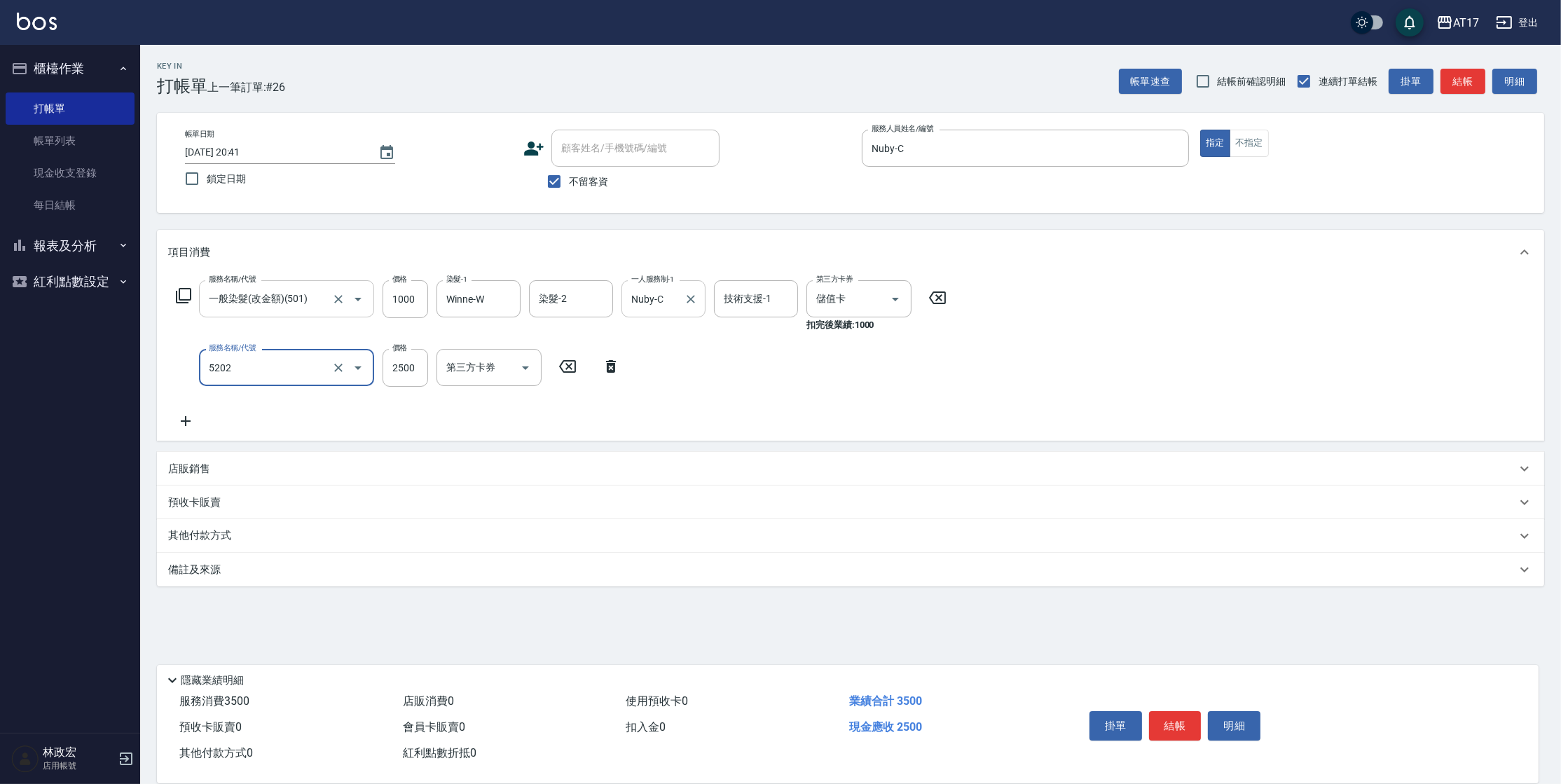
type input "染髮B餐(短髮)(5202)"
type input "2600"
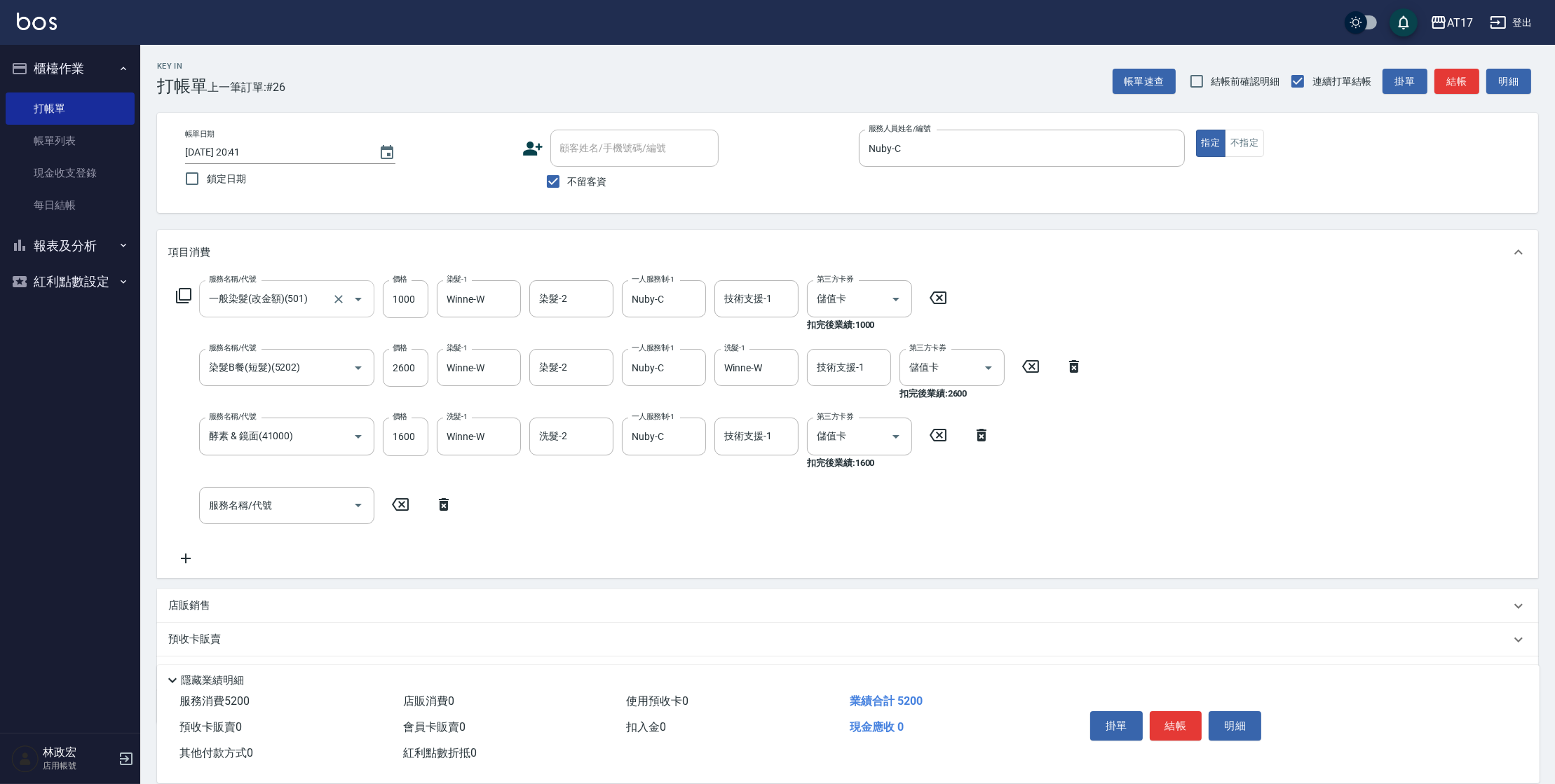
click at [187, 596] on div "店販銷售" at bounding box center [847, 606] width 1381 height 33
click at [418, 438] on input "1600" at bounding box center [406, 436] width 46 height 37
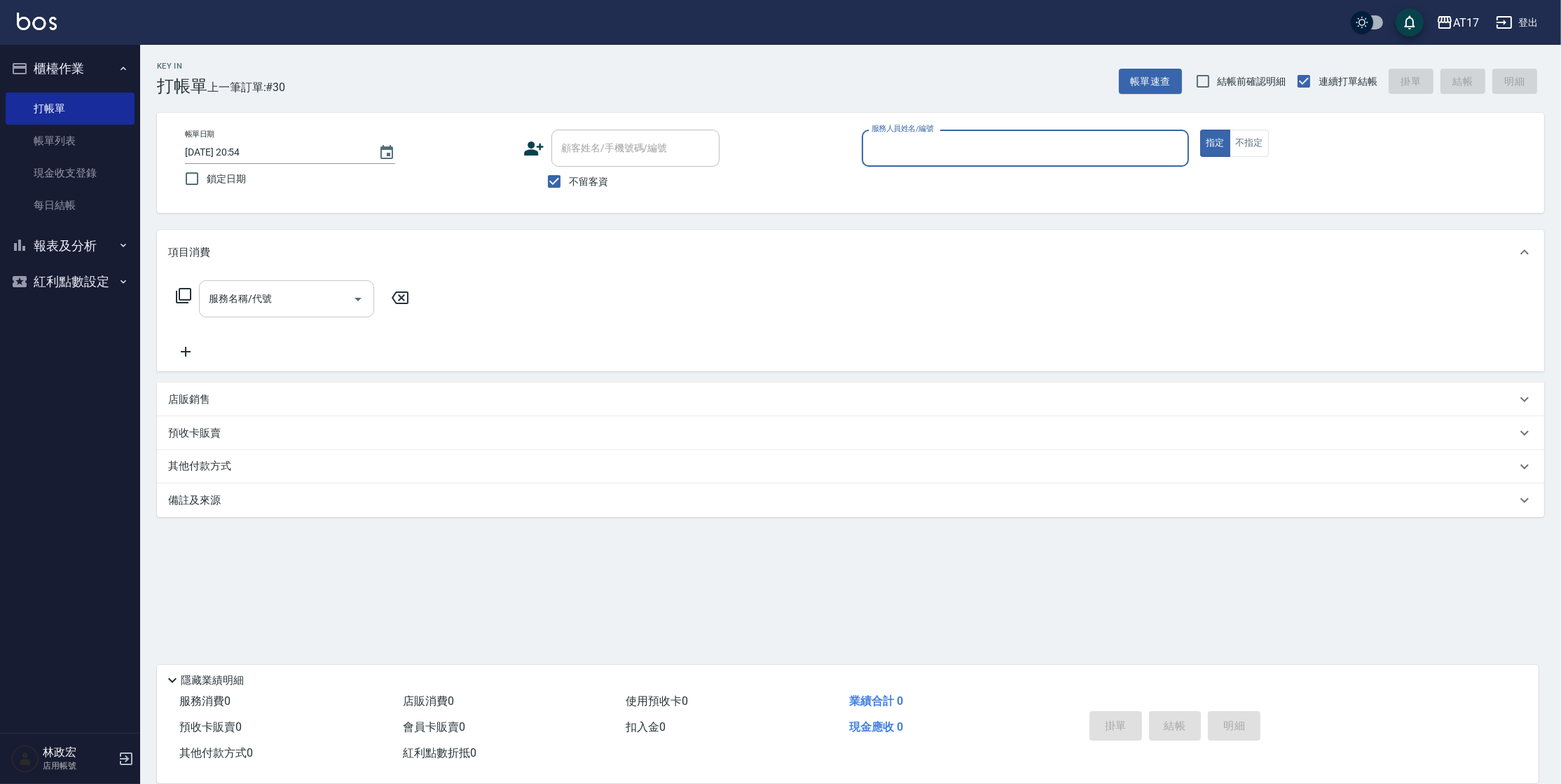
click at [90, 252] on button "報表及分析" at bounding box center [70, 246] width 129 height 37
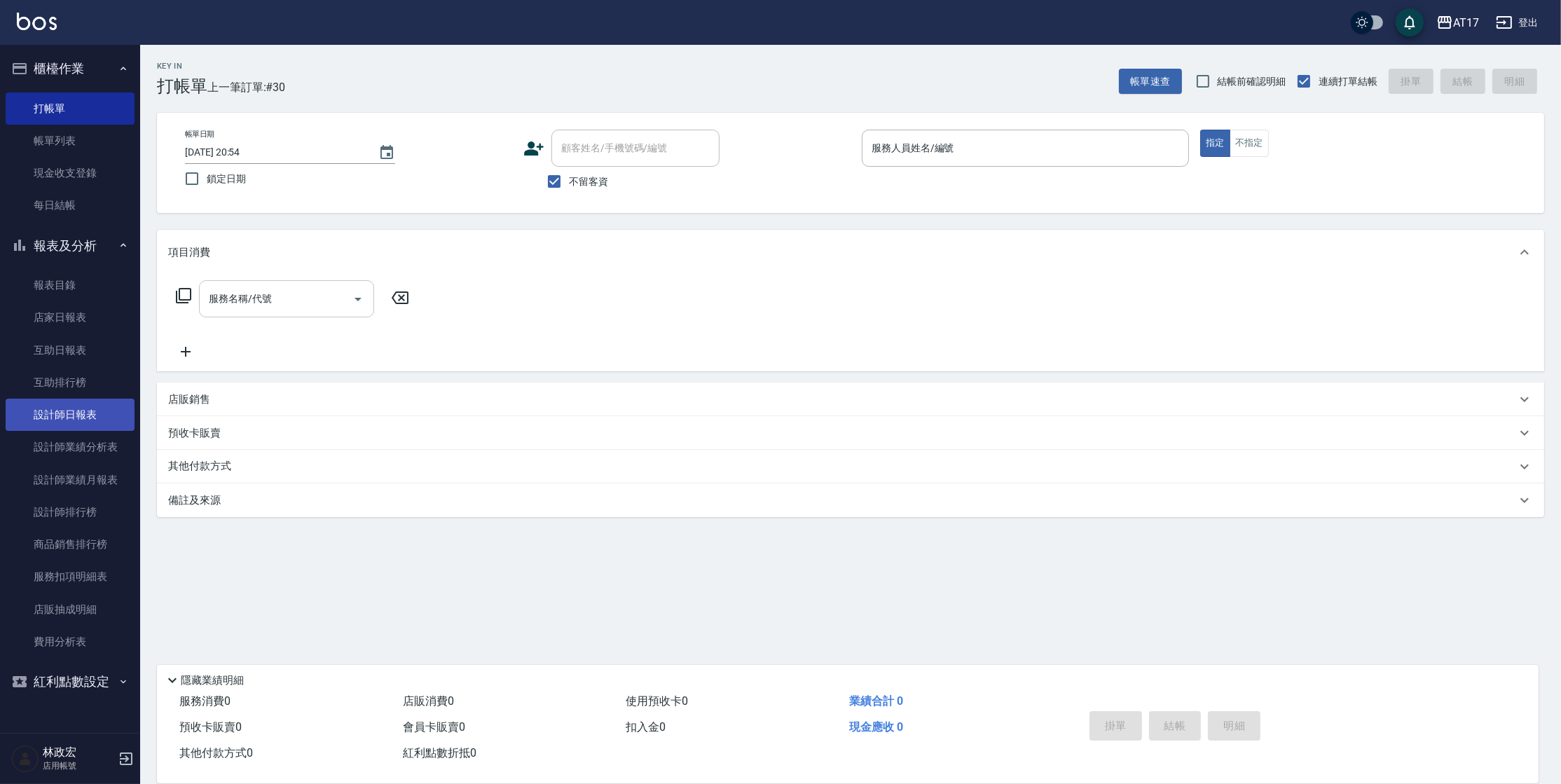
click at [93, 419] on link "設計師日報表" at bounding box center [70, 415] width 129 height 33
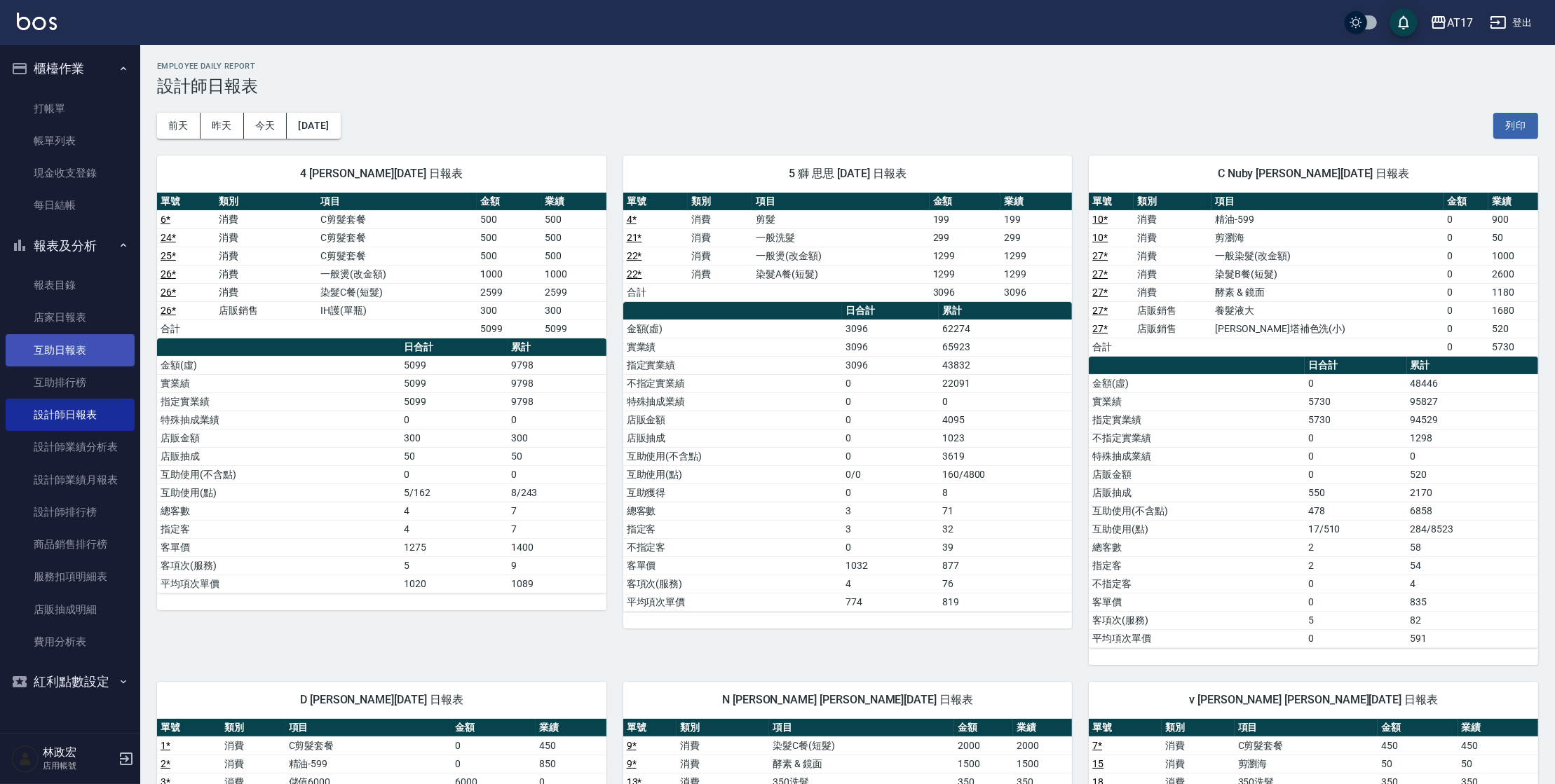
click at [70, 344] on link "互助日報表" at bounding box center [70, 350] width 129 height 33
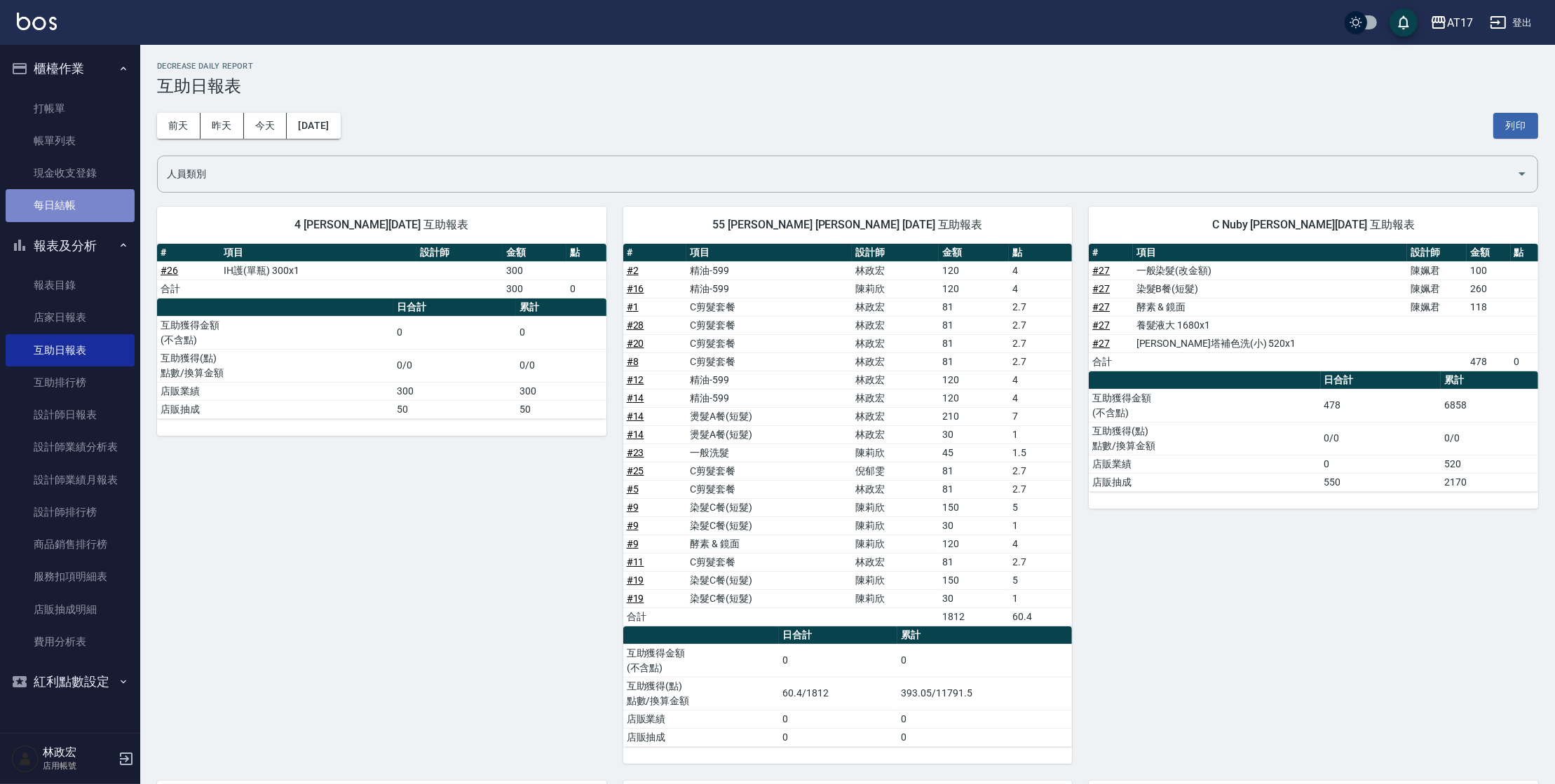
click at [84, 213] on link "每日結帳" at bounding box center [70, 205] width 129 height 33
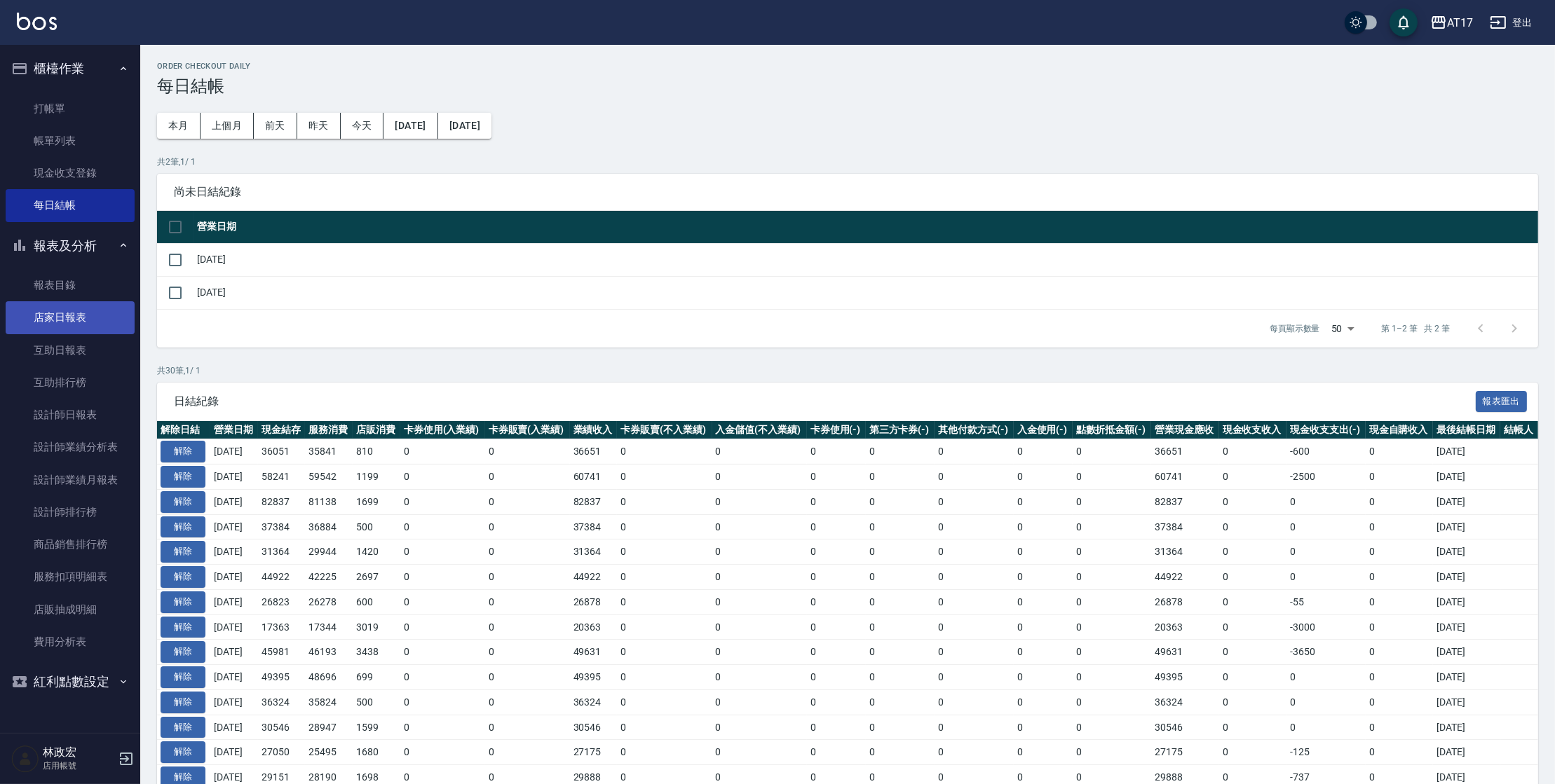
click at [94, 308] on link "店家日報表" at bounding box center [70, 318] width 129 height 33
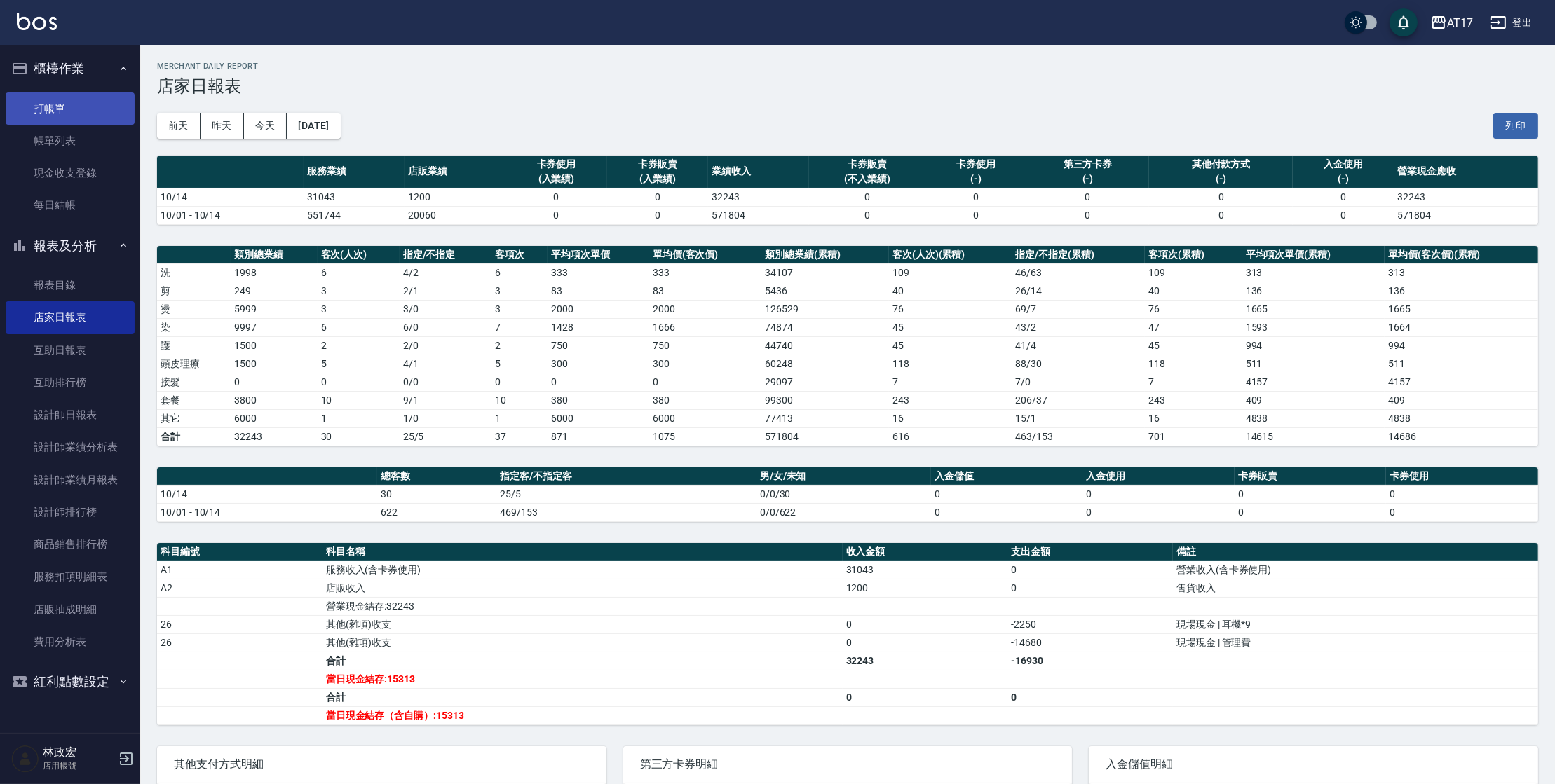
click at [96, 102] on link "打帳單" at bounding box center [70, 109] width 129 height 33
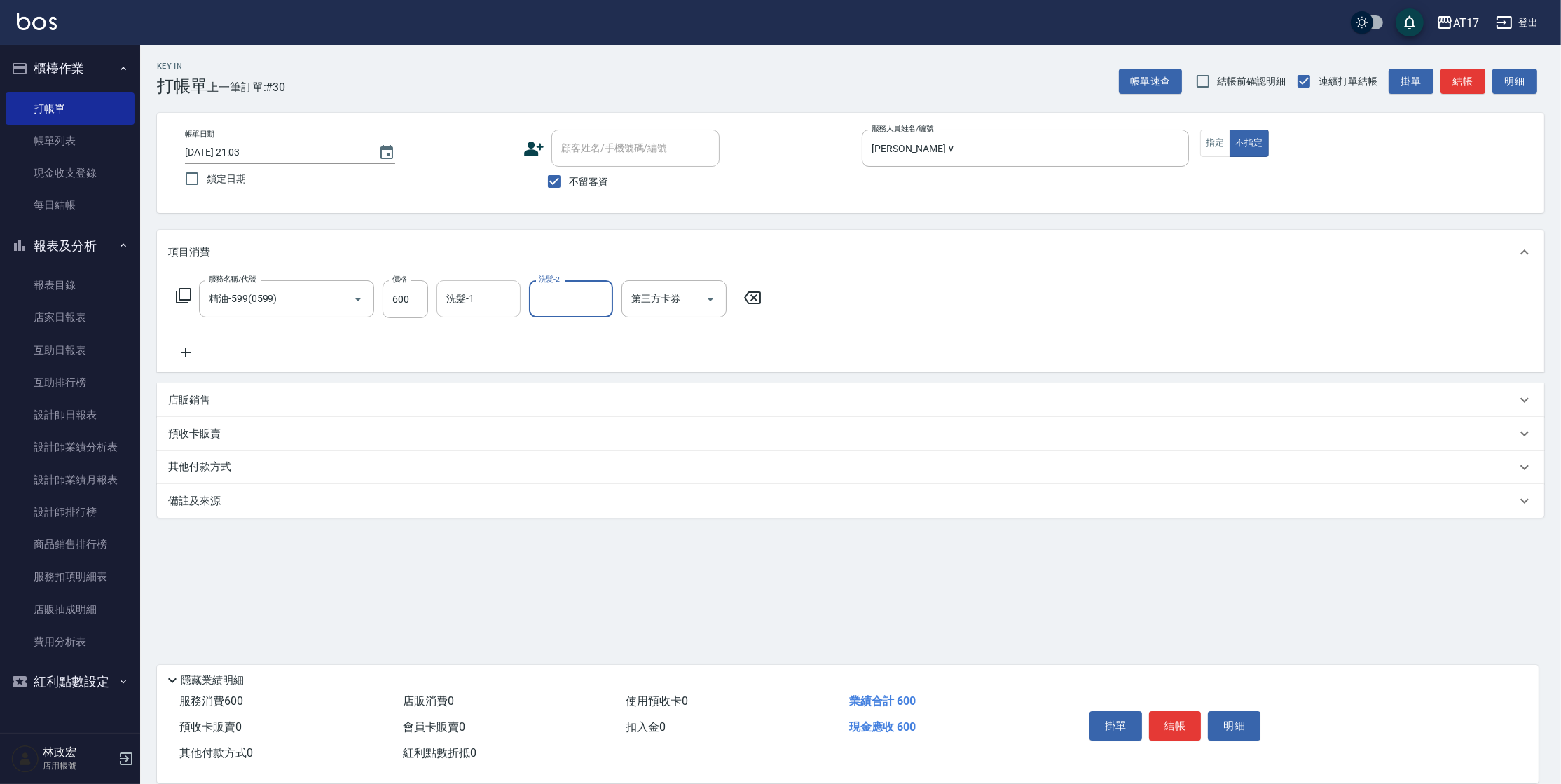
click at [474, 290] on input "洗髮-1" at bounding box center [479, 299] width 72 height 24
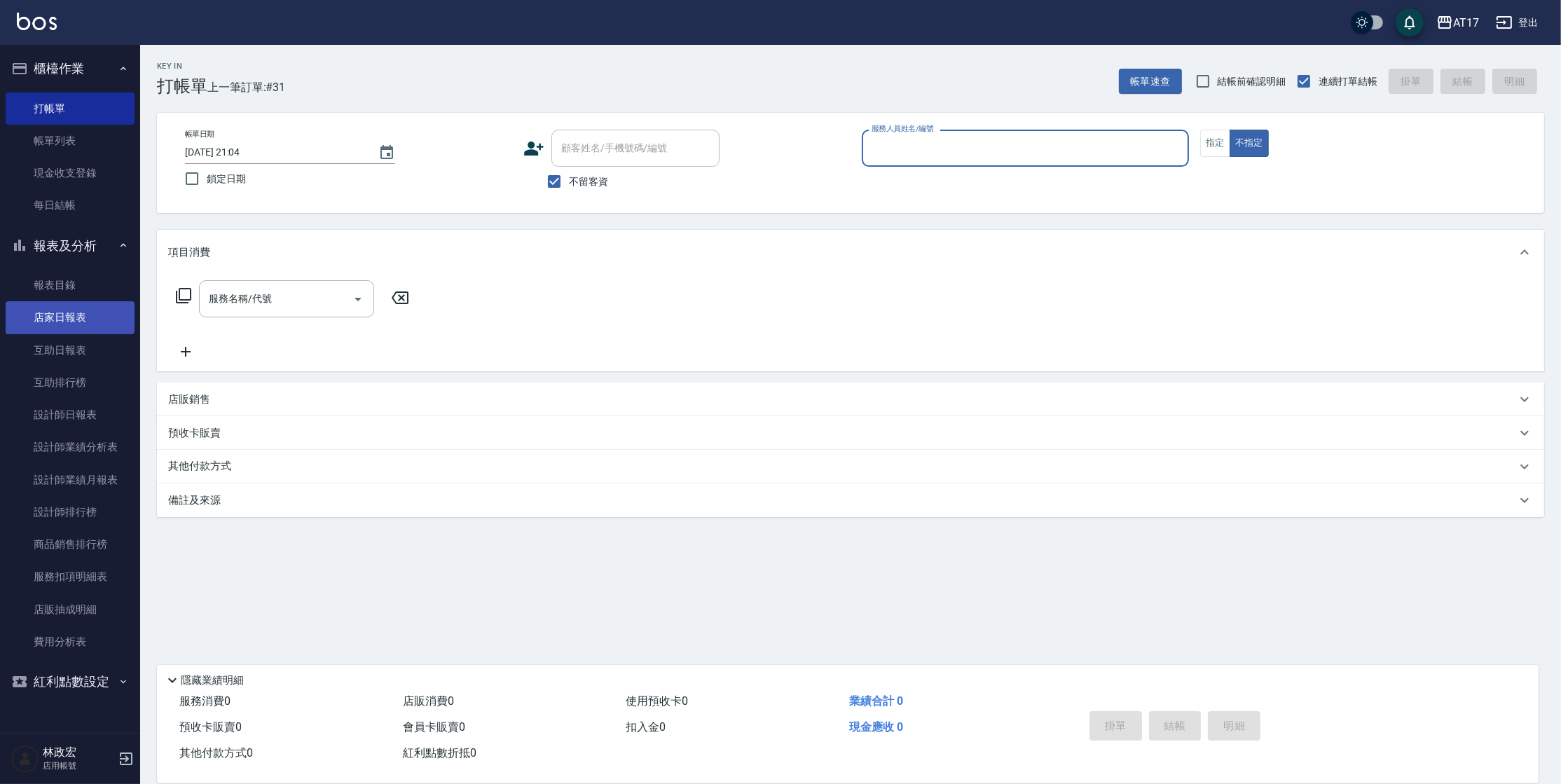
click at [81, 315] on link "店家日報表" at bounding box center [70, 318] width 129 height 33
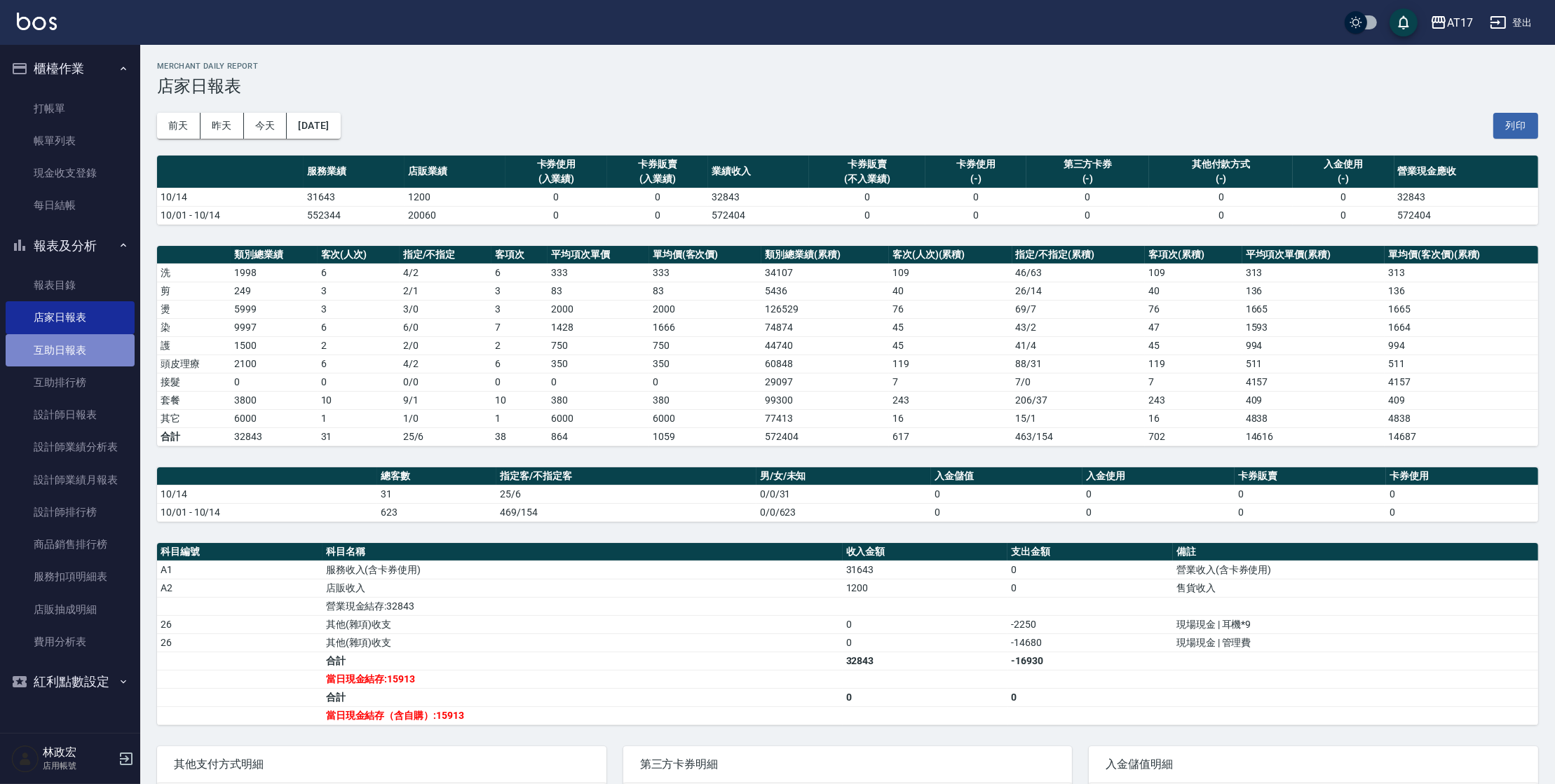
click at [63, 340] on link "互助日報表" at bounding box center [70, 350] width 129 height 33
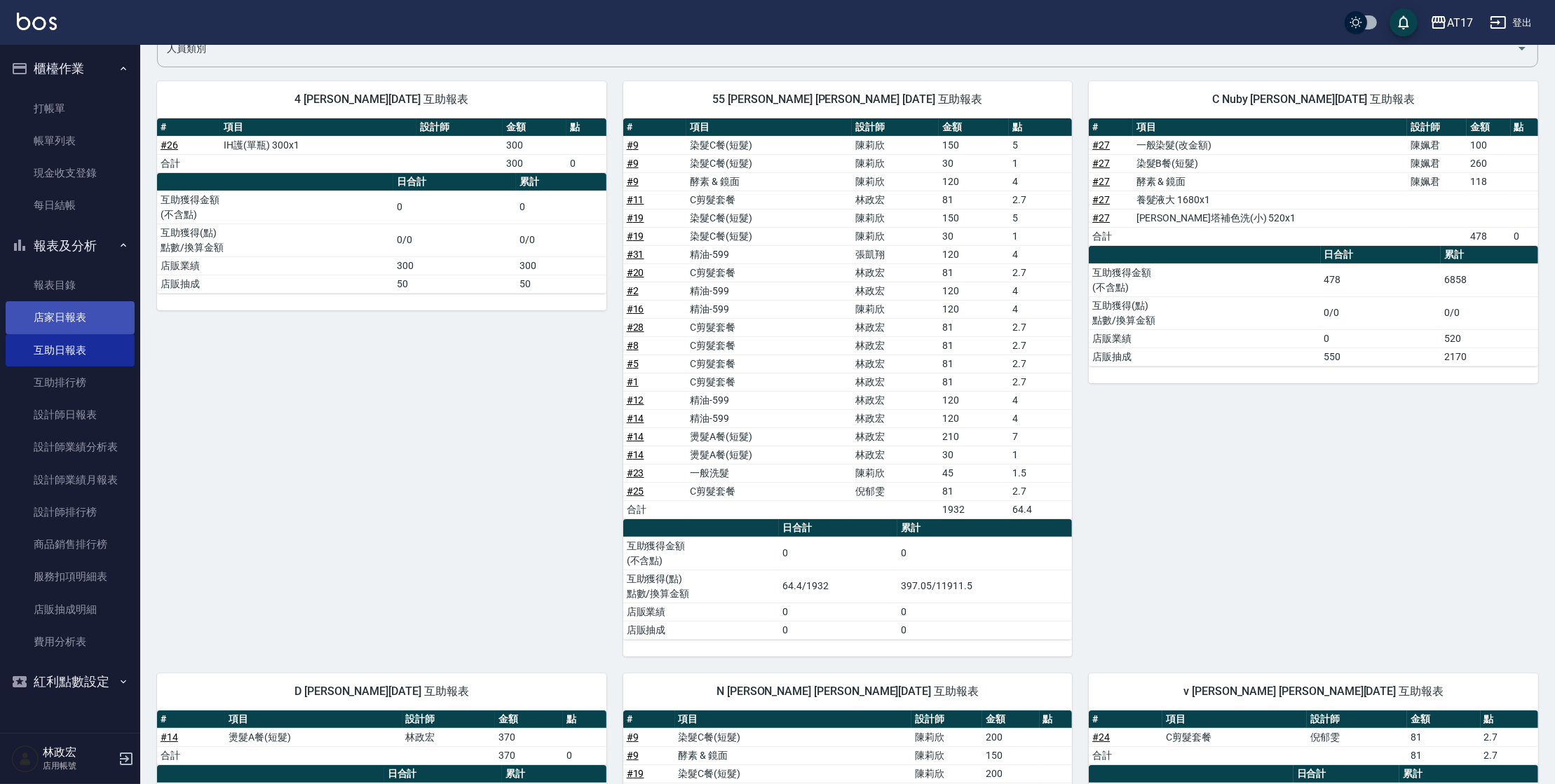
scroll to position [102, 0]
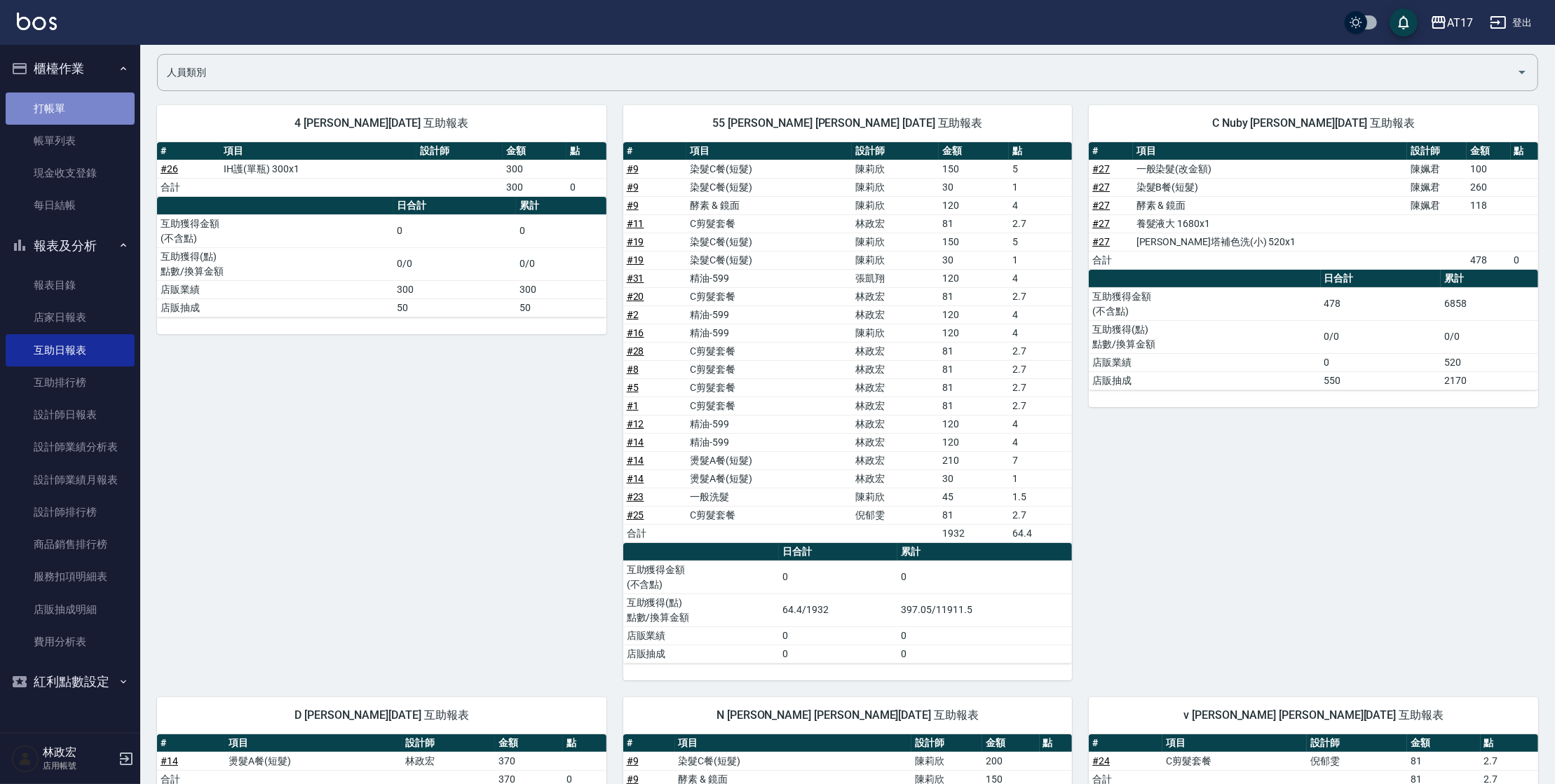
click at [48, 121] on link "打帳單" at bounding box center [70, 109] width 129 height 33
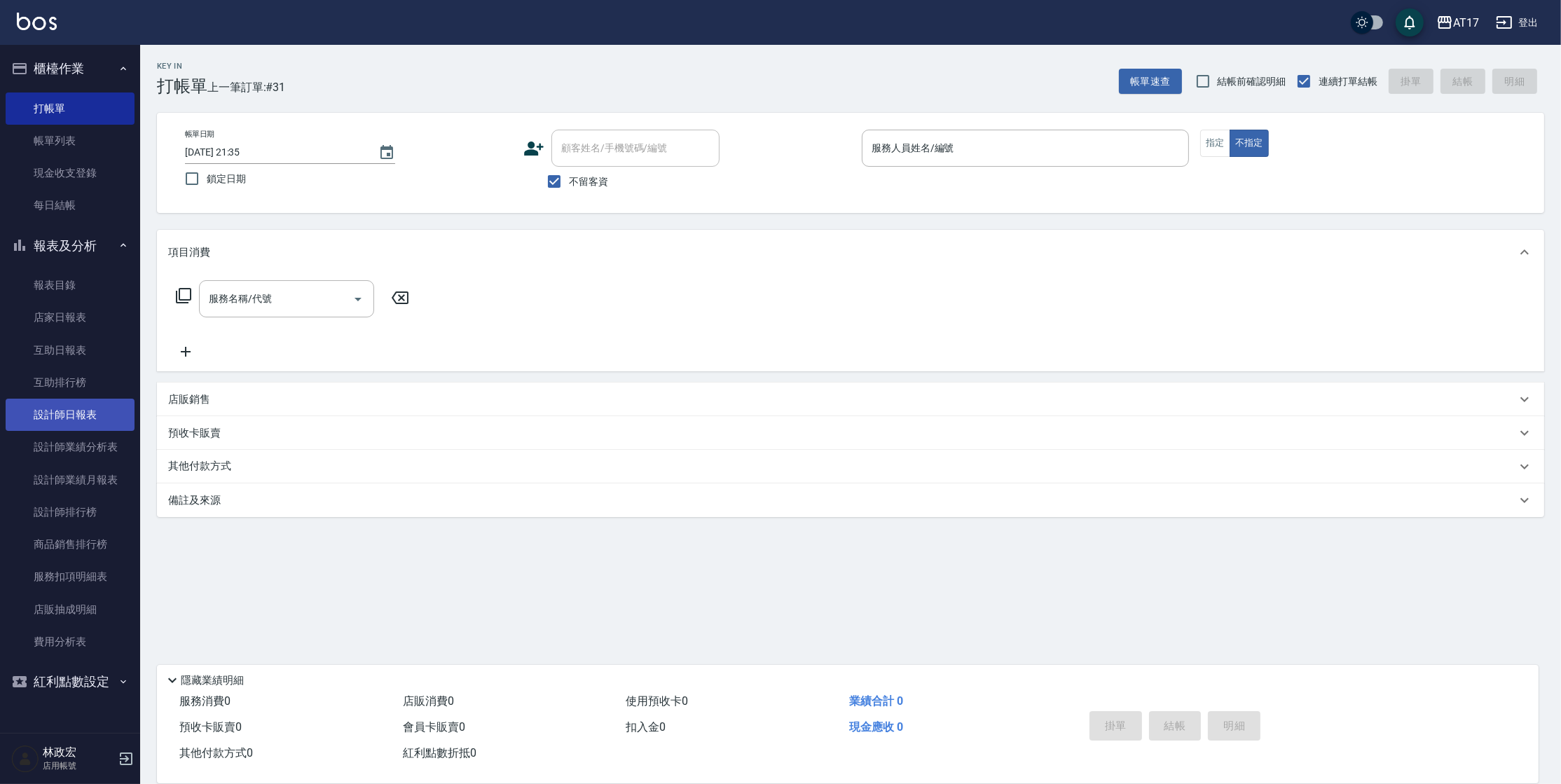
click at [78, 407] on link "設計師日報表" at bounding box center [70, 415] width 129 height 33
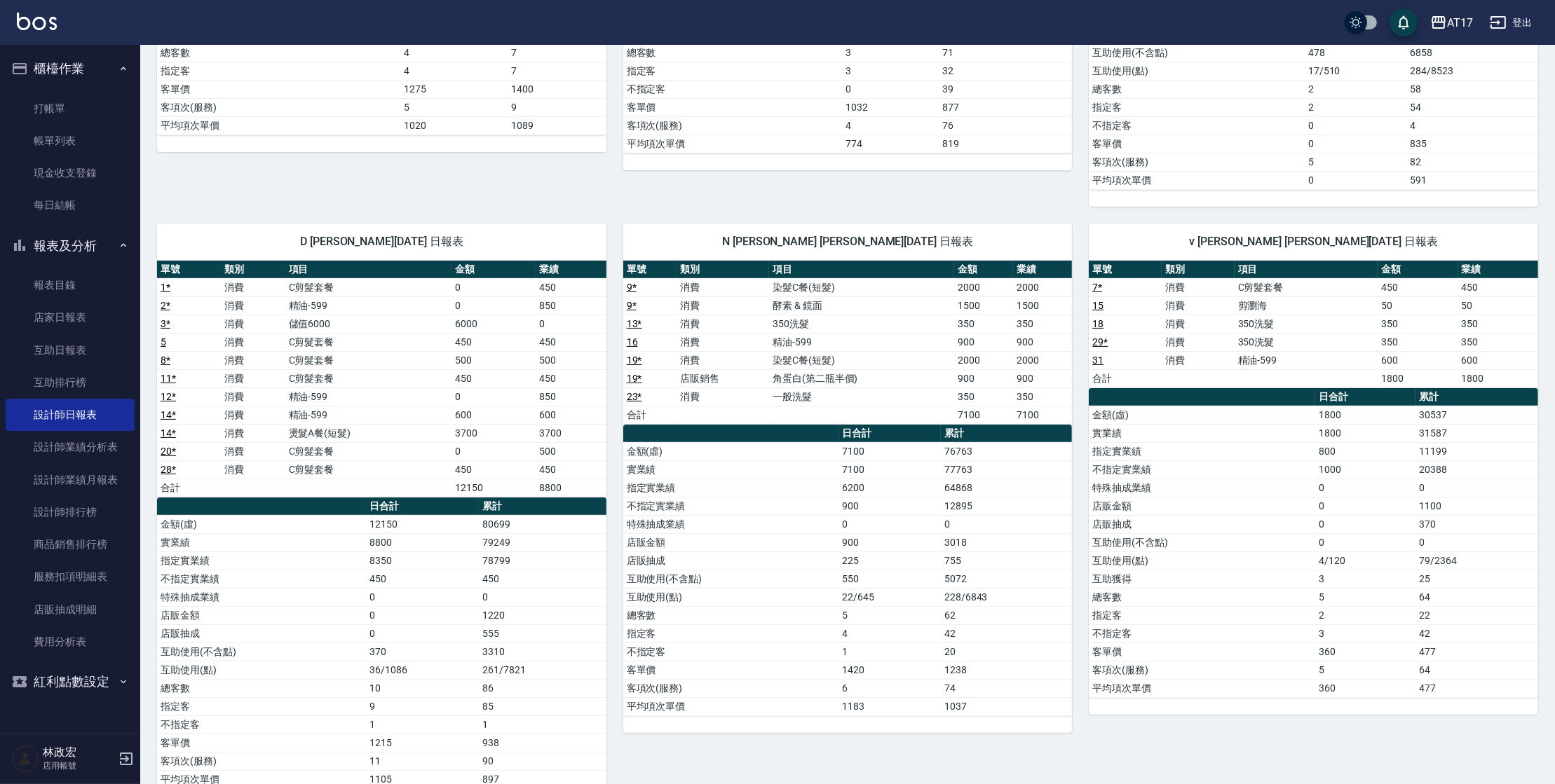
scroll to position [484, 0]
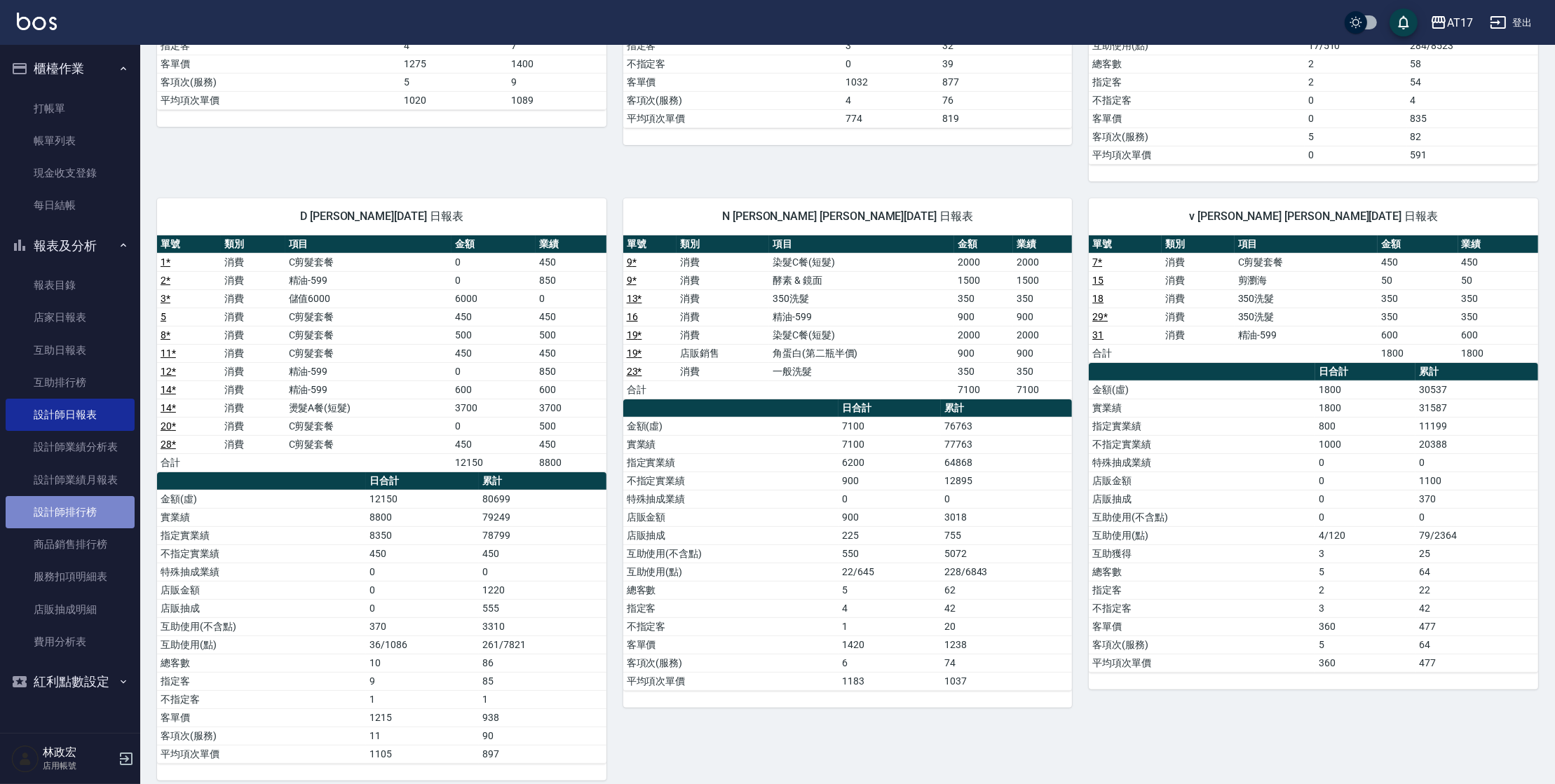
click at [105, 515] on link "設計師排行榜" at bounding box center [70, 512] width 129 height 33
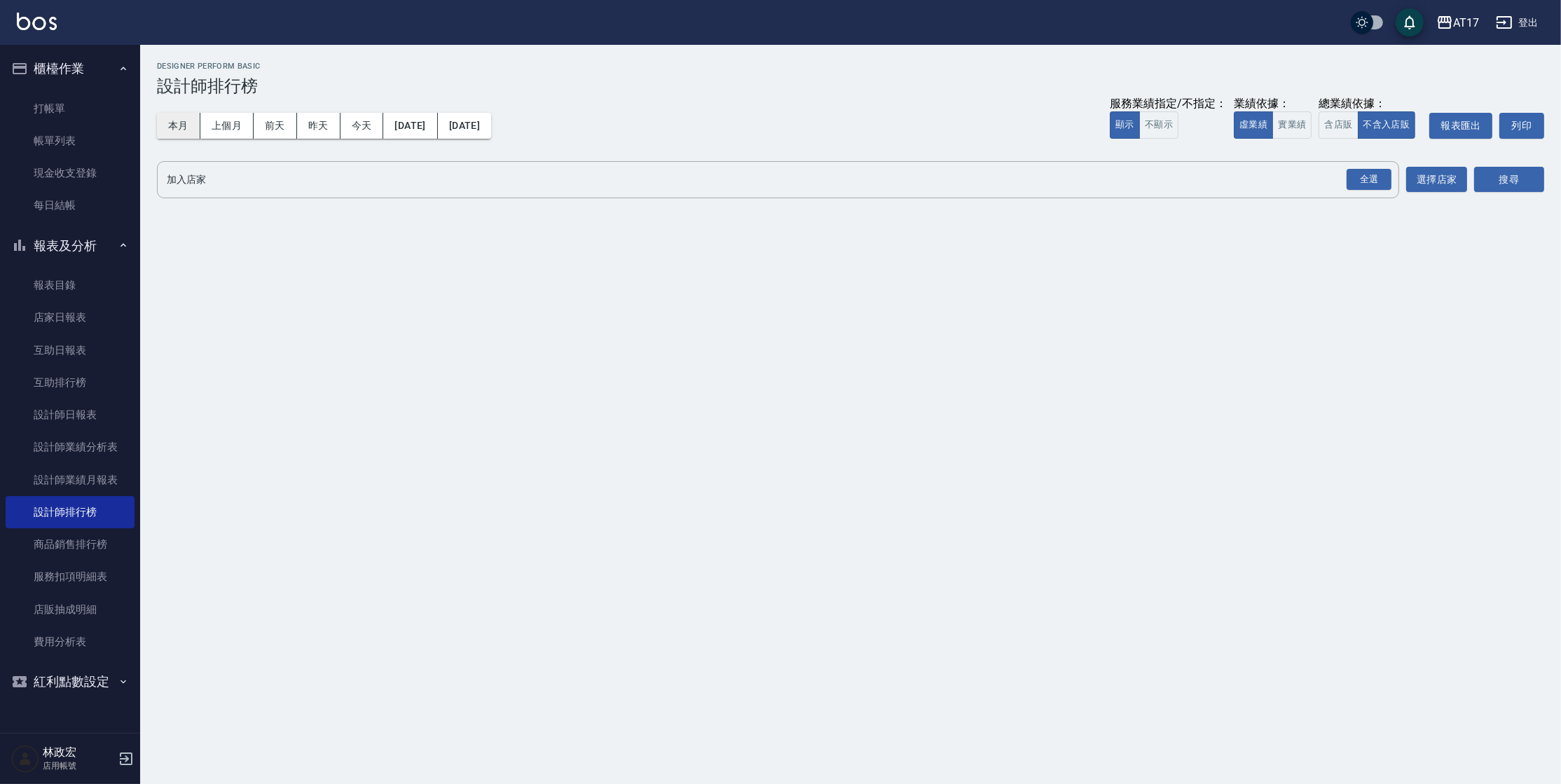
click at [169, 134] on button "本月" at bounding box center [178, 126] width 43 height 26
click at [169, 134] on button "本月" at bounding box center [178, 126] width 43 height 26
click at [1307, 125] on button "實業績" at bounding box center [1292, 125] width 39 height 28
click at [1353, 181] on div "全選" at bounding box center [1369, 179] width 45 height 22
click at [1479, 173] on button "搜尋" at bounding box center [1510, 181] width 70 height 26
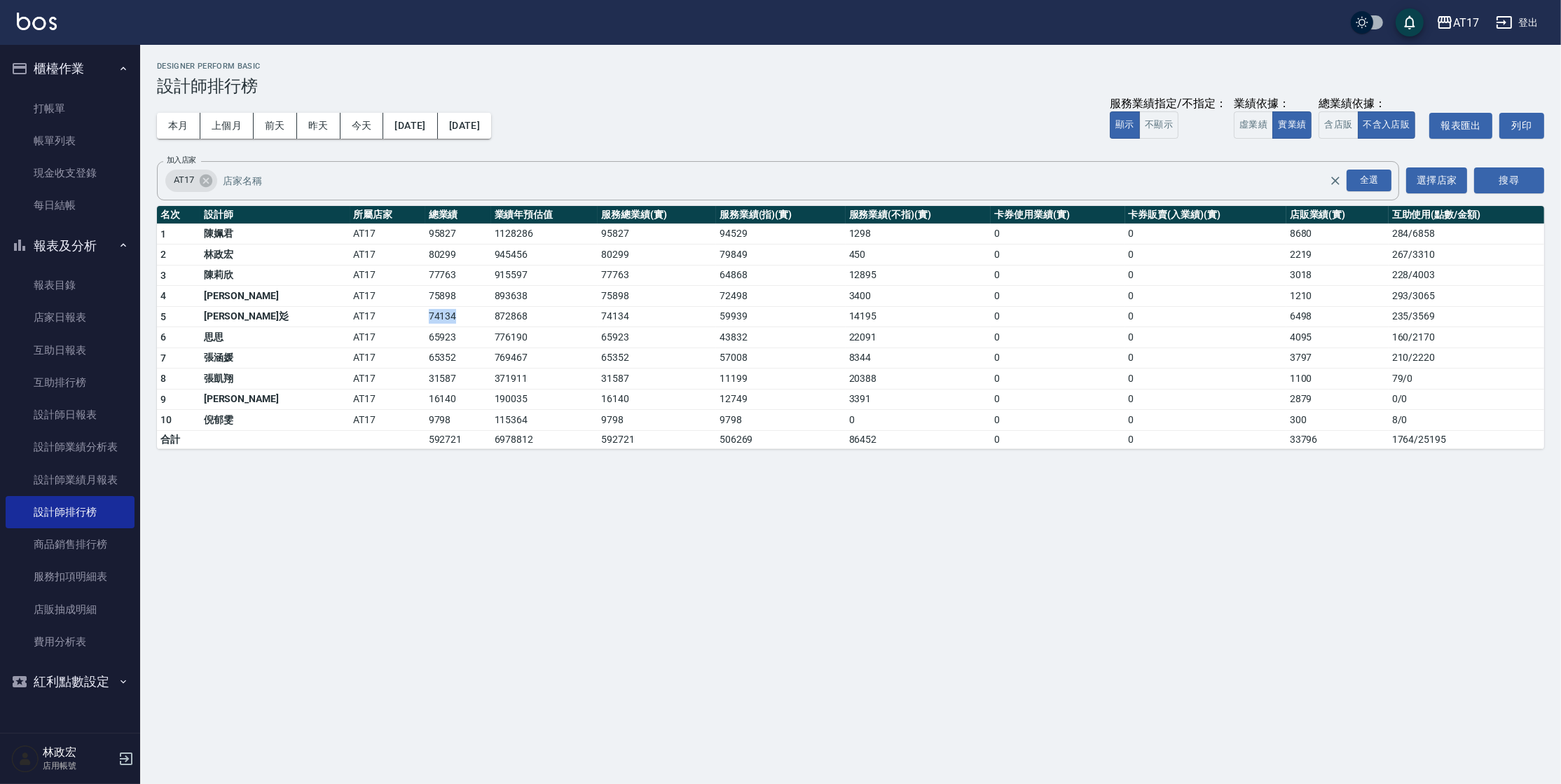
drag, startPoint x: 351, startPoint y: 314, endPoint x: 379, endPoint y: 314, distance: 28.0
click at [425, 314] on td "74134" at bounding box center [458, 317] width 66 height 21
click at [662, 194] on div "AT17 全選 加入店家" at bounding box center [778, 181] width 1243 height 39
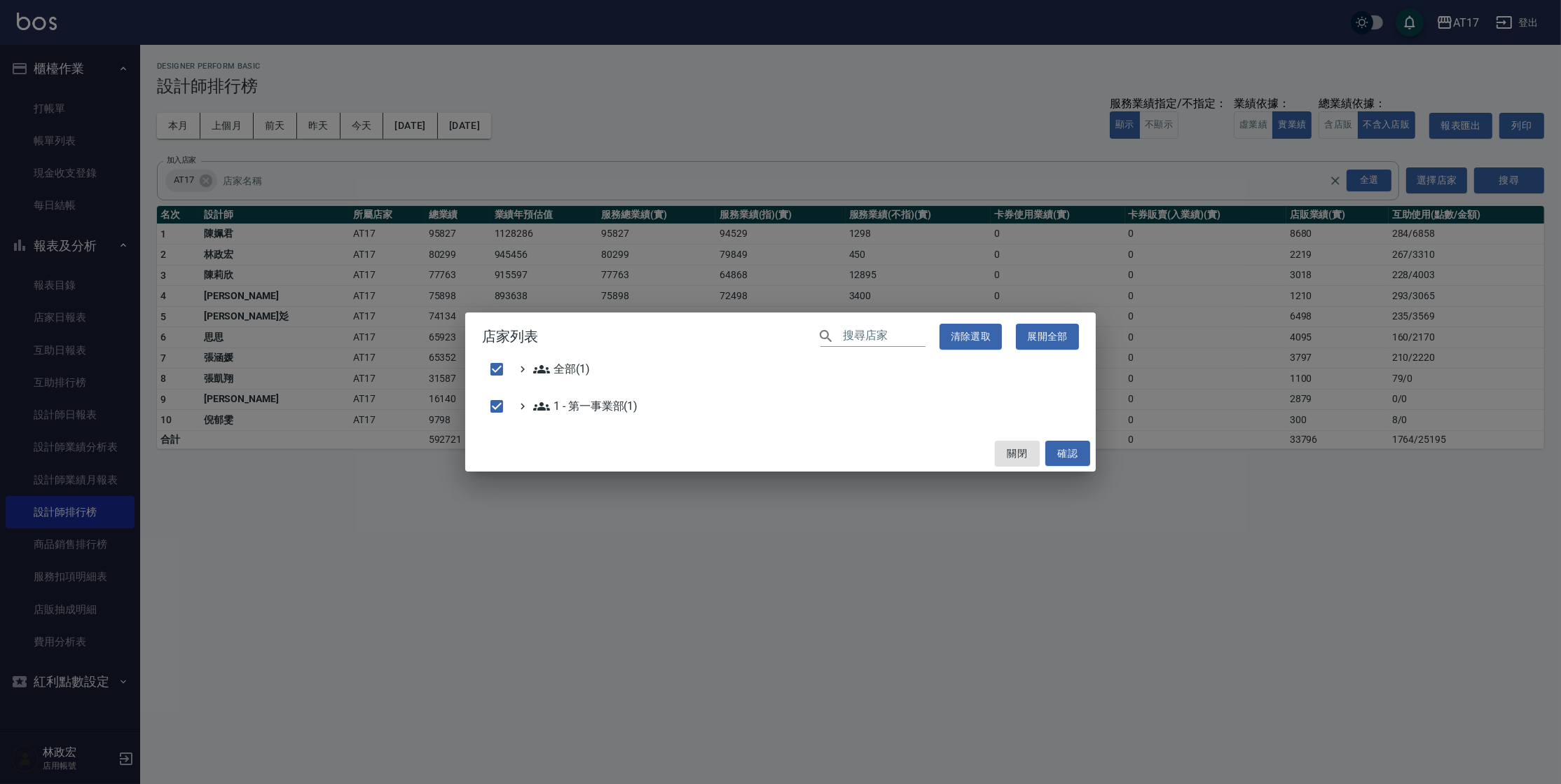
click at [674, 85] on div "店家列表 ​ 清除選取 展開全部 全部(1) 1 - 第一事業部(1) 關閉 確認" at bounding box center [780, 392] width 1561 height 784
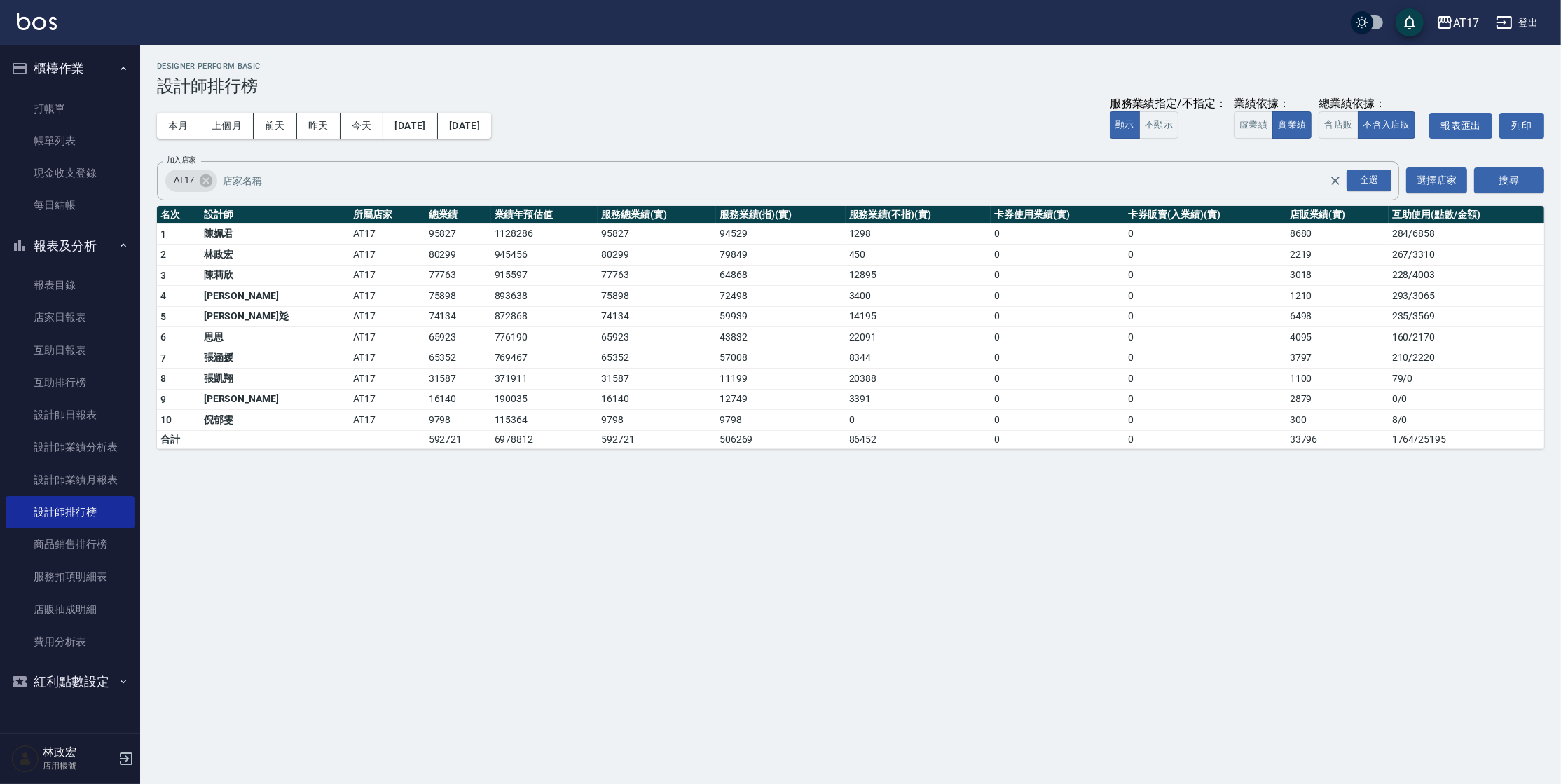
click at [679, 91] on h3 "設計師排行榜" at bounding box center [851, 86] width 1388 height 20
